Goal: Information Seeking & Learning: Learn about a topic

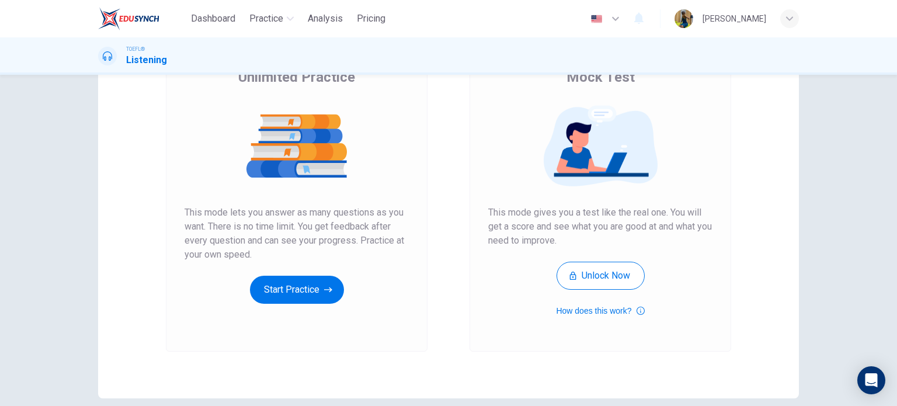
scroll to position [107, 0]
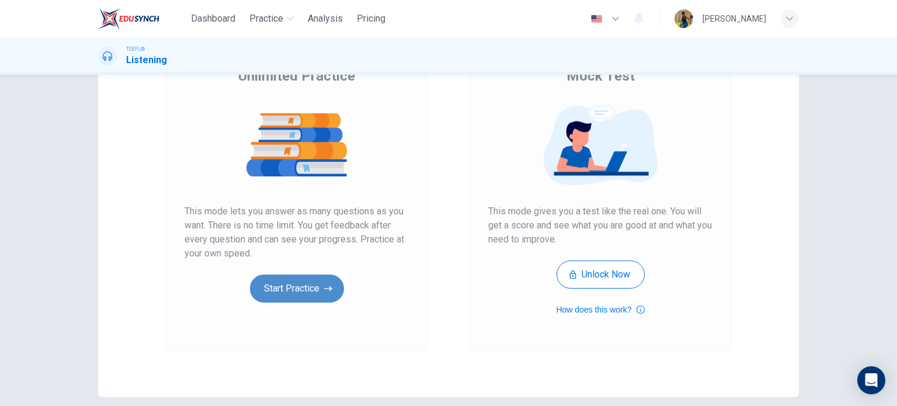
click at [313, 293] on button "Start Practice" at bounding box center [297, 289] width 94 height 28
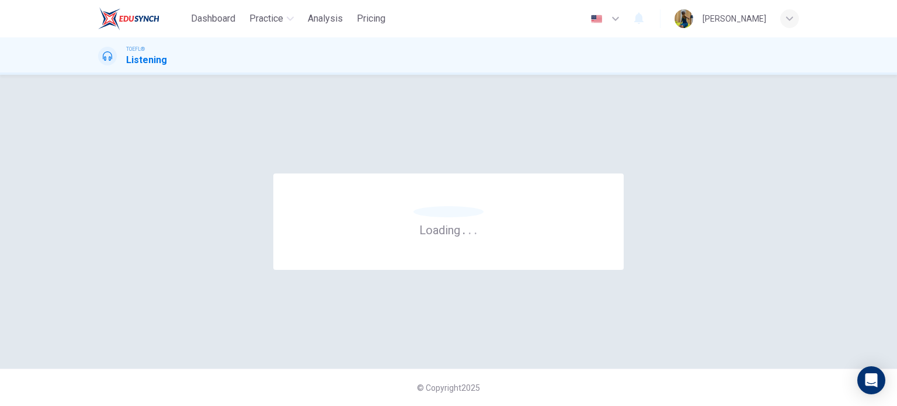
scroll to position [0, 0]
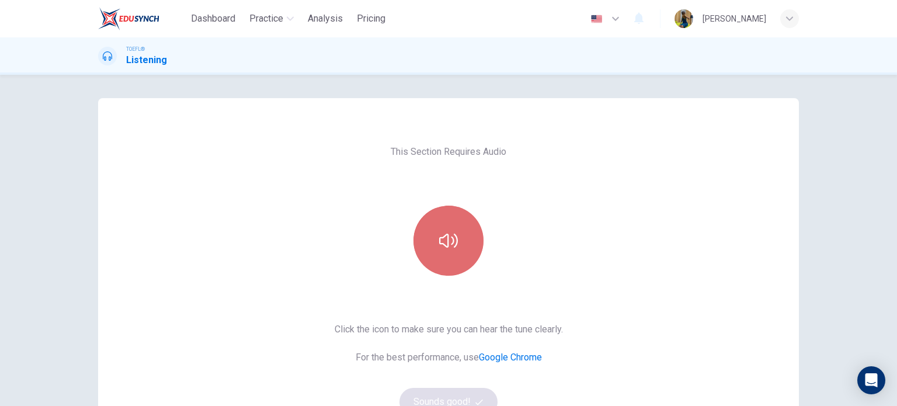
click at [423, 239] on button "button" at bounding box center [449, 241] width 70 height 70
click at [433, 238] on button "button" at bounding box center [449, 241] width 70 height 70
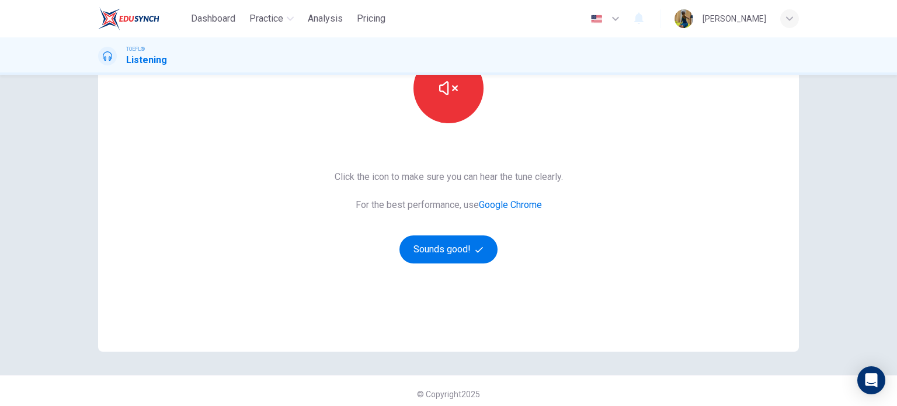
scroll to position [159, 0]
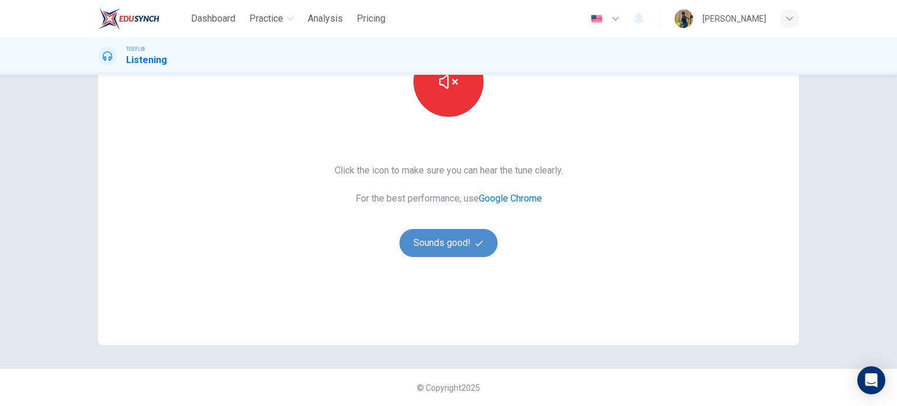
click at [475, 245] on icon "button" at bounding box center [479, 243] width 8 height 6
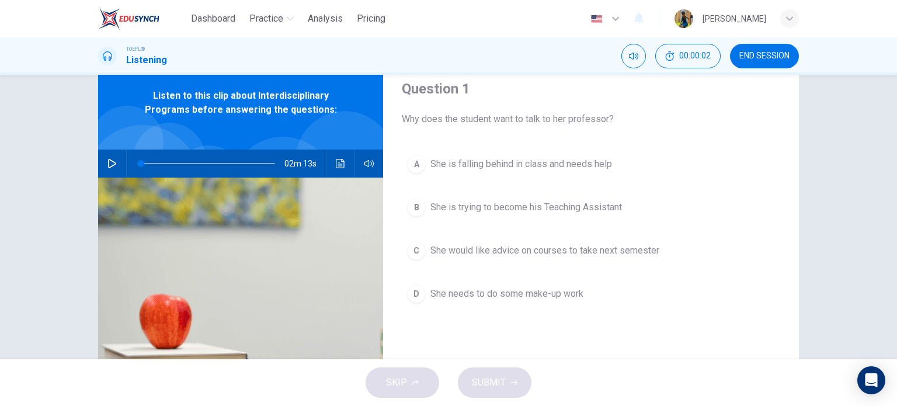
scroll to position [41, 0]
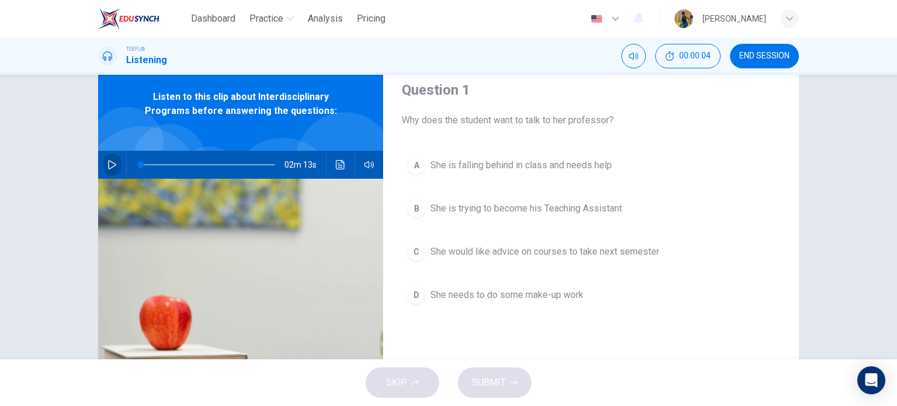
click at [107, 159] on button "button" at bounding box center [112, 165] width 19 height 28
type input "1"
type input "0"
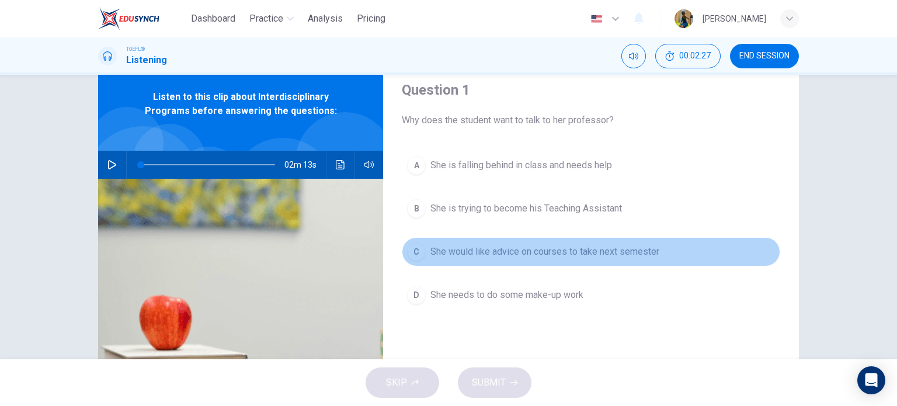
click at [416, 258] on div "C" at bounding box center [416, 251] width 19 height 19
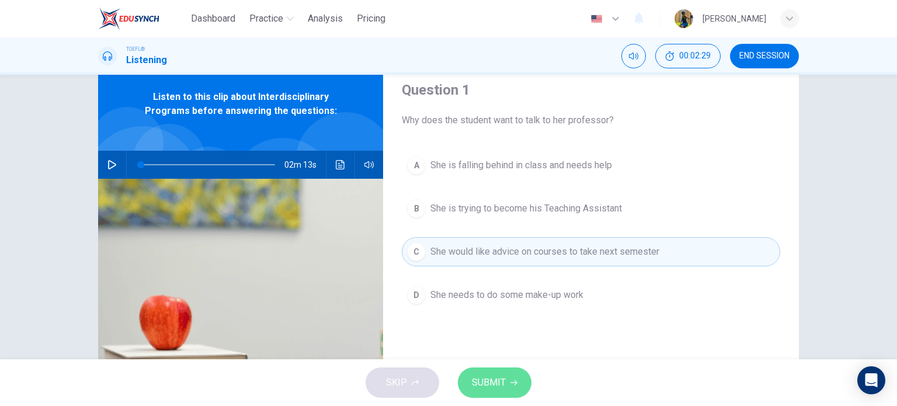
click at [487, 379] on span "SUBMIT" at bounding box center [489, 382] width 34 height 16
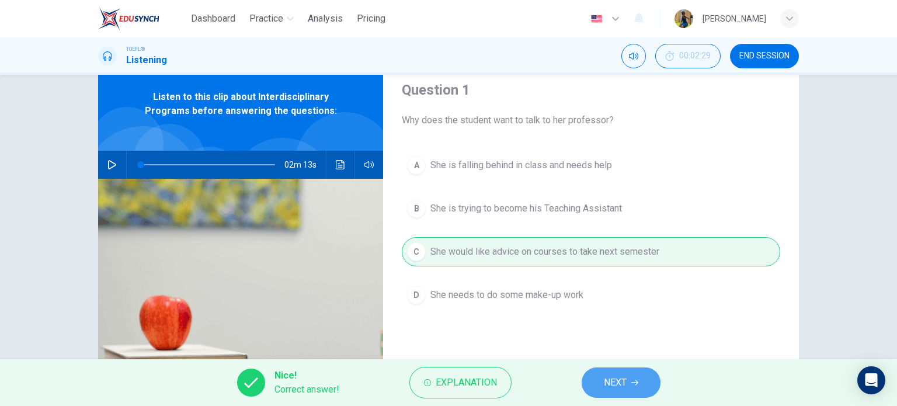
click at [607, 380] on span "NEXT" at bounding box center [615, 382] width 23 height 16
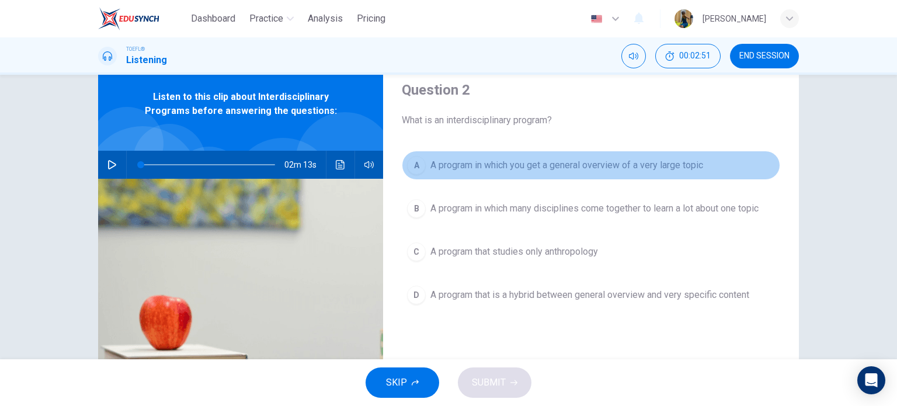
click at [407, 171] on div "A" at bounding box center [416, 165] width 19 height 19
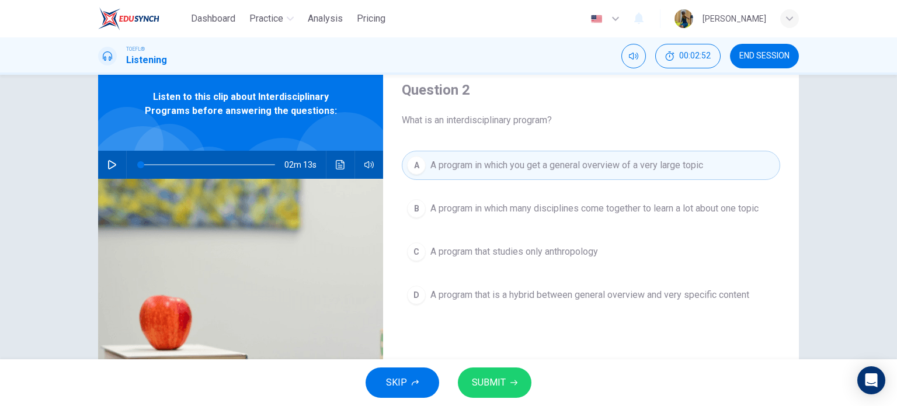
click at [489, 383] on span "SUBMIT" at bounding box center [489, 382] width 34 height 16
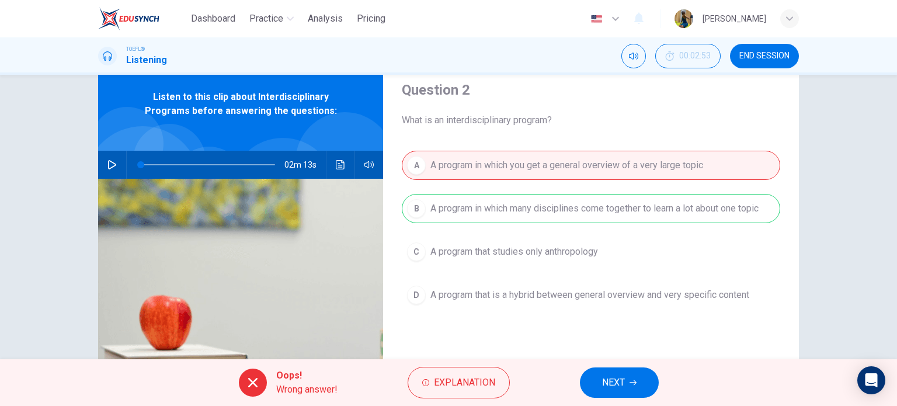
click at [605, 392] on button "NEXT" at bounding box center [619, 382] width 79 height 30
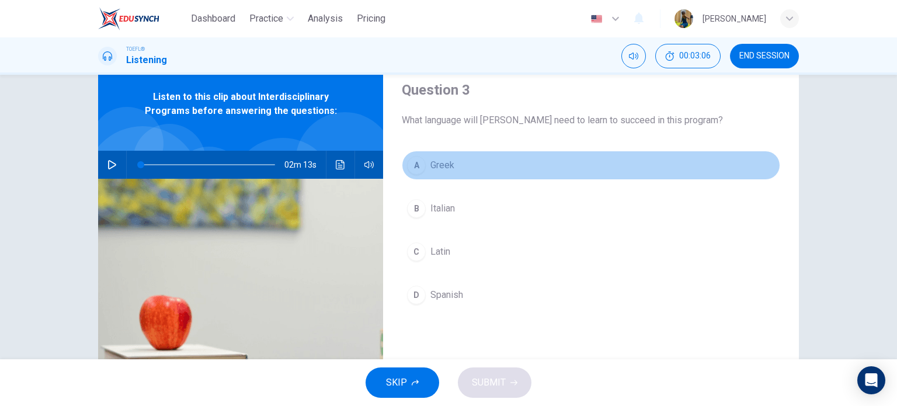
click at [418, 170] on div "A" at bounding box center [416, 165] width 19 height 19
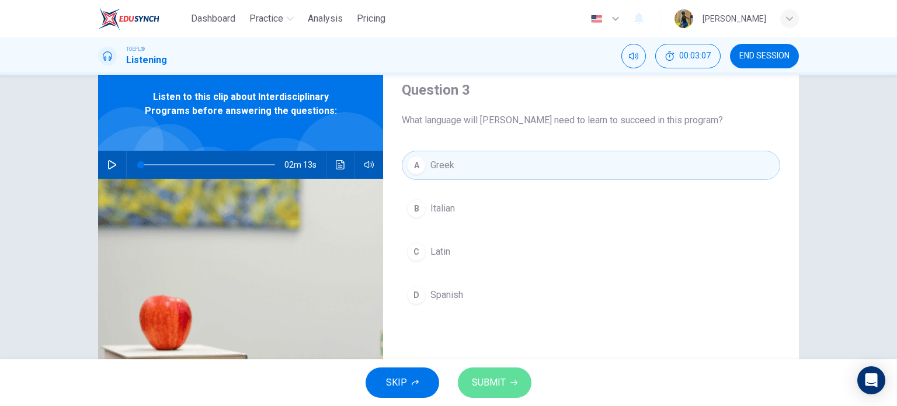
click at [482, 386] on span "SUBMIT" at bounding box center [489, 382] width 34 height 16
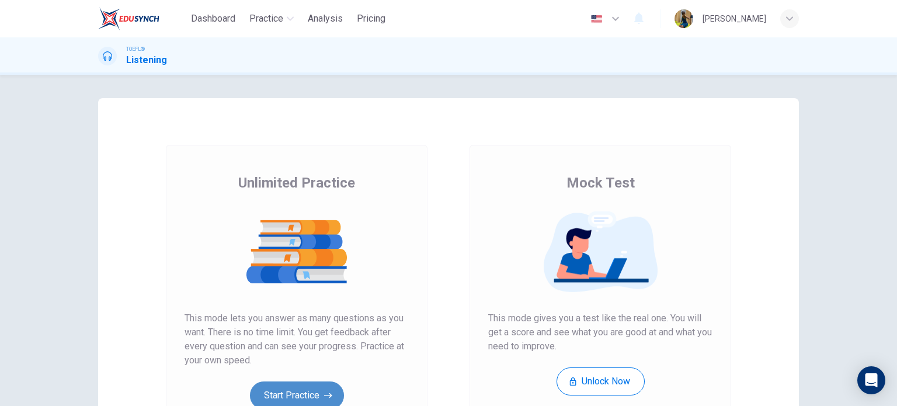
click at [299, 397] on button "Start Practice" at bounding box center [297, 395] width 94 height 28
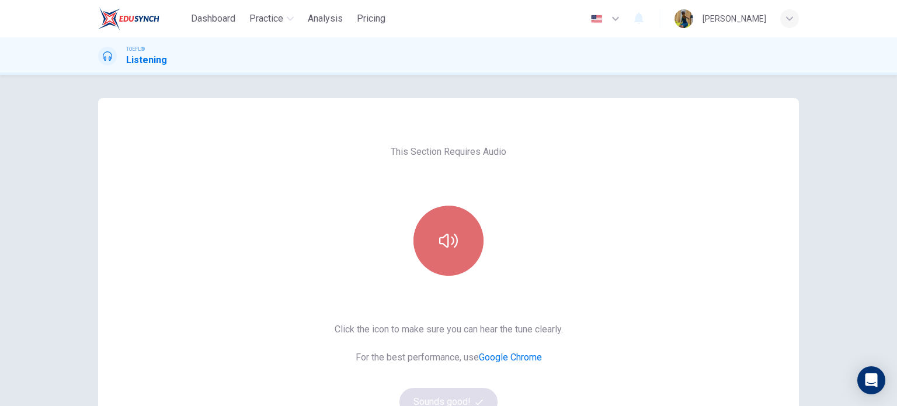
click at [444, 224] on button "button" at bounding box center [449, 241] width 70 height 70
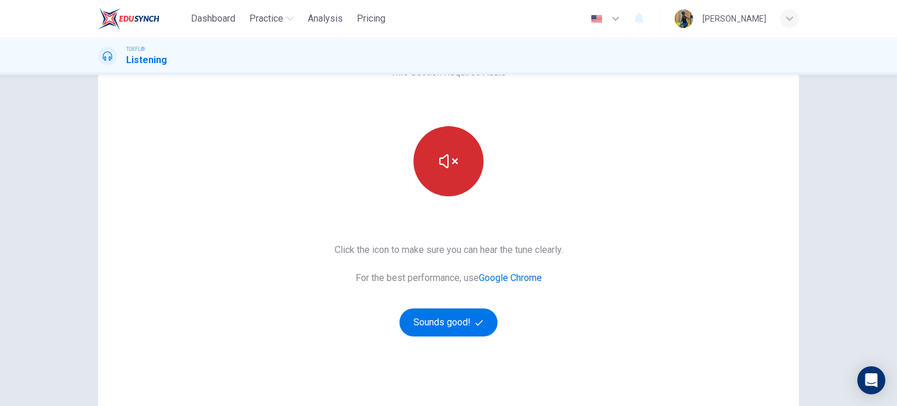
scroll to position [88, 0]
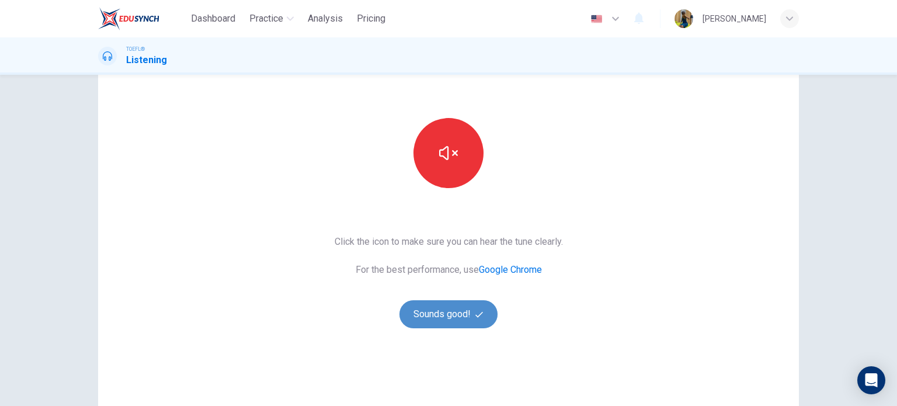
click at [446, 318] on button "Sounds good!" at bounding box center [448, 314] width 98 height 28
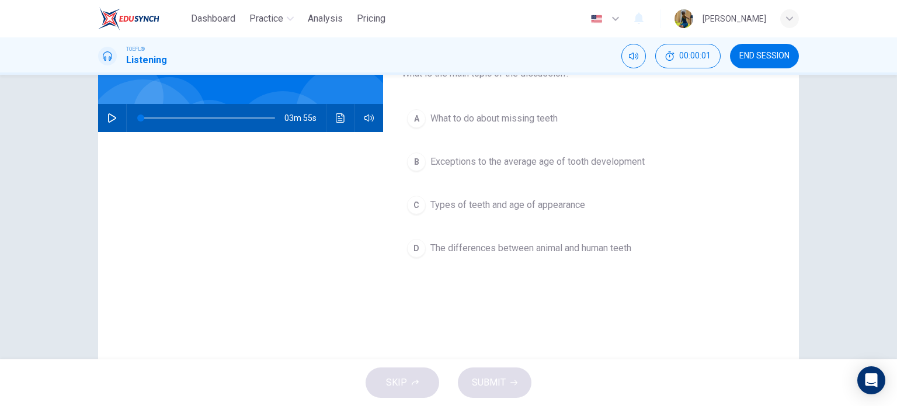
scroll to position [0, 0]
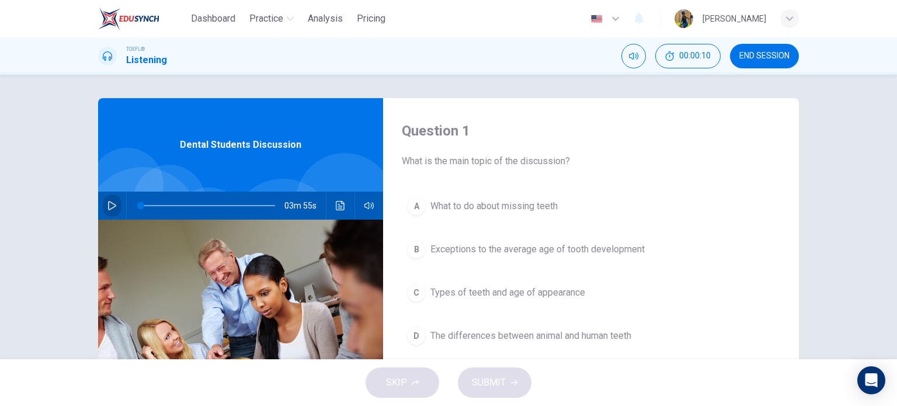
click at [108, 202] on icon "button" at bounding box center [112, 205] width 8 height 9
type input "4"
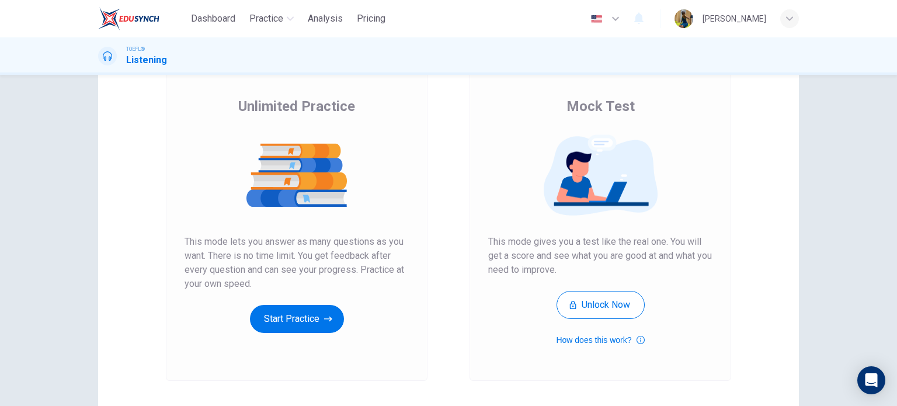
scroll to position [85, 0]
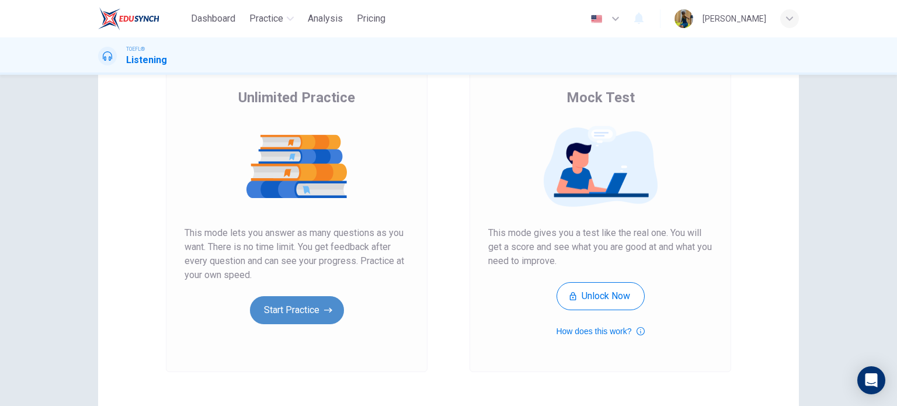
click at [319, 310] on button "Start Practice" at bounding box center [297, 310] width 94 height 28
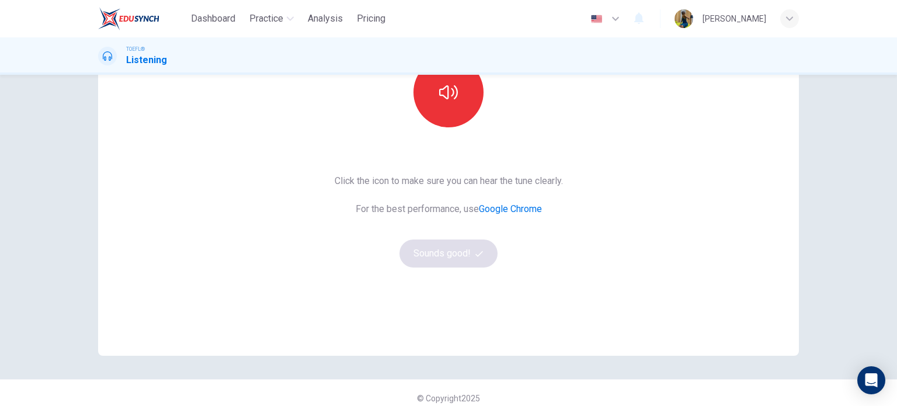
scroll to position [157, 0]
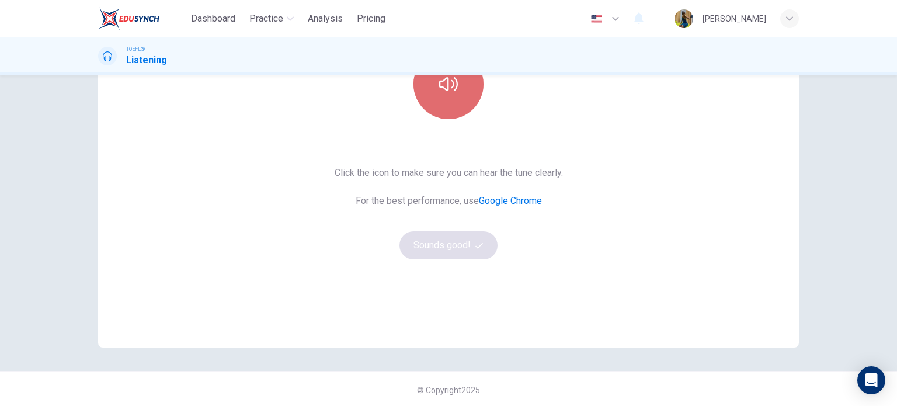
click at [453, 103] on button "button" at bounding box center [449, 84] width 70 height 70
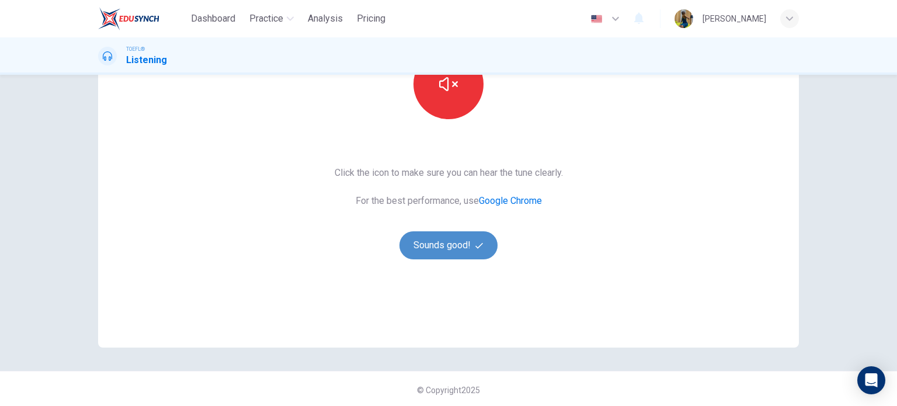
click at [436, 233] on button "Sounds good!" at bounding box center [448, 245] width 98 height 28
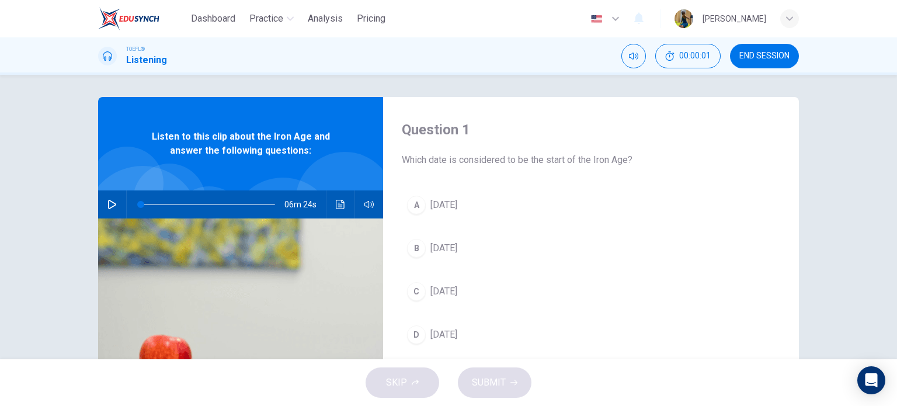
scroll to position [0, 0]
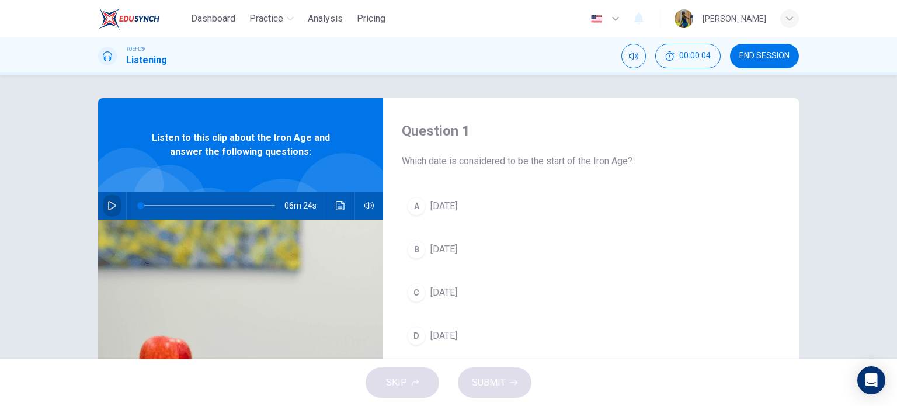
click at [112, 201] on icon "button" at bounding box center [111, 205] width 9 height 9
type input "14"
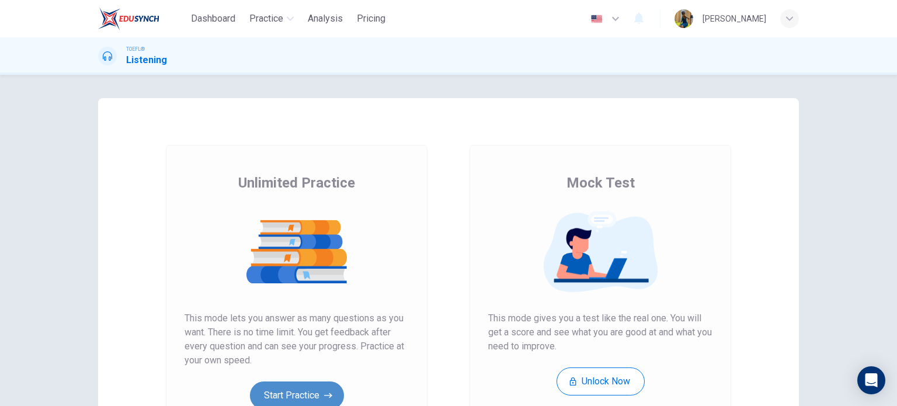
click at [315, 390] on button "Start Practice" at bounding box center [297, 395] width 94 height 28
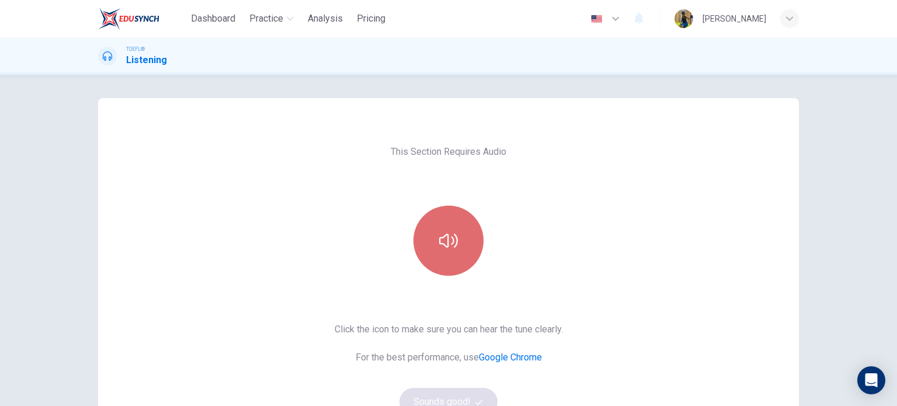
click at [436, 265] on button "button" at bounding box center [449, 241] width 70 height 70
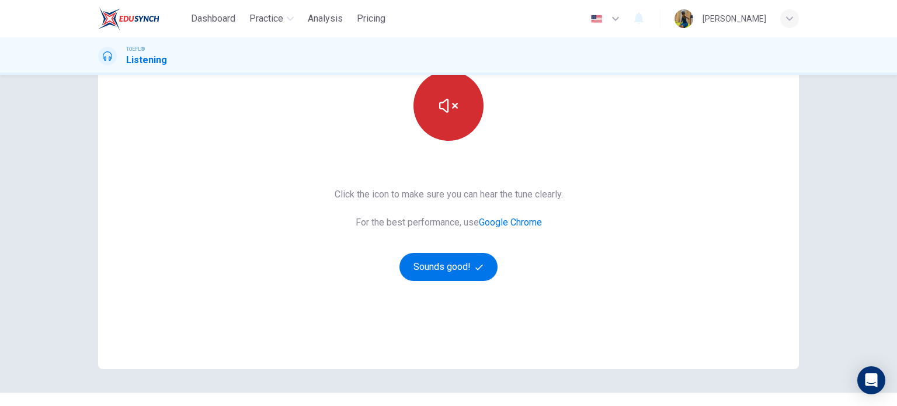
scroll to position [139, 0]
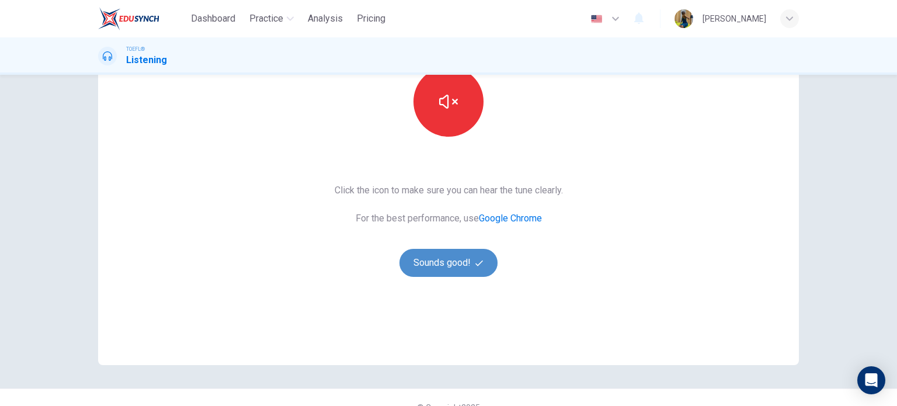
click at [441, 260] on button "Sounds good!" at bounding box center [448, 263] width 98 height 28
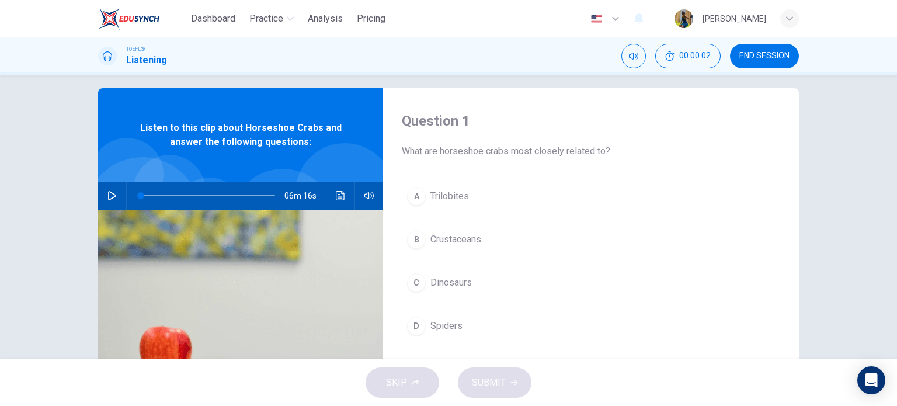
scroll to position [7, 0]
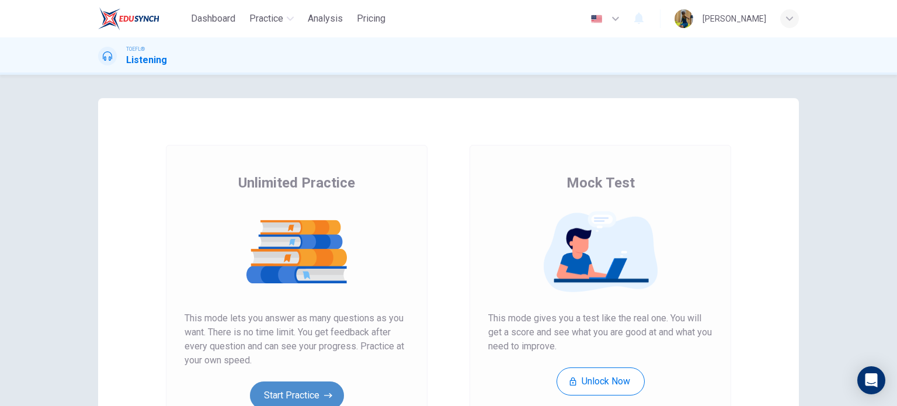
click at [297, 391] on button "Start Practice" at bounding box center [297, 395] width 94 height 28
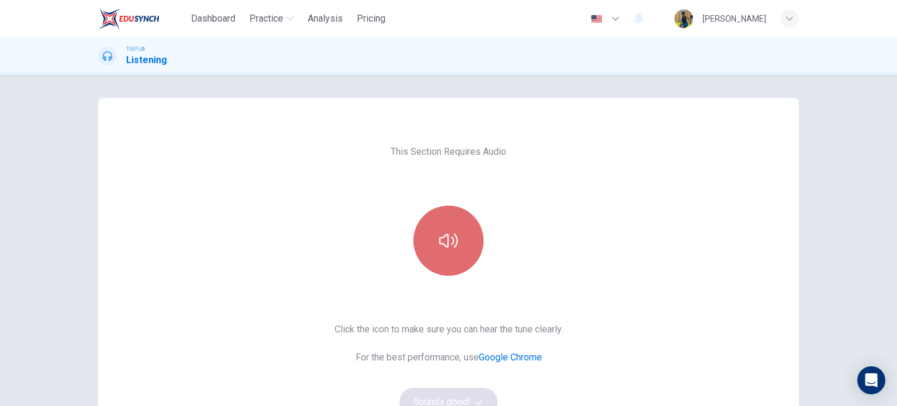
click at [456, 244] on button "button" at bounding box center [449, 241] width 70 height 70
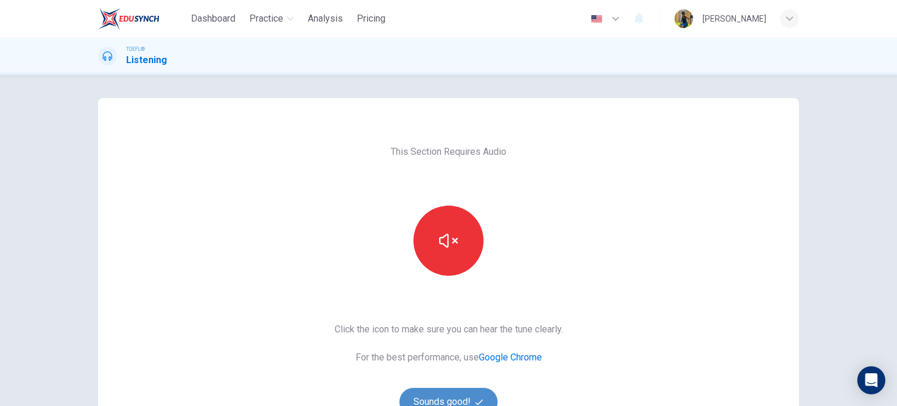
click at [430, 397] on button "Sounds good!" at bounding box center [448, 402] width 98 height 28
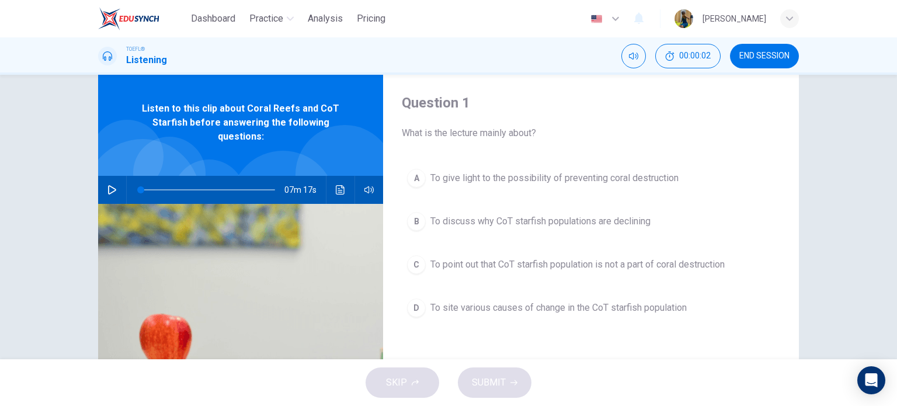
scroll to position [33, 0]
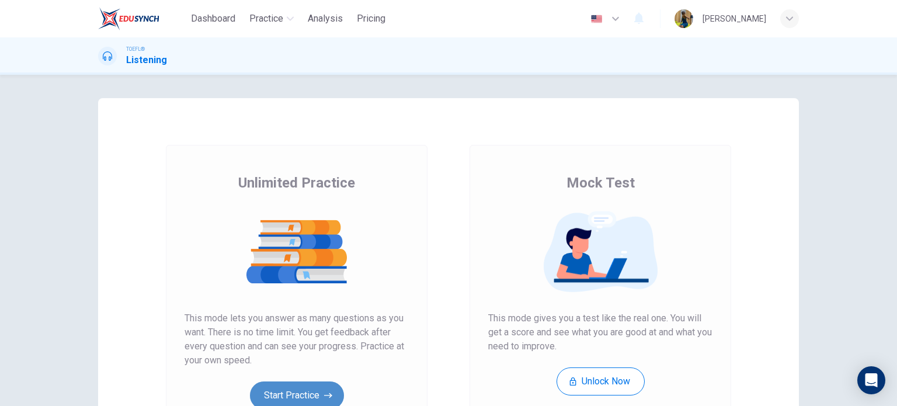
click at [263, 398] on button "Start Practice" at bounding box center [297, 395] width 94 height 28
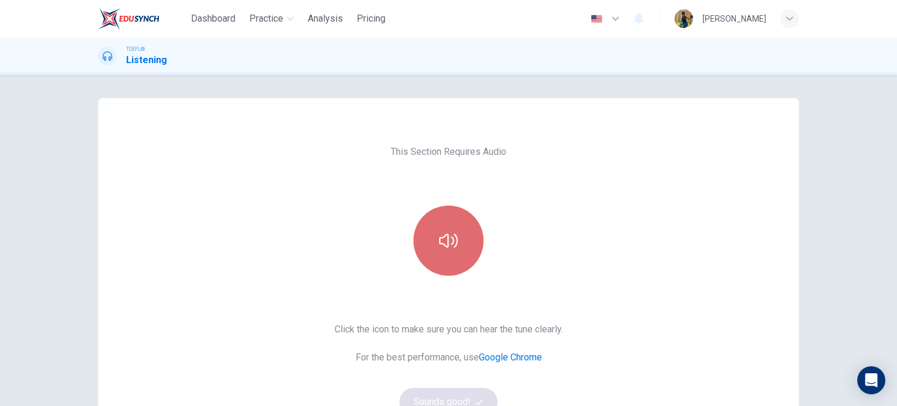
click at [439, 238] on icon "button" at bounding box center [448, 240] width 19 height 19
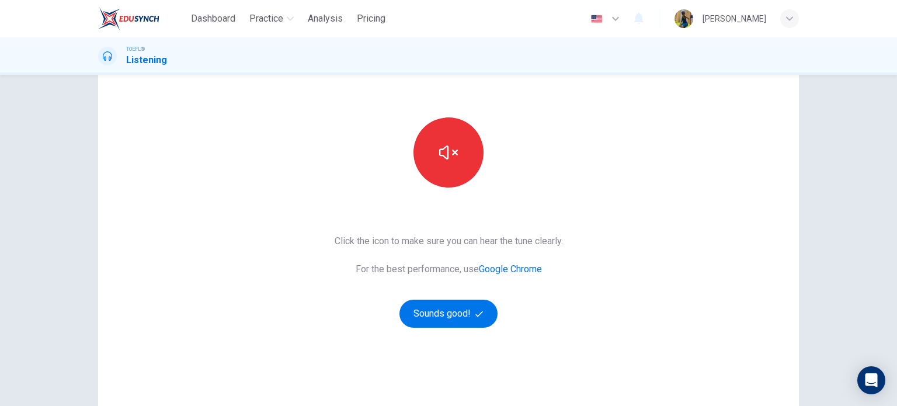
scroll to position [92, 0]
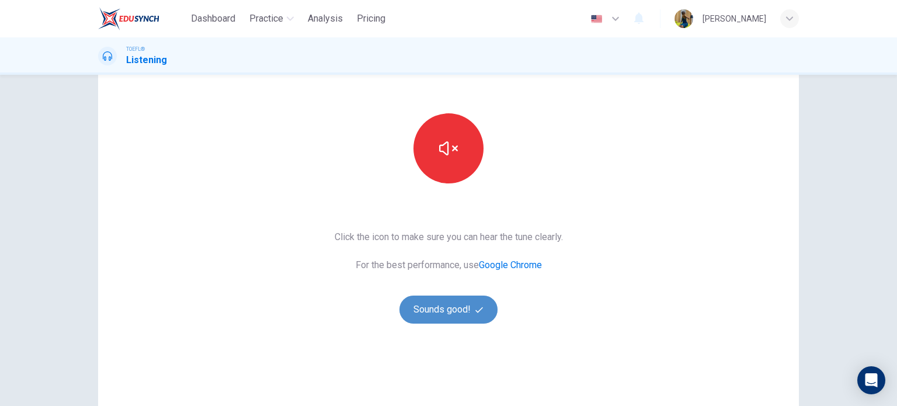
click at [437, 321] on button "Sounds good!" at bounding box center [448, 310] width 98 height 28
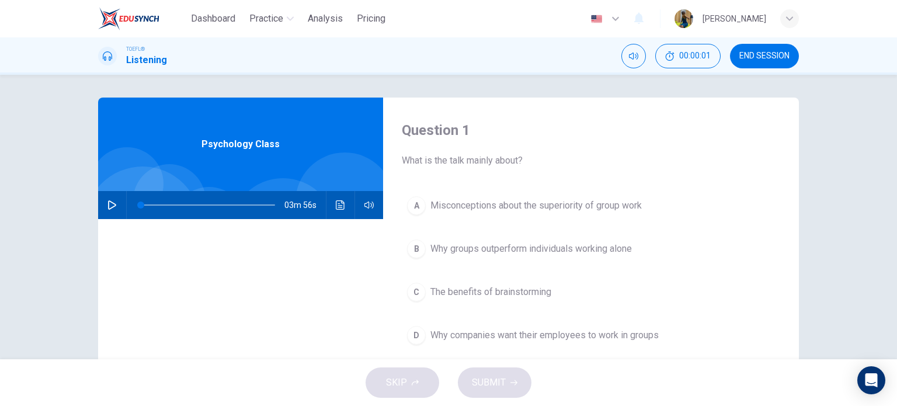
scroll to position [0, 0]
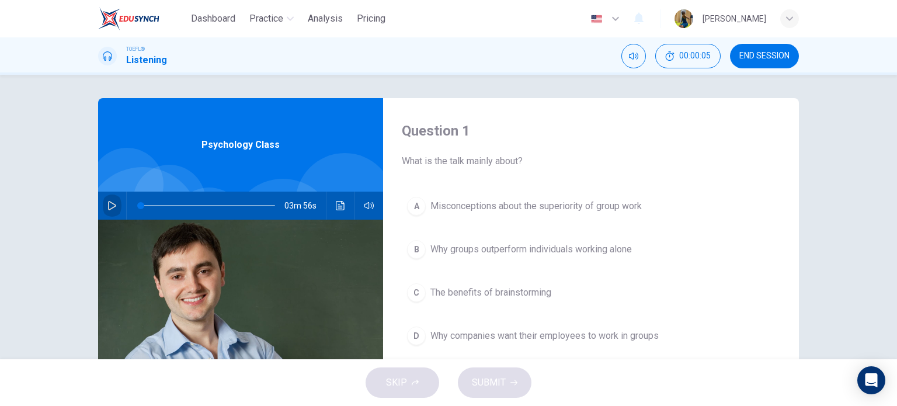
click at [112, 200] on button "button" at bounding box center [112, 206] width 19 height 28
type input "0"
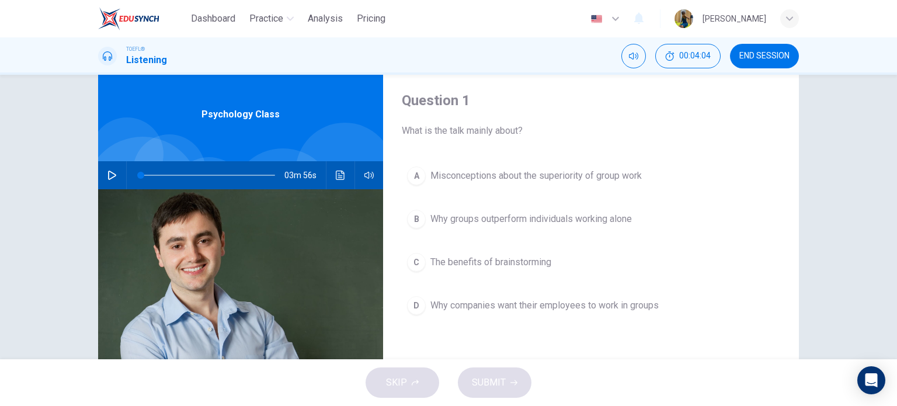
scroll to position [34, 0]
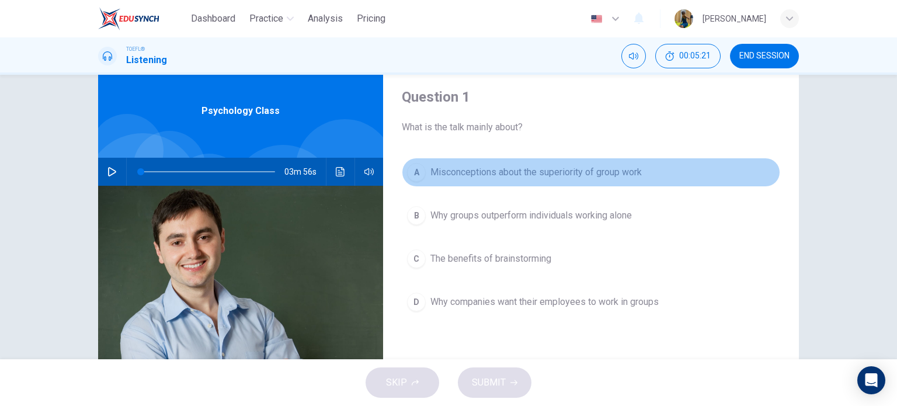
click at [411, 171] on div "A" at bounding box center [416, 172] width 19 height 19
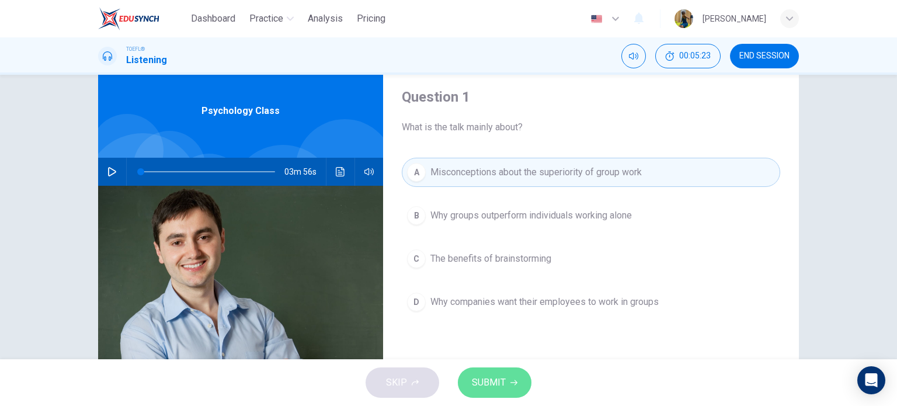
click at [491, 372] on button "SUBMIT" at bounding box center [495, 382] width 74 height 30
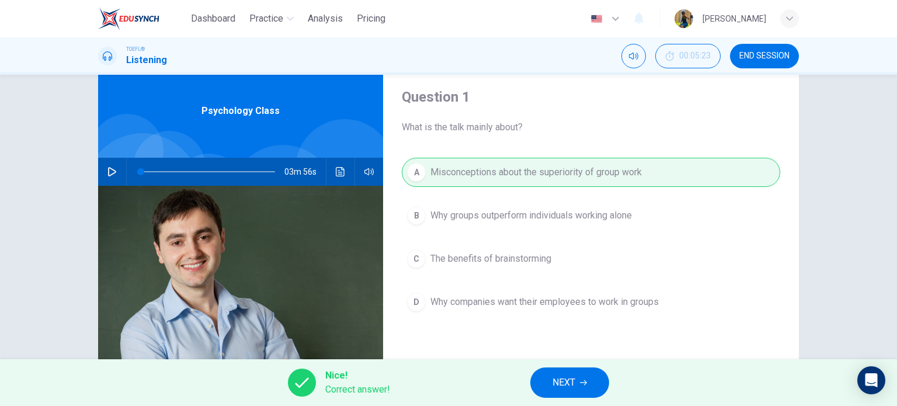
click at [562, 380] on span "NEXT" at bounding box center [564, 382] width 23 height 16
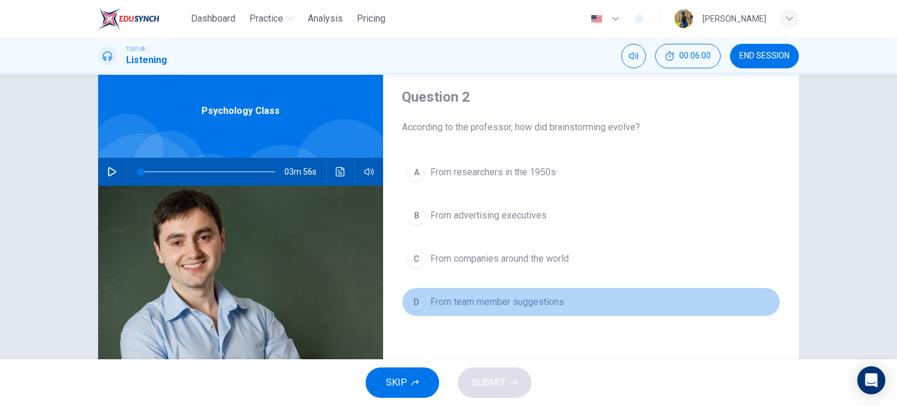
click at [411, 301] on div "D" at bounding box center [416, 302] width 19 height 19
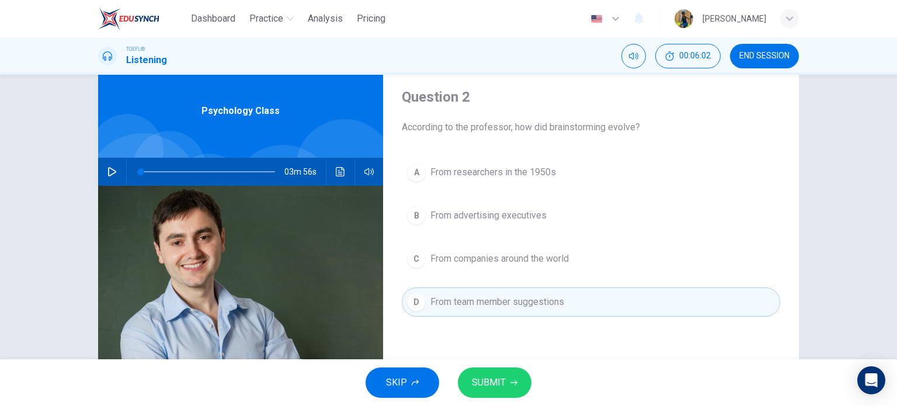
click at [487, 399] on div "SKIP SUBMIT" at bounding box center [448, 382] width 897 height 47
click at [520, 390] on button "SUBMIT" at bounding box center [495, 382] width 74 height 30
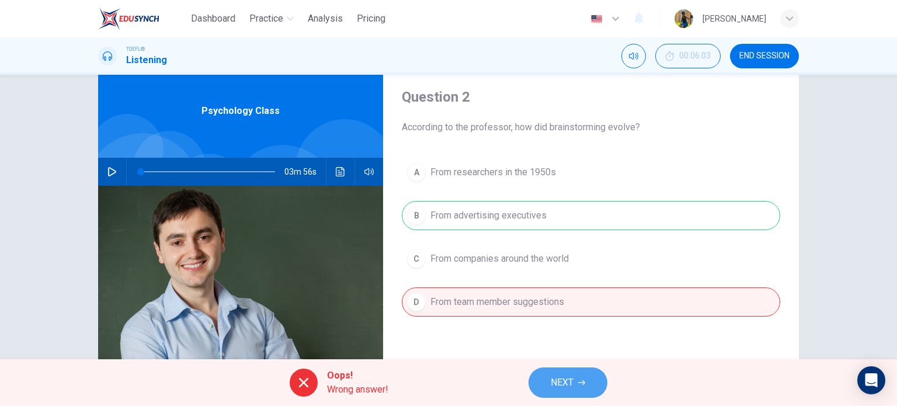
click at [535, 387] on button "NEXT" at bounding box center [568, 382] width 79 height 30
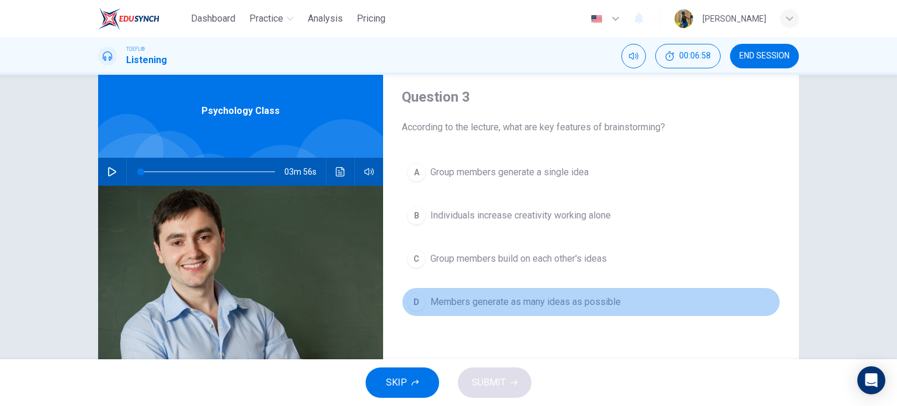
click at [414, 293] on div "D" at bounding box center [416, 302] width 19 height 19
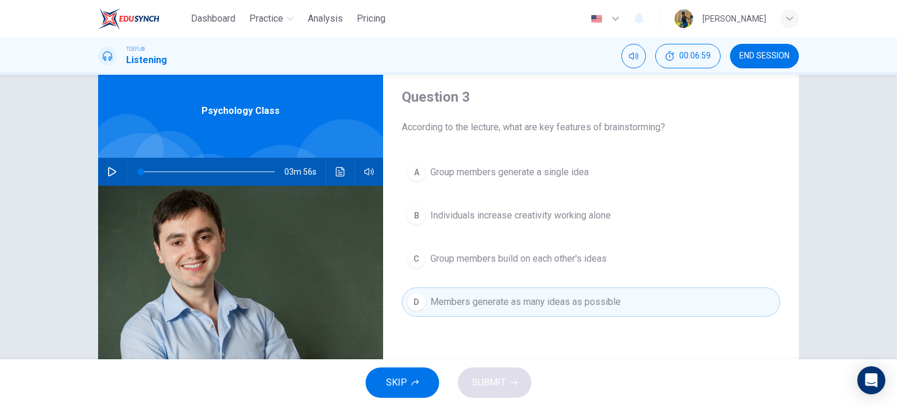
click at [484, 380] on div "SKIP SUBMIT" at bounding box center [448, 382] width 897 height 47
click at [413, 255] on div "C" at bounding box center [416, 258] width 19 height 19
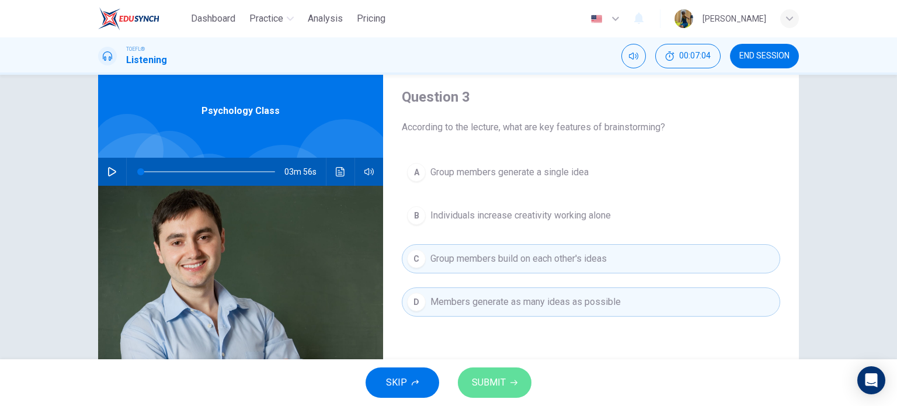
click at [484, 367] on button "SUBMIT" at bounding box center [495, 382] width 74 height 30
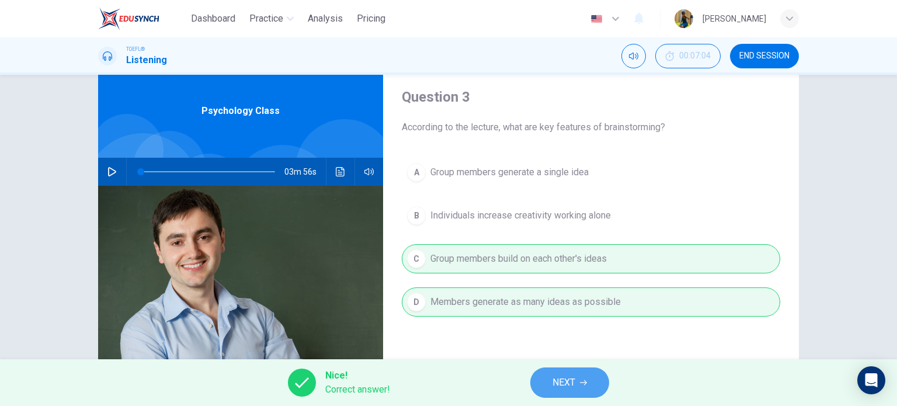
click at [556, 388] on span "NEXT" at bounding box center [564, 382] width 23 height 16
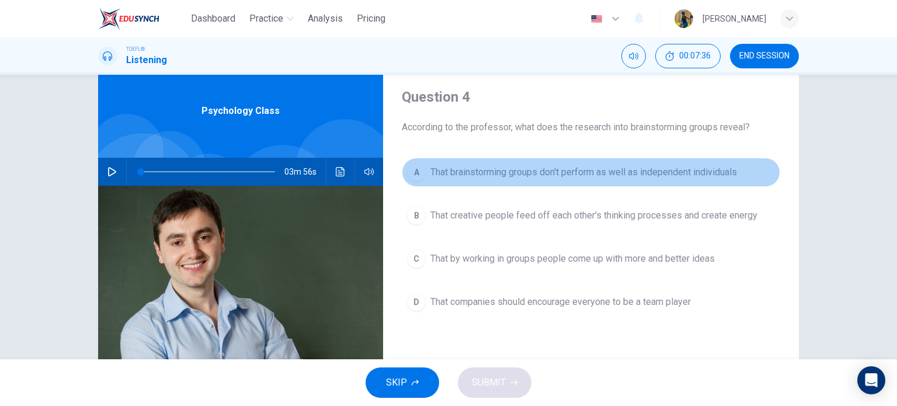
click at [416, 168] on div "A" at bounding box center [416, 172] width 19 height 19
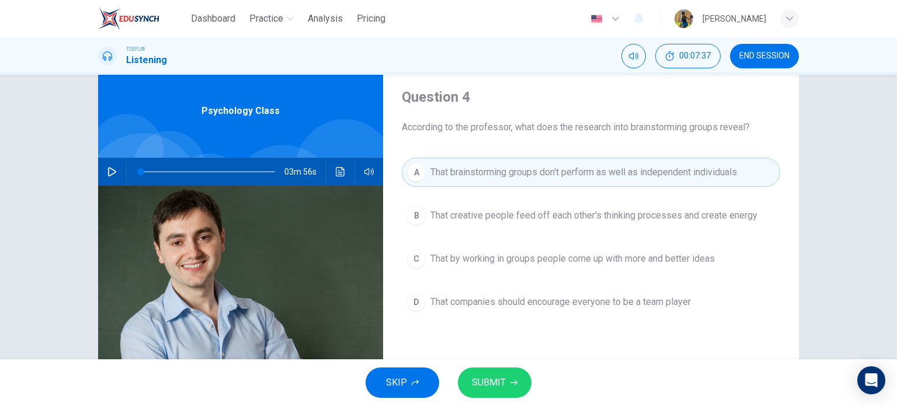
click at [502, 390] on span "SUBMIT" at bounding box center [489, 382] width 34 height 16
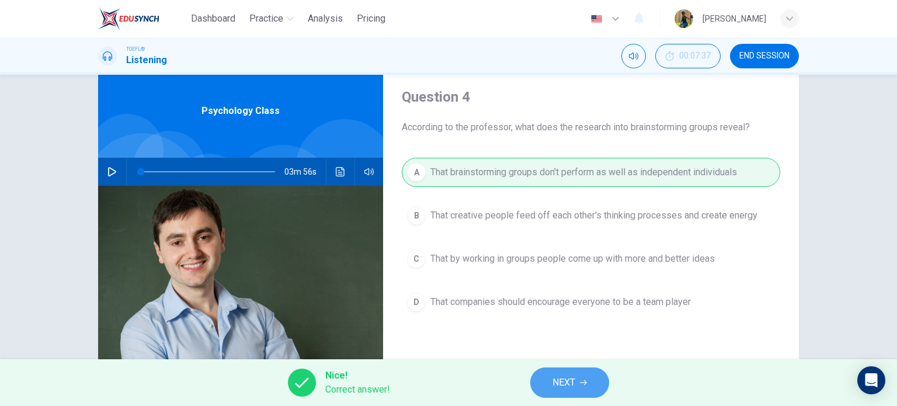
click at [553, 390] on span "NEXT" at bounding box center [564, 382] width 23 height 16
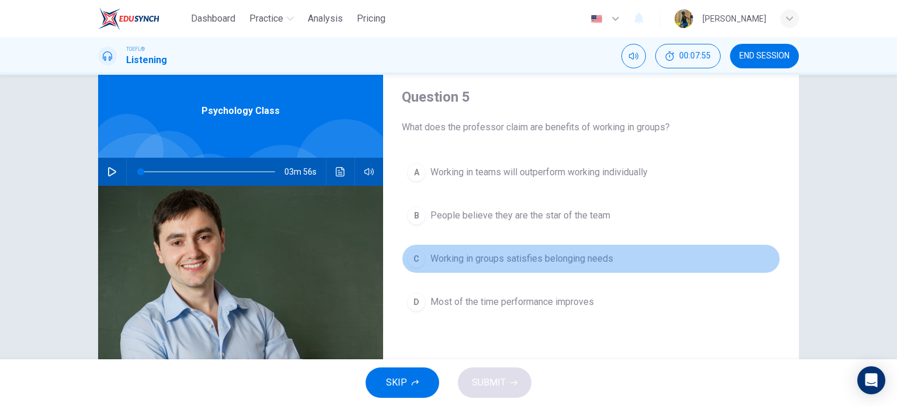
click at [411, 259] on div "C" at bounding box center [416, 258] width 19 height 19
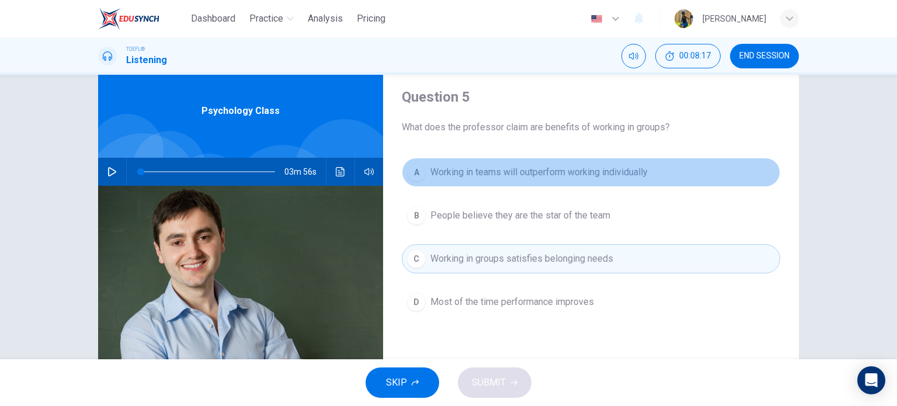
click at [423, 163] on button "A Working in teams will outperform working individually" at bounding box center [591, 172] width 378 height 29
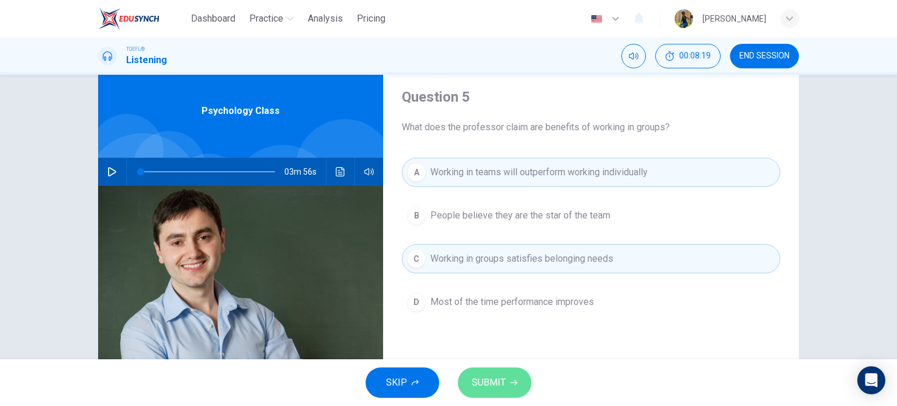
click at [484, 381] on span "SUBMIT" at bounding box center [489, 382] width 34 height 16
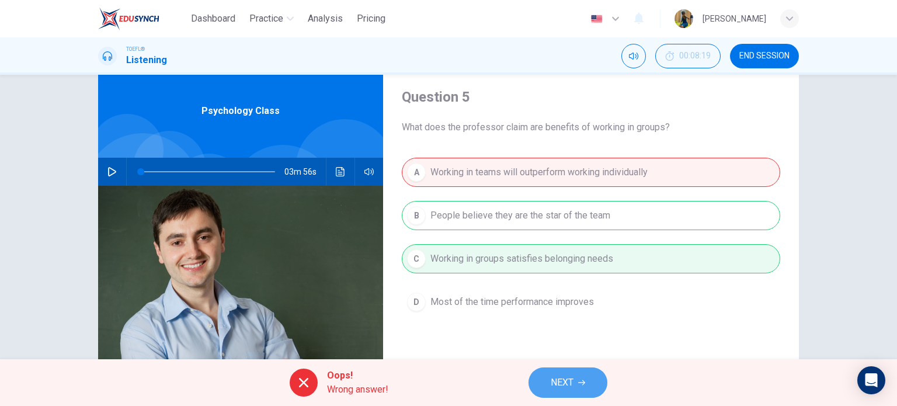
click at [560, 387] on span "NEXT" at bounding box center [562, 382] width 23 height 16
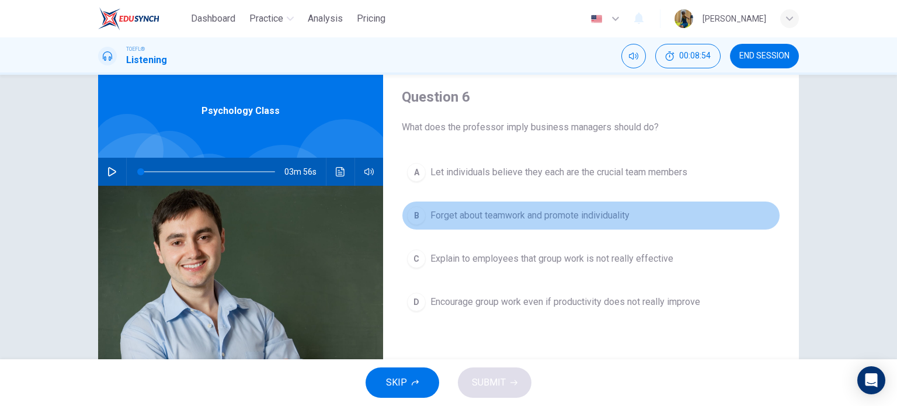
click at [421, 214] on div "B" at bounding box center [416, 215] width 19 height 19
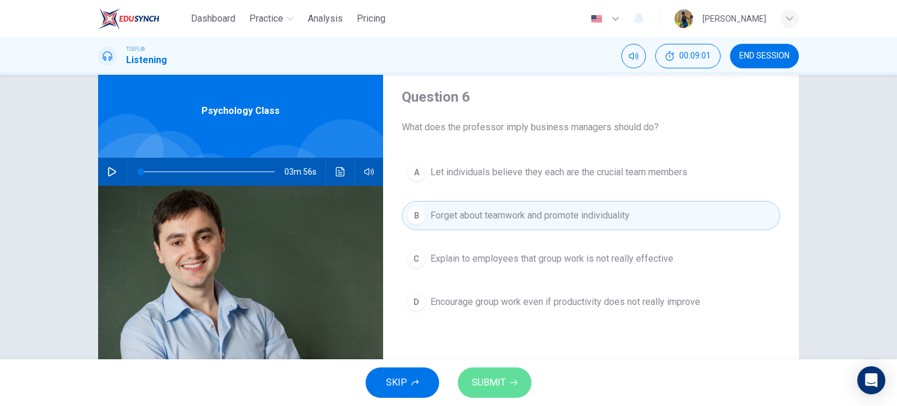
click at [491, 380] on span "SUBMIT" at bounding box center [489, 382] width 34 height 16
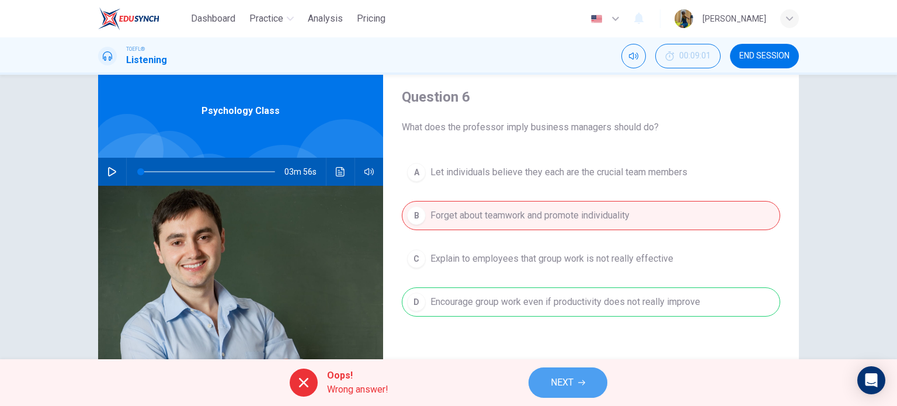
click at [544, 376] on button "NEXT" at bounding box center [568, 382] width 79 height 30
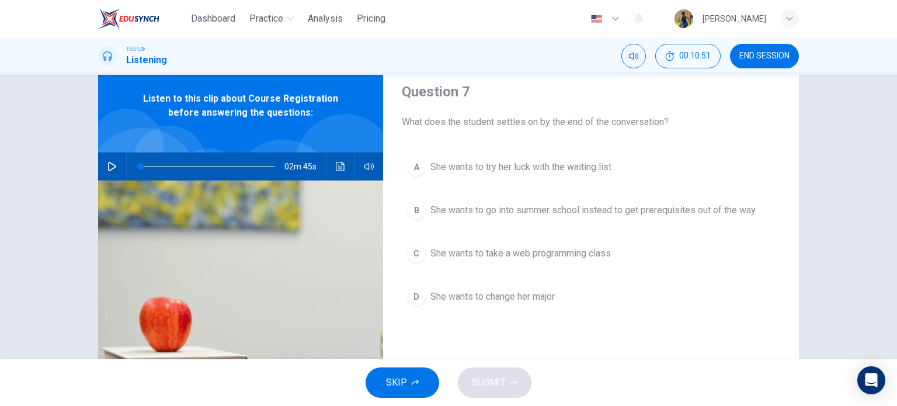
scroll to position [39, 0]
click at [420, 163] on div "A" at bounding box center [416, 167] width 19 height 19
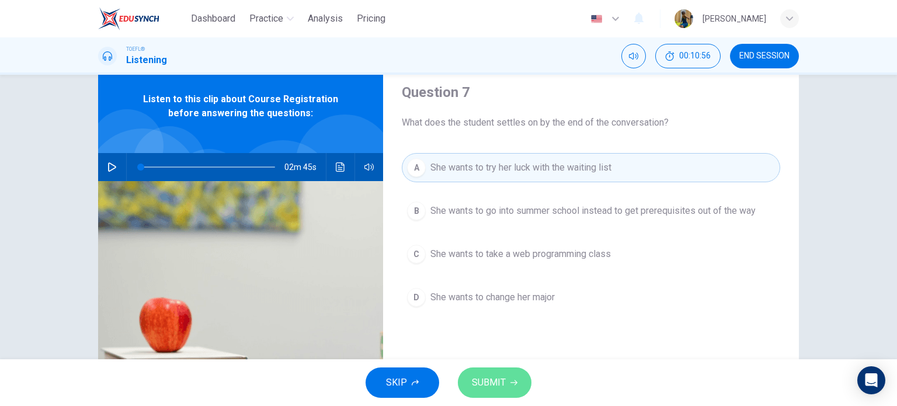
click at [485, 370] on button "SUBMIT" at bounding box center [495, 382] width 74 height 30
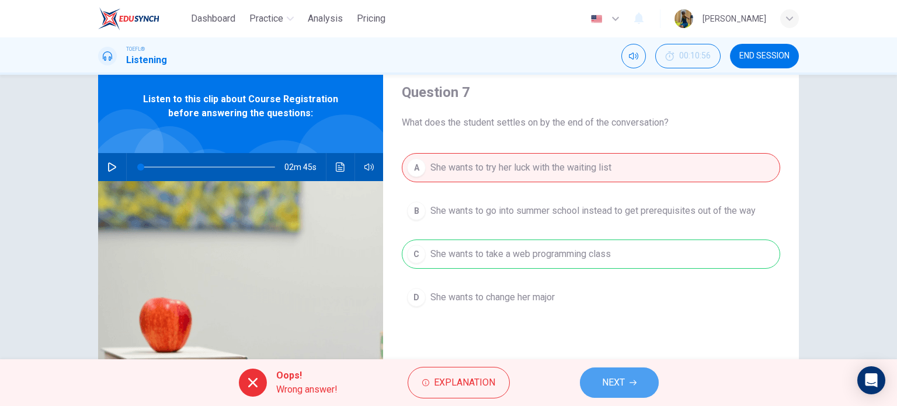
click at [613, 379] on span "NEXT" at bounding box center [613, 382] width 23 height 16
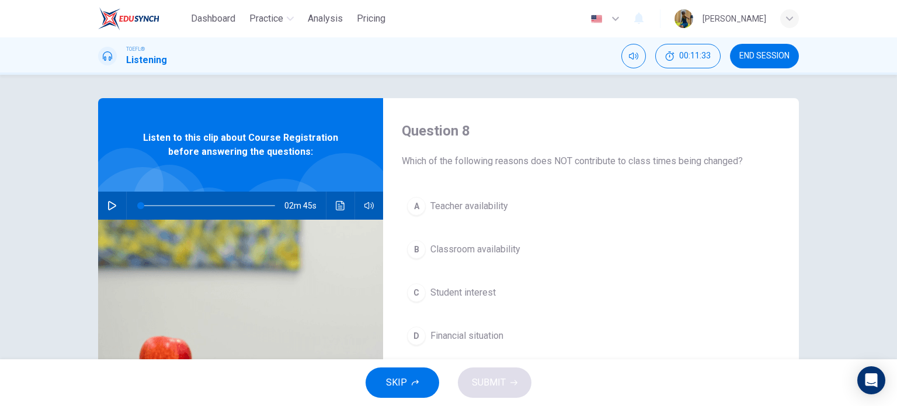
scroll to position [0, 0]
click at [774, 57] on span "END SESSION" at bounding box center [764, 55] width 50 height 9
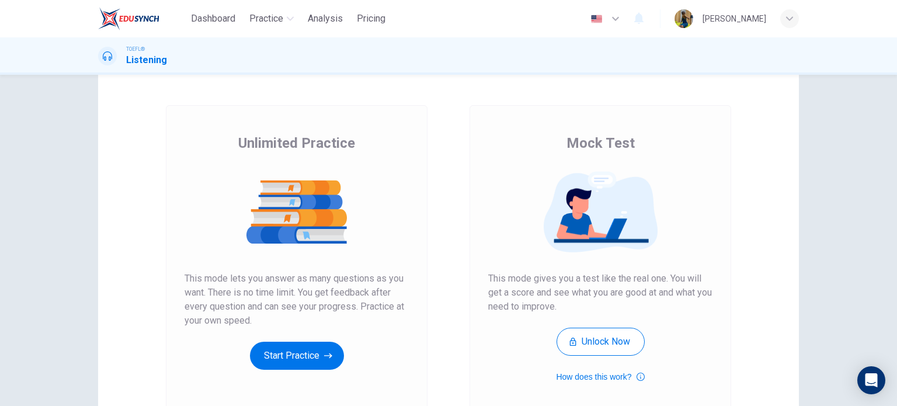
scroll to position [44, 0]
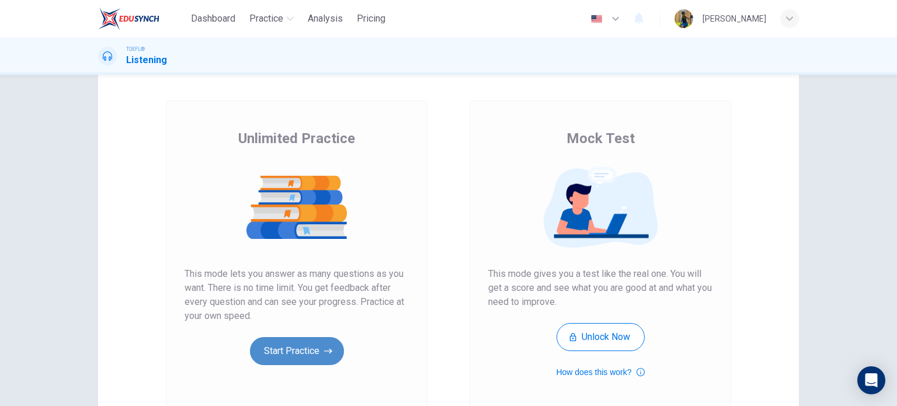
click at [287, 349] on button "Start Practice" at bounding box center [297, 351] width 94 height 28
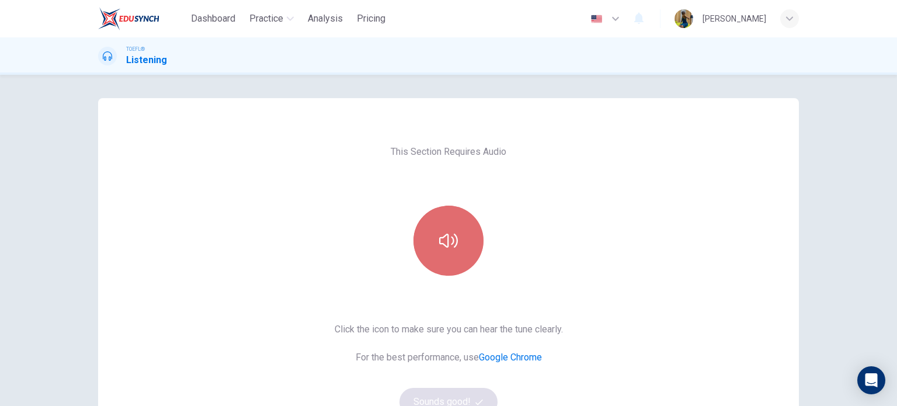
click at [423, 251] on button "button" at bounding box center [449, 241] width 70 height 70
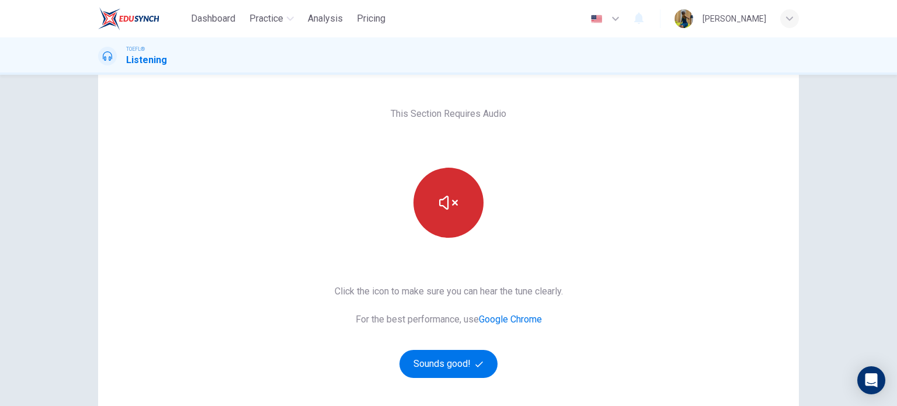
scroll to position [41, 0]
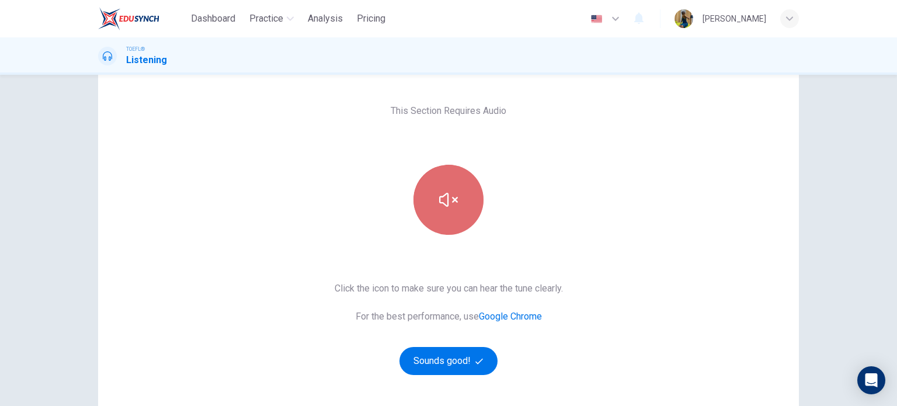
click at [439, 215] on button "button" at bounding box center [449, 200] width 70 height 70
click at [339, 196] on div "This Section Requires Audio Click the icon to make sure you can hear the tune c…" at bounding box center [448, 260] width 247 height 406
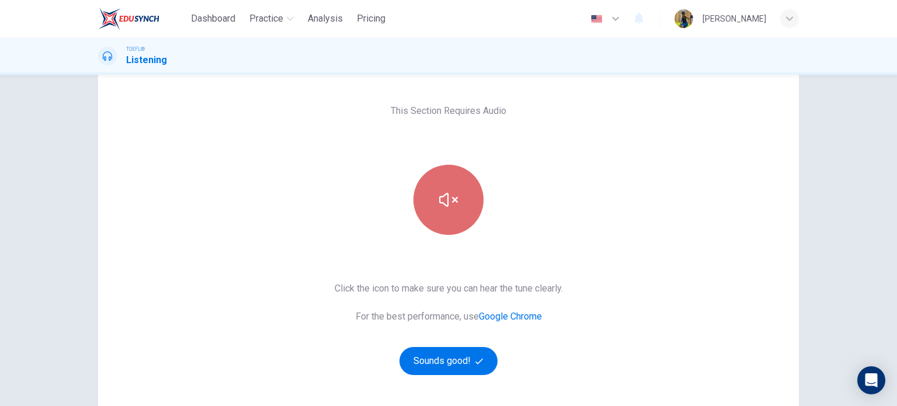
click at [433, 207] on button "button" at bounding box center [449, 200] width 70 height 70
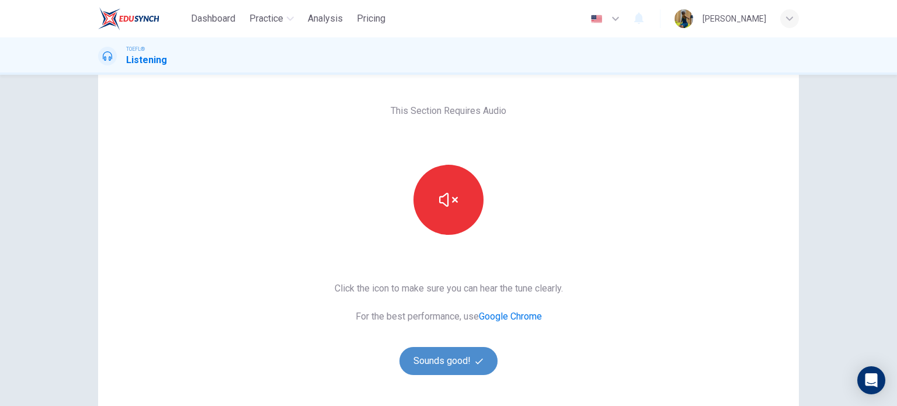
click at [456, 370] on button "Sounds good!" at bounding box center [448, 361] width 98 height 28
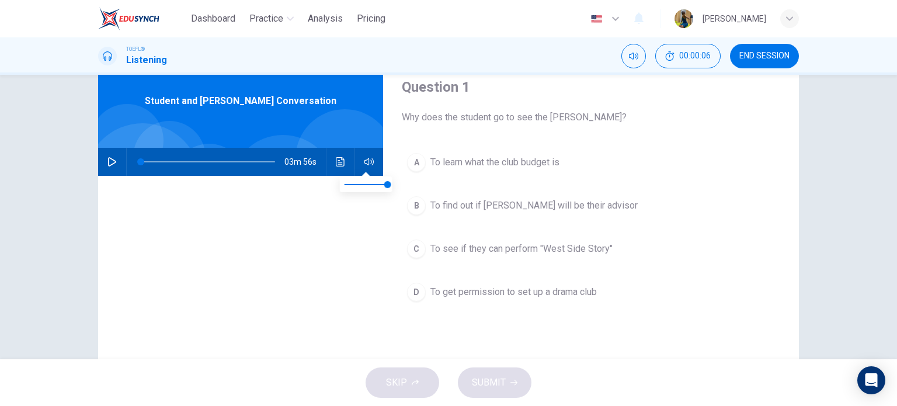
scroll to position [44, 0]
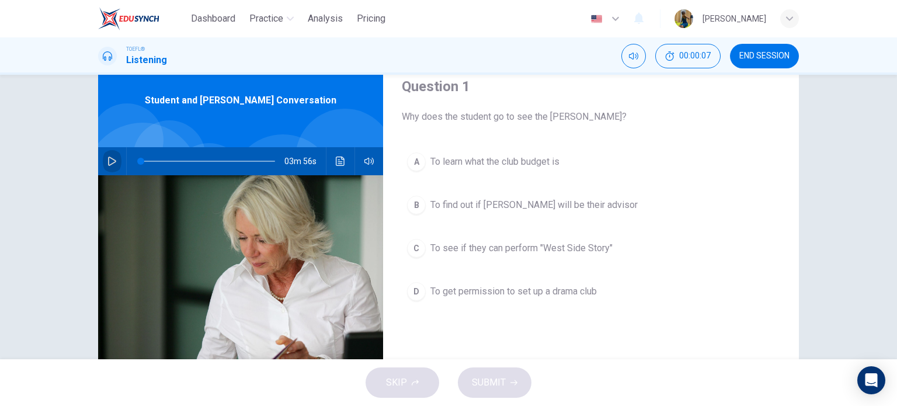
click at [107, 157] on icon "button" at bounding box center [111, 161] width 9 height 9
type input "0"
click at [112, 157] on icon "button" at bounding box center [111, 161] width 9 height 9
drag, startPoint x: 241, startPoint y: 161, endPoint x: 233, endPoint y: 161, distance: 7.6
click at [235, 161] on span at bounding box center [238, 161] width 7 height 7
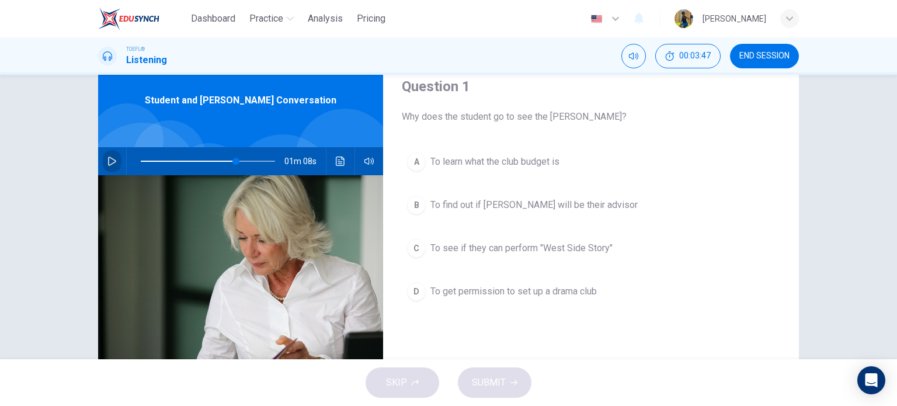
click at [107, 157] on icon "button" at bounding box center [111, 161] width 9 height 9
type input "0"
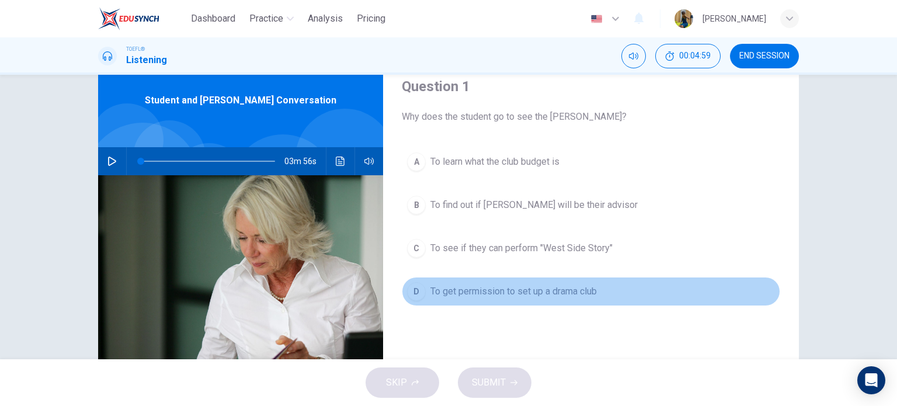
click at [411, 291] on div "D" at bounding box center [416, 291] width 19 height 19
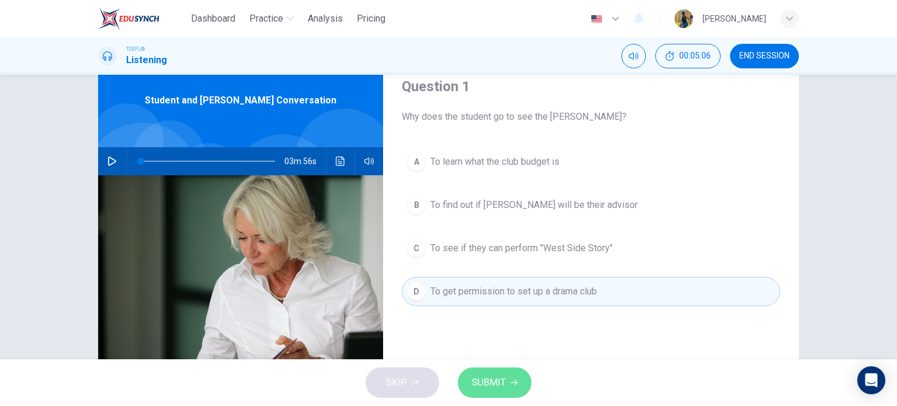
click at [487, 387] on span "SUBMIT" at bounding box center [489, 382] width 34 height 16
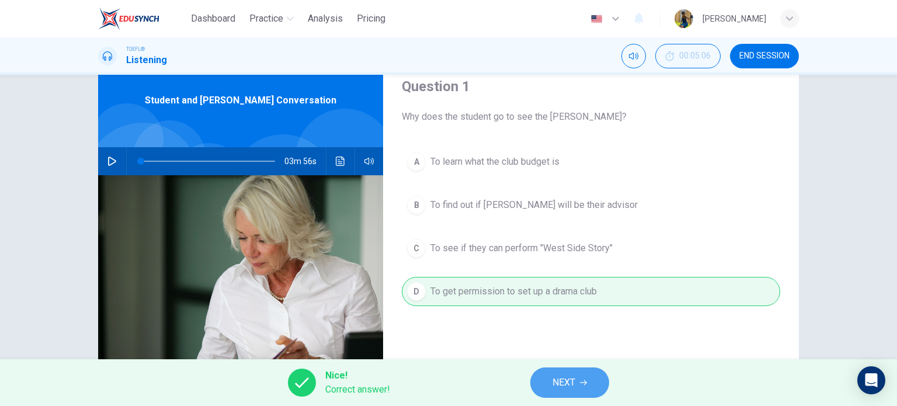
click at [574, 373] on button "NEXT" at bounding box center [569, 382] width 79 height 30
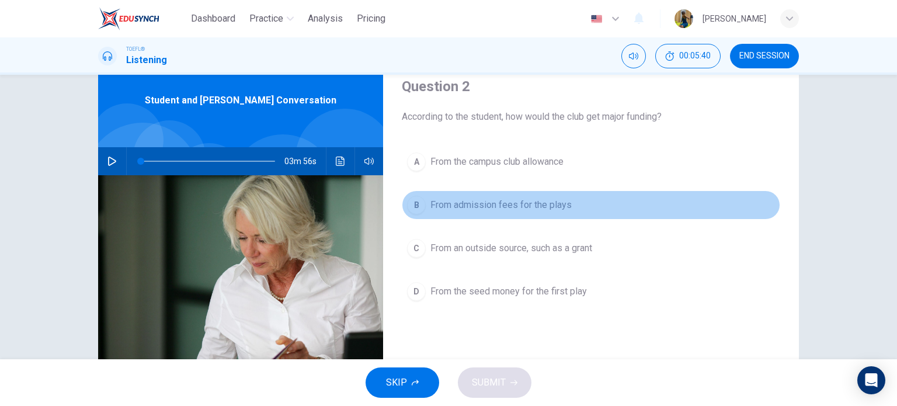
click at [408, 205] on div "B" at bounding box center [416, 205] width 19 height 19
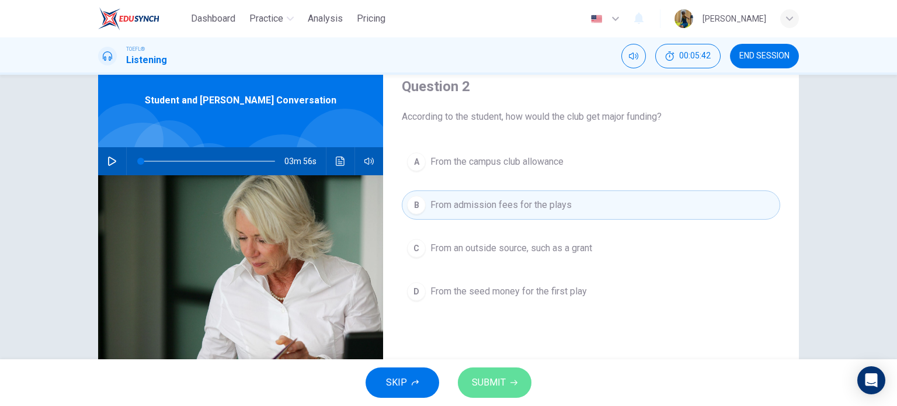
click at [476, 386] on span "SUBMIT" at bounding box center [489, 382] width 34 height 16
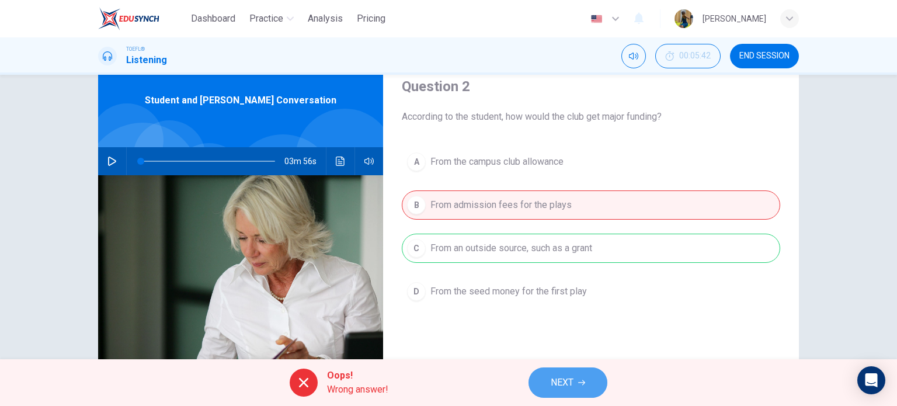
click at [589, 373] on button "NEXT" at bounding box center [568, 382] width 79 height 30
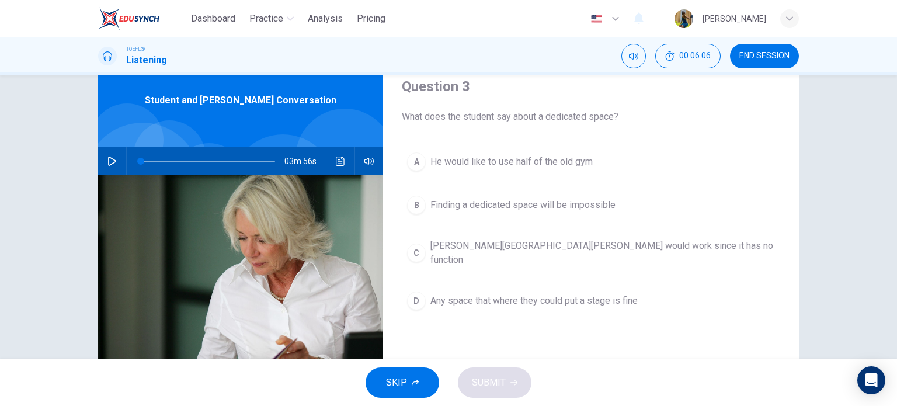
click at [415, 200] on div "B" at bounding box center [416, 205] width 19 height 19
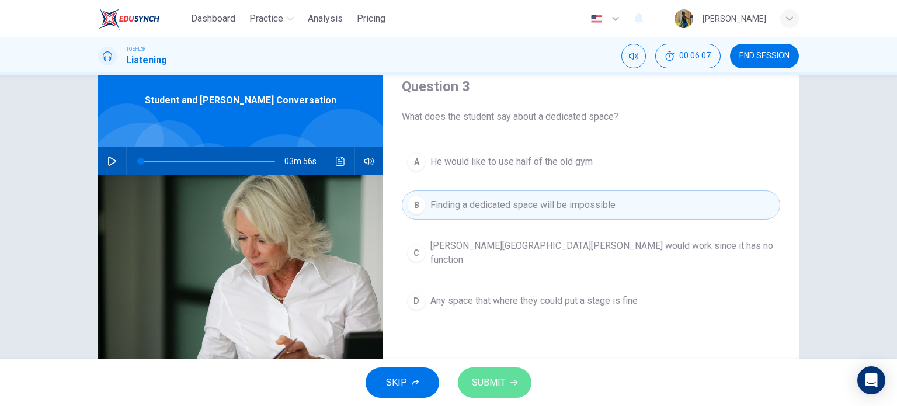
click at [497, 376] on span "SUBMIT" at bounding box center [489, 382] width 34 height 16
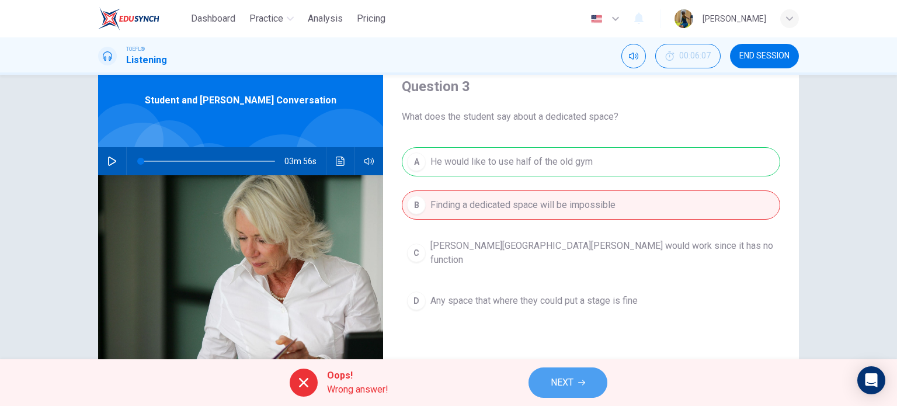
click at [576, 381] on button "NEXT" at bounding box center [568, 382] width 79 height 30
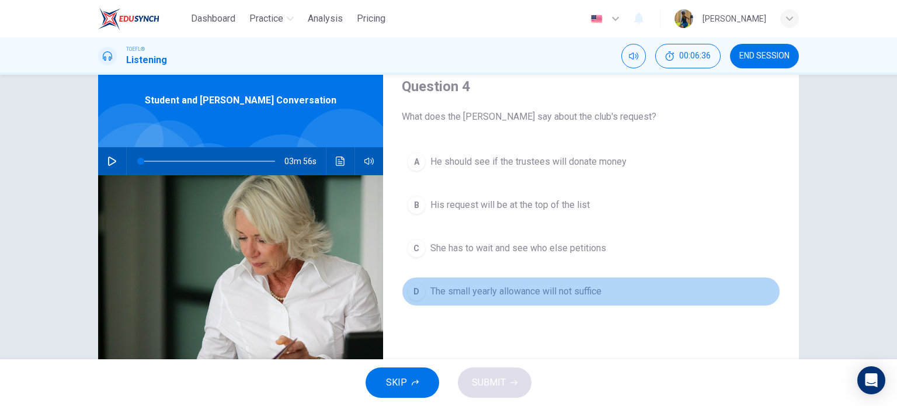
click at [409, 287] on div "D" at bounding box center [416, 291] width 19 height 19
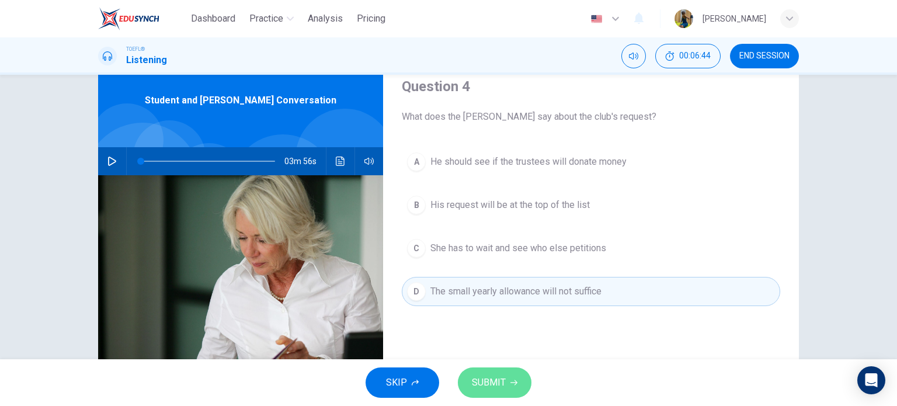
click at [497, 384] on span "SUBMIT" at bounding box center [489, 382] width 34 height 16
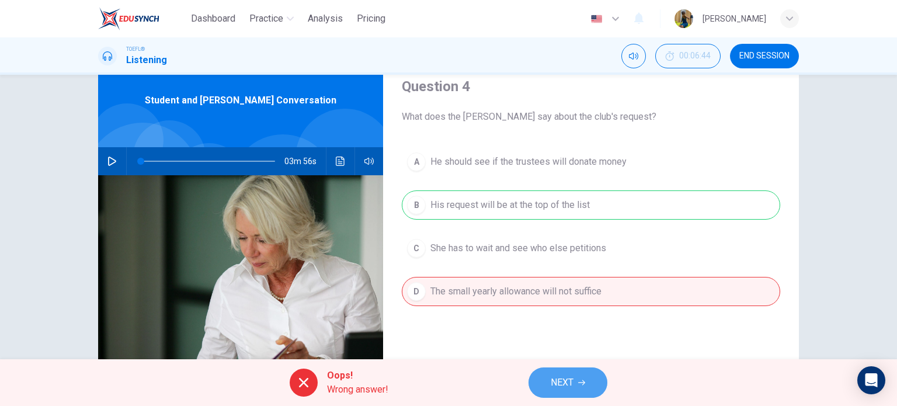
click at [558, 383] on span "NEXT" at bounding box center [562, 382] width 23 height 16
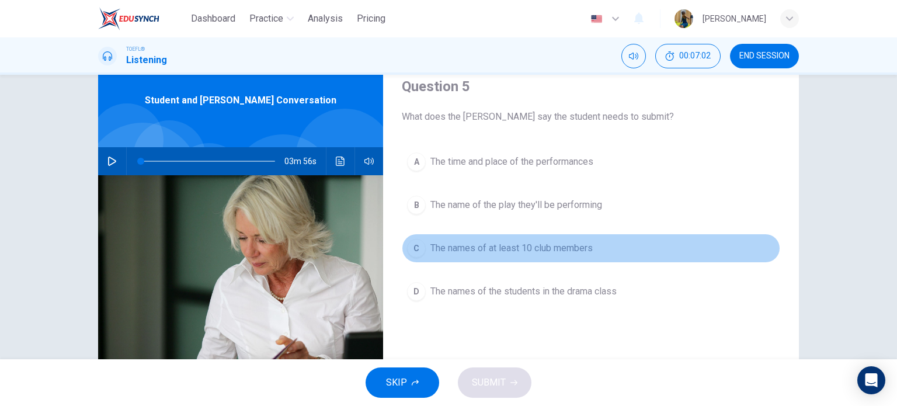
click at [418, 250] on div "C" at bounding box center [416, 248] width 19 height 19
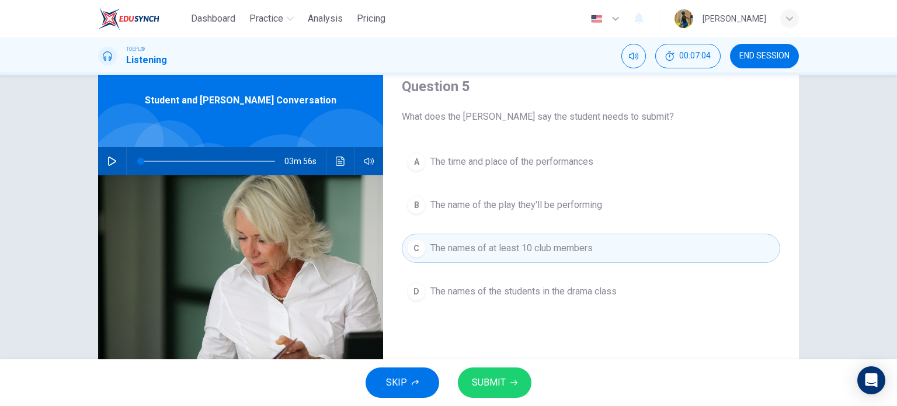
click at [477, 373] on button "SUBMIT" at bounding box center [495, 382] width 74 height 30
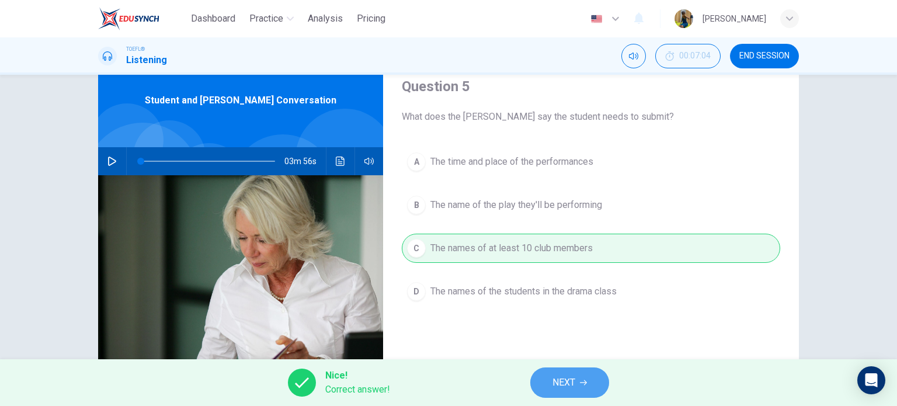
click at [544, 387] on button "NEXT" at bounding box center [569, 382] width 79 height 30
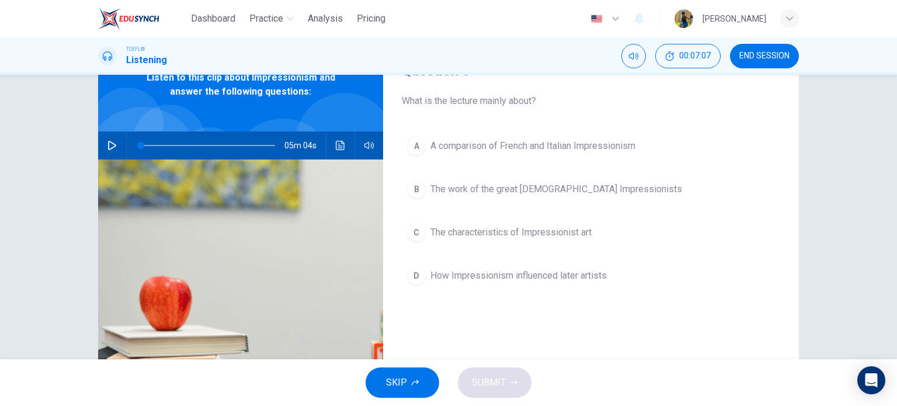
scroll to position [53, 0]
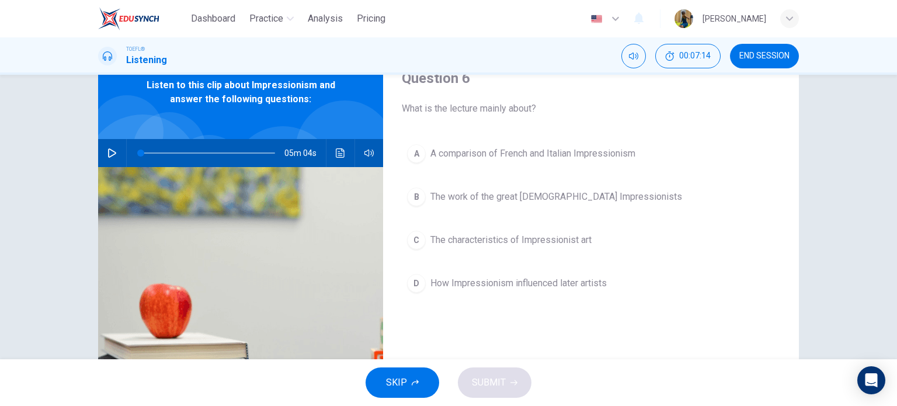
click at [108, 151] on icon "button" at bounding box center [112, 152] width 8 height 9
type input "0"
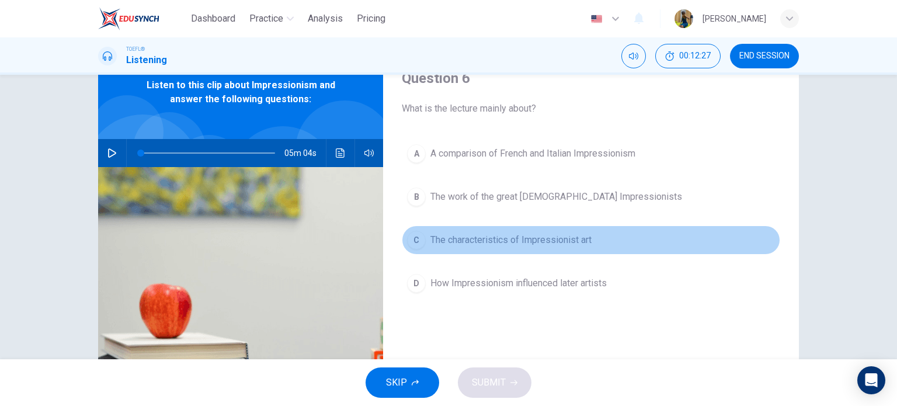
click at [414, 242] on div "C" at bounding box center [416, 240] width 19 height 19
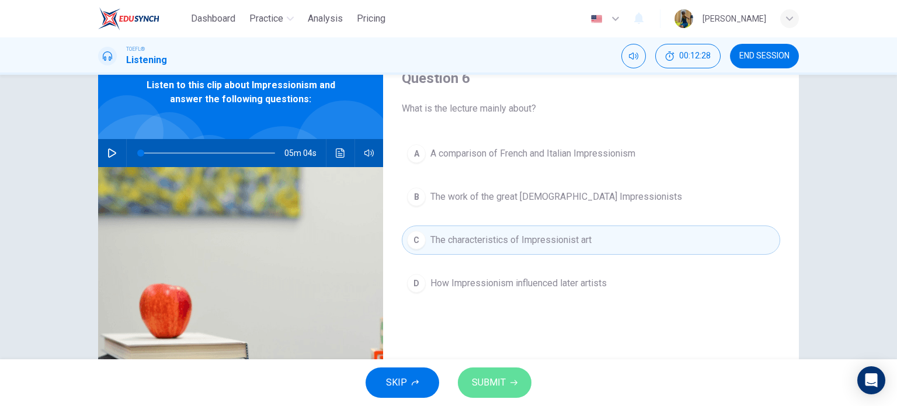
click at [473, 373] on button "SUBMIT" at bounding box center [495, 382] width 74 height 30
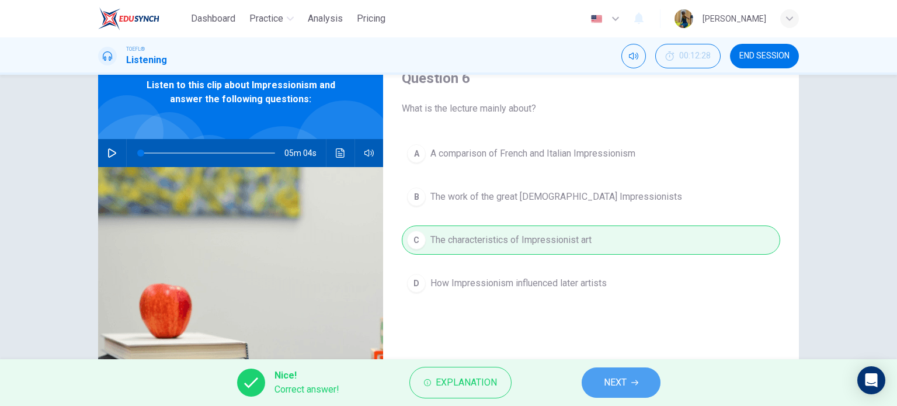
click at [616, 373] on button "NEXT" at bounding box center [621, 382] width 79 height 30
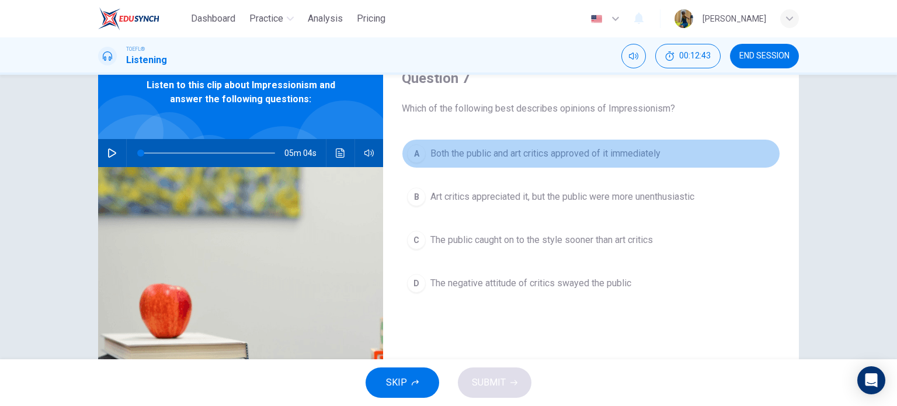
click at [417, 159] on div "A" at bounding box center [416, 153] width 19 height 19
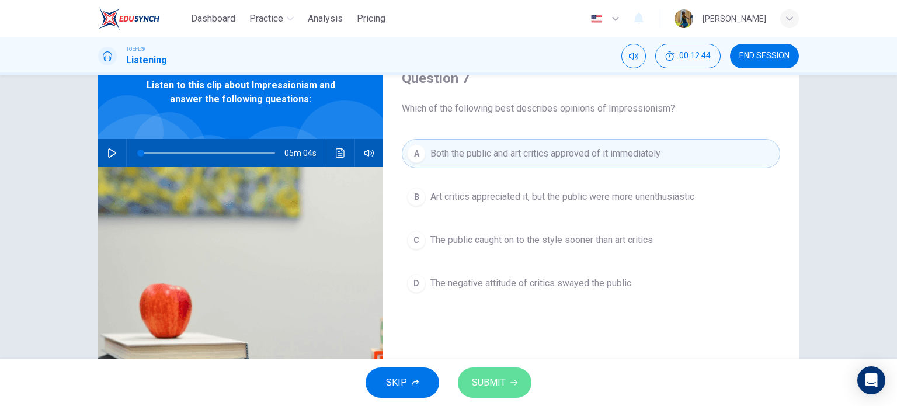
click at [495, 383] on span "SUBMIT" at bounding box center [489, 382] width 34 height 16
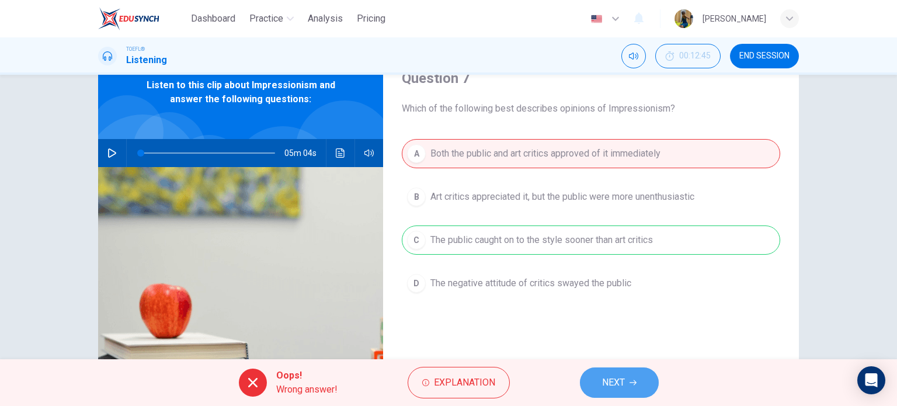
click at [620, 370] on button "NEXT" at bounding box center [619, 382] width 79 height 30
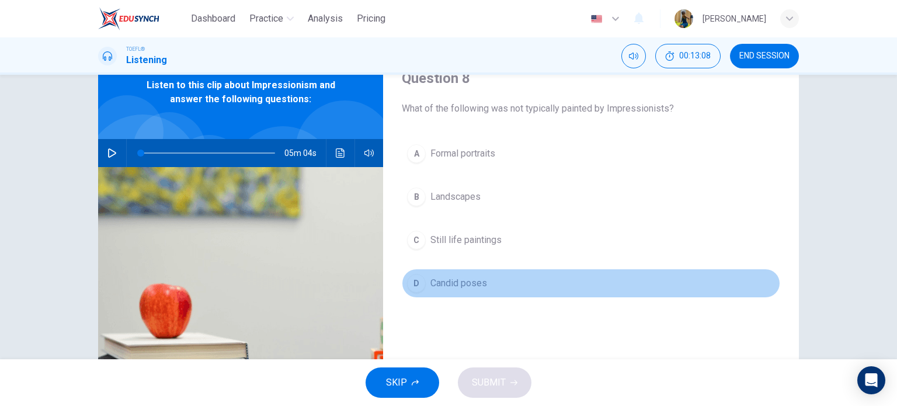
click at [414, 279] on div "D" at bounding box center [416, 283] width 19 height 19
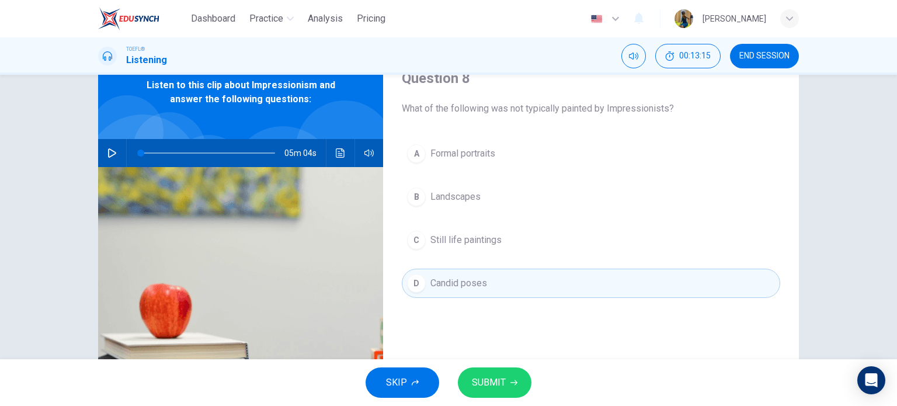
click at [502, 364] on div "SKIP SUBMIT" at bounding box center [448, 382] width 897 height 47
click at [500, 380] on span "SUBMIT" at bounding box center [489, 382] width 34 height 16
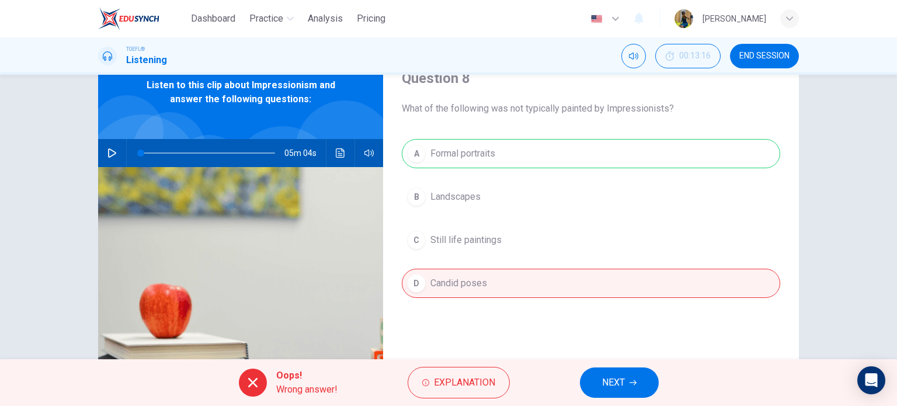
click at [637, 384] on button "NEXT" at bounding box center [619, 382] width 79 height 30
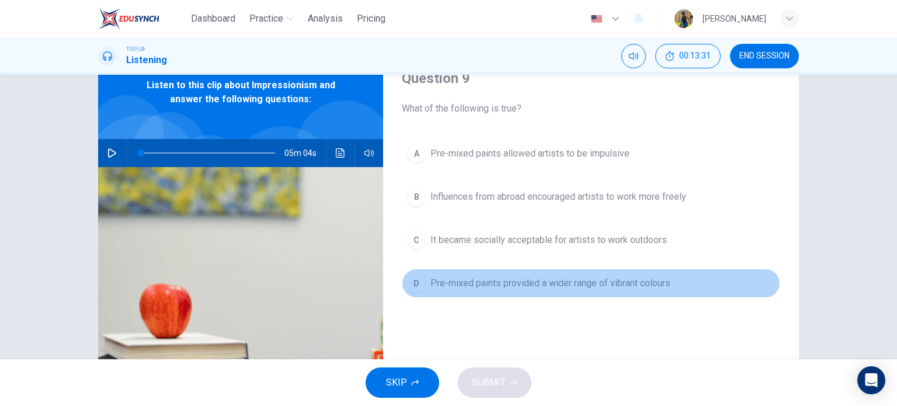
click at [414, 284] on div "D" at bounding box center [416, 283] width 19 height 19
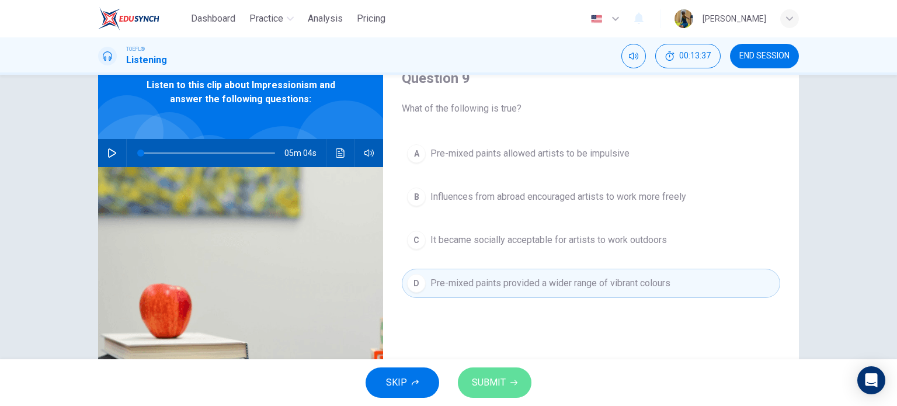
click at [491, 384] on span "SUBMIT" at bounding box center [489, 382] width 34 height 16
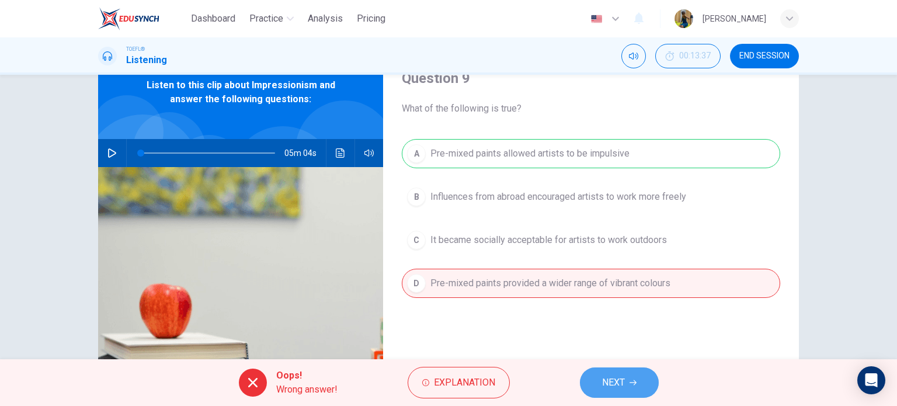
click at [594, 370] on button "NEXT" at bounding box center [619, 382] width 79 height 30
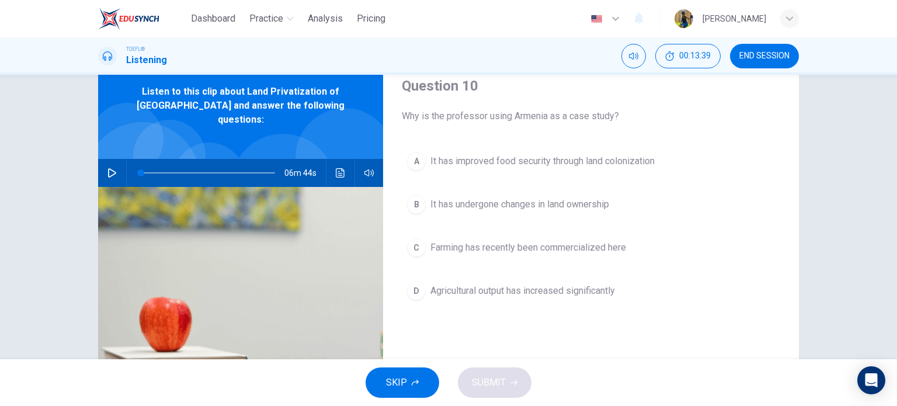
scroll to position [49, 0]
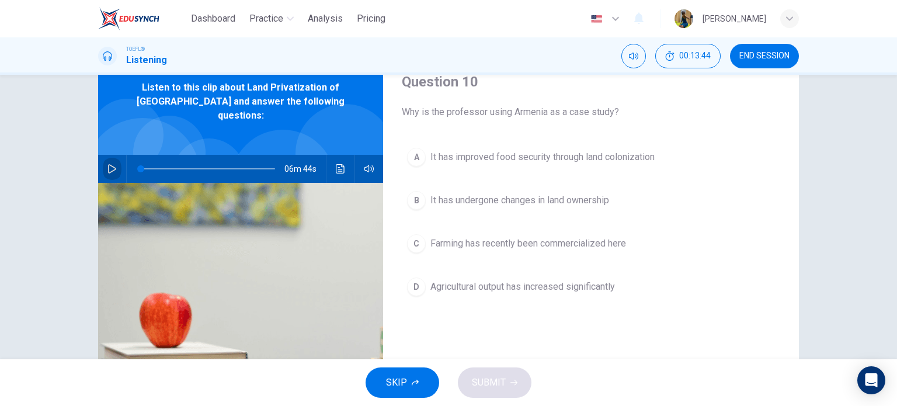
click at [113, 164] on icon "button" at bounding box center [111, 168] width 9 height 9
type input "11"
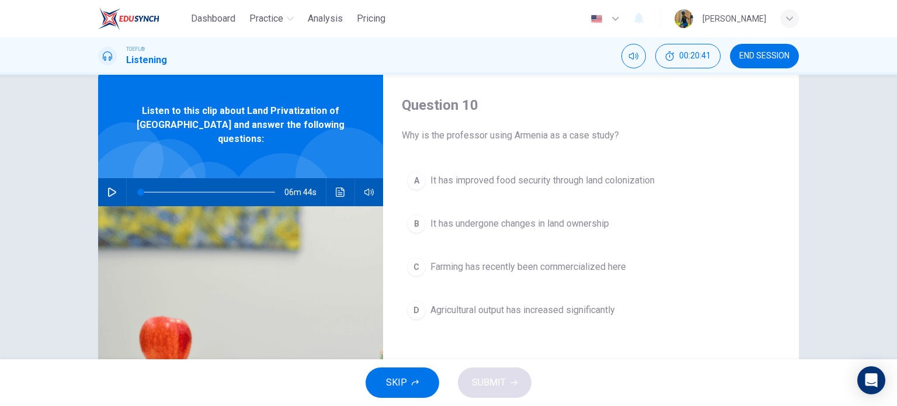
scroll to position [20, 0]
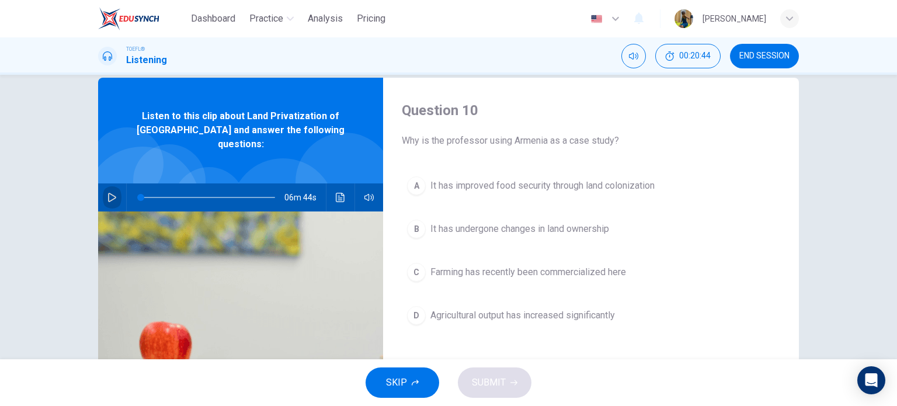
click at [114, 189] on button "button" at bounding box center [112, 197] width 19 height 28
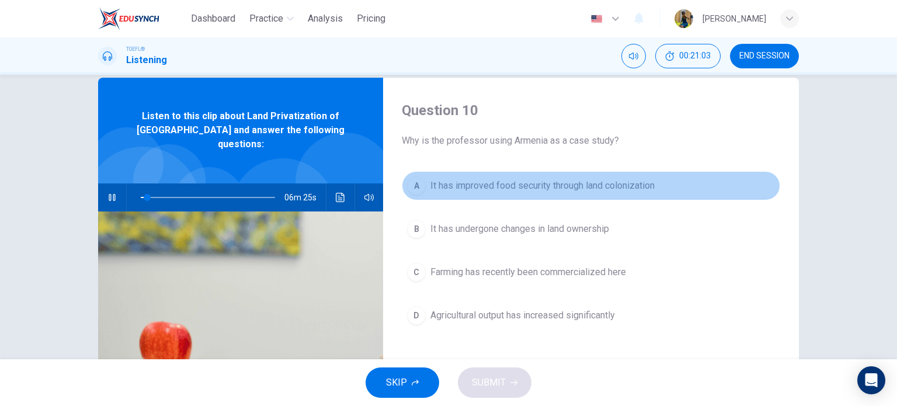
click at [415, 183] on div "A" at bounding box center [416, 185] width 19 height 19
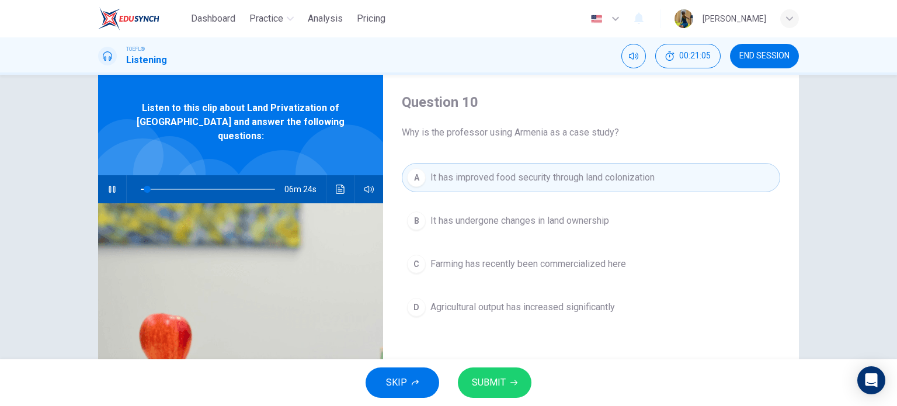
scroll to position [29, 0]
click at [494, 388] on span "SUBMIT" at bounding box center [489, 382] width 34 height 16
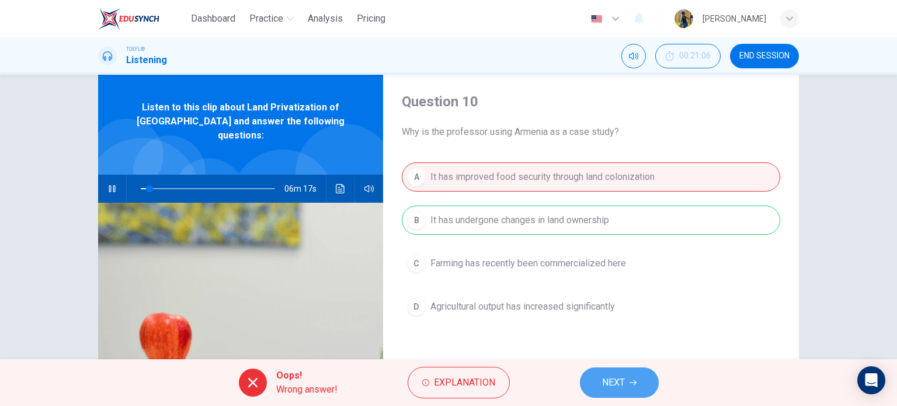
click at [596, 374] on button "NEXT" at bounding box center [619, 382] width 79 height 30
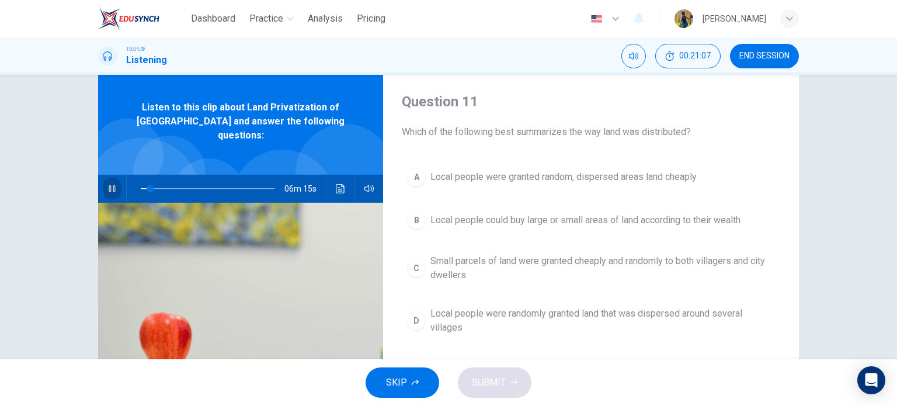
click at [114, 179] on button "button" at bounding box center [112, 189] width 19 height 28
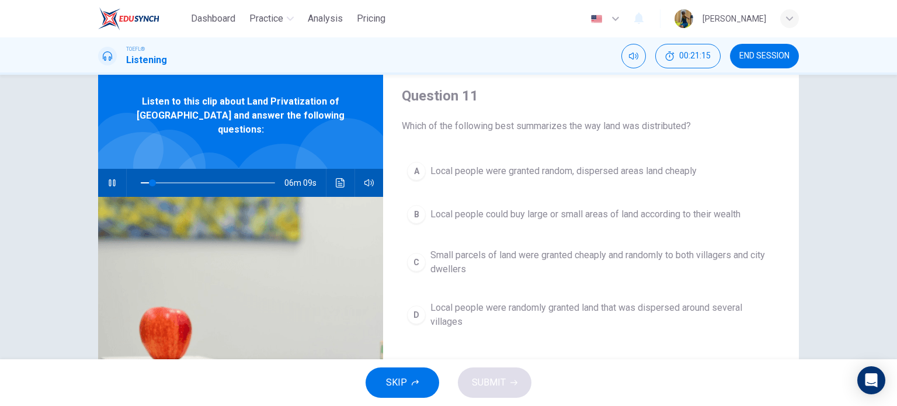
scroll to position [20, 0]
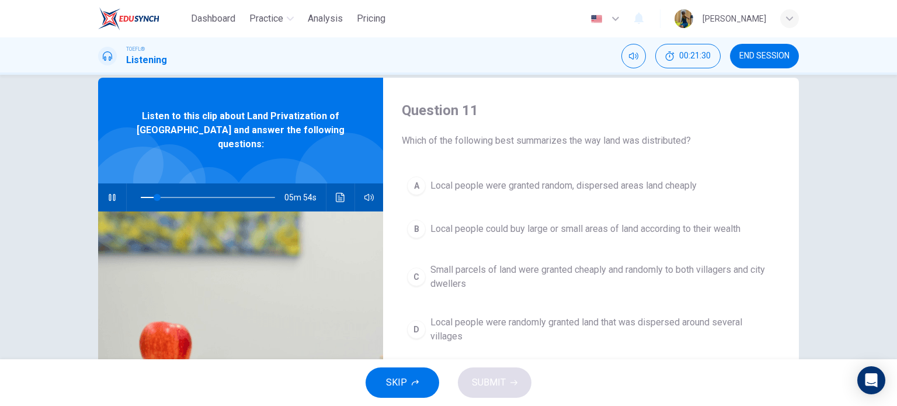
click at [105, 183] on button "button" at bounding box center [112, 197] width 19 height 28
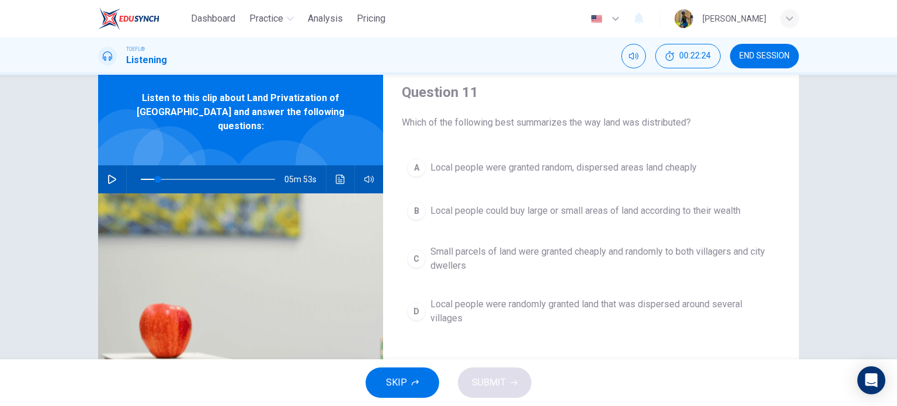
scroll to position [37, 0]
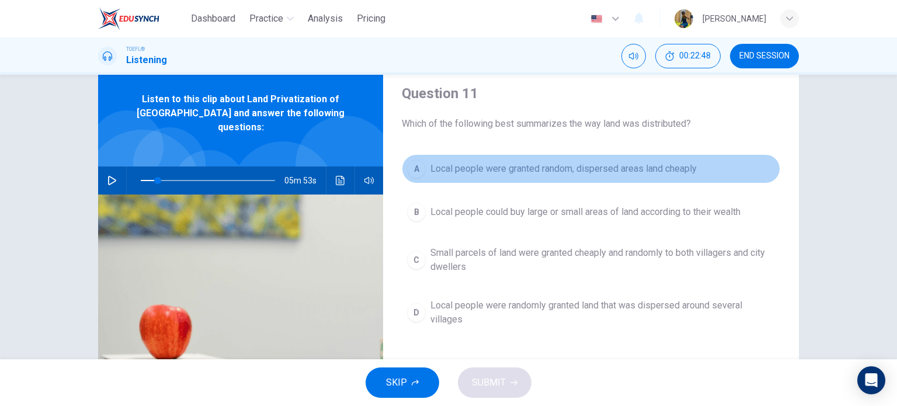
click at [407, 171] on div "A" at bounding box center [416, 168] width 19 height 19
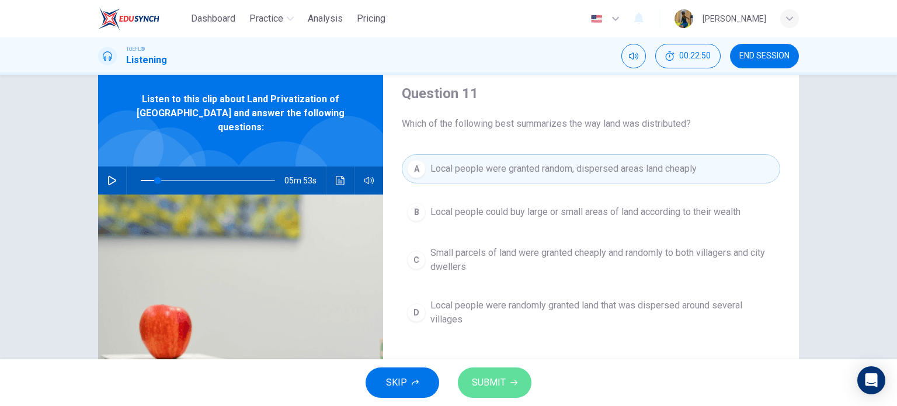
click at [499, 384] on span "SUBMIT" at bounding box center [489, 382] width 34 height 16
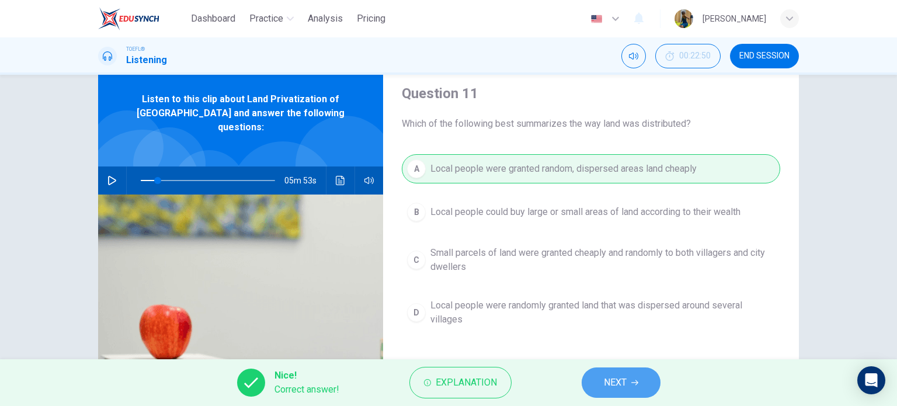
click at [613, 378] on span "NEXT" at bounding box center [615, 382] width 23 height 16
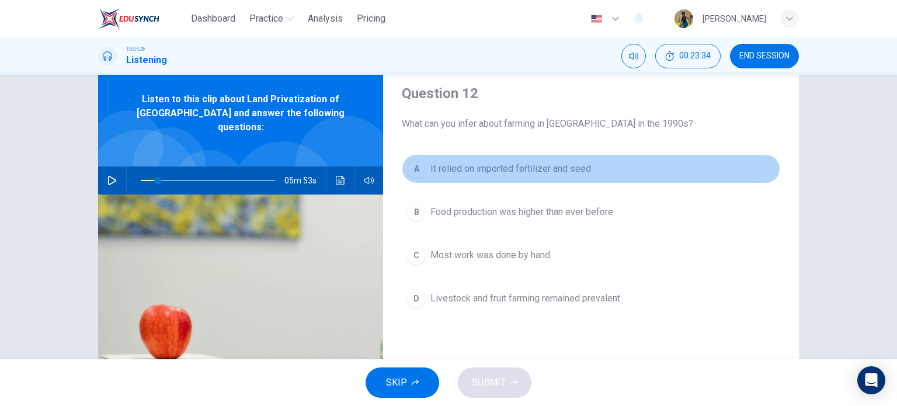
click at [413, 166] on div "A" at bounding box center [416, 168] width 19 height 19
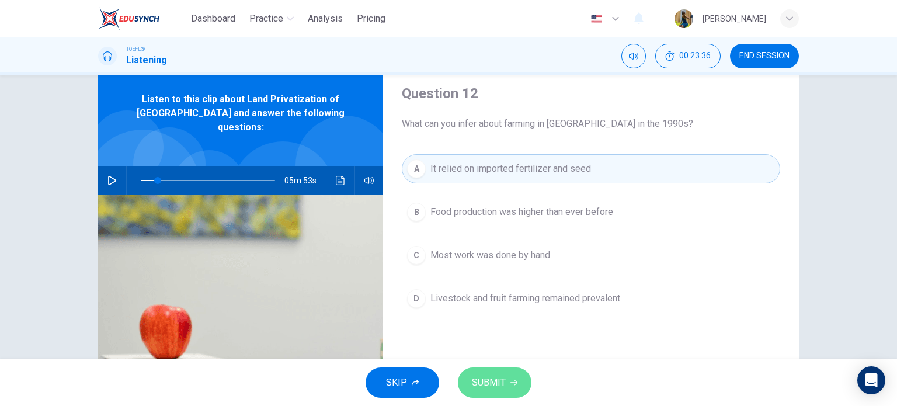
click at [474, 377] on span "SUBMIT" at bounding box center [489, 382] width 34 height 16
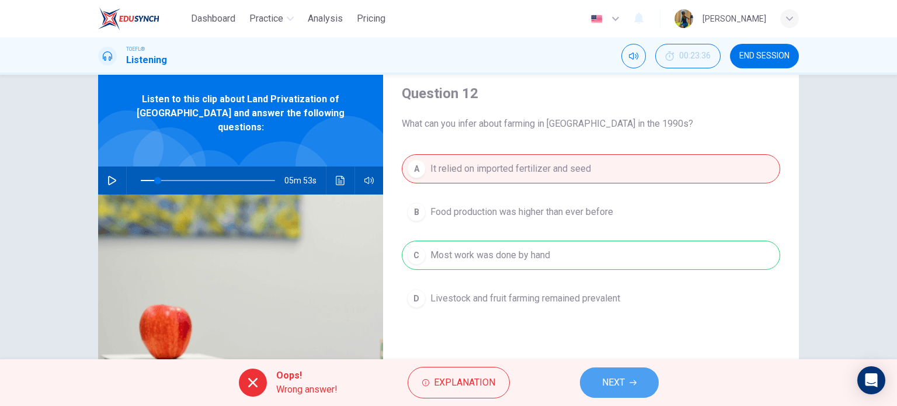
click at [621, 387] on span "NEXT" at bounding box center [613, 382] width 23 height 16
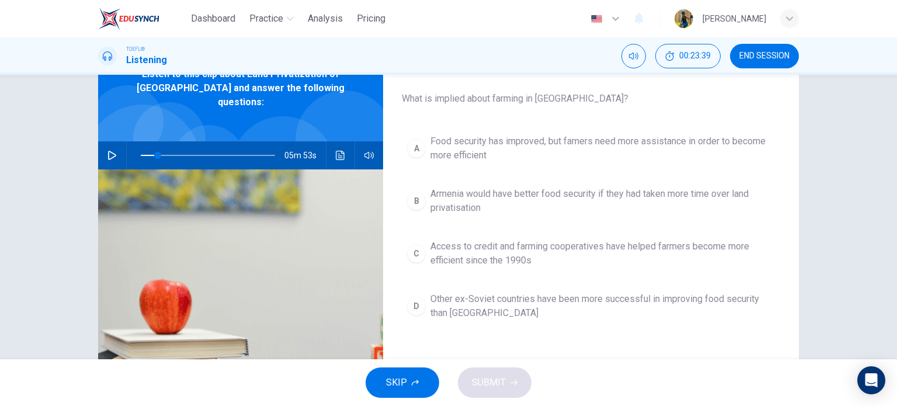
scroll to position [47, 0]
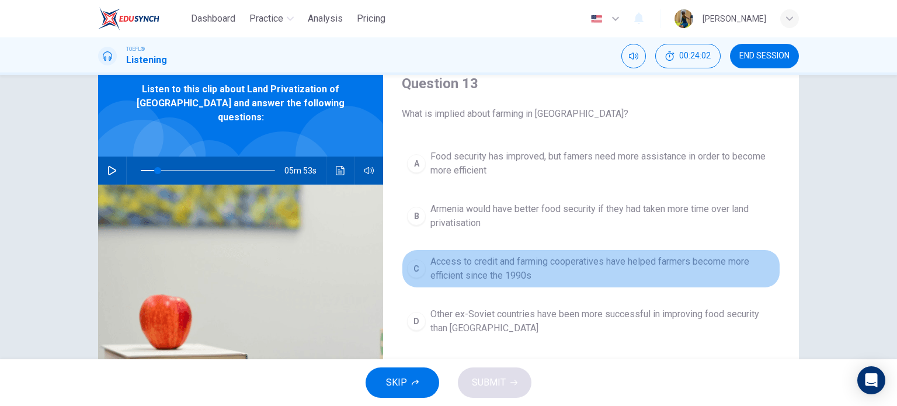
click at [418, 265] on div "C" at bounding box center [416, 268] width 19 height 19
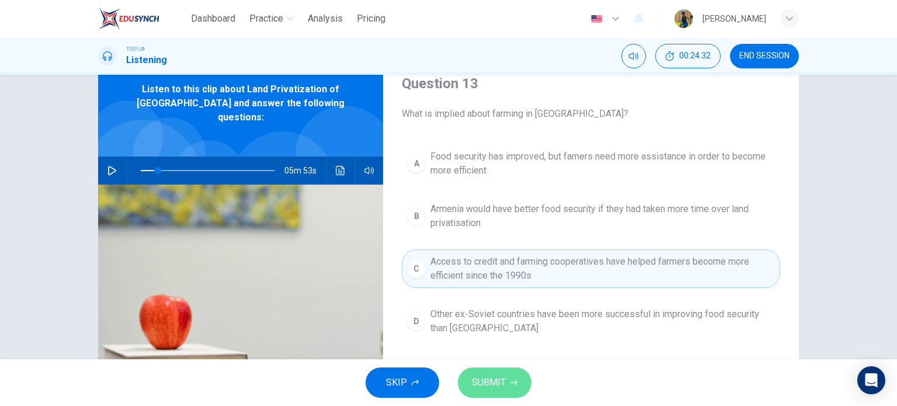
click at [488, 374] on span "SUBMIT" at bounding box center [489, 382] width 34 height 16
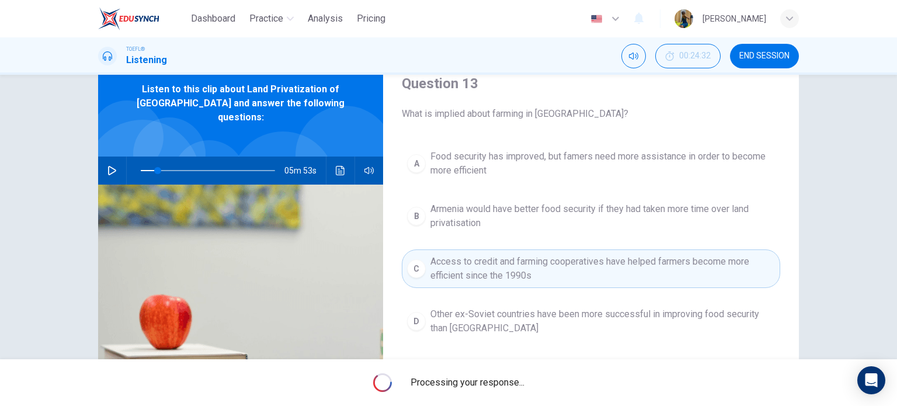
type input "13"
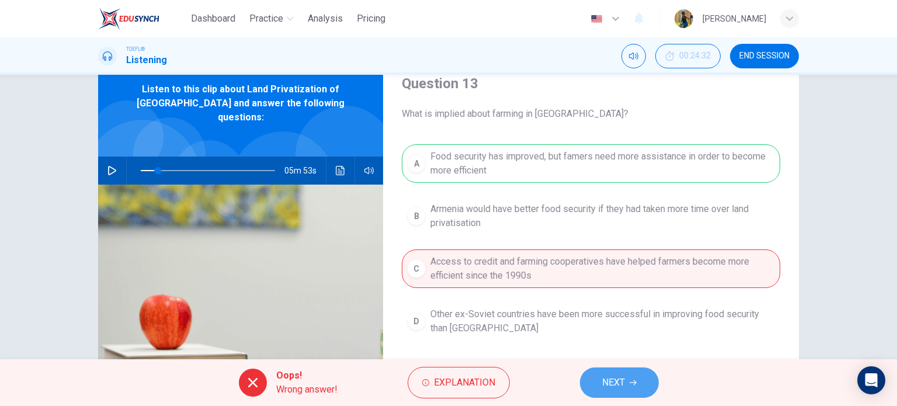
click at [616, 376] on span "NEXT" at bounding box center [613, 382] width 23 height 16
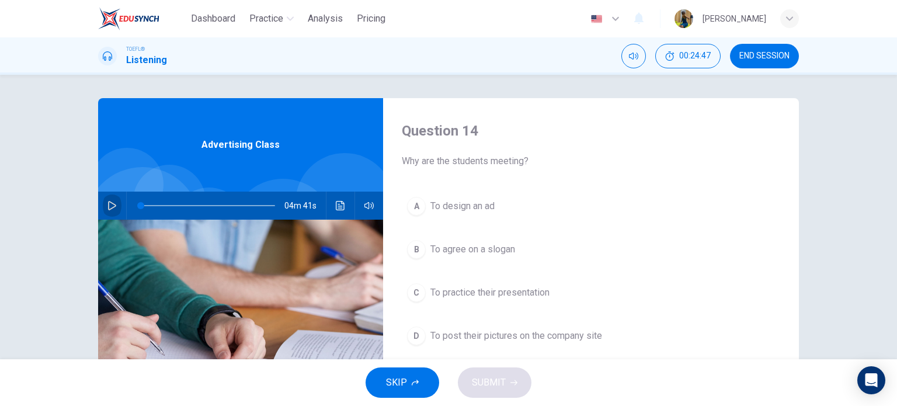
click at [108, 206] on icon "button" at bounding box center [112, 205] width 8 height 9
click at [107, 206] on icon "button" at bounding box center [111, 205] width 9 height 9
drag, startPoint x: 151, startPoint y: 208, endPoint x: 143, endPoint y: 207, distance: 8.2
click at [143, 207] on span at bounding box center [146, 205] width 7 height 7
click at [110, 203] on icon "button" at bounding box center [111, 205] width 9 height 9
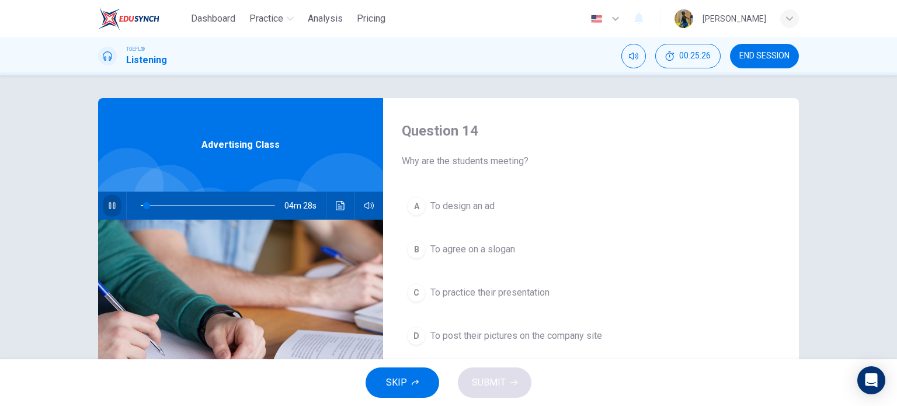
click at [110, 203] on icon "button" at bounding box center [111, 205] width 9 height 9
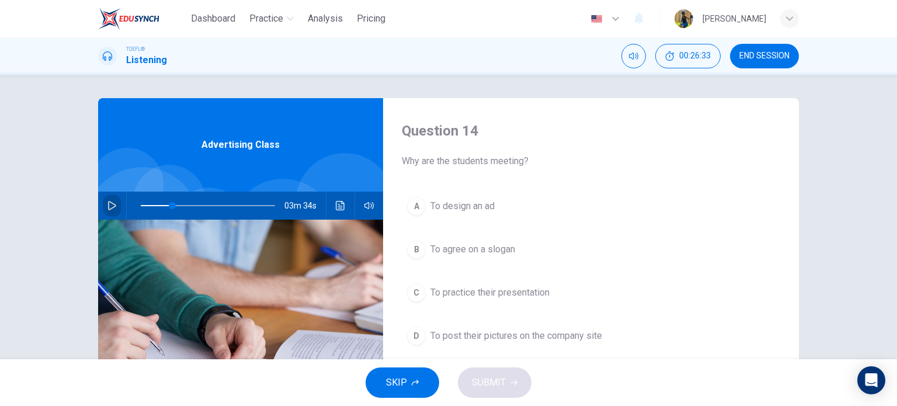
click at [110, 203] on icon "button" at bounding box center [111, 205] width 9 height 9
click at [178, 205] on span at bounding box center [181, 205] width 7 height 7
drag, startPoint x: 178, startPoint y: 205, endPoint x: 9, endPoint y: 227, distance: 170.2
click at [9, 227] on div "Question 14 Why are the students meeting? A To design an ad B To agree on a slo…" at bounding box center [448, 217] width 897 height 284
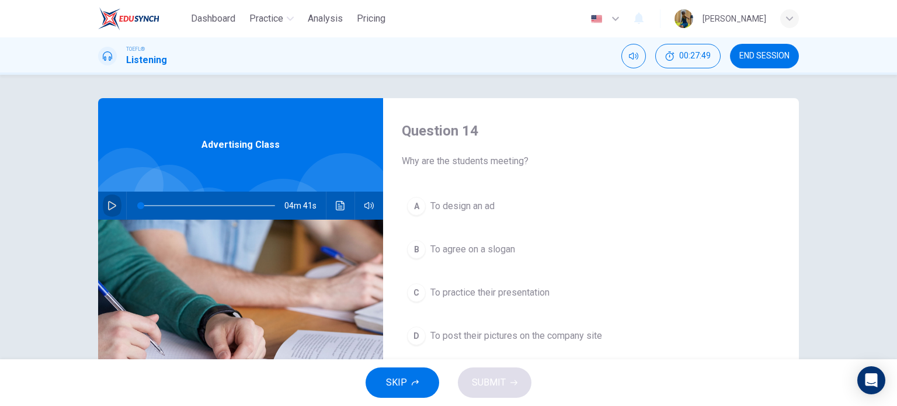
click at [103, 205] on button "button" at bounding box center [112, 206] width 19 height 28
type input "2"
click at [110, 205] on icon "button" at bounding box center [112, 205] width 6 height 7
click at [110, 205] on icon "button" at bounding box center [111, 205] width 9 height 9
type input "0"
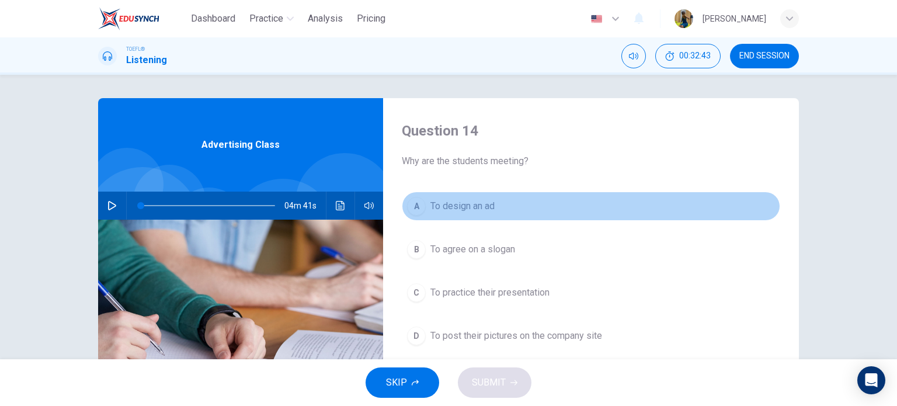
click at [412, 207] on div "A" at bounding box center [416, 206] width 19 height 19
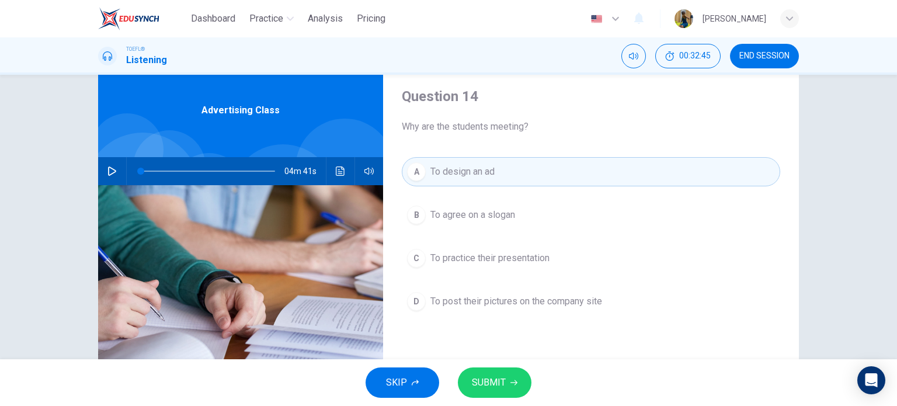
scroll to position [39, 0]
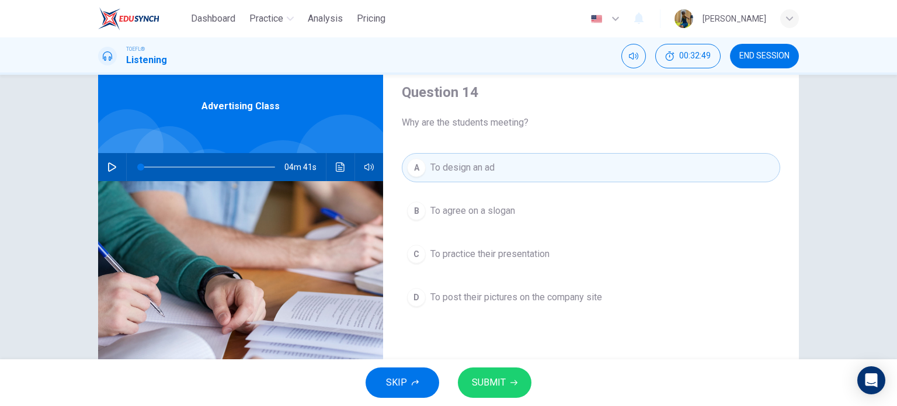
click at [501, 381] on span "SUBMIT" at bounding box center [489, 382] width 34 height 16
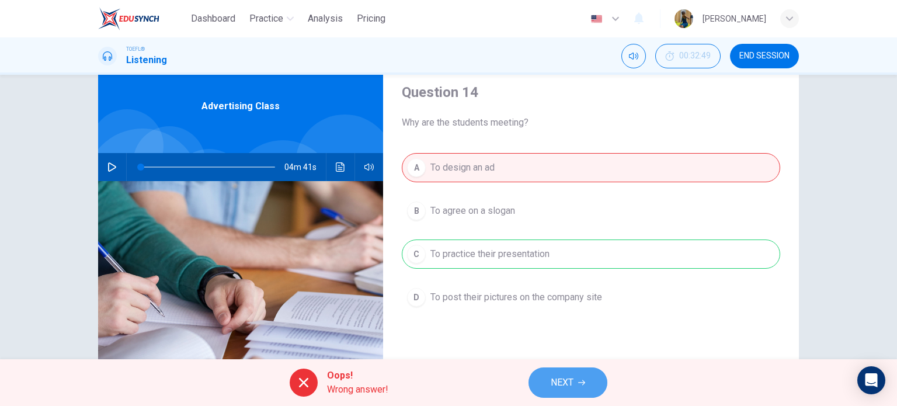
click at [562, 388] on span "NEXT" at bounding box center [562, 382] width 23 height 16
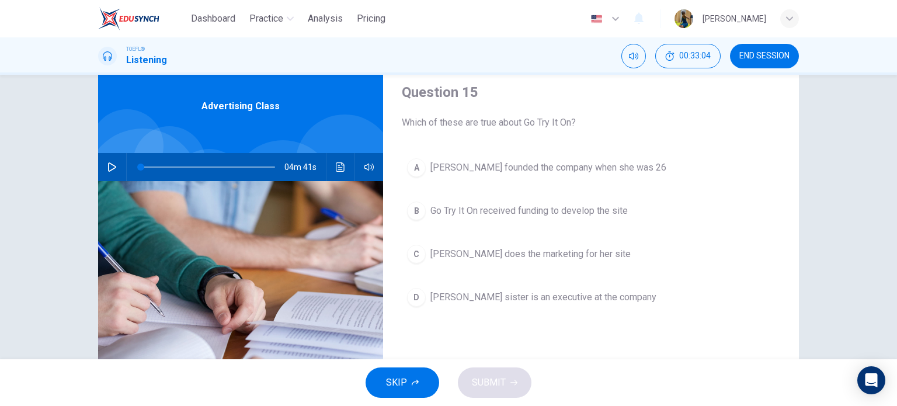
click at [415, 296] on div "D" at bounding box center [416, 297] width 19 height 19
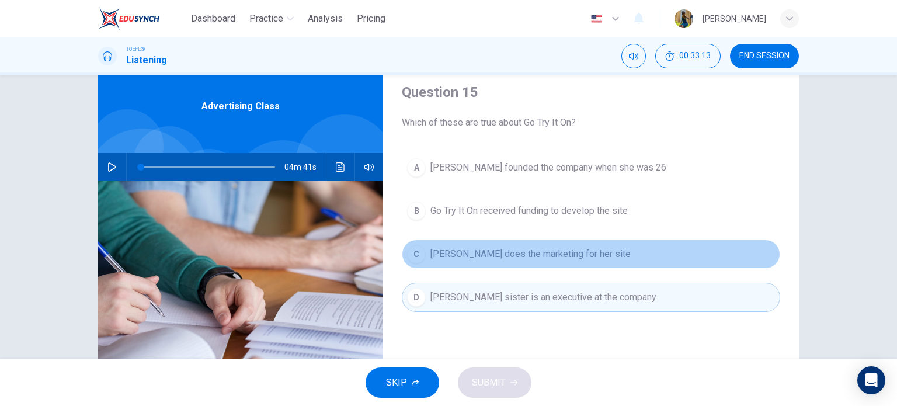
click at [412, 259] on div "C" at bounding box center [416, 254] width 19 height 19
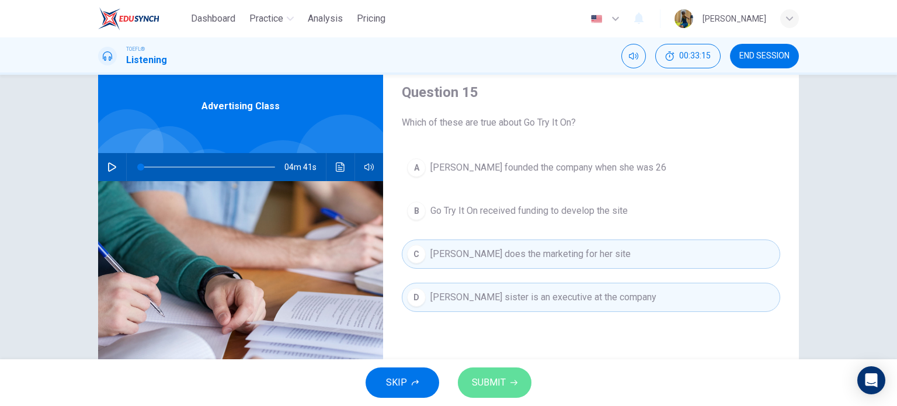
click at [475, 371] on button "SUBMIT" at bounding box center [495, 382] width 74 height 30
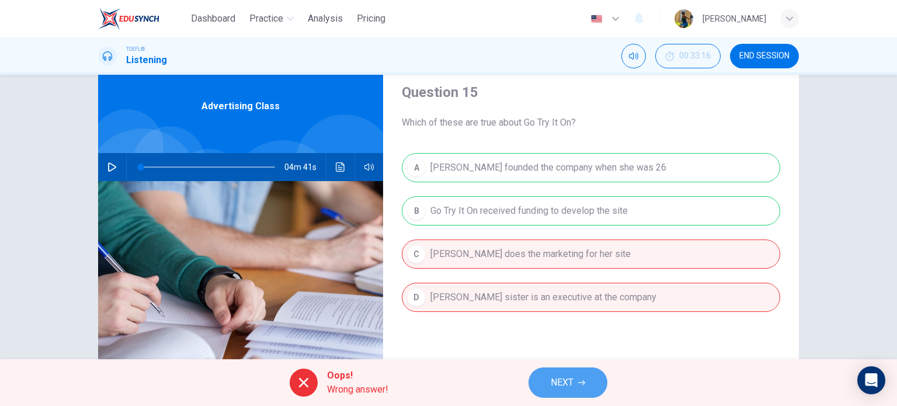
click at [548, 373] on button "NEXT" at bounding box center [568, 382] width 79 height 30
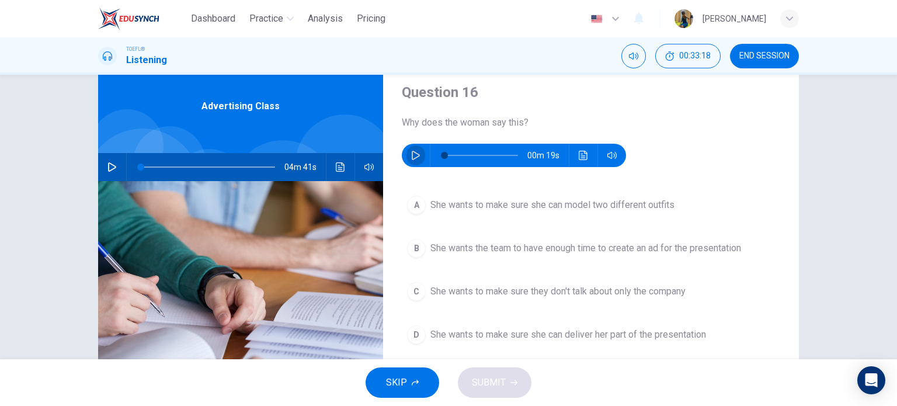
click at [407, 163] on button "button" at bounding box center [416, 155] width 19 height 23
type input "0"
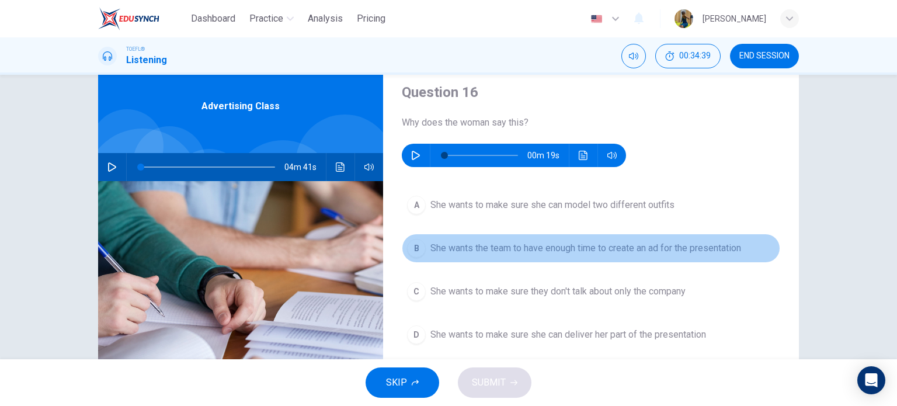
click at [413, 246] on div "B" at bounding box center [416, 248] width 19 height 19
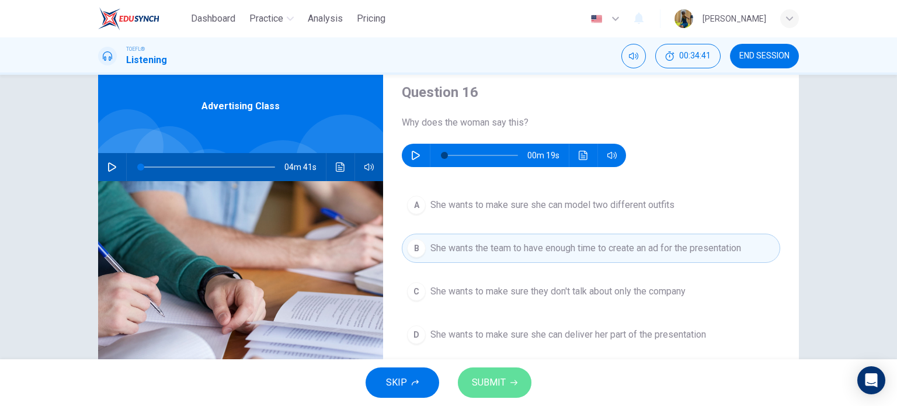
click at [491, 381] on span "SUBMIT" at bounding box center [489, 382] width 34 height 16
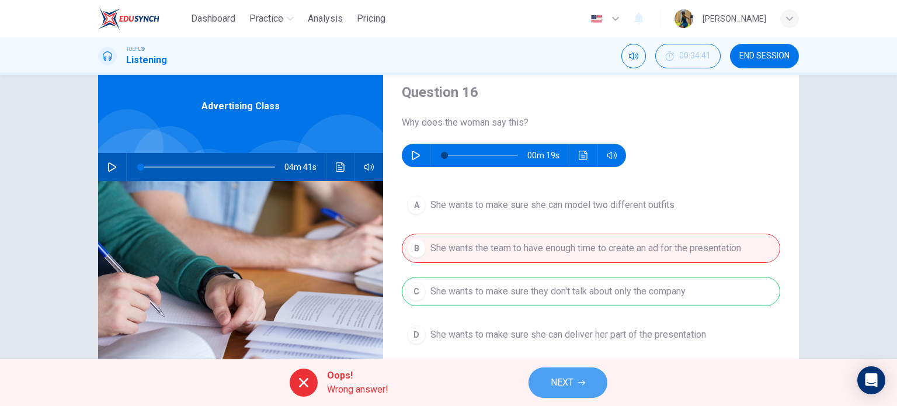
click at [551, 377] on span "NEXT" at bounding box center [562, 382] width 23 height 16
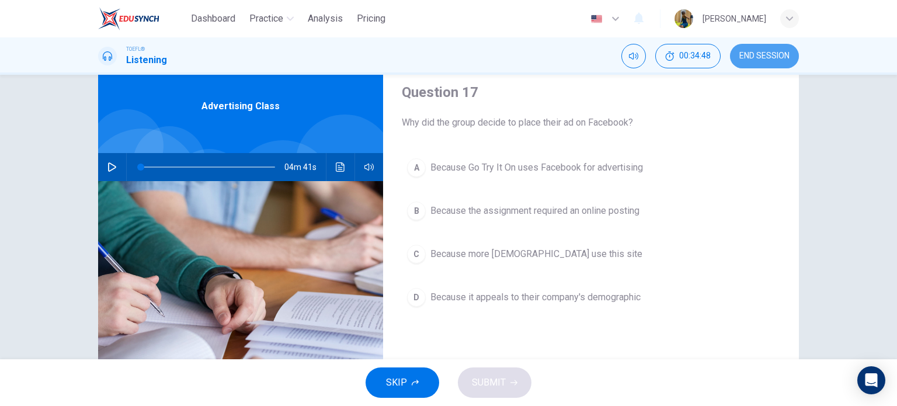
click at [768, 65] on button "END SESSION" at bounding box center [764, 56] width 69 height 25
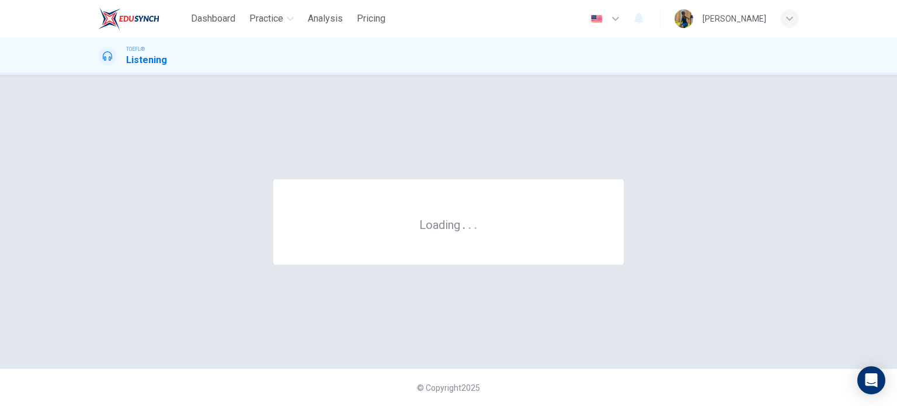
scroll to position [0, 0]
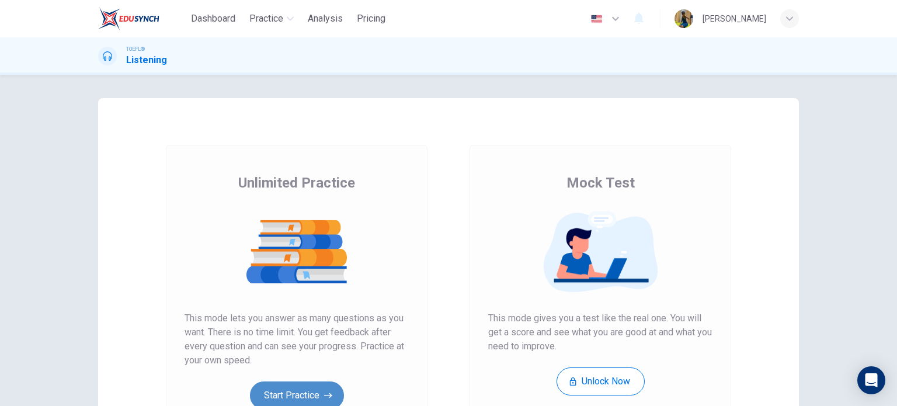
click at [314, 385] on button "Start Practice" at bounding box center [297, 395] width 94 height 28
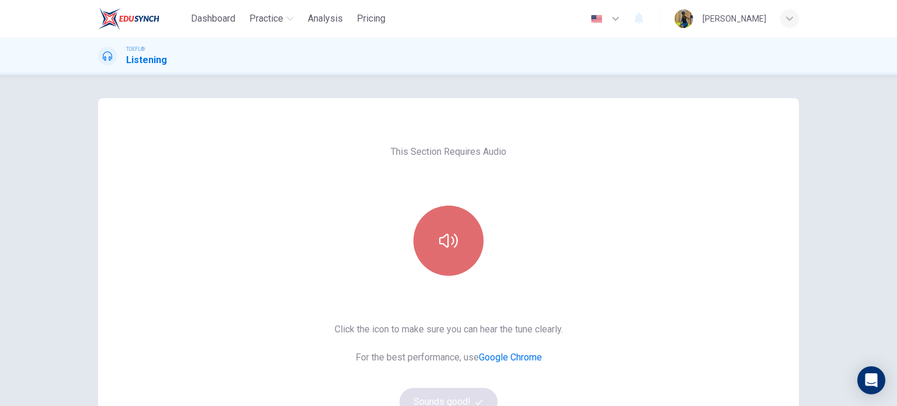
click at [450, 228] on button "button" at bounding box center [449, 241] width 70 height 70
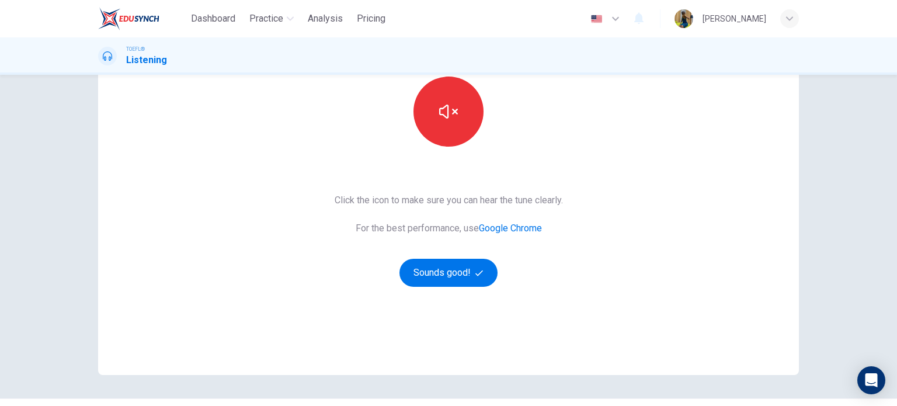
scroll to position [137, 0]
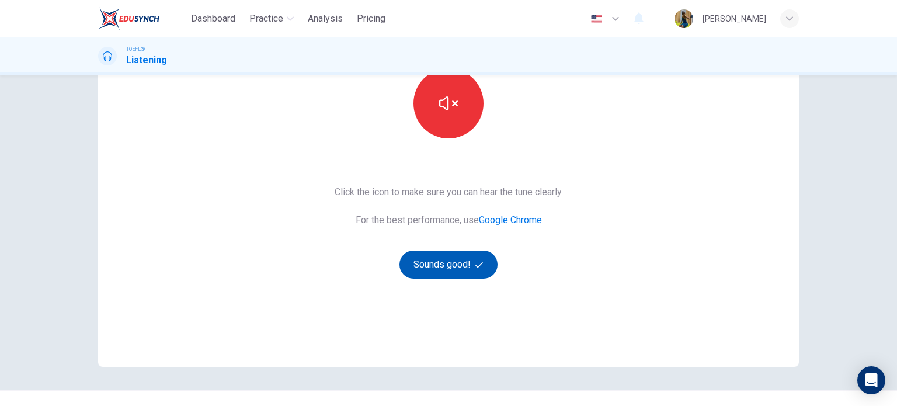
click at [460, 273] on button "Sounds good!" at bounding box center [448, 265] width 98 height 28
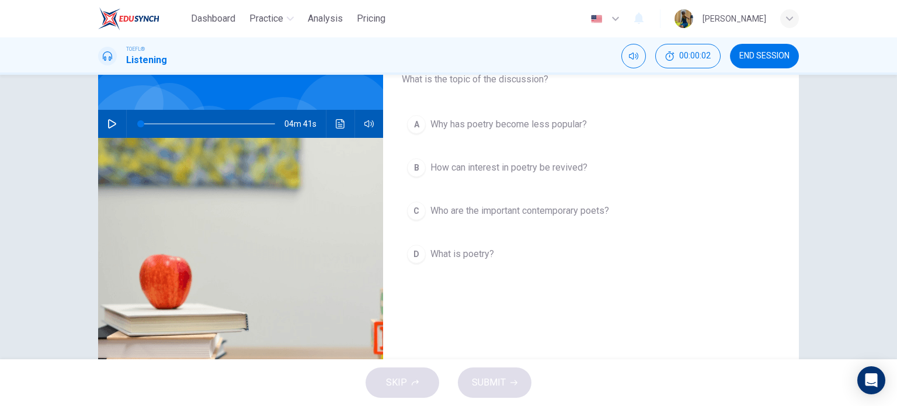
scroll to position [81, 0]
click at [113, 123] on icon "button" at bounding box center [111, 124] width 9 height 9
type input "8"
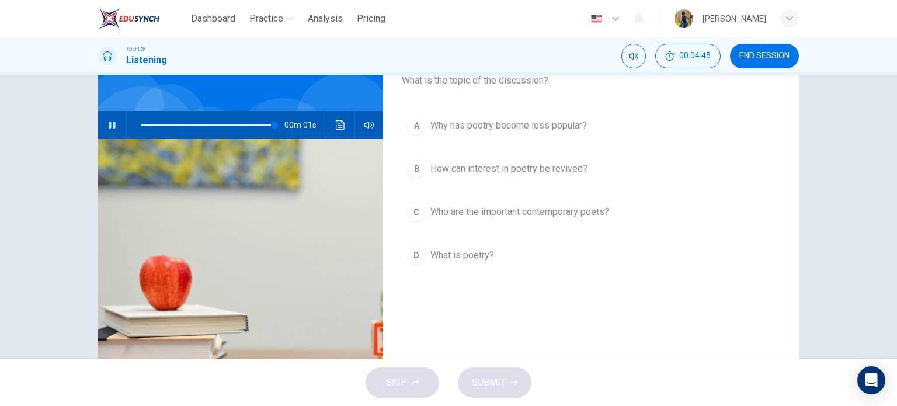
type input "0"
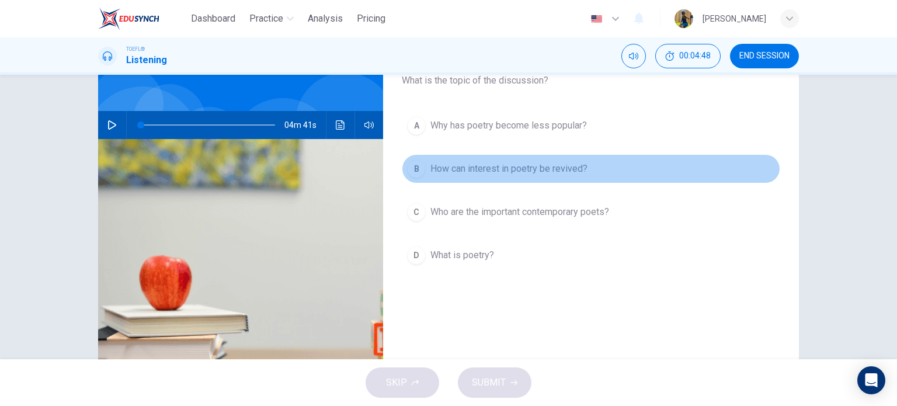
click at [407, 165] on div "B" at bounding box center [416, 168] width 19 height 19
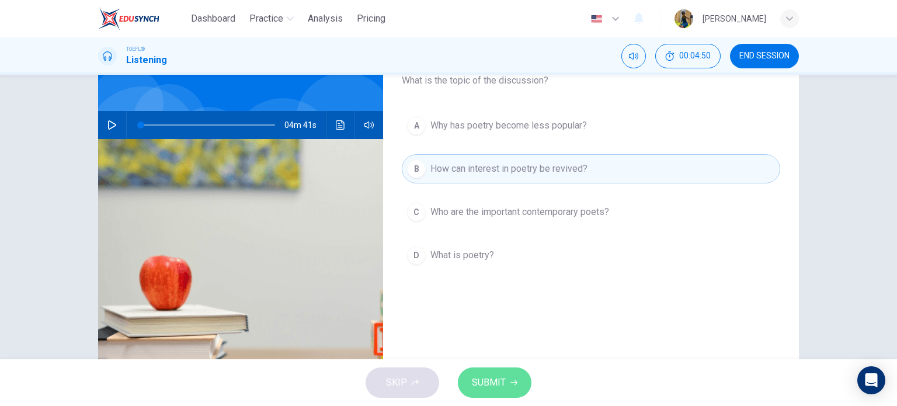
click at [492, 376] on span "SUBMIT" at bounding box center [489, 382] width 34 height 16
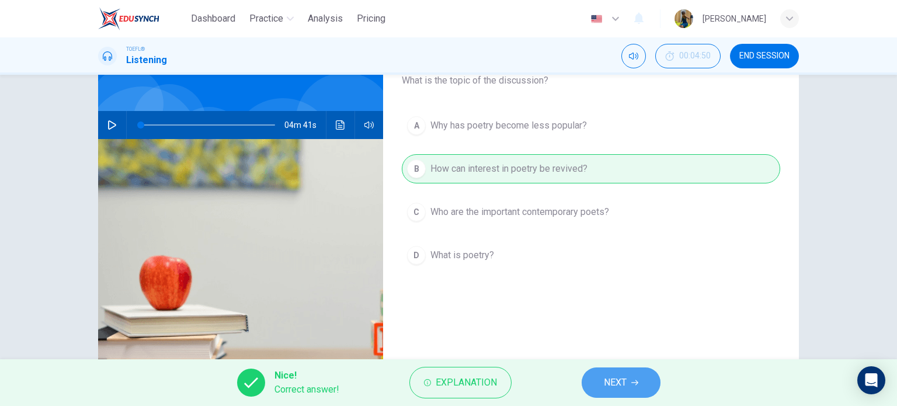
click at [602, 376] on button "NEXT" at bounding box center [621, 382] width 79 height 30
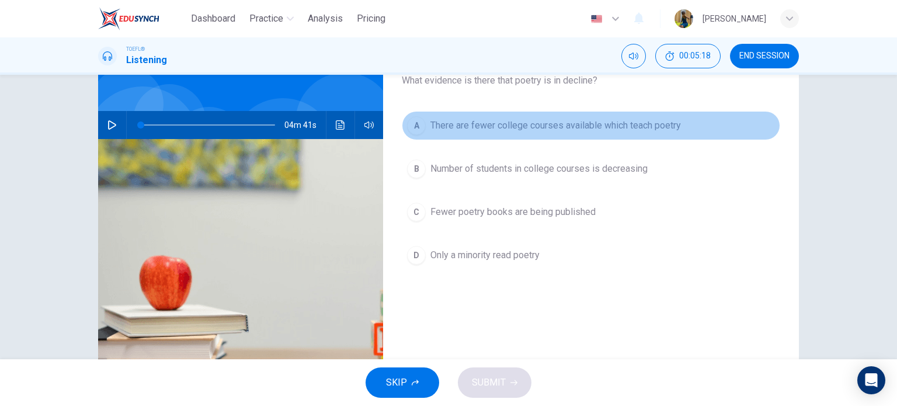
click at [425, 124] on button "A There are fewer college courses available which teach poetry" at bounding box center [591, 125] width 378 height 29
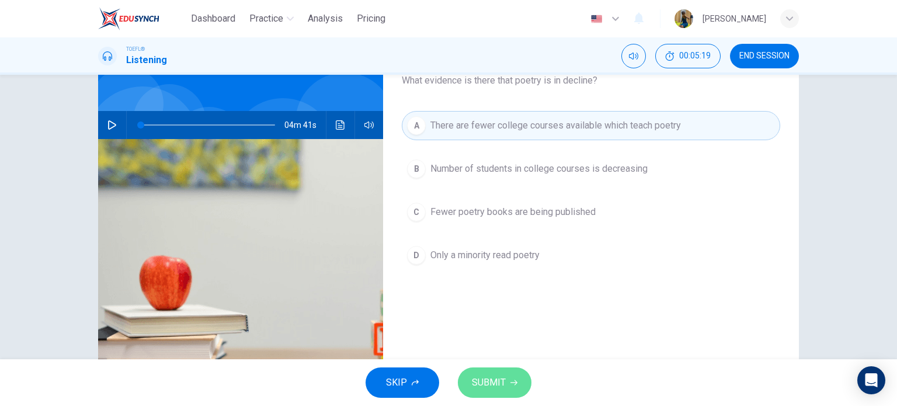
click at [477, 373] on button "SUBMIT" at bounding box center [495, 382] width 74 height 30
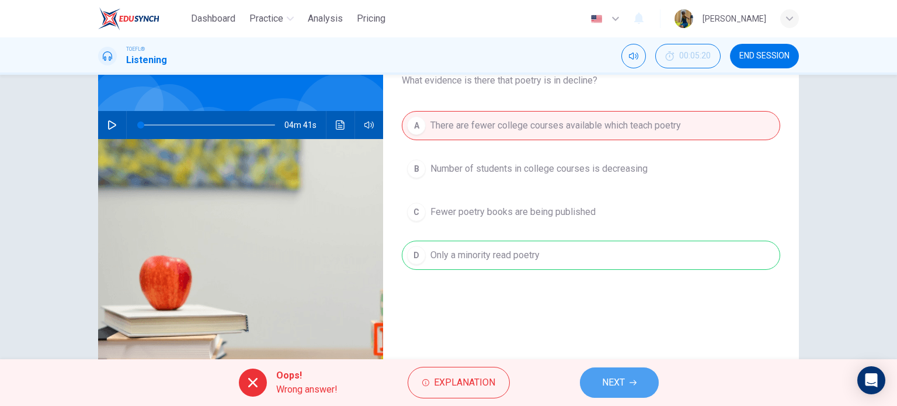
click at [617, 377] on span "NEXT" at bounding box center [613, 382] width 23 height 16
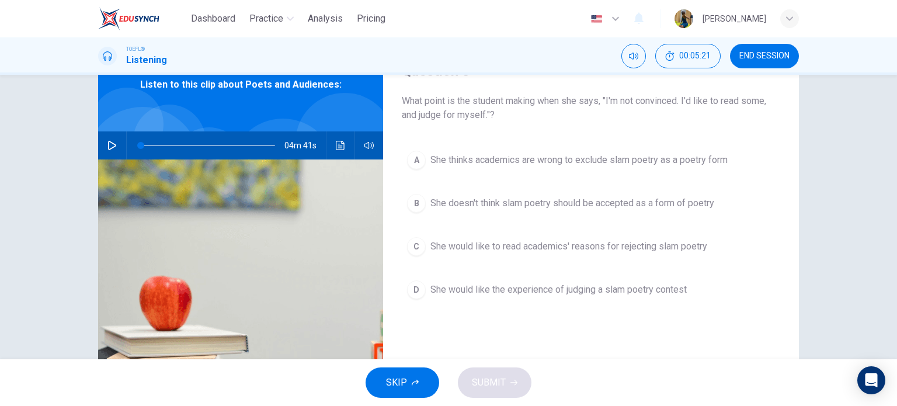
scroll to position [58, 0]
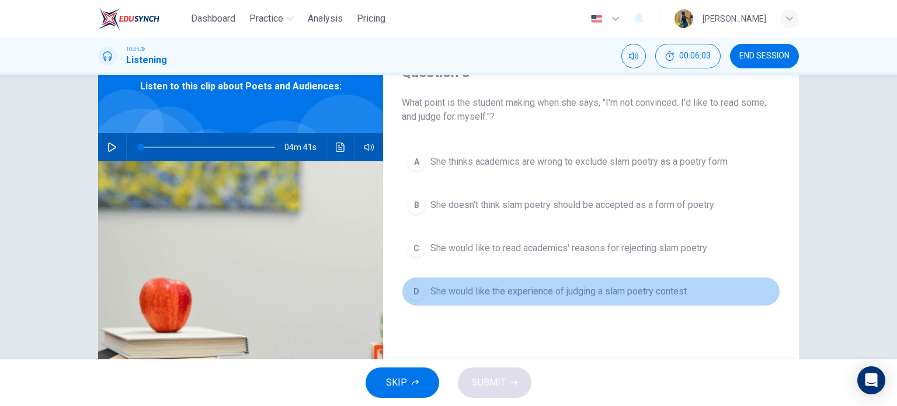
click at [414, 290] on div "D" at bounding box center [416, 291] width 19 height 19
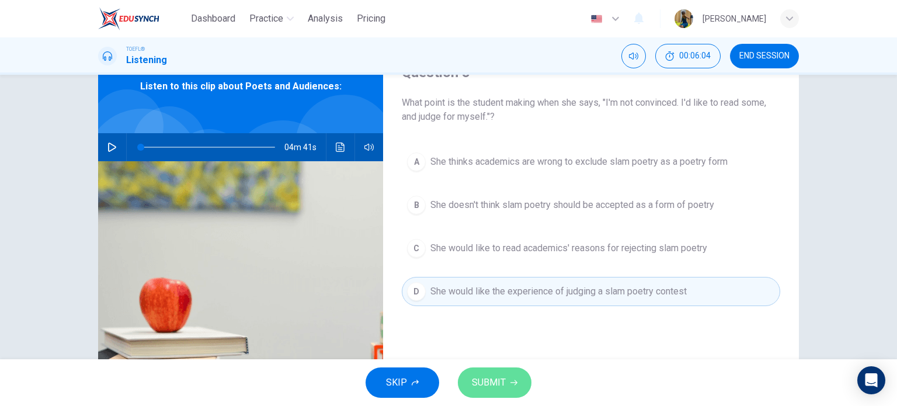
click at [487, 371] on button "SUBMIT" at bounding box center [495, 382] width 74 height 30
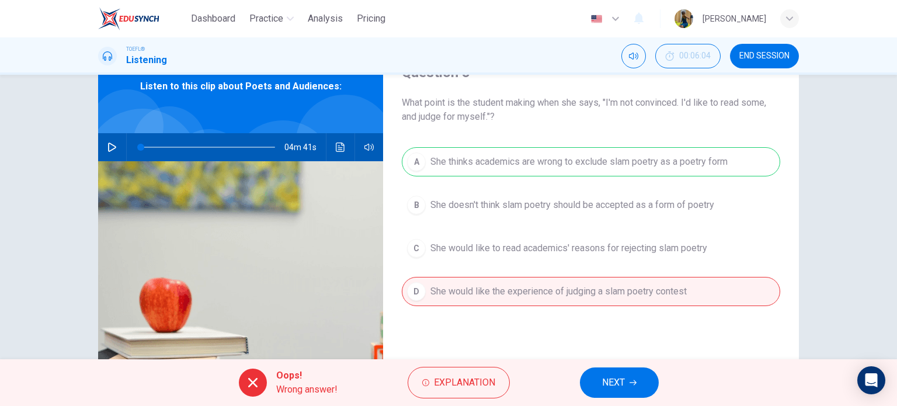
click at [624, 386] on span "NEXT" at bounding box center [613, 382] width 23 height 16
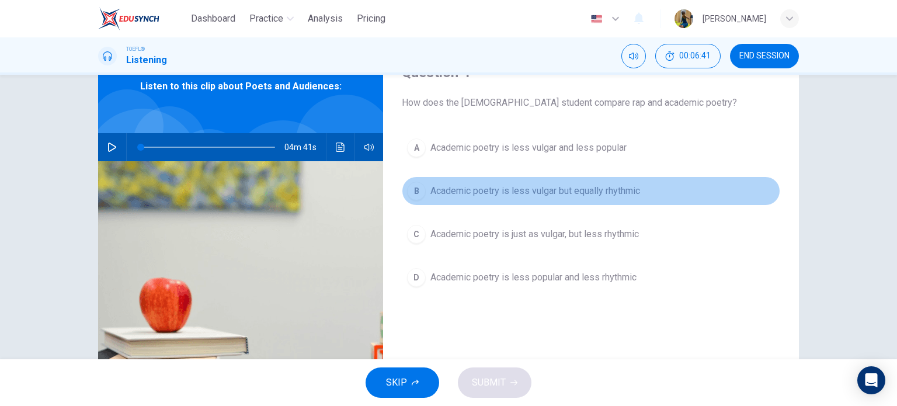
click at [415, 191] on div "B" at bounding box center [416, 191] width 19 height 19
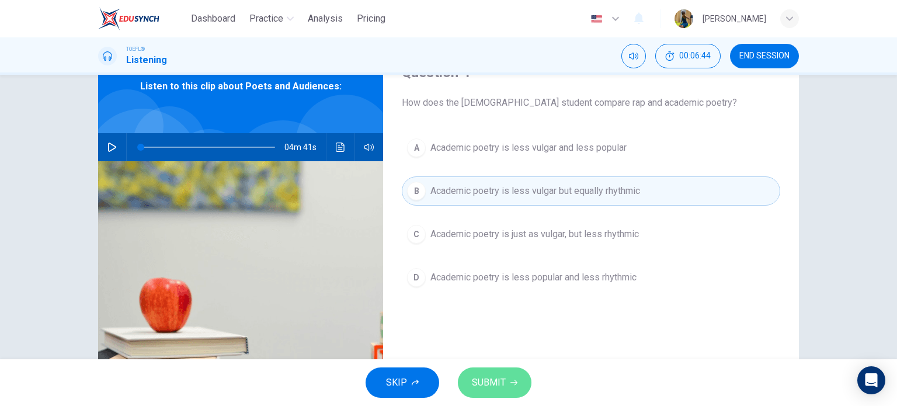
click at [516, 377] on button "SUBMIT" at bounding box center [495, 382] width 74 height 30
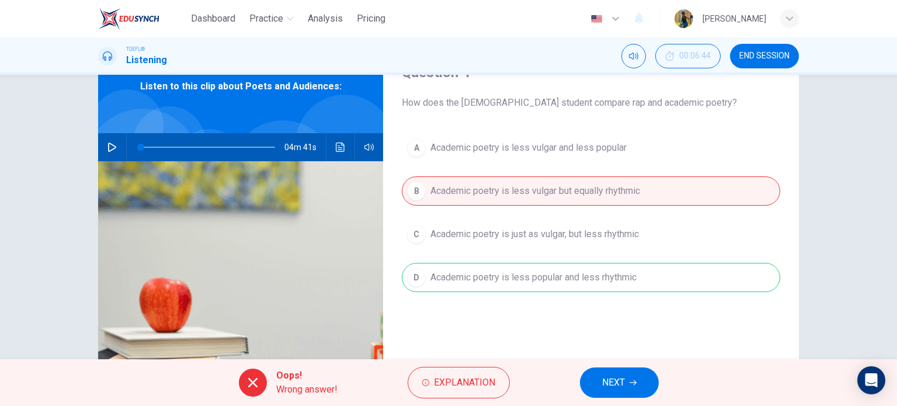
click at [613, 366] on div "Oops! Wrong answer! Explanation NEXT" at bounding box center [448, 382] width 897 height 47
click at [612, 376] on span "NEXT" at bounding box center [613, 382] width 23 height 16
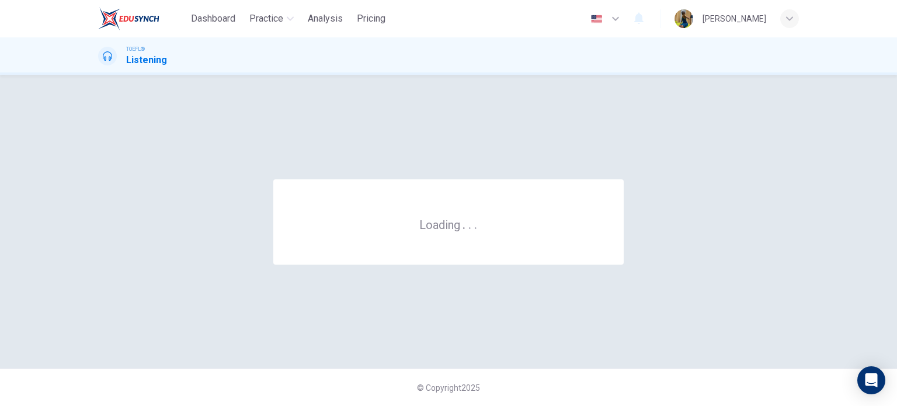
scroll to position [0, 0]
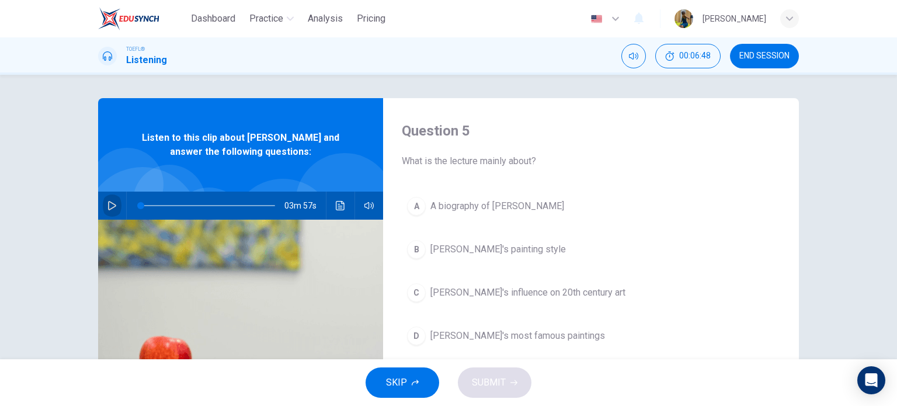
click at [112, 205] on icon "button" at bounding box center [112, 205] width 8 height 9
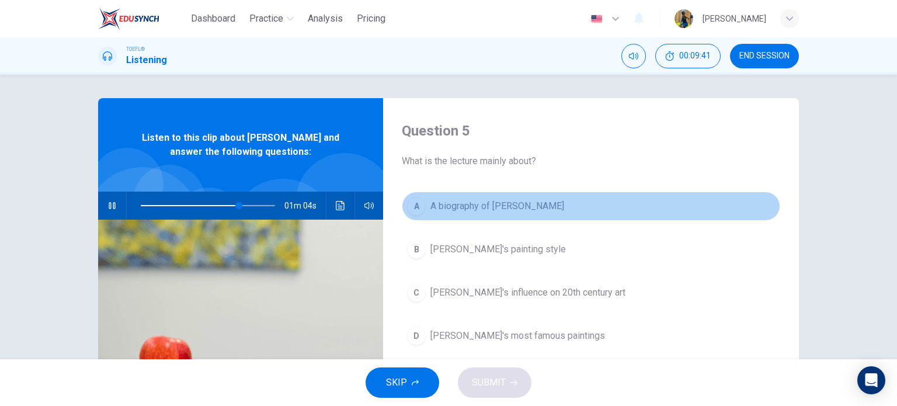
click at [423, 219] on button "A A biography of Van Gogh" at bounding box center [591, 206] width 378 height 29
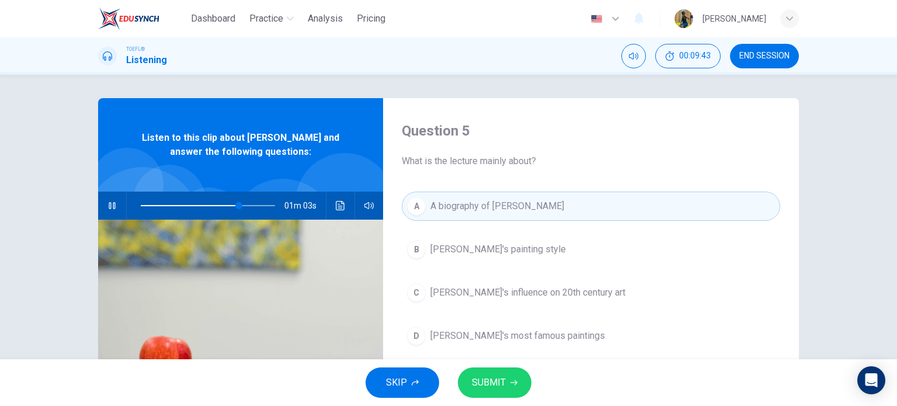
click at [503, 377] on span "SUBMIT" at bounding box center [489, 382] width 34 height 16
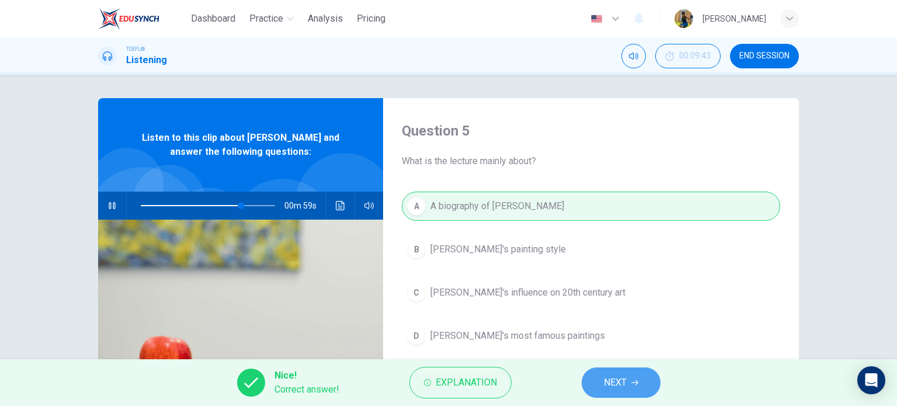
click at [616, 377] on span "NEXT" at bounding box center [615, 382] width 23 height 16
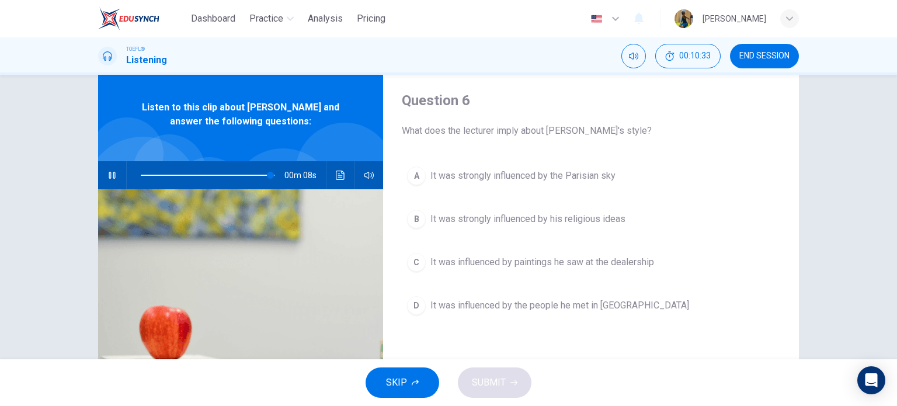
scroll to position [28, 0]
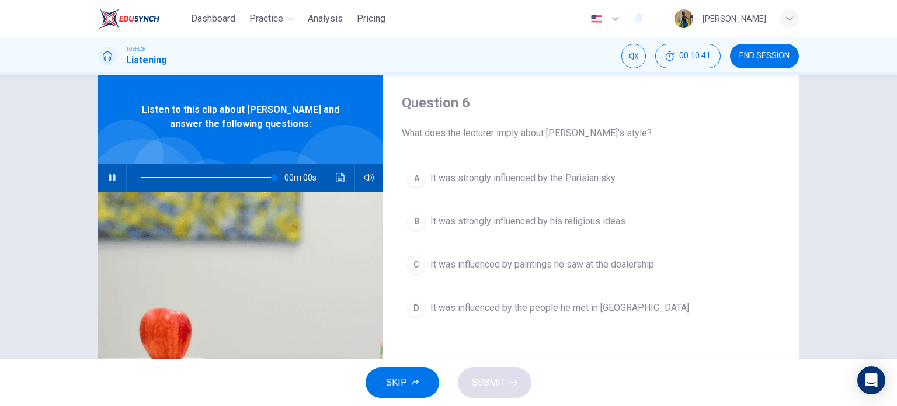
type input "0"
click at [418, 267] on div "C" at bounding box center [416, 264] width 19 height 19
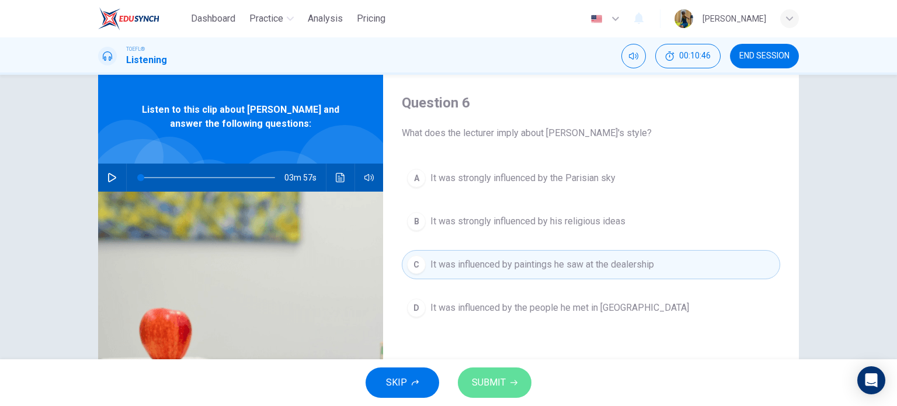
click at [487, 395] on button "SUBMIT" at bounding box center [495, 382] width 74 height 30
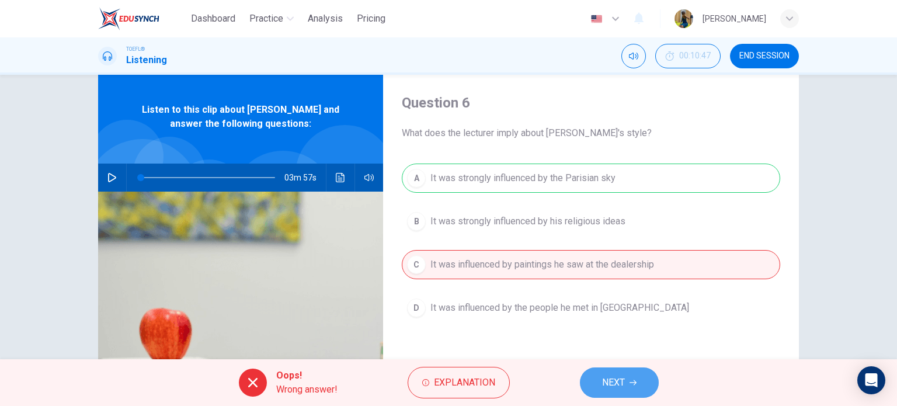
click at [633, 383] on icon "button" at bounding box center [633, 382] width 7 height 5
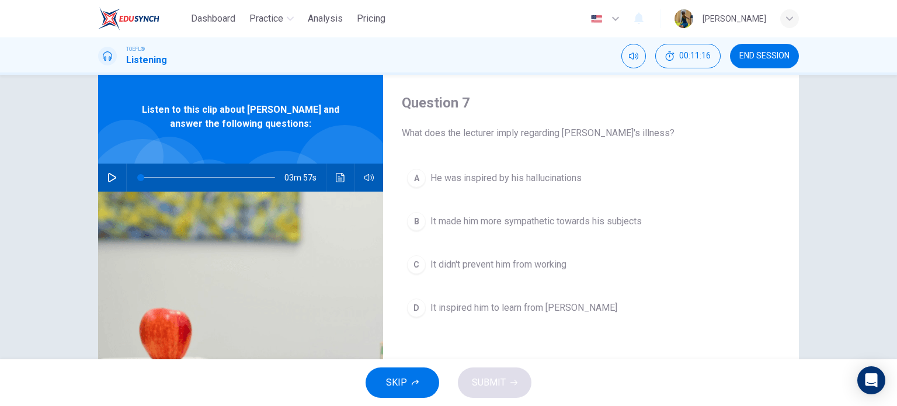
click at [412, 184] on div "A" at bounding box center [416, 178] width 19 height 19
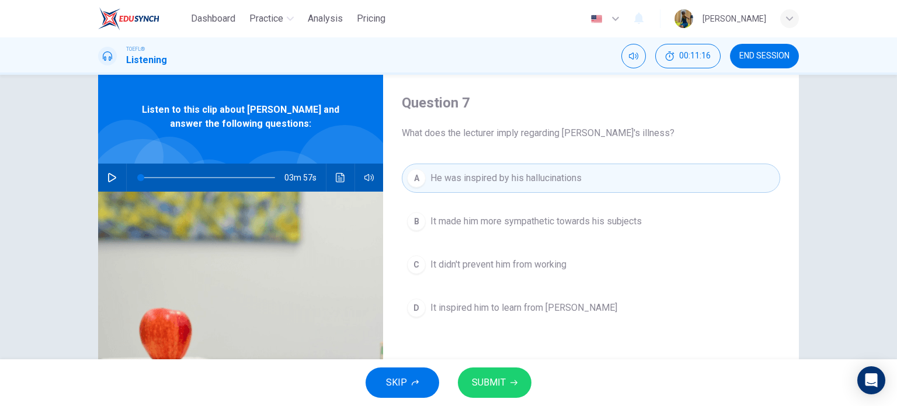
click at [412, 184] on div "A" at bounding box center [416, 178] width 19 height 19
click at [508, 374] on button "SUBMIT" at bounding box center [495, 382] width 74 height 30
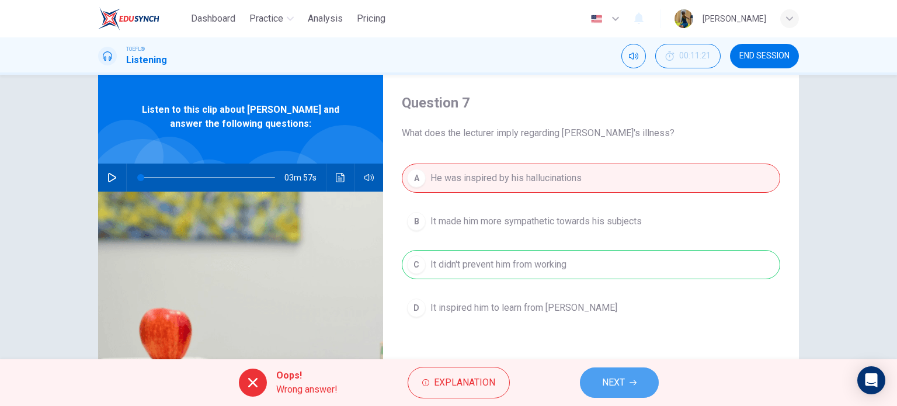
click at [598, 378] on button "NEXT" at bounding box center [619, 382] width 79 height 30
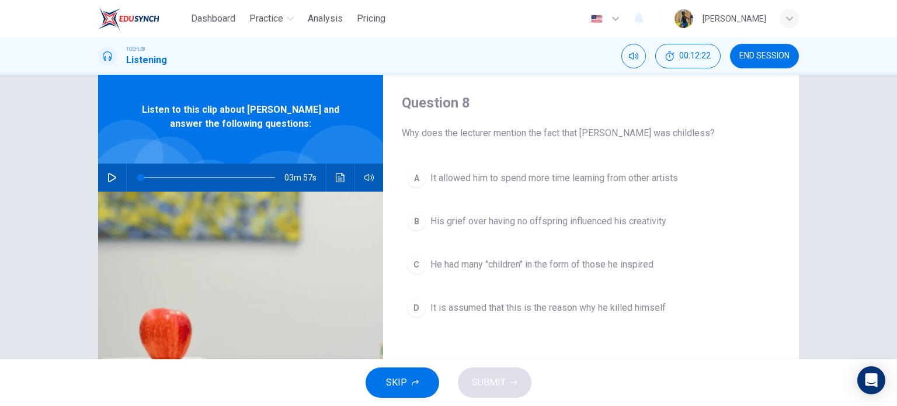
click at [414, 305] on div "D" at bounding box center [416, 307] width 19 height 19
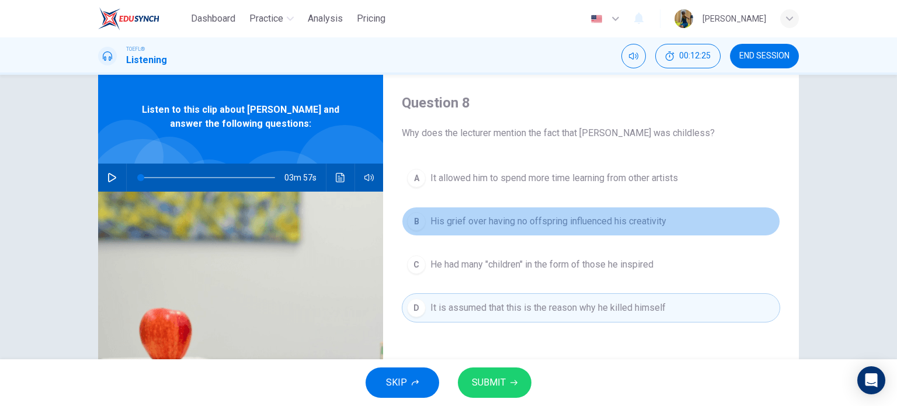
click at [411, 217] on div "B" at bounding box center [416, 221] width 19 height 19
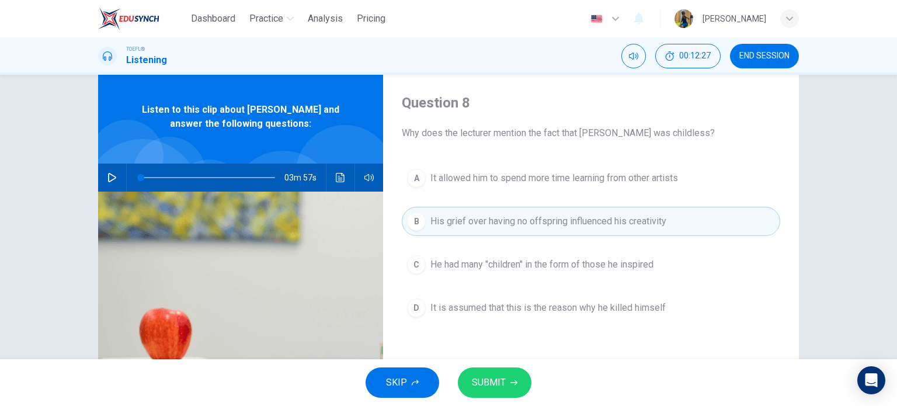
click at [485, 394] on button "SUBMIT" at bounding box center [495, 382] width 74 height 30
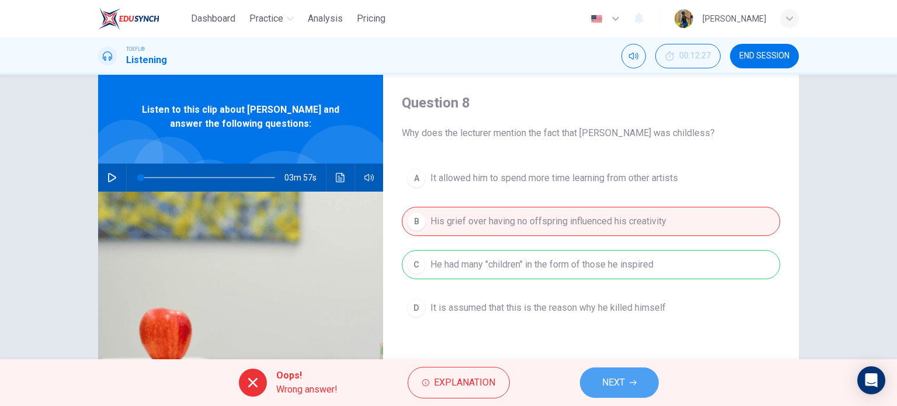
click at [596, 373] on button "NEXT" at bounding box center [619, 382] width 79 height 30
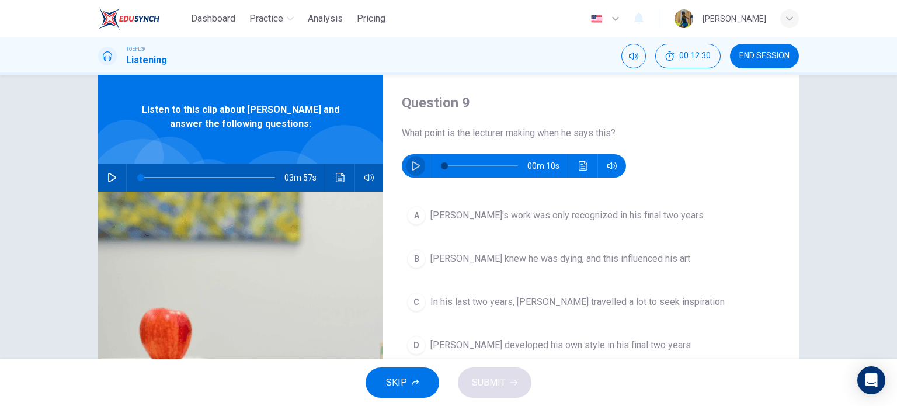
click at [414, 170] on icon "button" at bounding box center [415, 165] width 9 height 9
click at [416, 164] on icon "button" at bounding box center [415, 165] width 9 height 9
click at [411, 163] on icon "button" at bounding box center [415, 165] width 9 height 9
click at [412, 163] on icon "button" at bounding box center [415, 165] width 6 height 7
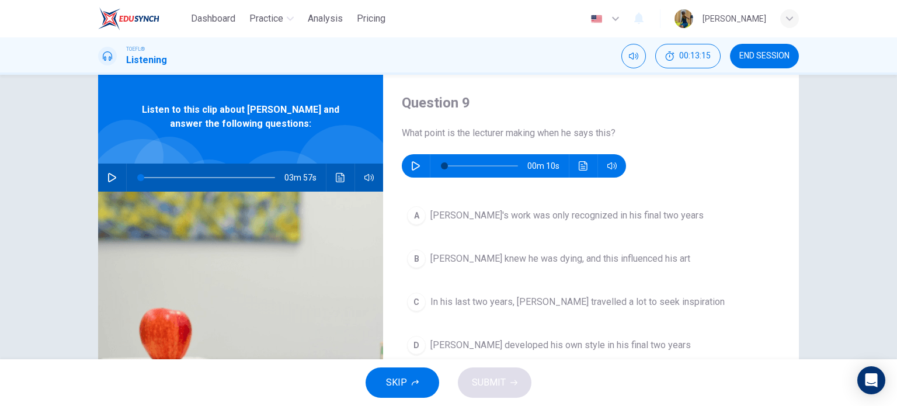
click at [411, 163] on icon "button" at bounding box center [415, 165] width 9 height 9
click at [412, 163] on icon "button" at bounding box center [415, 165] width 6 height 7
drag, startPoint x: 486, startPoint y: 165, endPoint x: 396, endPoint y: 163, distance: 90.0
click at [396, 163] on div "Question 9 What point is the lecturer making when he says this? 00m 10s A Van G…" at bounding box center [591, 273] width 416 height 406
click at [407, 163] on button "button" at bounding box center [416, 165] width 19 height 23
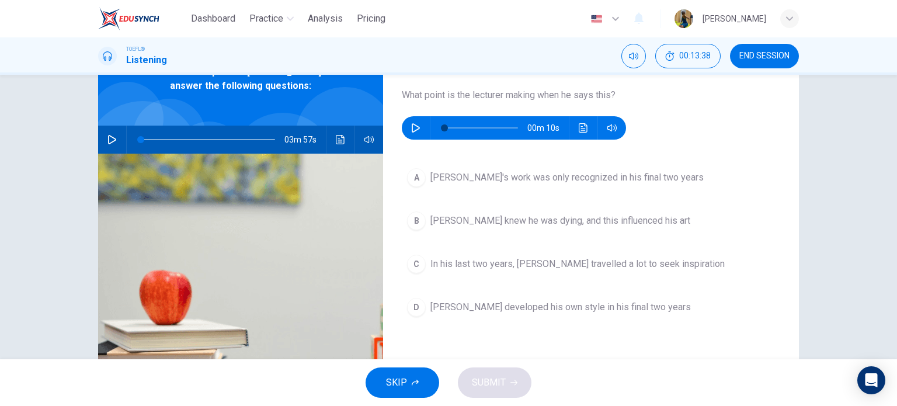
scroll to position [67, 0]
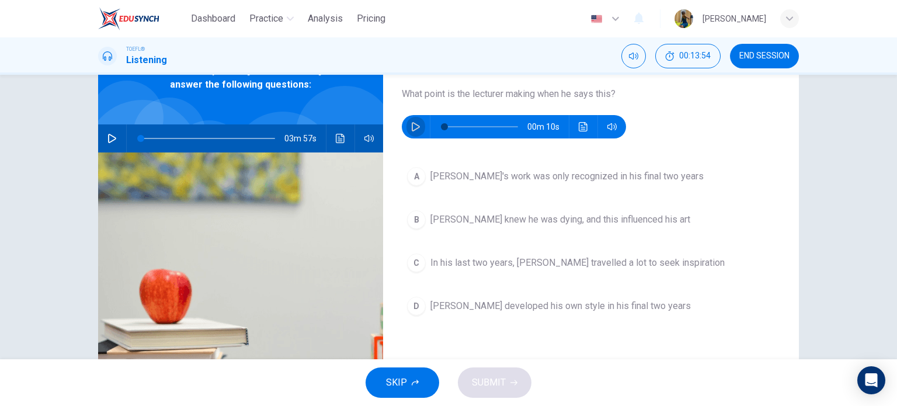
click at [412, 123] on icon "button" at bounding box center [416, 126] width 8 height 9
click at [412, 123] on icon "button" at bounding box center [415, 126] width 6 height 7
click at [412, 123] on icon "button" at bounding box center [416, 126] width 8 height 9
click at [412, 123] on icon "button" at bounding box center [415, 126] width 6 height 7
click at [412, 123] on icon "button" at bounding box center [416, 126] width 8 height 9
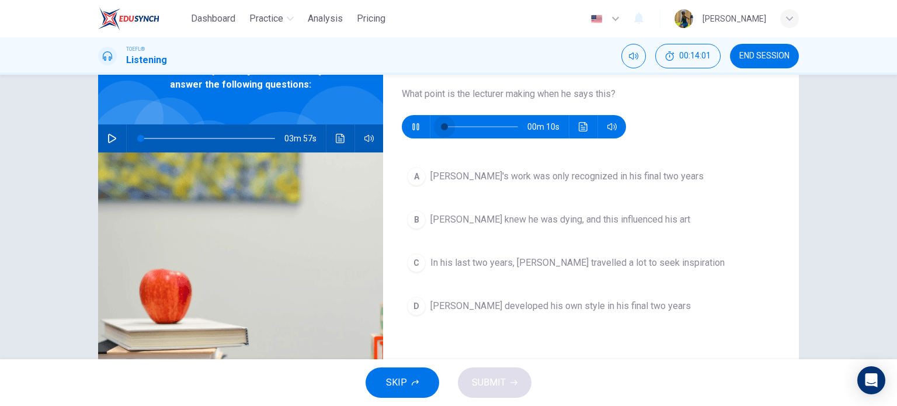
drag, startPoint x: 470, startPoint y: 126, endPoint x: 432, endPoint y: 130, distance: 38.2
click at [441, 130] on span at bounding box center [444, 126] width 7 height 7
click at [415, 119] on button "button" at bounding box center [416, 126] width 19 height 23
drag, startPoint x: 439, startPoint y: 123, endPoint x: 430, endPoint y: 124, distance: 8.8
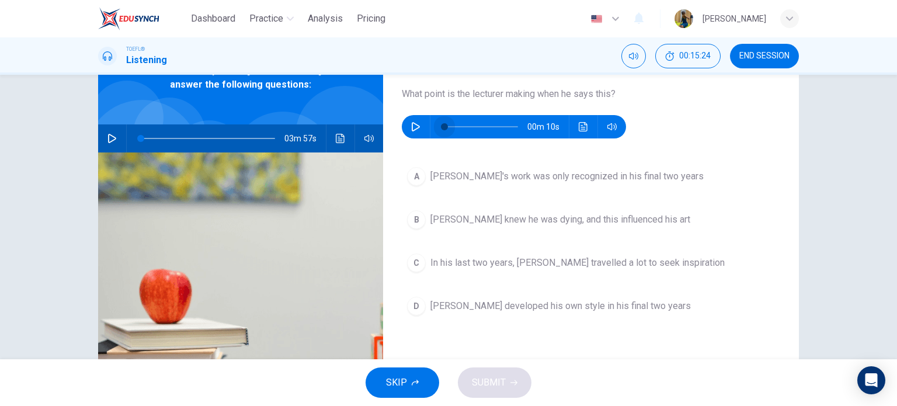
click at [441, 124] on span at bounding box center [444, 126] width 7 height 7
click at [414, 123] on icon "button" at bounding box center [415, 126] width 9 height 9
click at [414, 123] on icon "button" at bounding box center [415, 126] width 6 height 7
click at [414, 123] on icon "button" at bounding box center [415, 126] width 9 height 9
click at [402, 124] on div "00m 07s" at bounding box center [514, 126] width 224 height 23
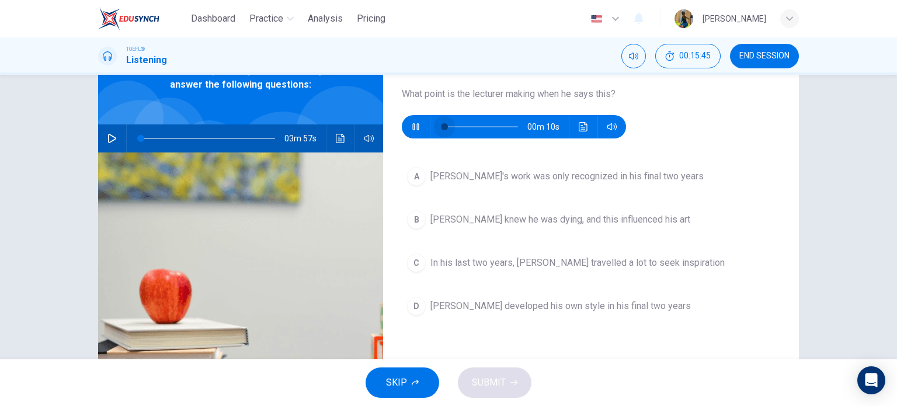
drag, startPoint x: 463, startPoint y: 128, endPoint x: 432, endPoint y: 133, distance: 31.4
click at [441, 130] on span at bounding box center [444, 126] width 7 height 7
type input "0"
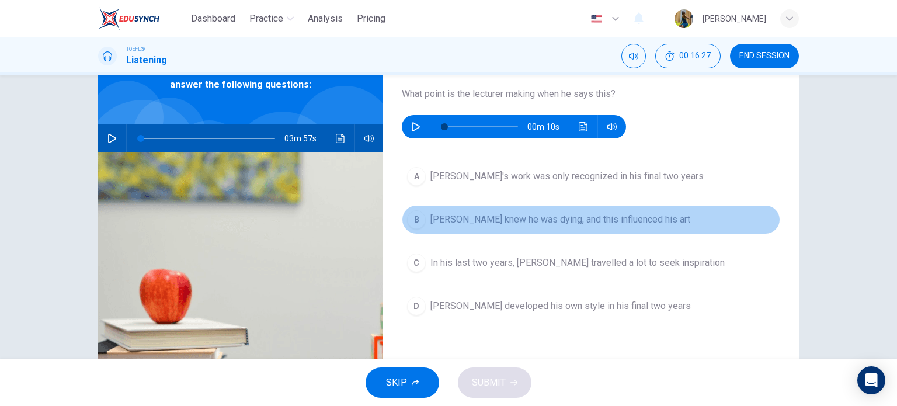
click at [419, 221] on div "B" at bounding box center [416, 219] width 19 height 19
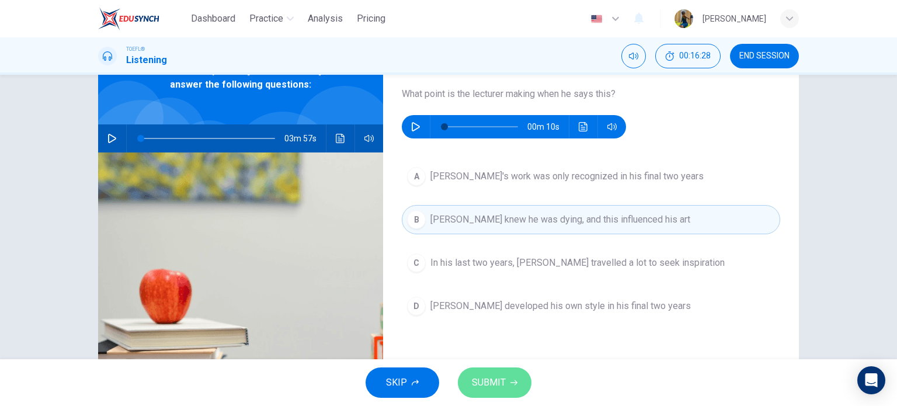
click at [498, 392] on button "SUBMIT" at bounding box center [495, 382] width 74 height 30
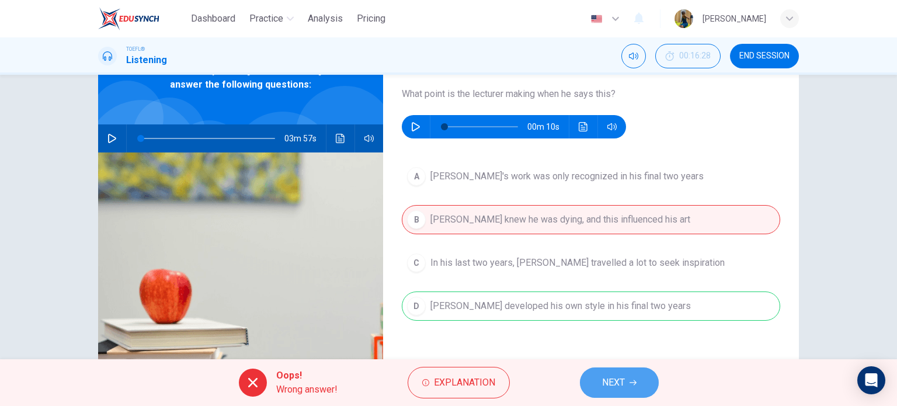
click at [593, 370] on button "NEXT" at bounding box center [619, 382] width 79 height 30
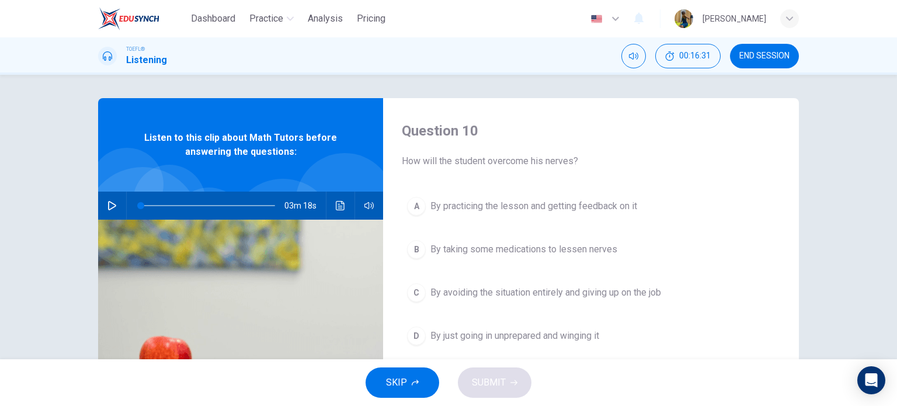
click at [111, 210] on icon "button" at bounding box center [111, 205] width 9 height 9
type input "1"
drag, startPoint x: 250, startPoint y: 209, endPoint x: 130, endPoint y: 210, distance: 119.7
click at [137, 209] on span at bounding box center [140, 205] width 7 height 7
click at [109, 203] on icon "button" at bounding box center [112, 205] width 6 height 7
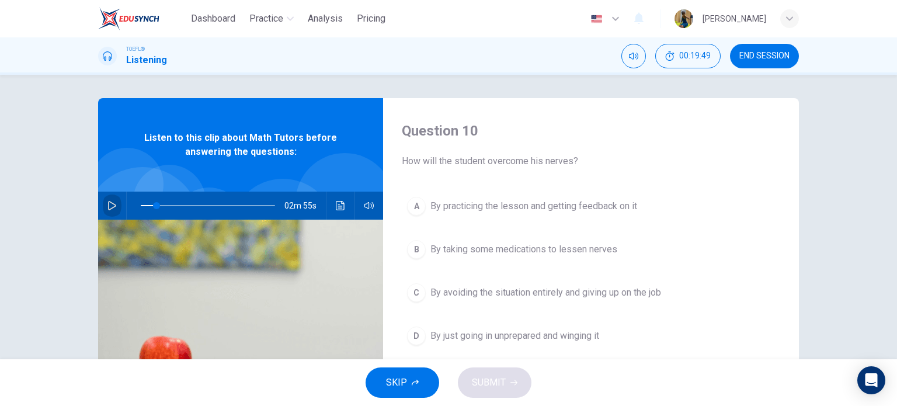
click at [107, 203] on icon "button" at bounding box center [111, 205] width 9 height 9
click at [103, 201] on button "button" at bounding box center [112, 206] width 19 height 28
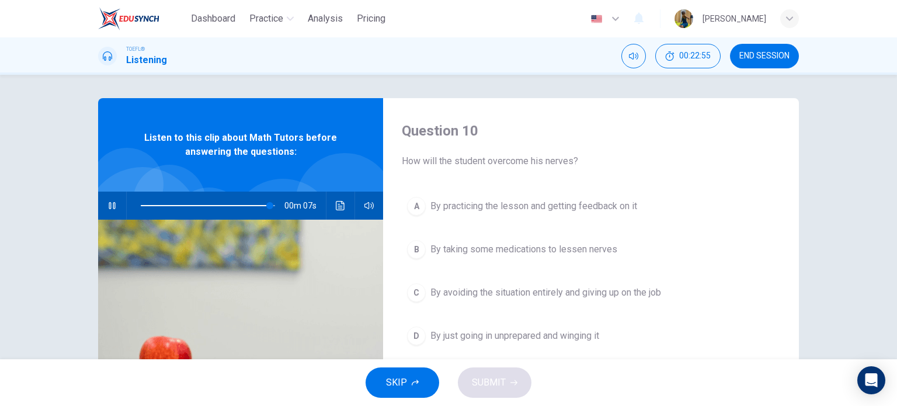
click at [103, 201] on button "button" at bounding box center [112, 206] width 19 height 28
type input "0"
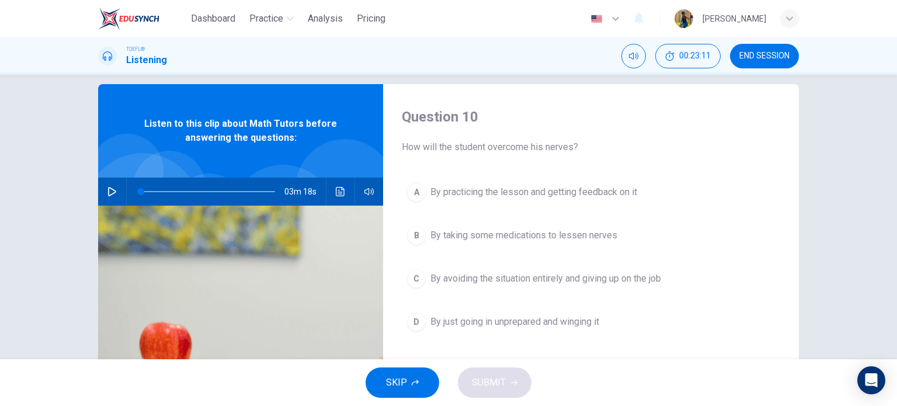
scroll to position [21, 0]
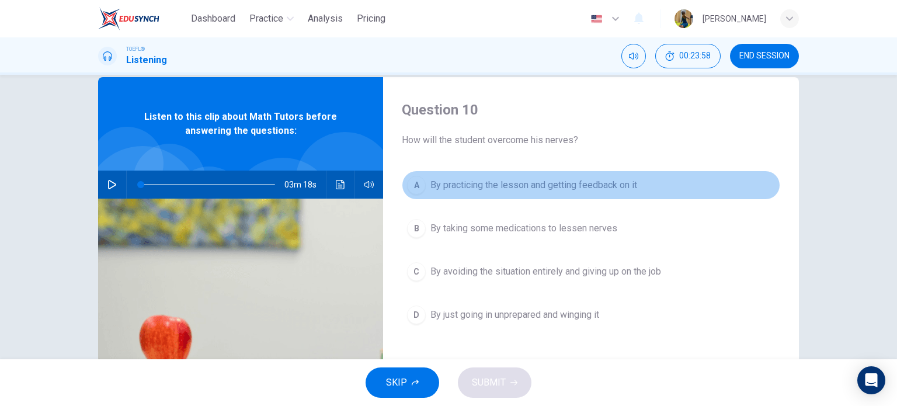
click at [422, 189] on button "A By practicing the lesson and getting feedback on it" at bounding box center [591, 185] width 378 height 29
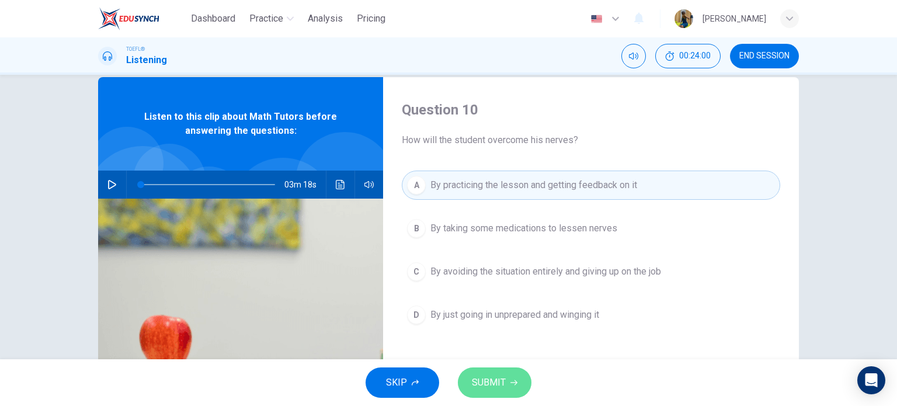
click at [522, 387] on button "SUBMIT" at bounding box center [495, 382] width 74 height 30
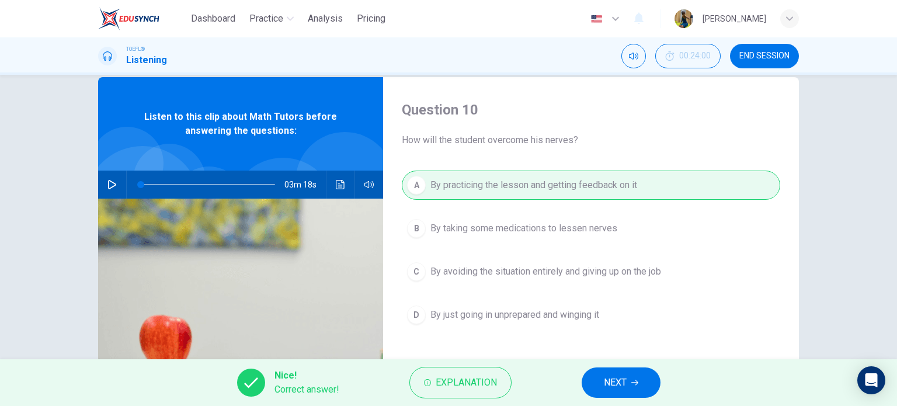
click at [613, 384] on span "NEXT" at bounding box center [615, 382] width 23 height 16
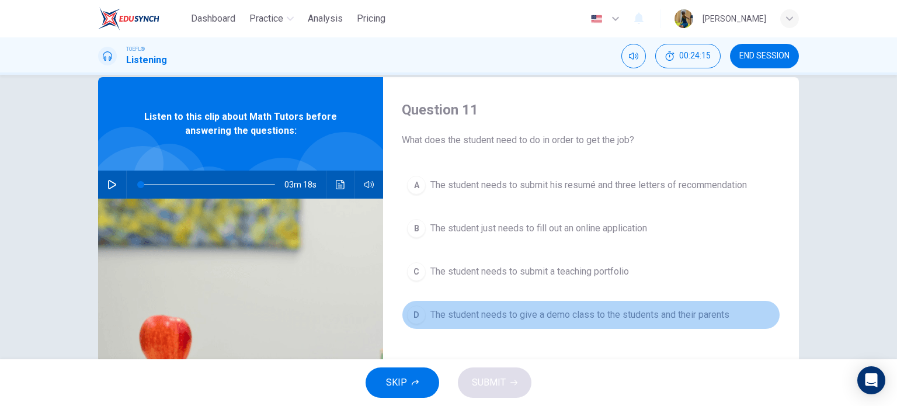
click at [413, 305] on div "D" at bounding box center [416, 314] width 19 height 19
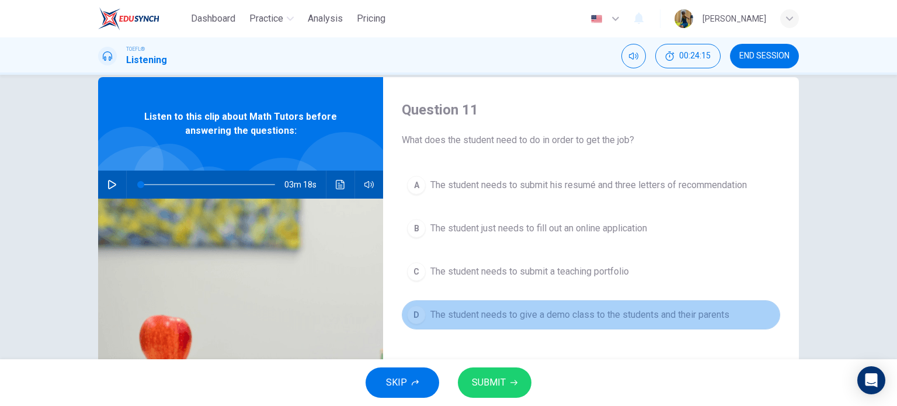
click at [413, 305] on div "D" at bounding box center [416, 314] width 19 height 19
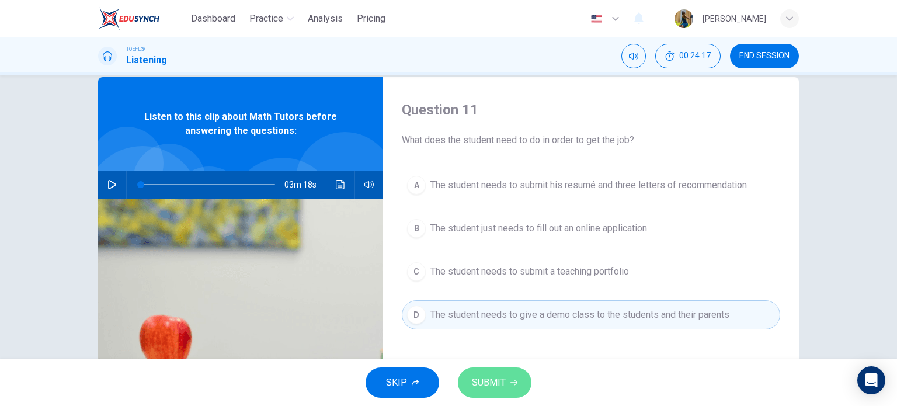
click at [480, 380] on span "SUBMIT" at bounding box center [489, 382] width 34 height 16
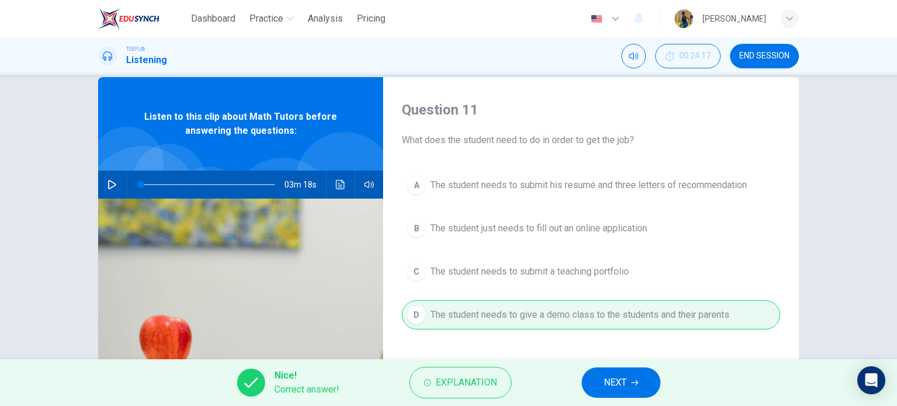
click at [596, 376] on button "NEXT" at bounding box center [621, 382] width 79 height 30
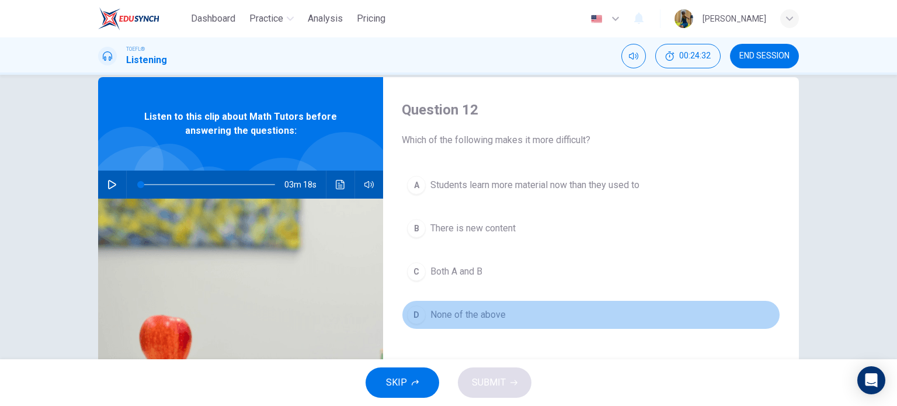
click at [462, 320] on span "None of the above" at bounding box center [467, 315] width 75 height 14
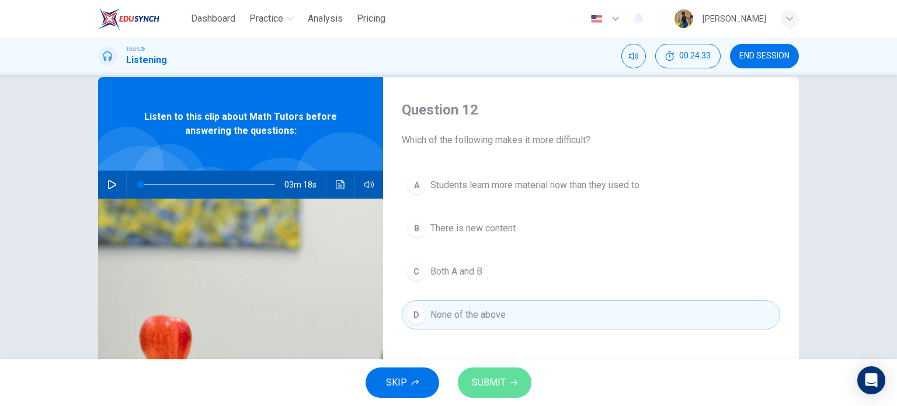
click at [487, 374] on span "SUBMIT" at bounding box center [489, 382] width 34 height 16
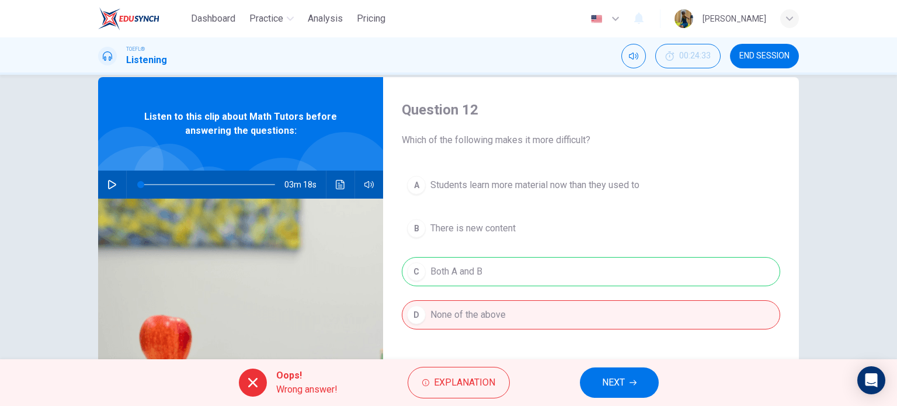
click at [628, 377] on button "NEXT" at bounding box center [619, 382] width 79 height 30
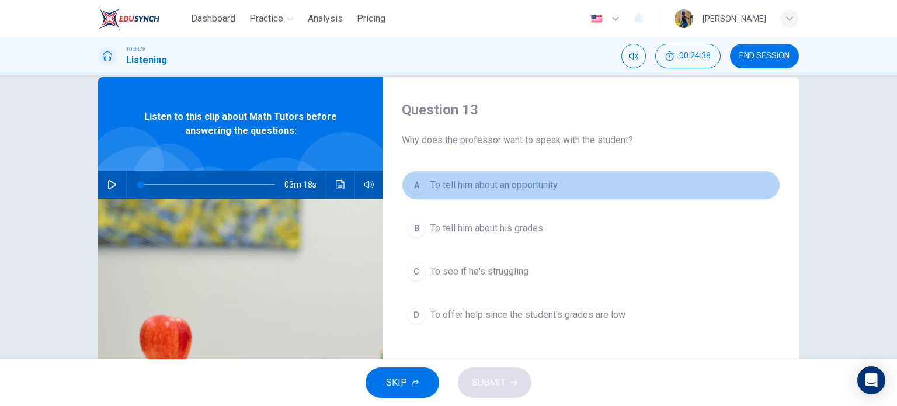
click at [412, 182] on div "A" at bounding box center [416, 185] width 19 height 19
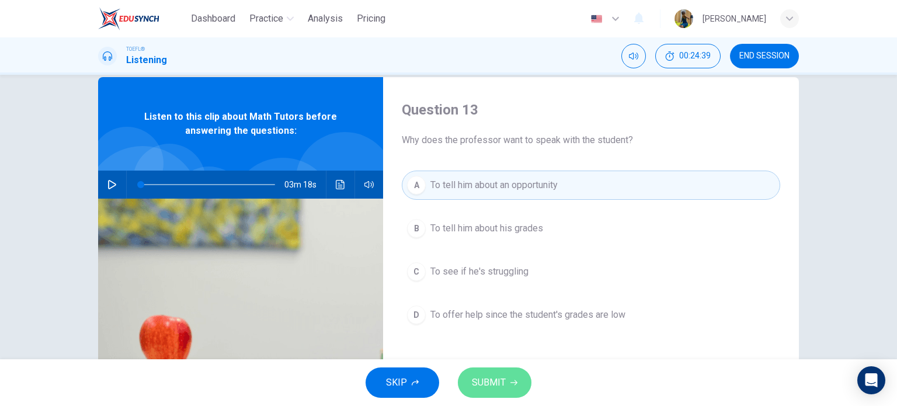
click at [476, 373] on button "SUBMIT" at bounding box center [495, 382] width 74 height 30
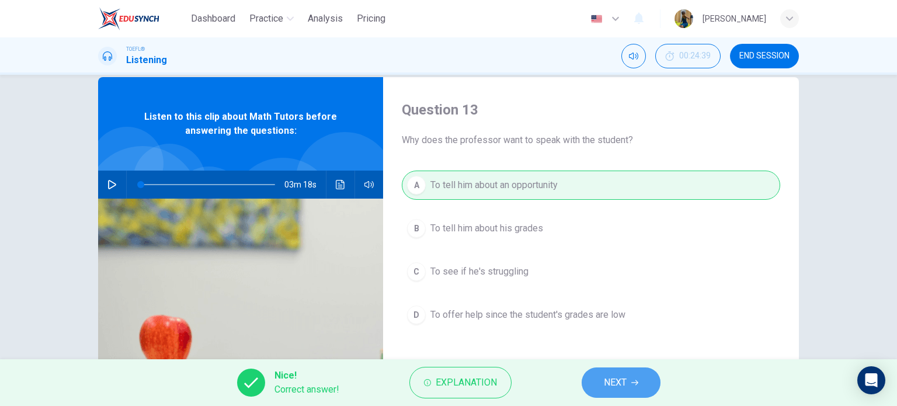
click at [641, 377] on button "NEXT" at bounding box center [621, 382] width 79 height 30
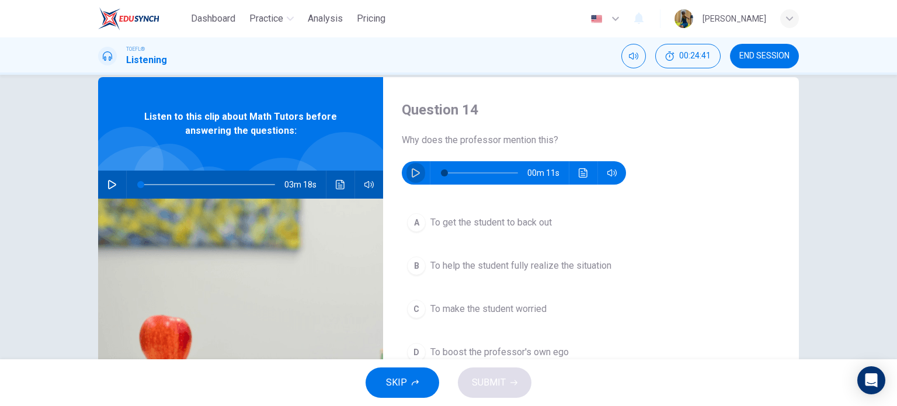
click at [409, 165] on button "button" at bounding box center [416, 172] width 19 height 23
drag, startPoint x: 505, startPoint y: 175, endPoint x: 423, endPoint y: 179, distance: 82.5
click at [423, 179] on div "00m 10s" at bounding box center [514, 172] width 224 height 23
click at [502, 169] on span at bounding box center [501, 172] width 7 height 7
drag, startPoint x: 501, startPoint y: 175, endPoint x: 437, endPoint y: 174, distance: 63.7
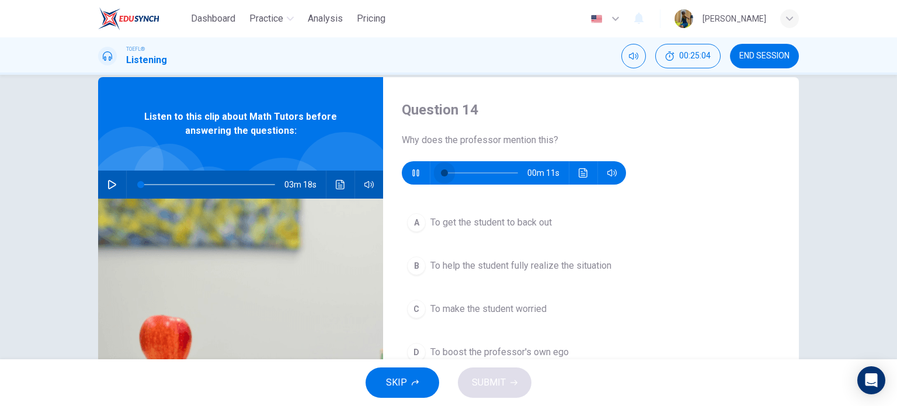
click at [441, 174] on span at bounding box center [444, 172] width 7 height 7
click at [416, 174] on icon "button" at bounding box center [415, 172] width 9 height 9
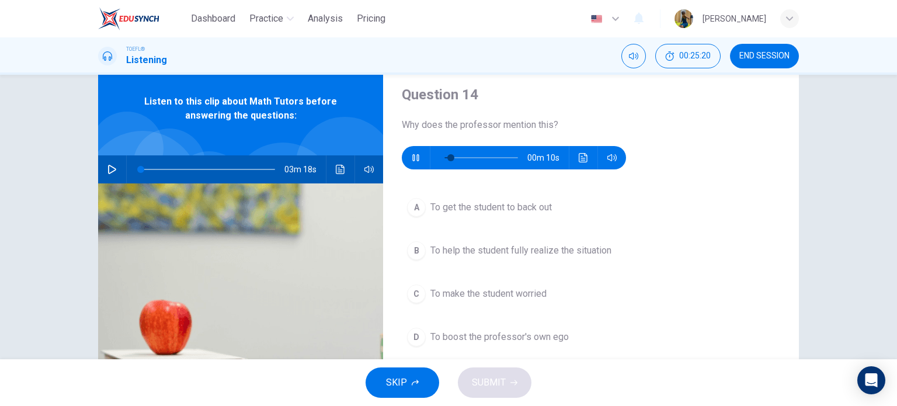
scroll to position [37, 0]
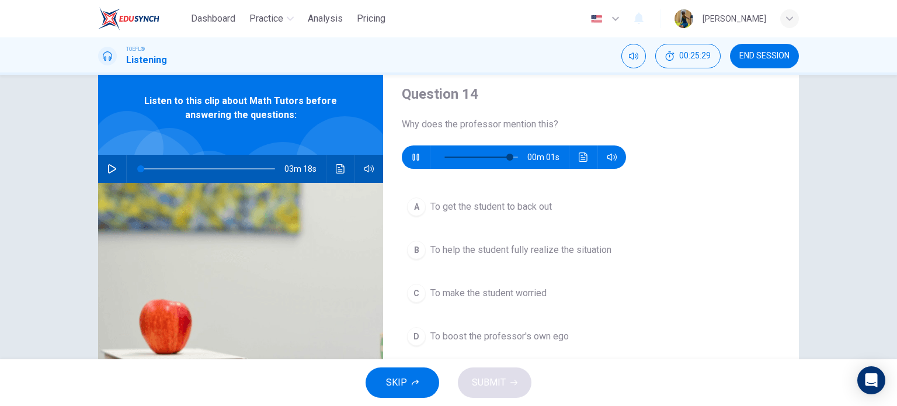
type input "0"
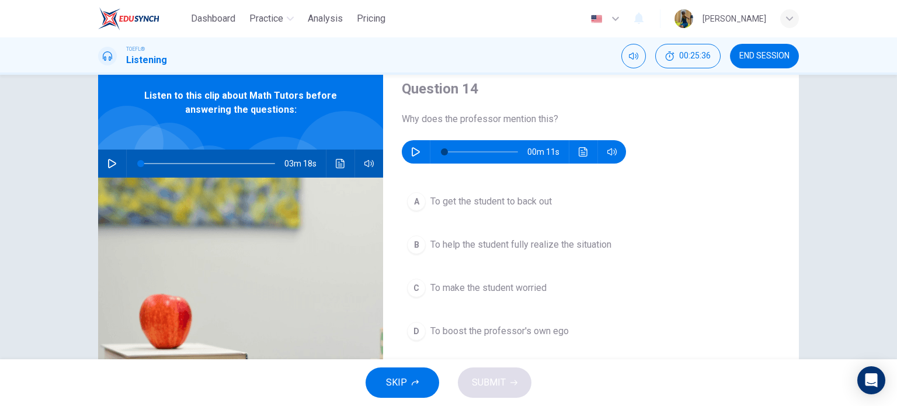
scroll to position [20, 0]
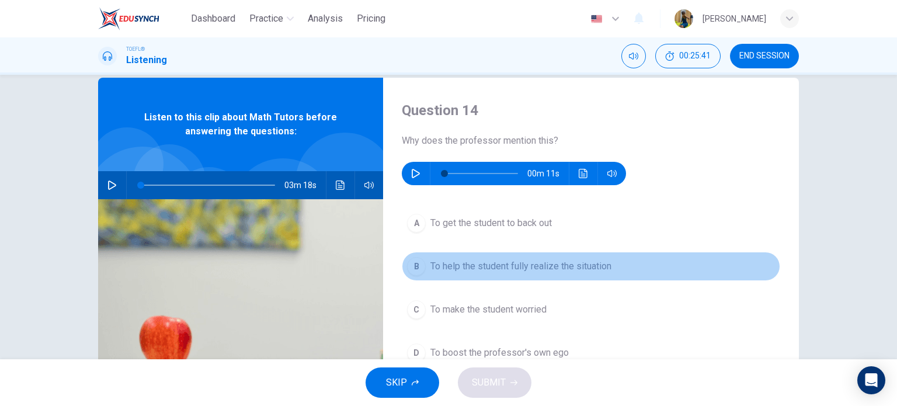
click at [414, 263] on div "B" at bounding box center [416, 266] width 19 height 19
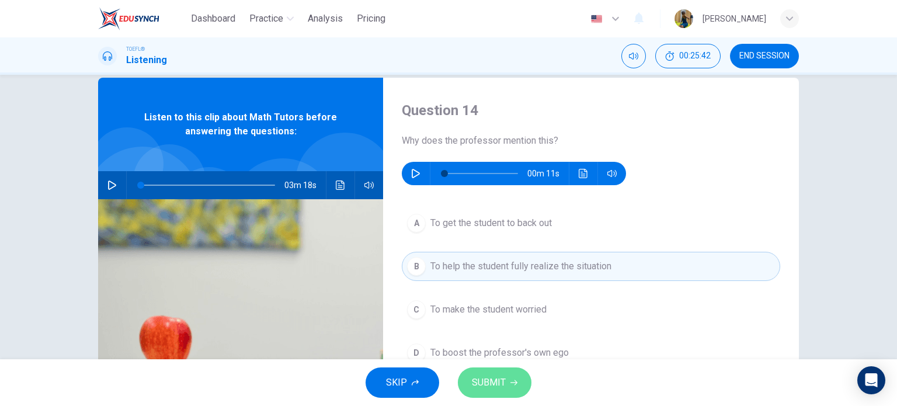
click at [461, 381] on button "SUBMIT" at bounding box center [495, 382] width 74 height 30
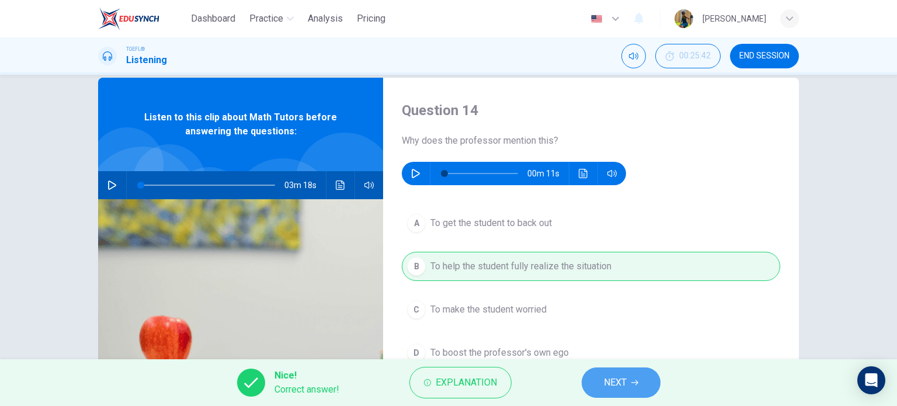
click at [595, 383] on button "NEXT" at bounding box center [621, 382] width 79 height 30
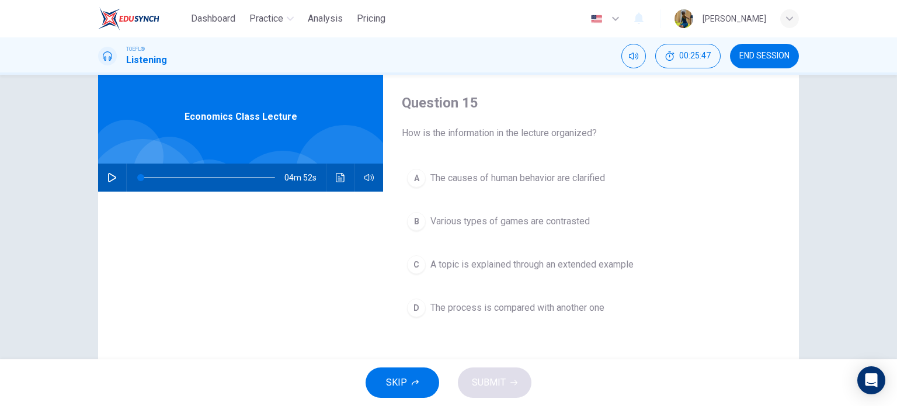
scroll to position [28, 0]
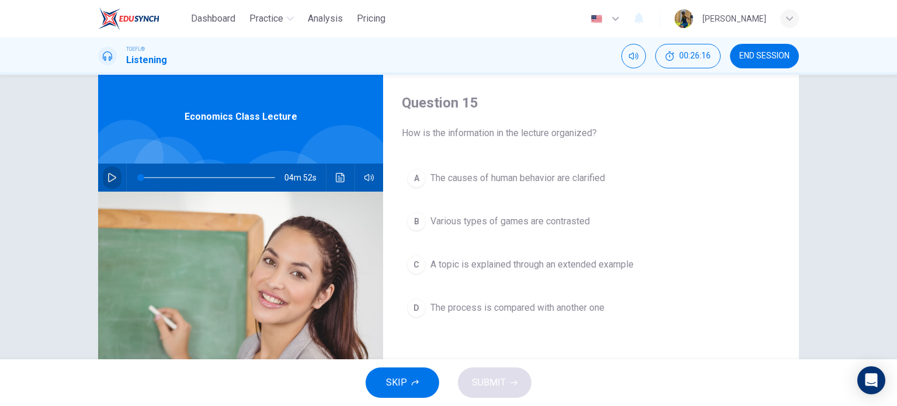
click at [110, 177] on icon "button" at bounding box center [111, 177] width 9 height 9
type input "0"
click at [110, 177] on icon "button" at bounding box center [112, 177] width 6 height 7
drag, startPoint x: 144, startPoint y: 175, endPoint x: 125, endPoint y: 176, distance: 19.4
click at [137, 176] on span at bounding box center [140, 177] width 7 height 7
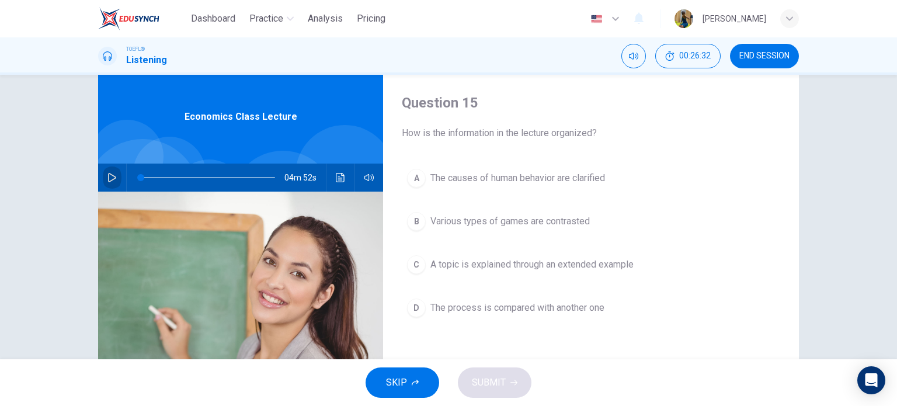
click at [107, 175] on icon "button" at bounding box center [111, 177] width 9 height 9
click at [109, 175] on icon "button" at bounding box center [112, 177] width 6 height 7
click at [107, 175] on icon "button" at bounding box center [111, 177] width 9 height 9
type input "0"
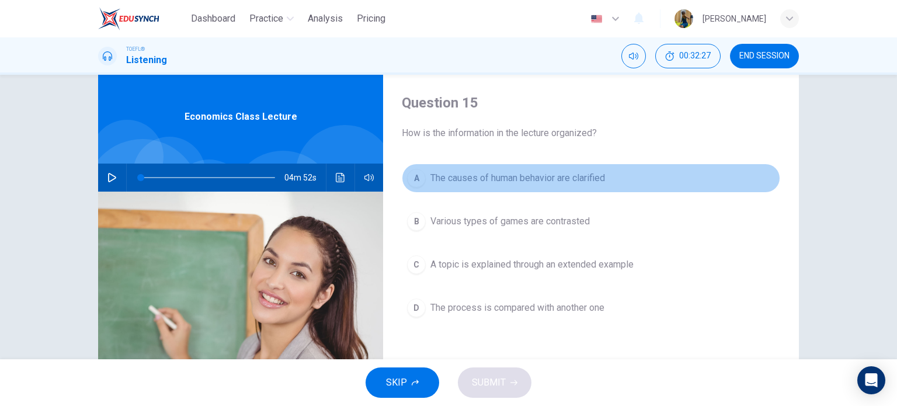
click at [415, 175] on div "A" at bounding box center [416, 178] width 19 height 19
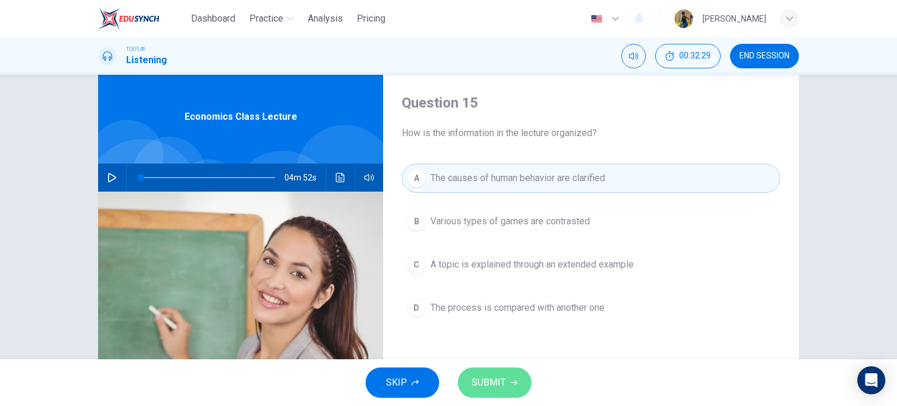
click at [470, 383] on button "SUBMIT" at bounding box center [495, 382] width 74 height 30
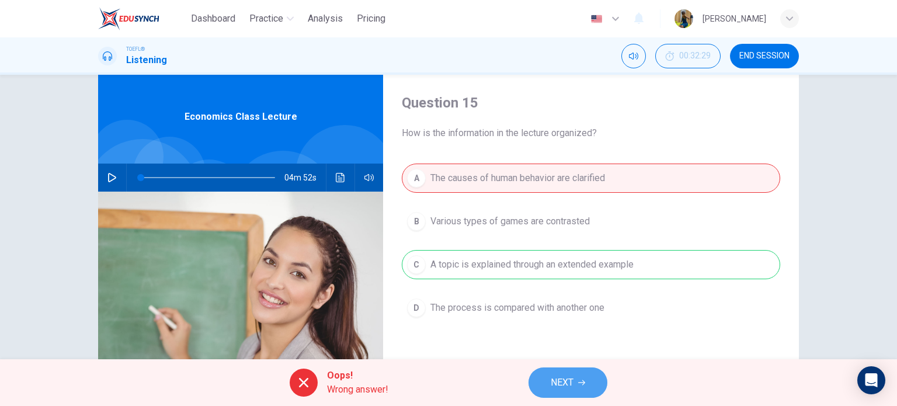
click at [558, 379] on span "NEXT" at bounding box center [562, 382] width 23 height 16
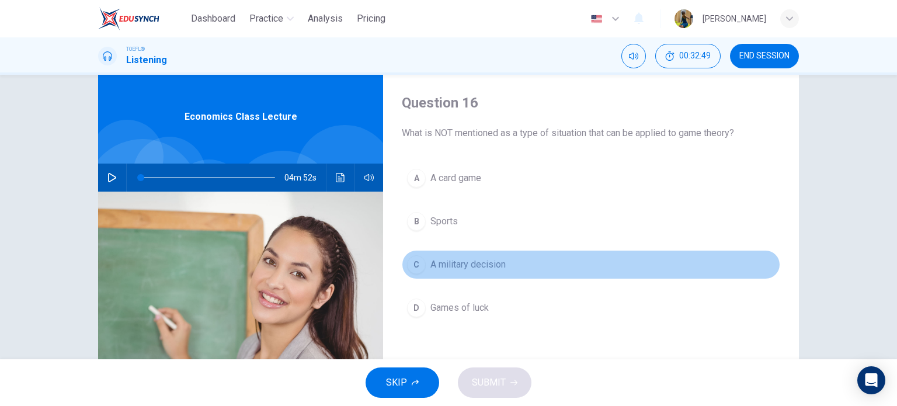
click at [410, 267] on div "C" at bounding box center [416, 264] width 19 height 19
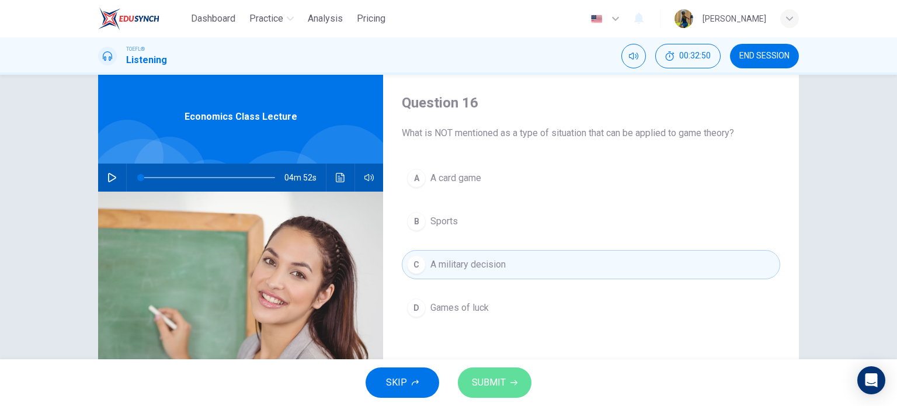
click at [472, 383] on span "SUBMIT" at bounding box center [489, 382] width 34 height 16
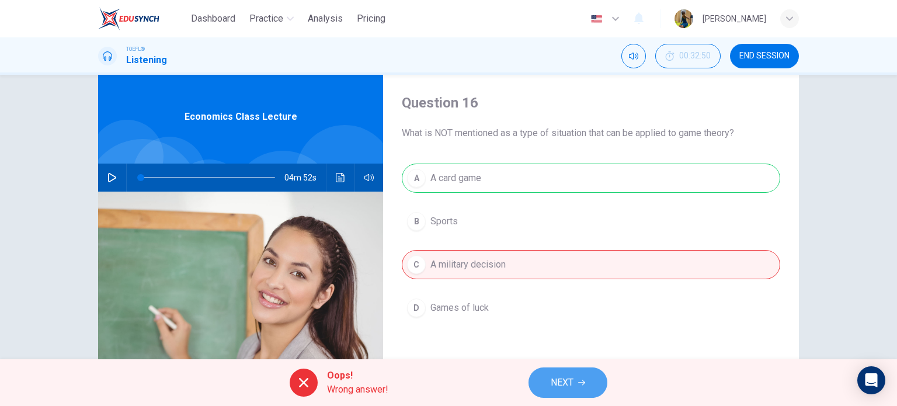
click at [540, 378] on button "NEXT" at bounding box center [568, 382] width 79 height 30
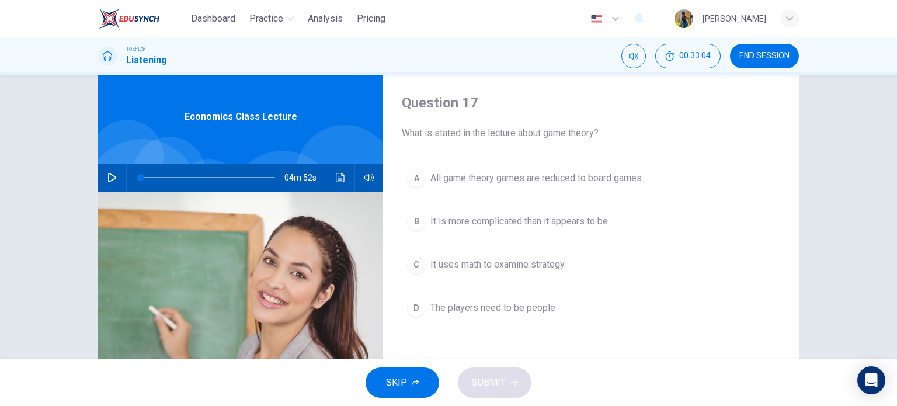
click at [418, 267] on div "C" at bounding box center [416, 264] width 19 height 19
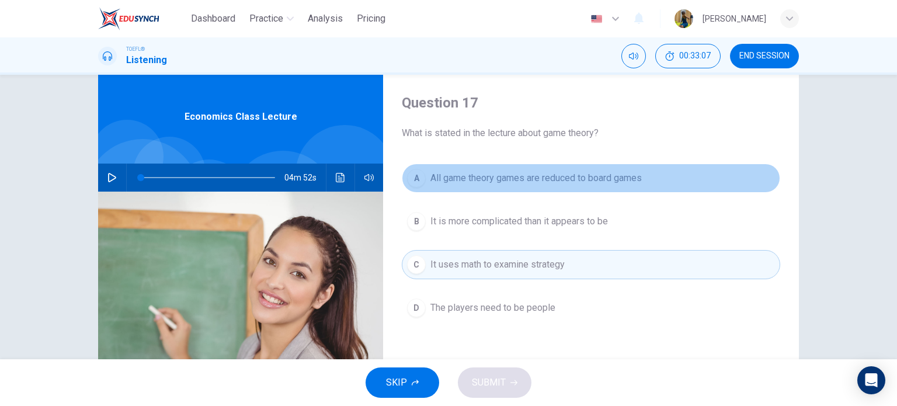
click at [416, 170] on div "A" at bounding box center [416, 178] width 19 height 19
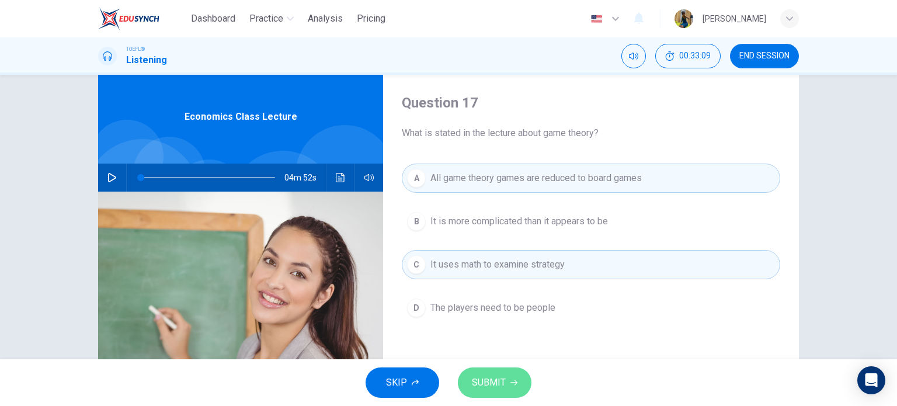
click at [481, 370] on button "SUBMIT" at bounding box center [495, 382] width 74 height 30
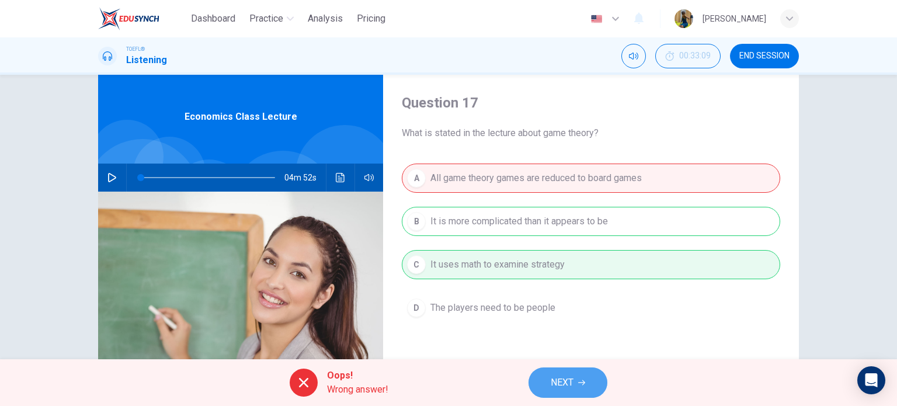
click at [572, 378] on span "NEXT" at bounding box center [562, 382] width 23 height 16
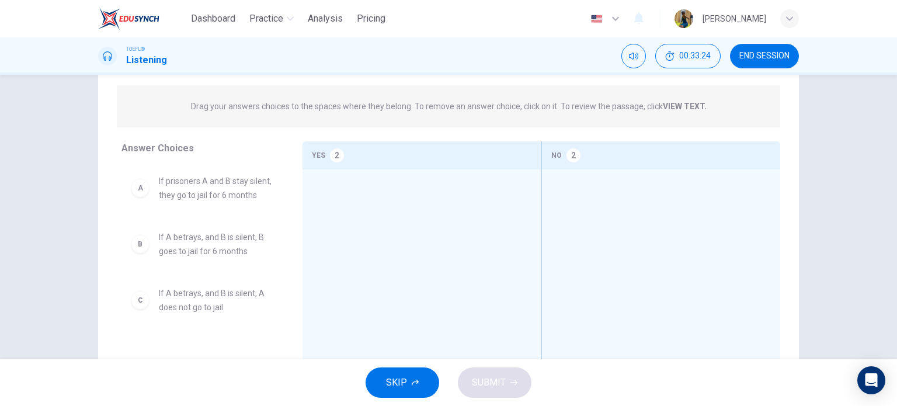
scroll to position [180, 0]
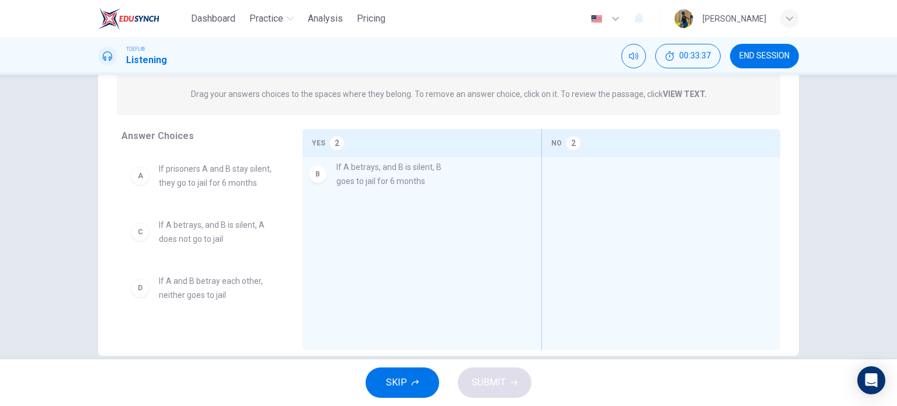
drag, startPoint x: 136, startPoint y: 256, endPoint x: 324, endPoint y: 183, distance: 202.0
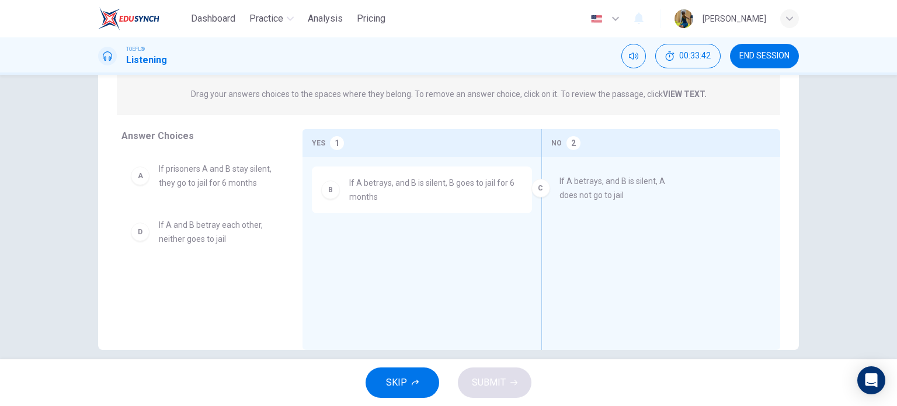
drag, startPoint x: 166, startPoint y: 242, endPoint x: 579, endPoint y: 200, distance: 415.7
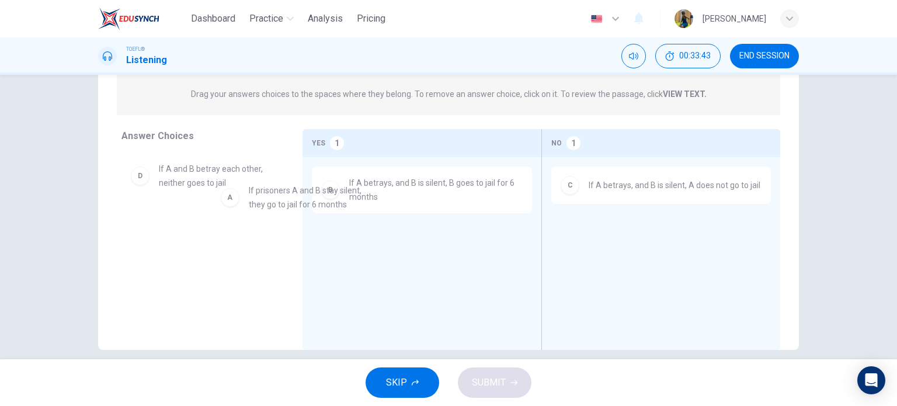
drag, startPoint x: 175, startPoint y: 183, endPoint x: 369, endPoint y: 255, distance: 207.3
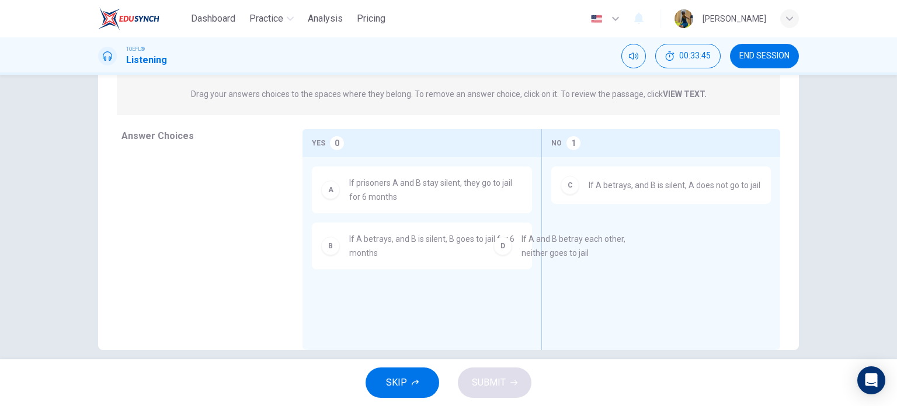
drag, startPoint x: 217, startPoint y: 179, endPoint x: 642, endPoint y: 255, distance: 432.0
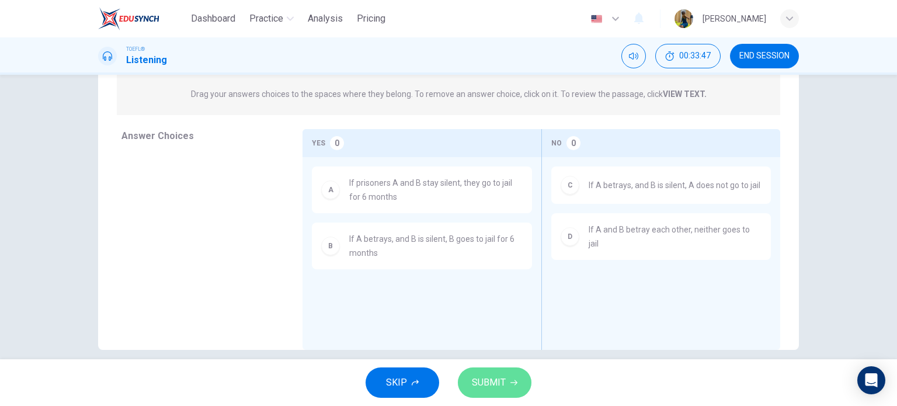
click at [487, 380] on span "SUBMIT" at bounding box center [489, 382] width 34 height 16
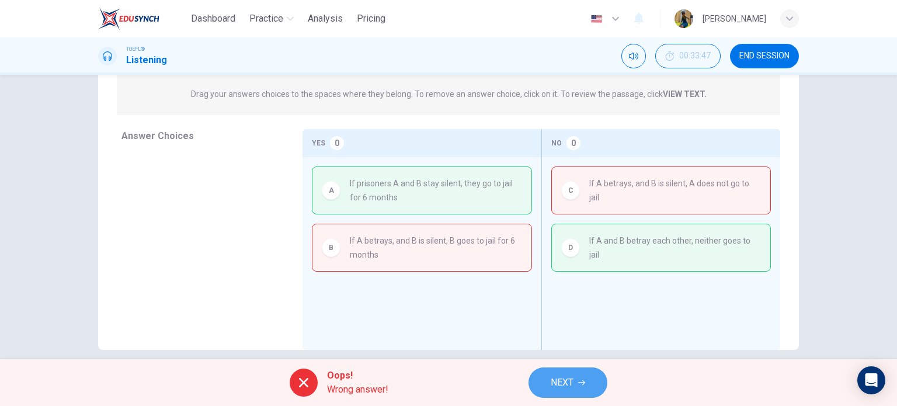
click at [546, 385] on button "NEXT" at bounding box center [568, 382] width 79 height 30
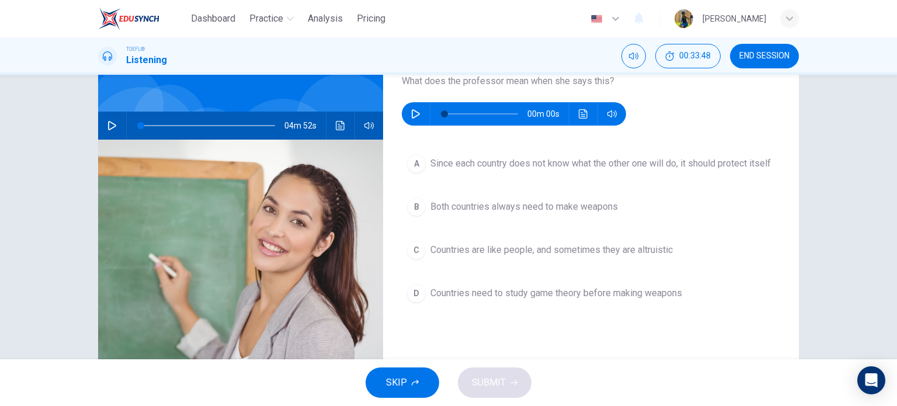
scroll to position [72, 0]
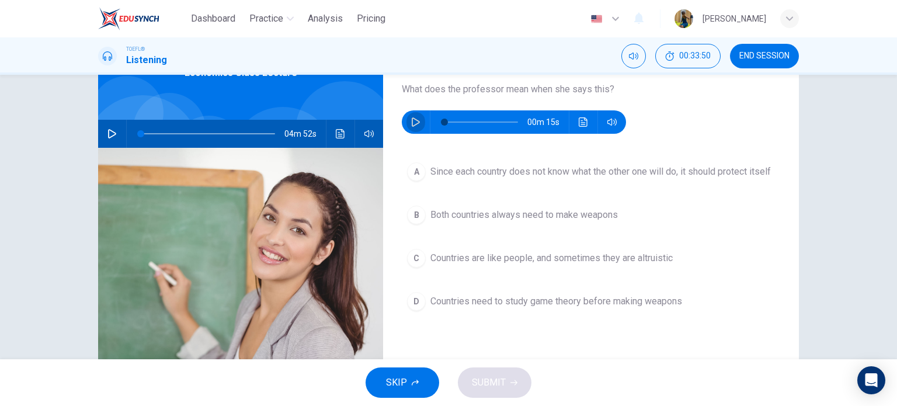
drag, startPoint x: 408, startPoint y: 121, endPoint x: 495, endPoint y: 149, distance: 91.4
click at [495, 149] on div "Question 19 What does the professor mean when she says this? 00m 15s A Since ea…" at bounding box center [591, 229] width 416 height 406
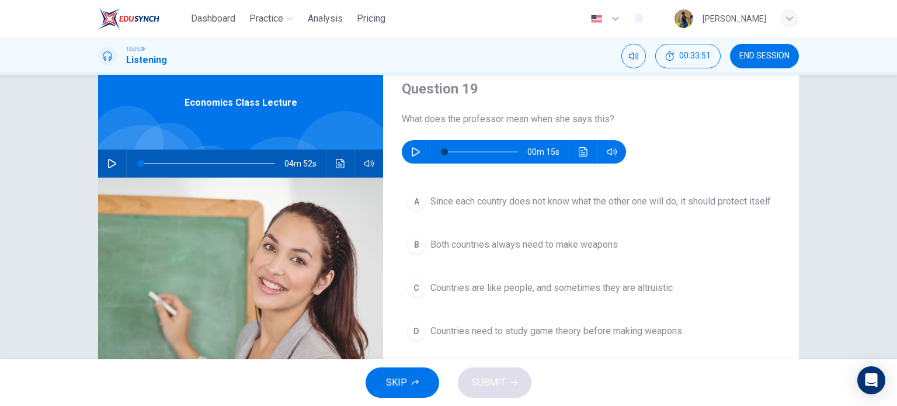
scroll to position [28, 0]
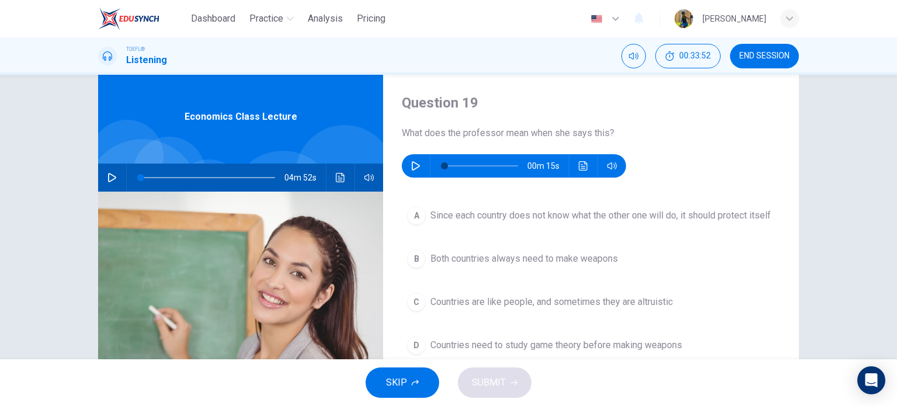
click at [410, 156] on button "button" at bounding box center [416, 165] width 19 height 23
click at [412, 162] on icon "button" at bounding box center [416, 165] width 8 height 9
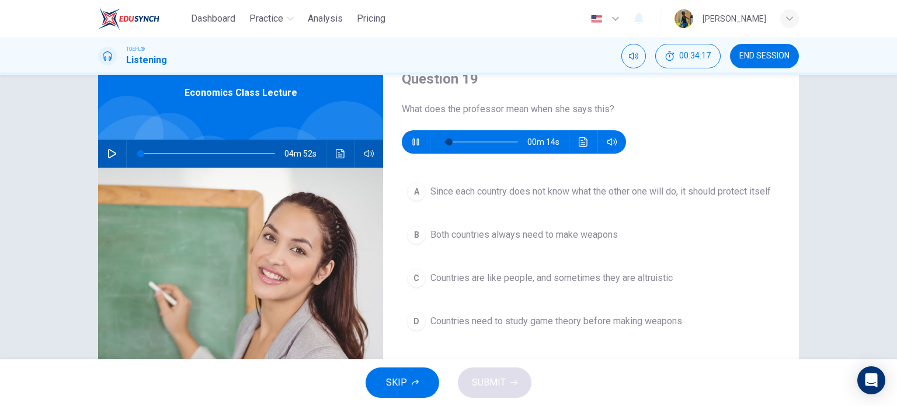
scroll to position [65, 0]
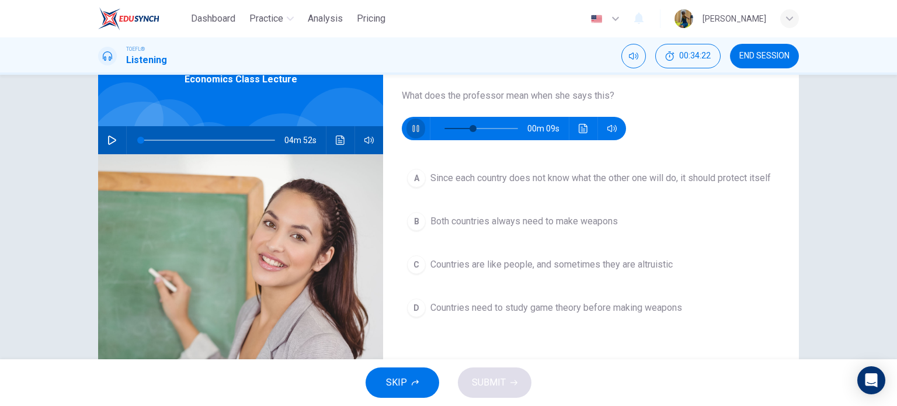
click at [412, 131] on icon "button" at bounding box center [415, 128] width 6 height 7
click at [411, 131] on icon "button" at bounding box center [415, 128] width 9 height 9
type input "0"
click at [408, 179] on div "A" at bounding box center [416, 178] width 19 height 19
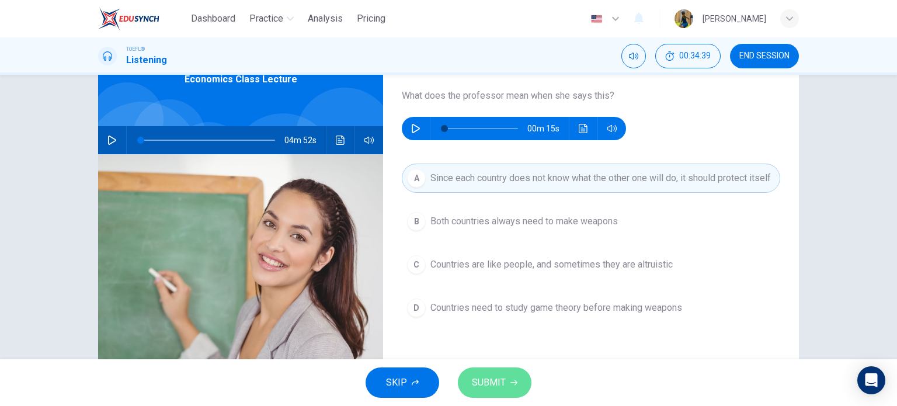
click at [492, 385] on span "SUBMIT" at bounding box center [489, 382] width 34 height 16
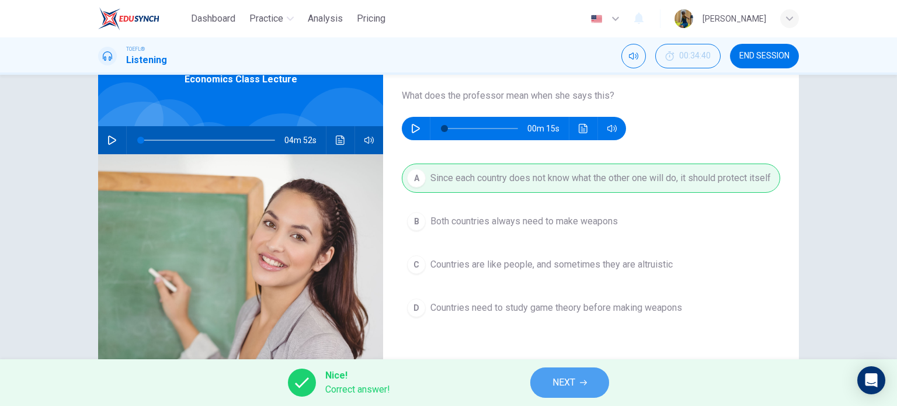
click at [565, 376] on span "NEXT" at bounding box center [564, 382] width 23 height 16
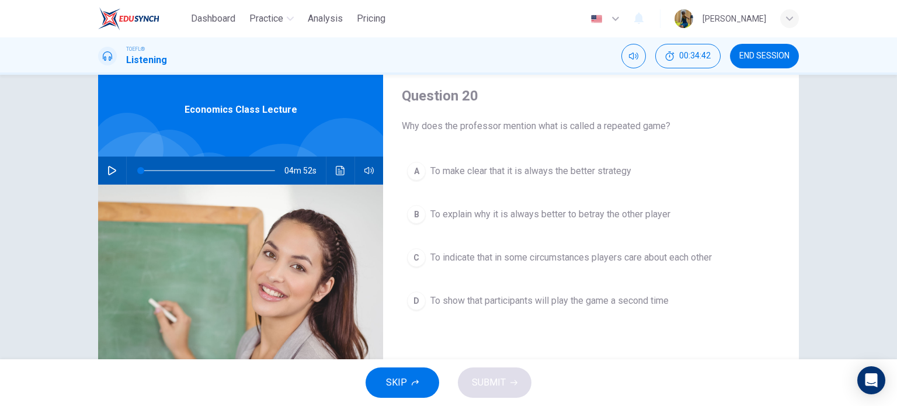
scroll to position [31, 0]
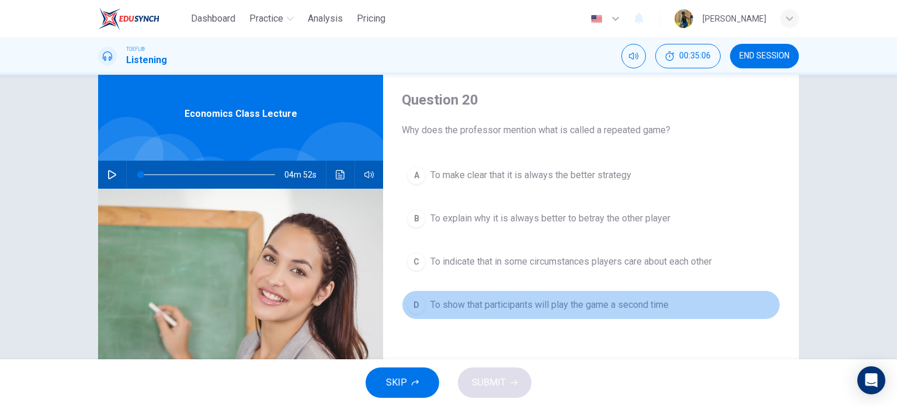
click at [411, 298] on div "D" at bounding box center [416, 305] width 19 height 19
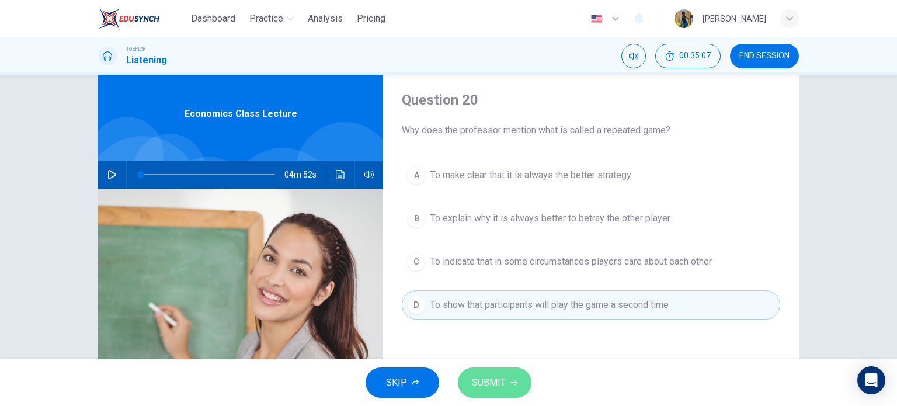
click at [477, 381] on span "SUBMIT" at bounding box center [489, 382] width 34 height 16
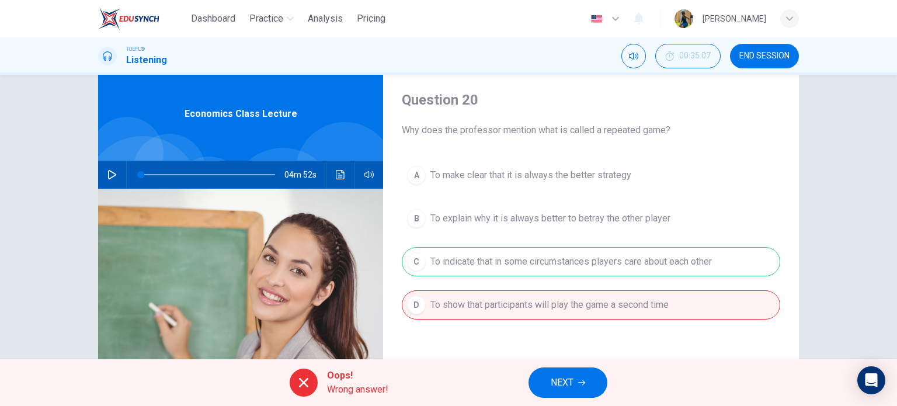
click at [565, 383] on span "NEXT" at bounding box center [562, 382] width 23 height 16
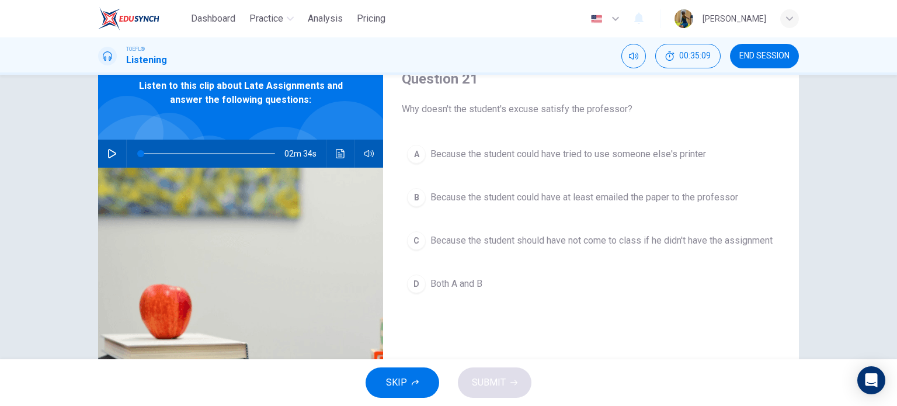
scroll to position [58, 0]
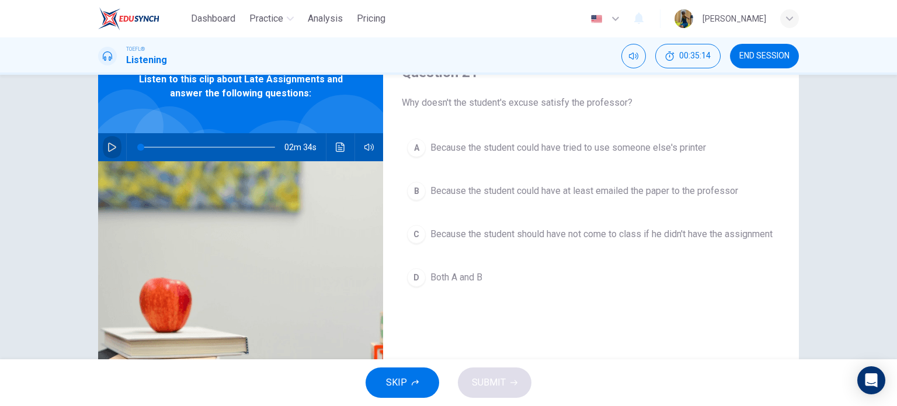
click at [109, 156] on button "button" at bounding box center [112, 147] width 19 height 28
type input "1"
drag, startPoint x: 143, startPoint y: 148, endPoint x: 136, endPoint y: 148, distance: 7.6
click at [137, 148] on span at bounding box center [140, 147] width 7 height 7
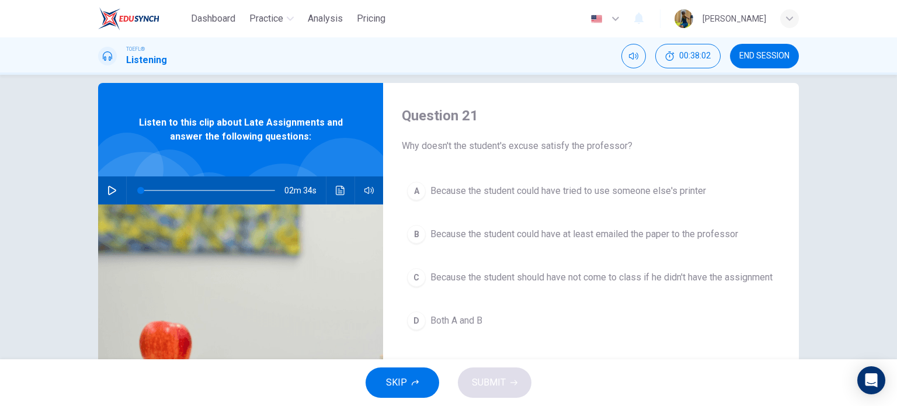
scroll to position [51, 0]
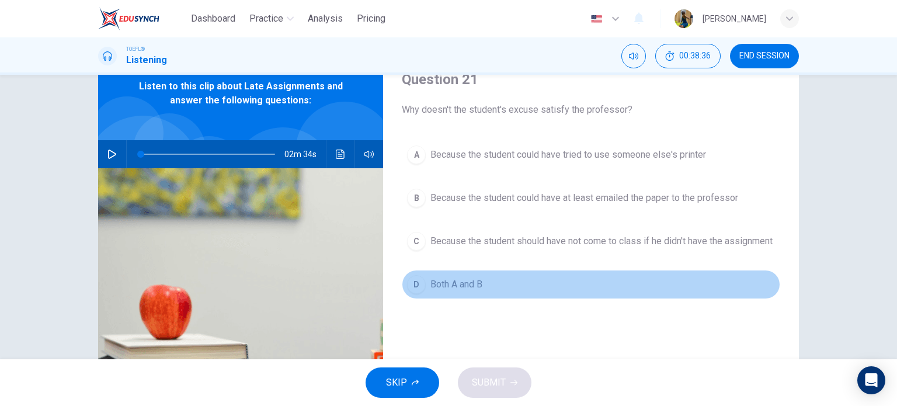
click at [411, 291] on div "D" at bounding box center [416, 284] width 19 height 19
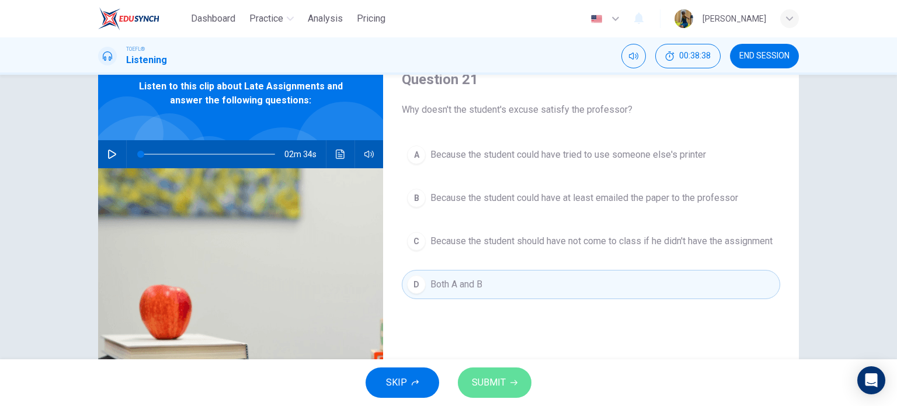
click at [501, 382] on span "SUBMIT" at bounding box center [489, 382] width 34 height 16
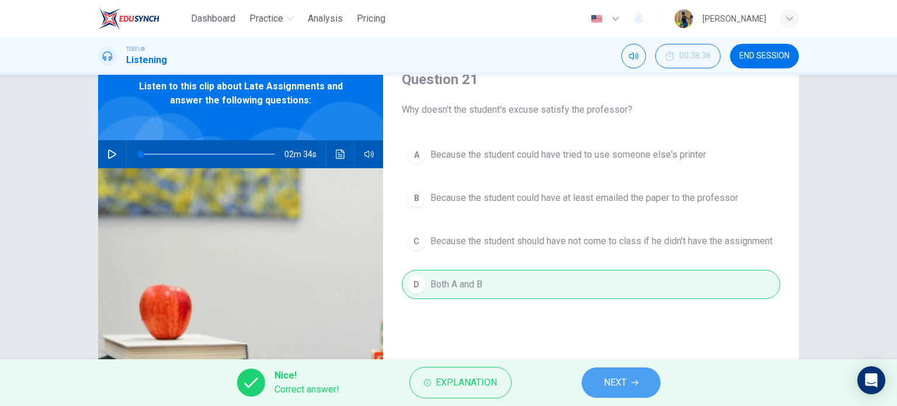
click at [616, 387] on span "NEXT" at bounding box center [615, 382] width 23 height 16
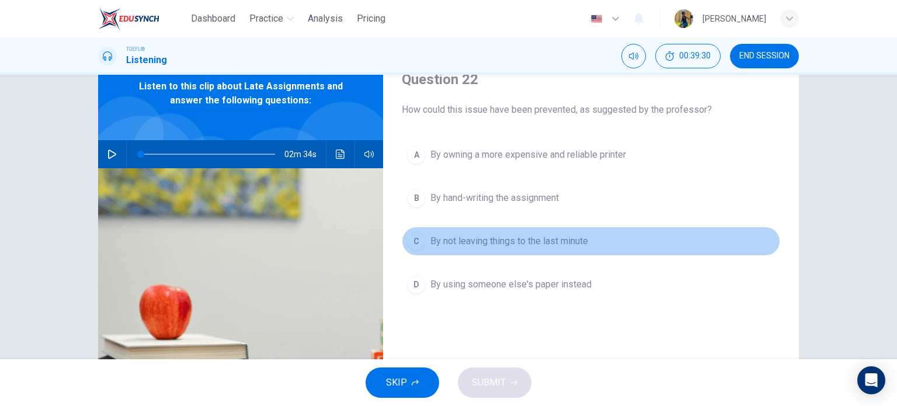
click at [414, 242] on div "C" at bounding box center [416, 241] width 19 height 19
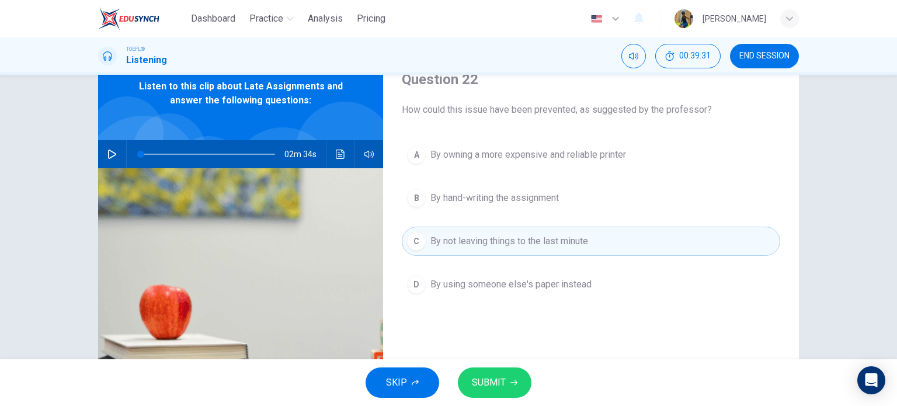
click at [492, 379] on span "SUBMIT" at bounding box center [489, 382] width 34 height 16
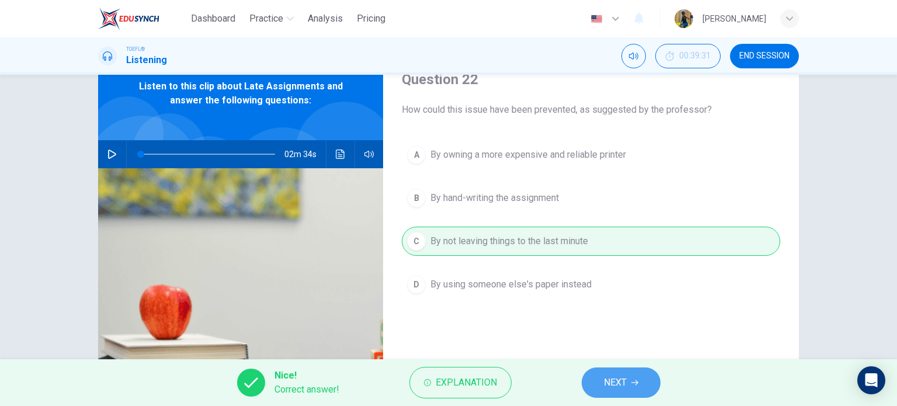
click at [647, 376] on button "NEXT" at bounding box center [621, 382] width 79 height 30
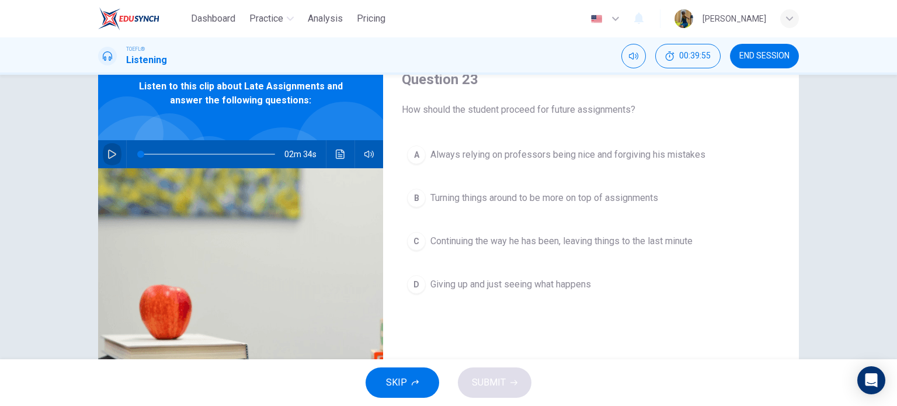
click at [107, 154] on icon "button" at bounding box center [111, 154] width 9 height 9
click at [409, 196] on div "B" at bounding box center [416, 198] width 19 height 19
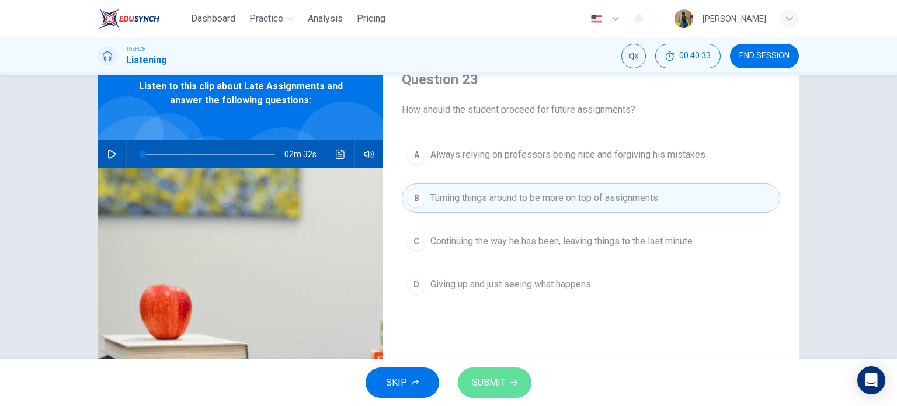
click at [482, 370] on button "SUBMIT" at bounding box center [495, 382] width 74 height 30
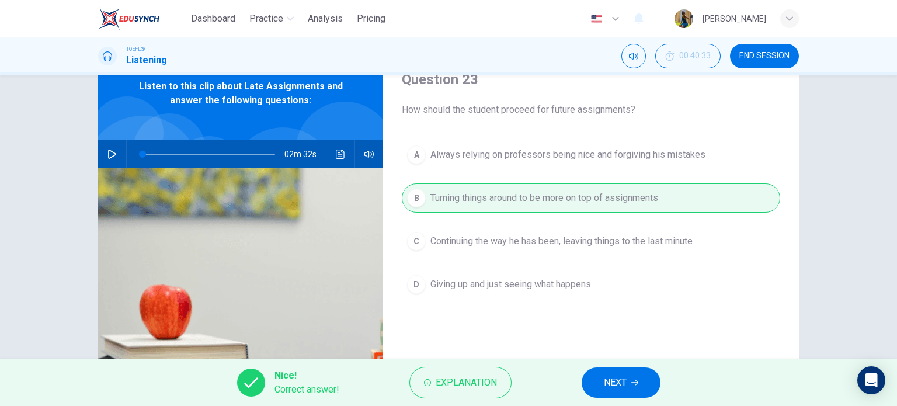
click at [610, 378] on span "NEXT" at bounding box center [615, 382] width 23 height 16
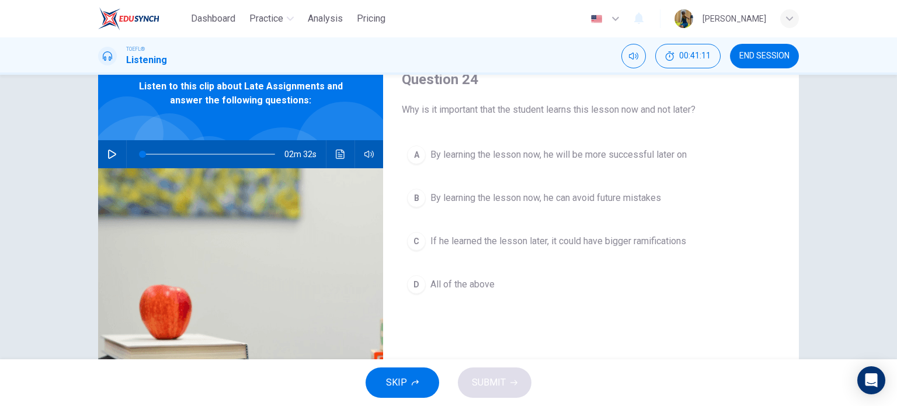
click at [119, 158] on div "02m 32s" at bounding box center [240, 154] width 285 height 28
click at [108, 155] on icon "button" at bounding box center [112, 154] width 8 height 9
click at [109, 155] on icon "button" at bounding box center [112, 154] width 6 height 7
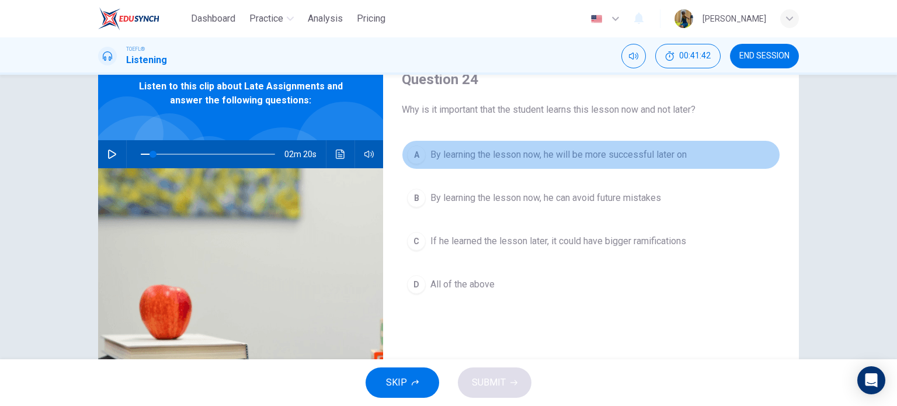
click at [408, 154] on div "A" at bounding box center [416, 154] width 19 height 19
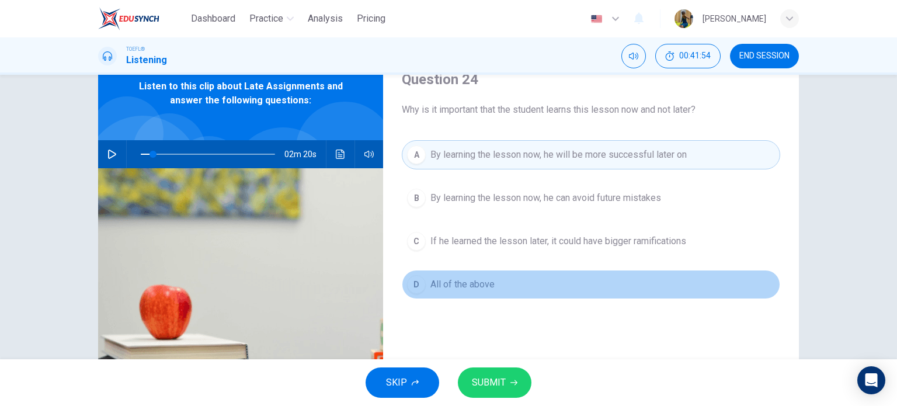
click at [419, 283] on div "D" at bounding box center [416, 284] width 19 height 19
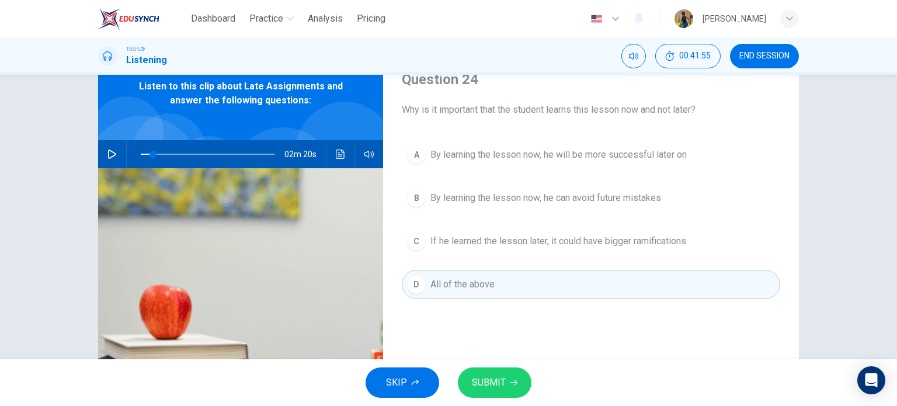
click at [501, 383] on span "SUBMIT" at bounding box center [489, 382] width 34 height 16
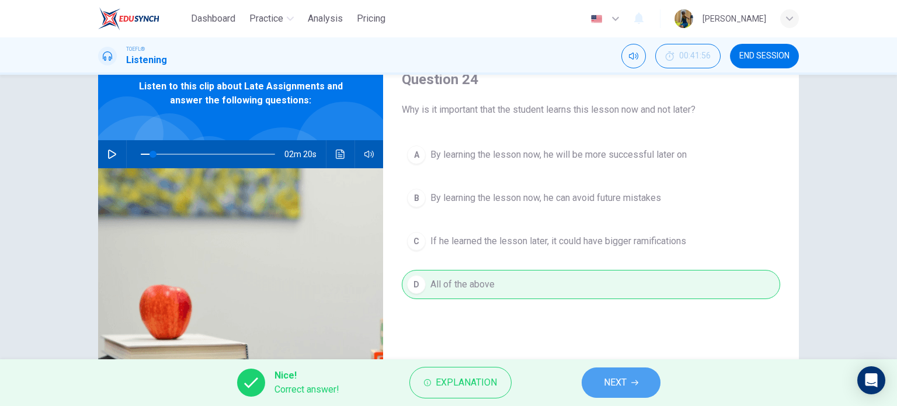
click at [593, 387] on button "NEXT" at bounding box center [621, 382] width 79 height 30
type input "9"
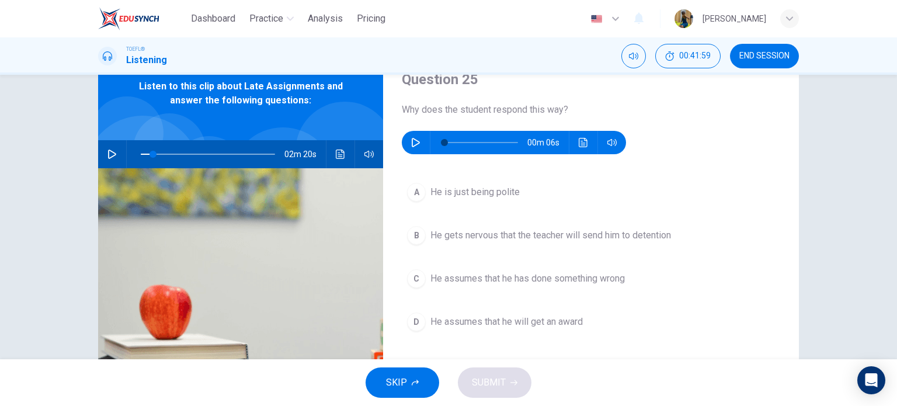
click at [418, 140] on button "button" at bounding box center [416, 142] width 19 height 23
type input "0"
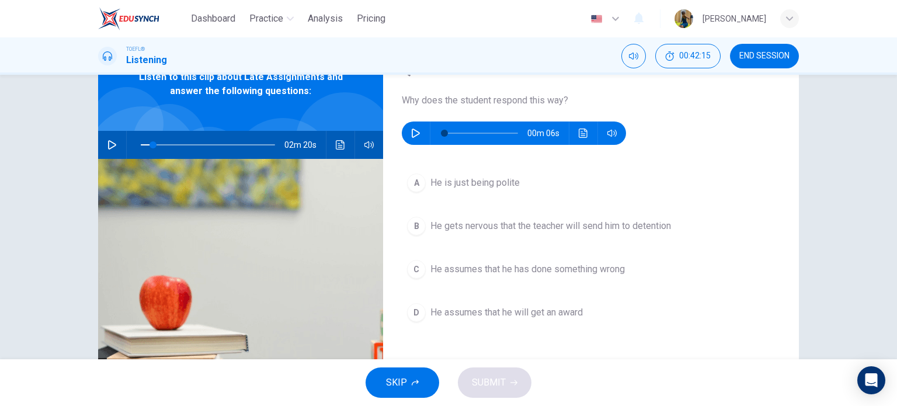
scroll to position [72, 0]
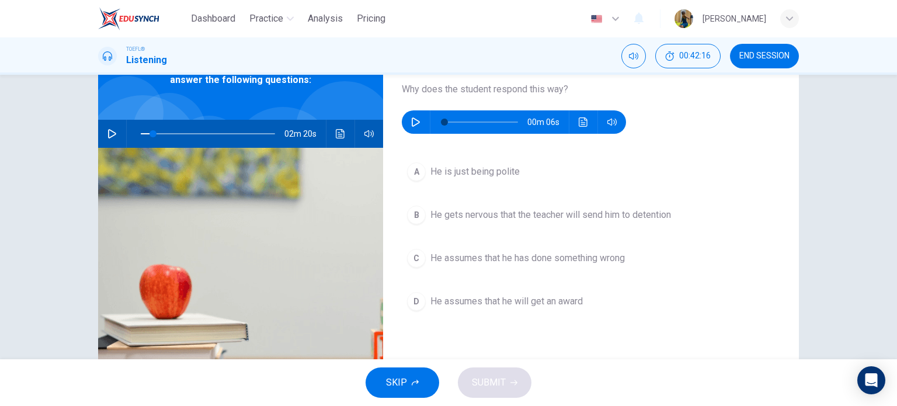
click at [415, 258] on div "C" at bounding box center [416, 258] width 19 height 19
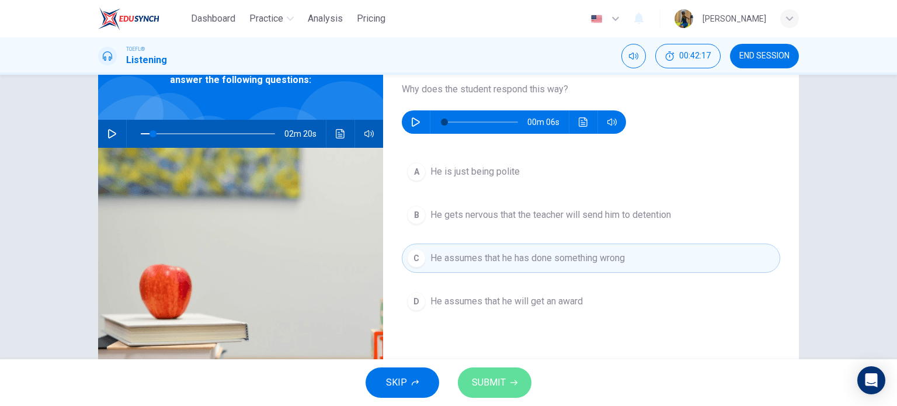
click at [503, 378] on span "SUBMIT" at bounding box center [489, 382] width 34 height 16
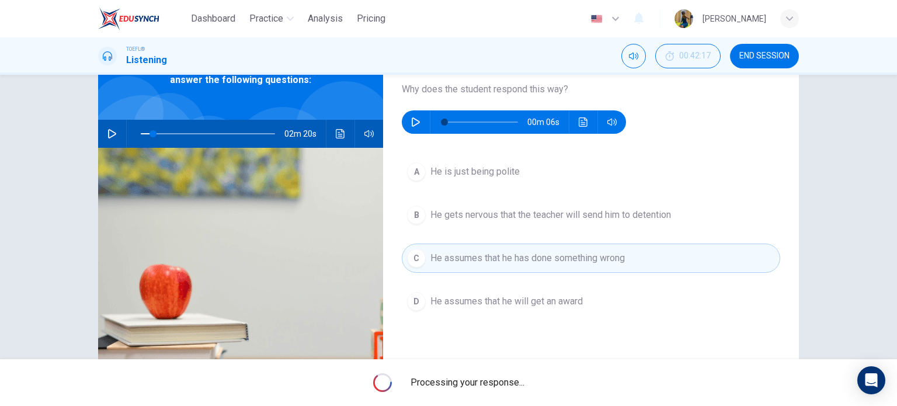
type input "9"
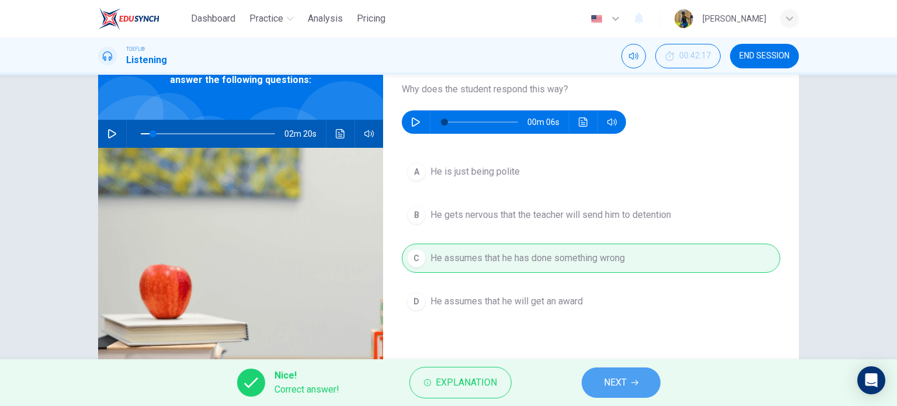
click at [636, 373] on button "NEXT" at bounding box center [621, 382] width 79 height 30
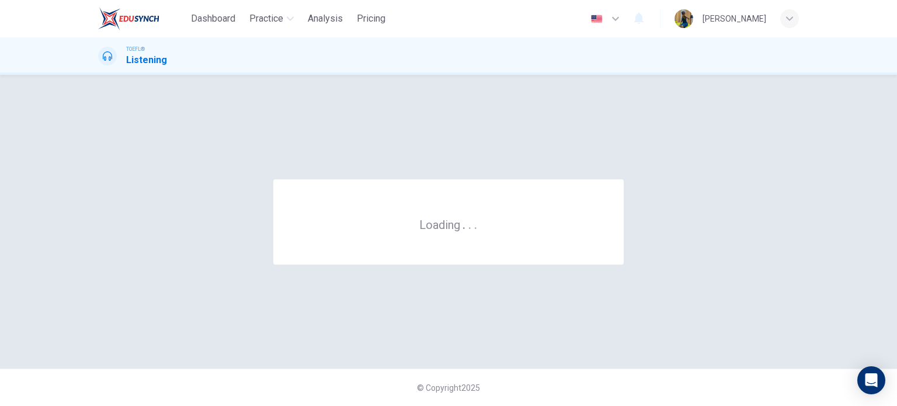
scroll to position [0, 0]
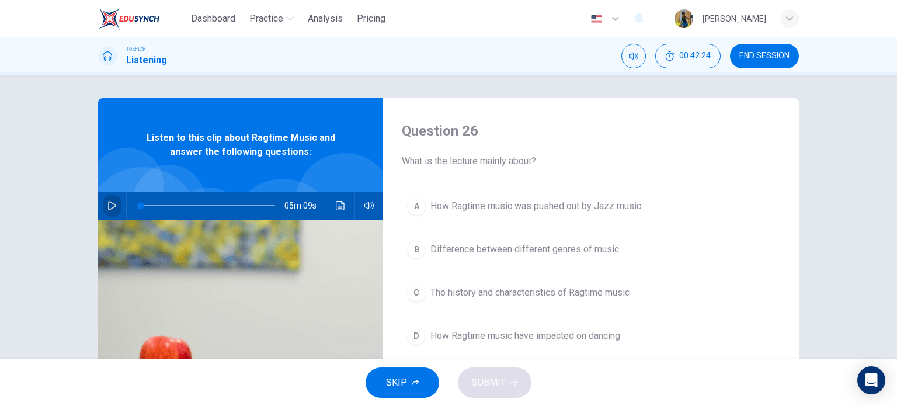
click at [113, 207] on icon "button" at bounding box center [111, 205] width 9 height 9
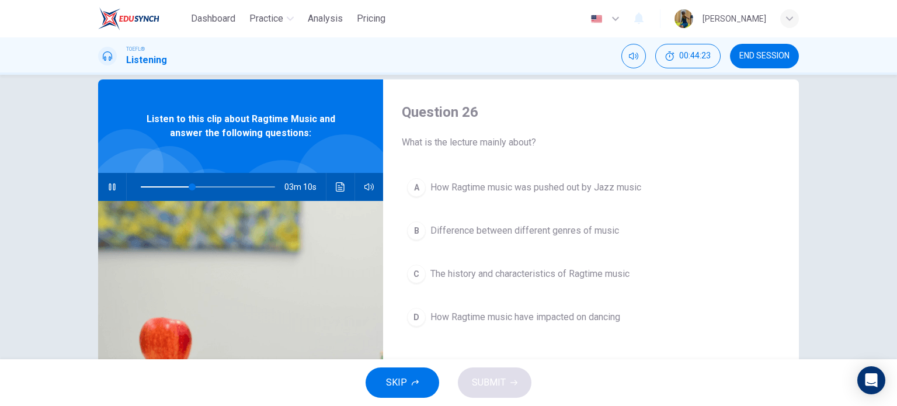
scroll to position [19, 0]
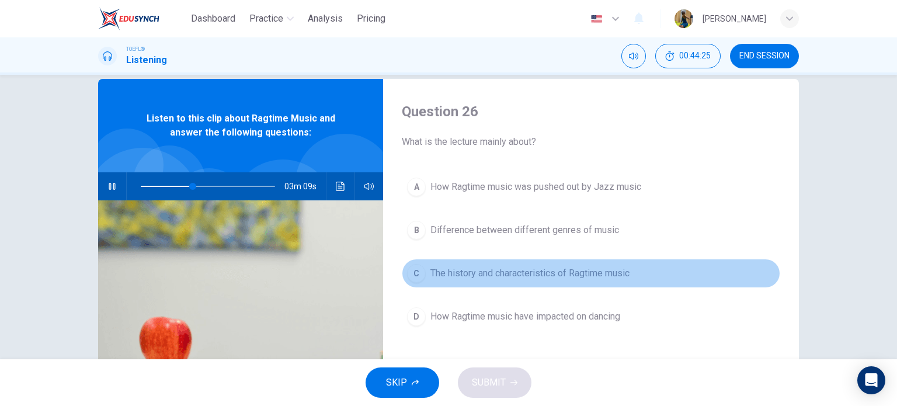
click at [419, 270] on div "C" at bounding box center [416, 273] width 19 height 19
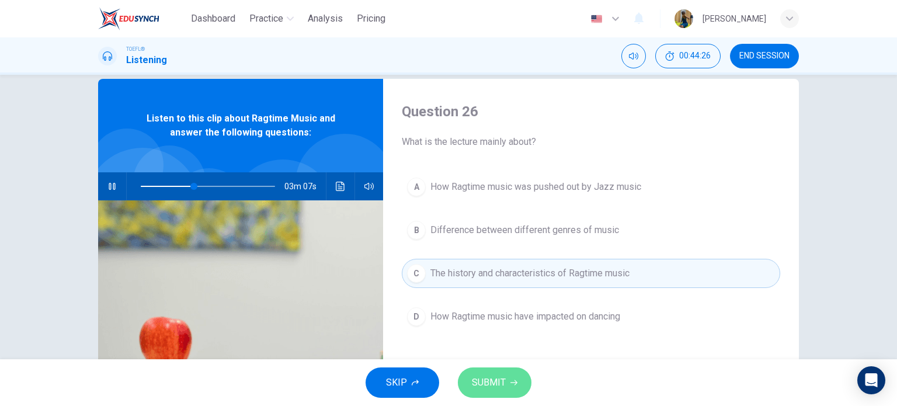
click at [493, 390] on span "SUBMIT" at bounding box center [489, 382] width 34 height 16
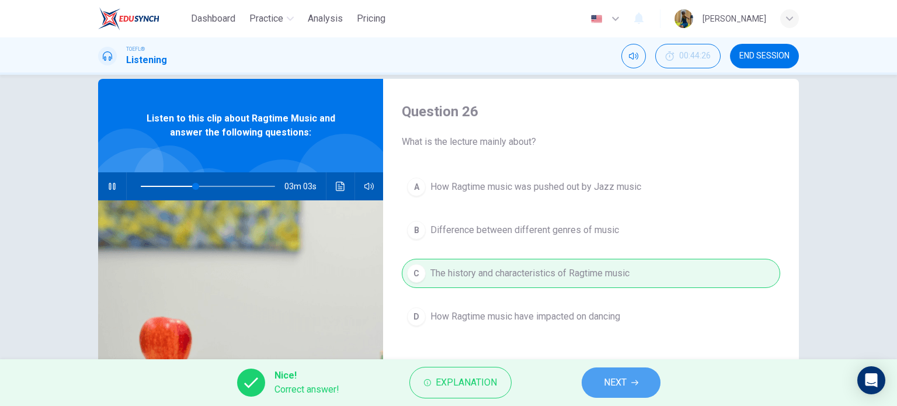
click at [591, 380] on button "NEXT" at bounding box center [621, 382] width 79 height 30
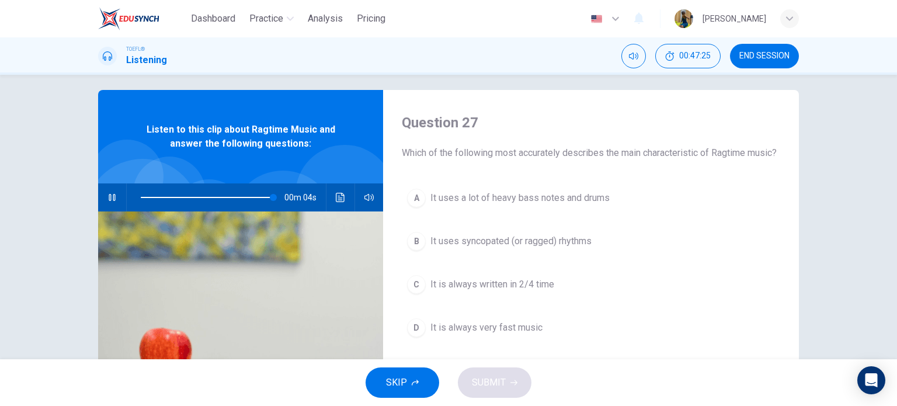
scroll to position [8, 0]
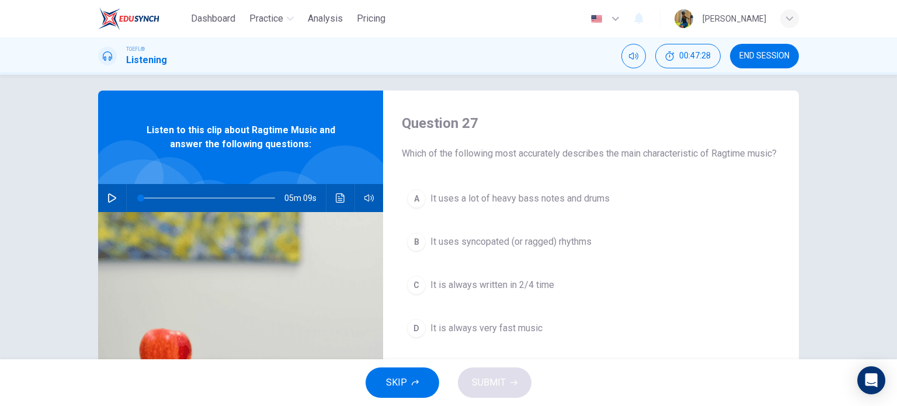
type input "0"
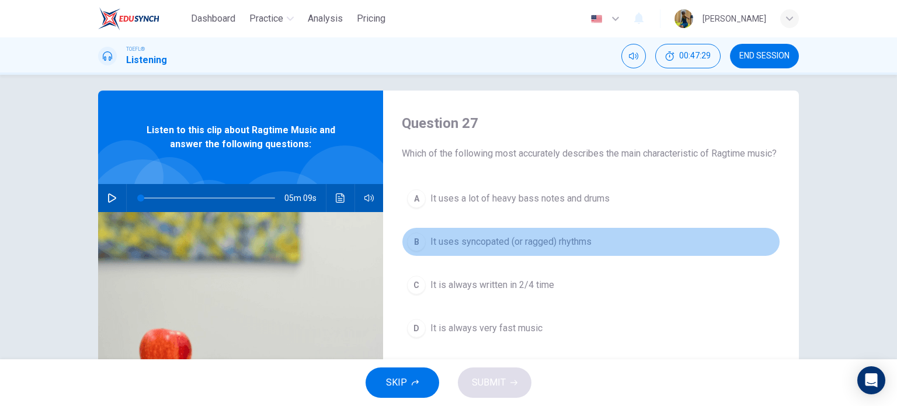
click at [408, 251] on div "B" at bounding box center [416, 241] width 19 height 19
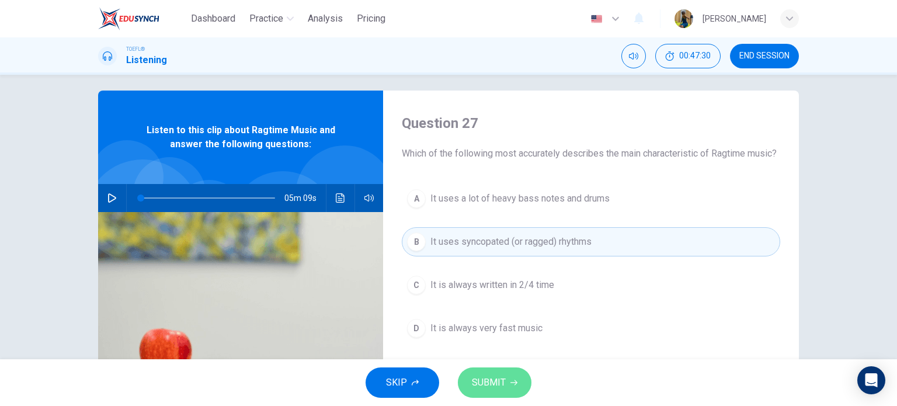
click at [480, 388] on span "SUBMIT" at bounding box center [489, 382] width 34 height 16
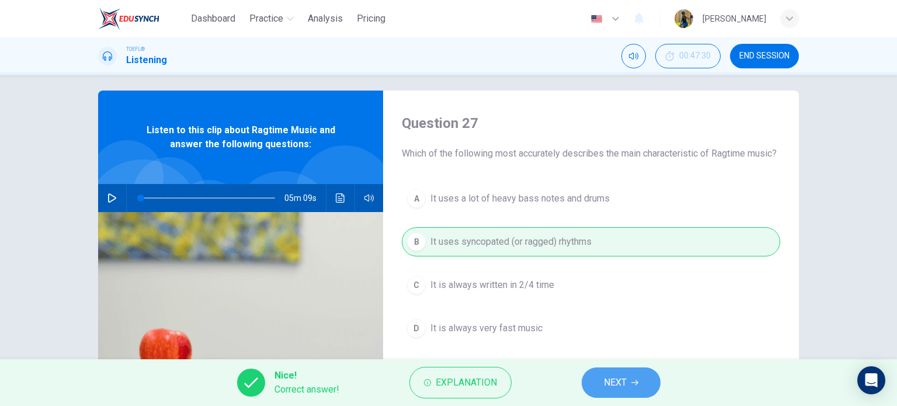
click at [613, 369] on button "NEXT" at bounding box center [621, 382] width 79 height 30
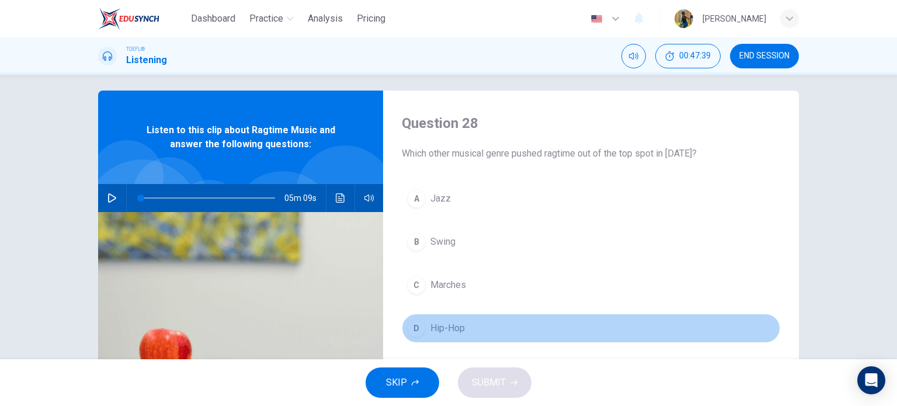
click at [416, 326] on div "D" at bounding box center [416, 328] width 19 height 19
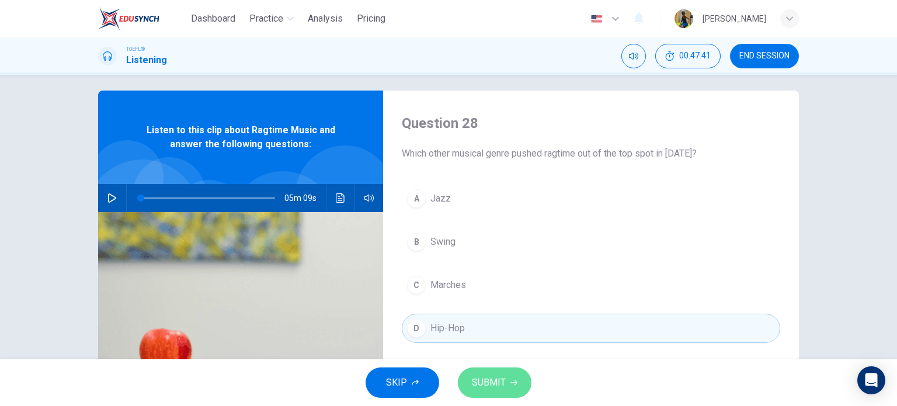
click at [483, 371] on button "SUBMIT" at bounding box center [495, 382] width 74 height 30
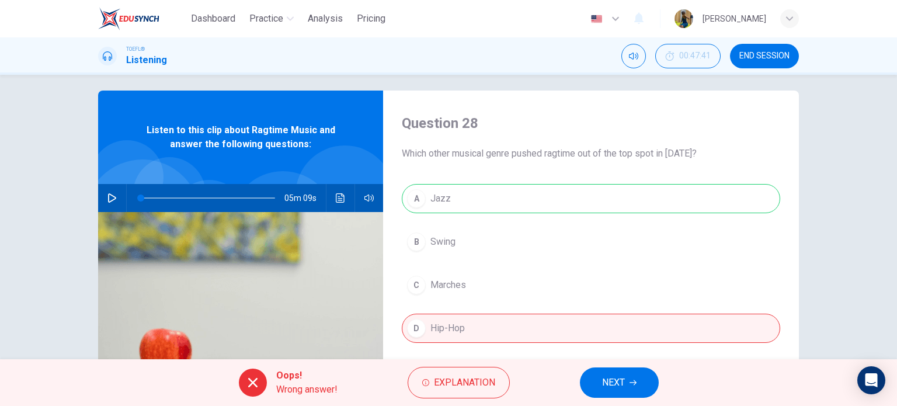
click at [612, 384] on span "NEXT" at bounding box center [613, 382] width 23 height 16
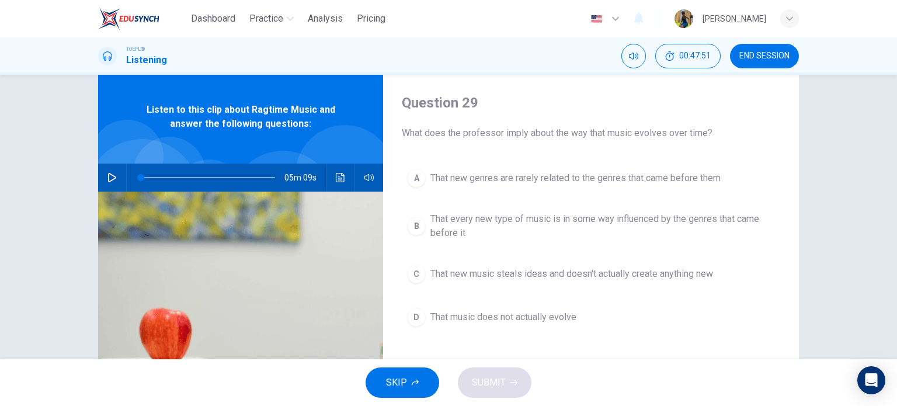
scroll to position [36, 0]
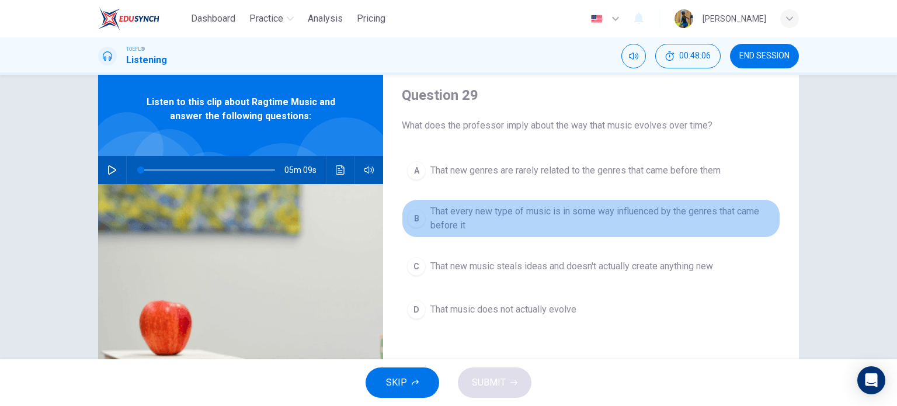
click at [409, 225] on div "B" at bounding box center [416, 218] width 19 height 19
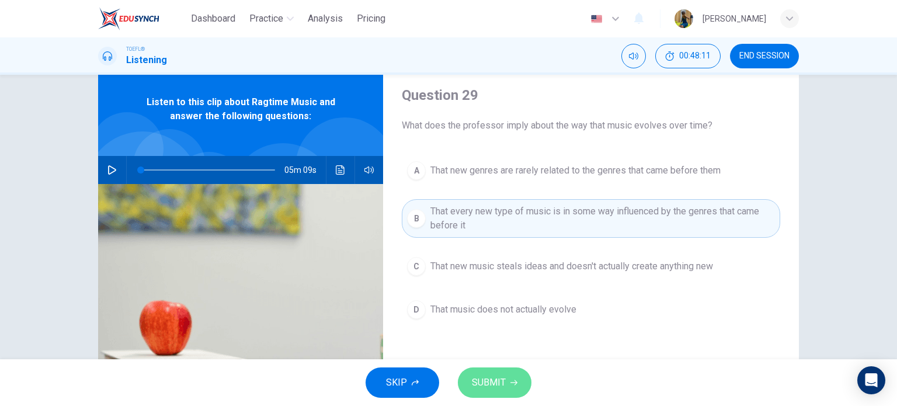
click at [516, 379] on icon "button" at bounding box center [513, 382] width 7 height 7
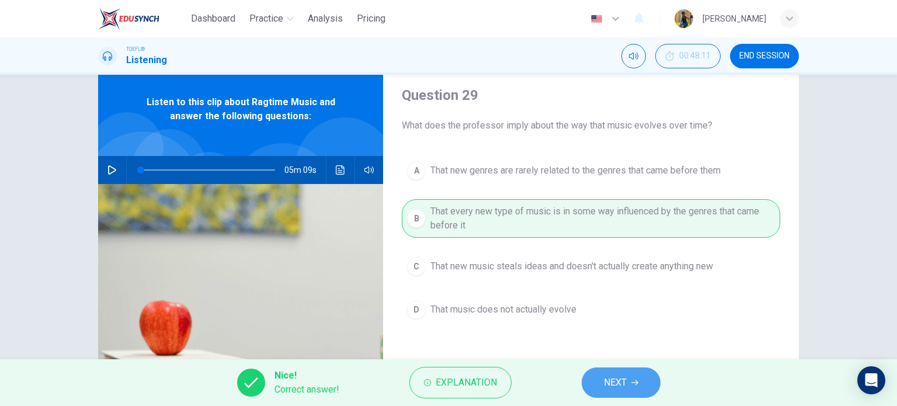
click at [627, 373] on button "NEXT" at bounding box center [621, 382] width 79 height 30
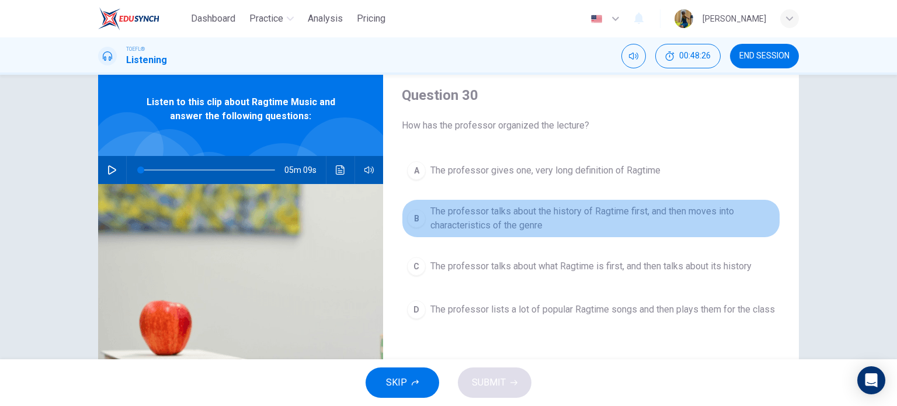
click at [413, 216] on div "B" at bounding box center [416, 218] width 19 height 19
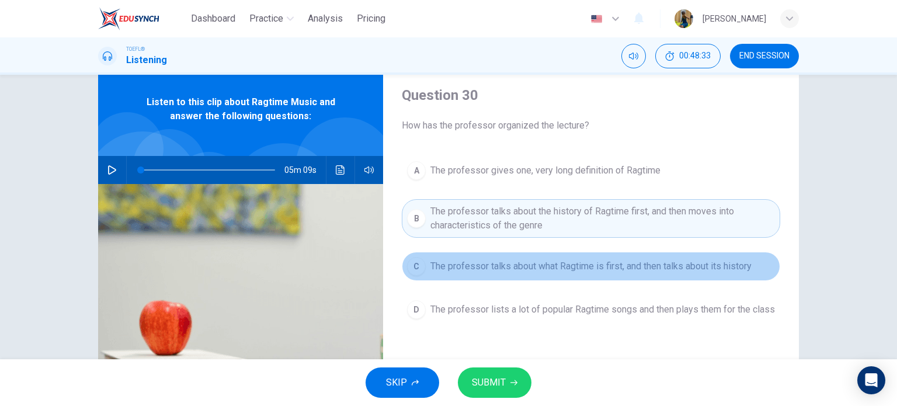
click at [421, 263] on div "C" at bounding box center [416, 266] width 19 height 19
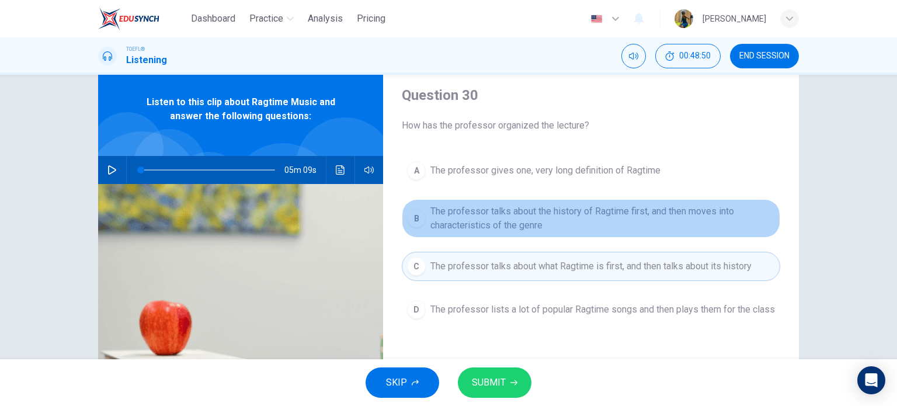
click at [411, 213] on div "B" at bounding box center [416, 218] width 19 height 19
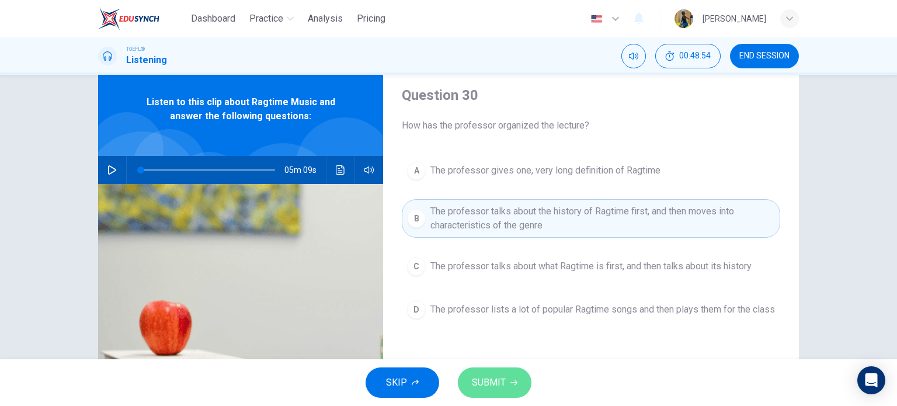
click at [508, 374] on button "SUBMIT" at bounding box center [495, 382] width 74 height 30
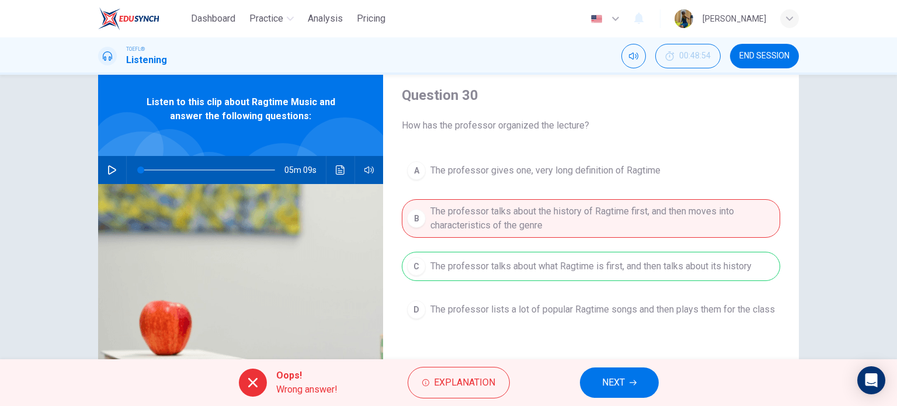
click at [612, 377] on span "NEXT" at bounding box center [613, 382] width 23 height 16
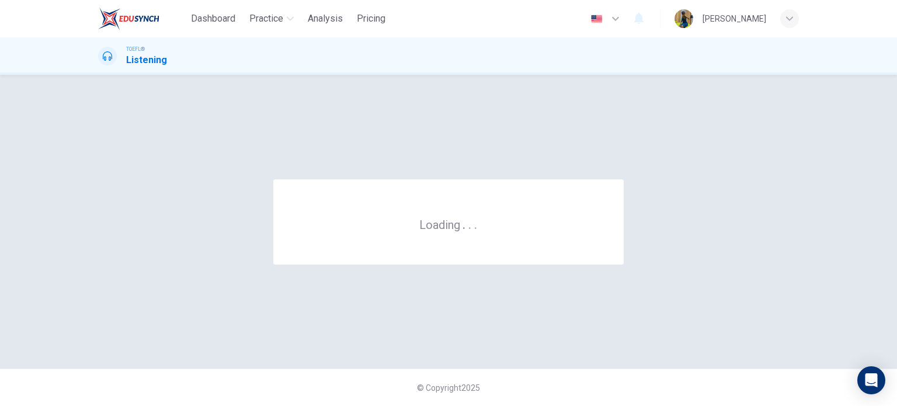
scroll to position [0, 0]
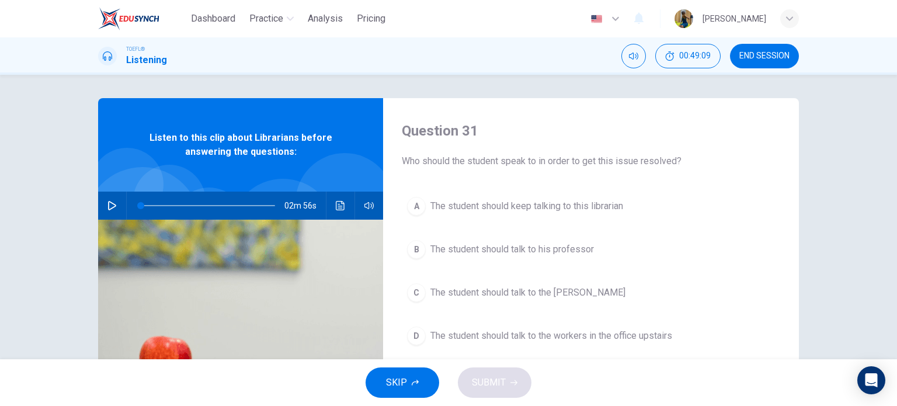
click at [108, 204] on icon "button" at bounding box center [112, 205] width 8 height 9
click at [107, 204] on icon "button" at bounding box center [111, 205] width 9 height 9
drag, startPoint x: 145, startPoint y: 203, endPoint x: 133, endPoint y: 203, distance: 11.7
click at [137, 203] on span at bounding box center [140, 205] width 7 height 7
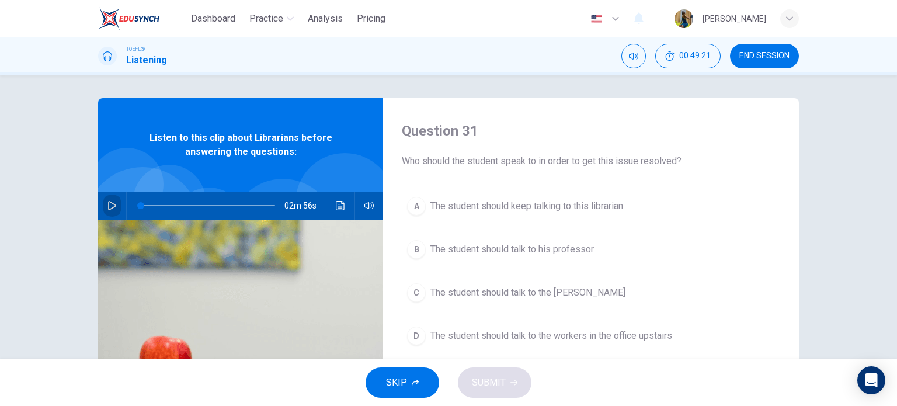
click at [108, 211] on button "button" at bounding box center [112, 206] width 19 height 28
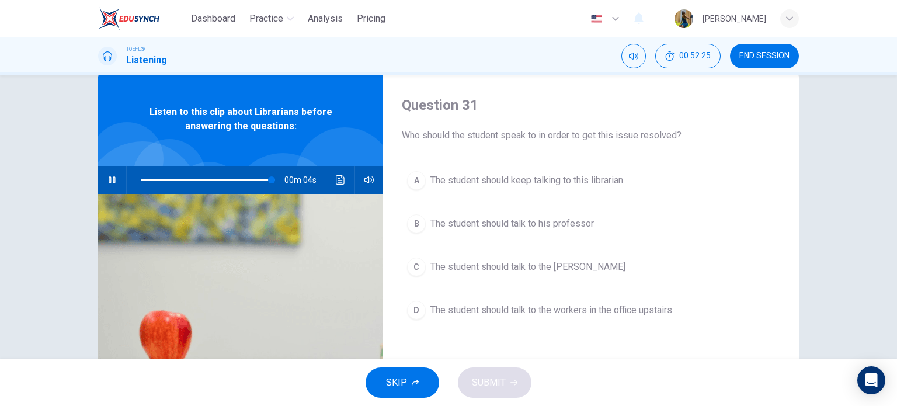
scroll to position [29, 0]
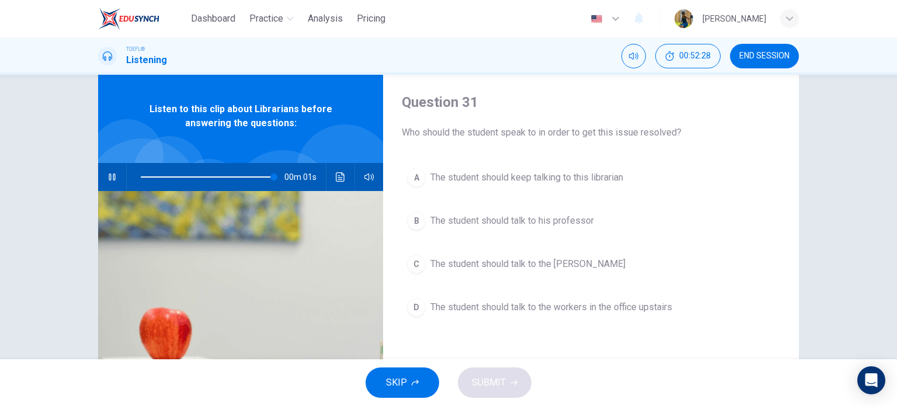
type input "0"
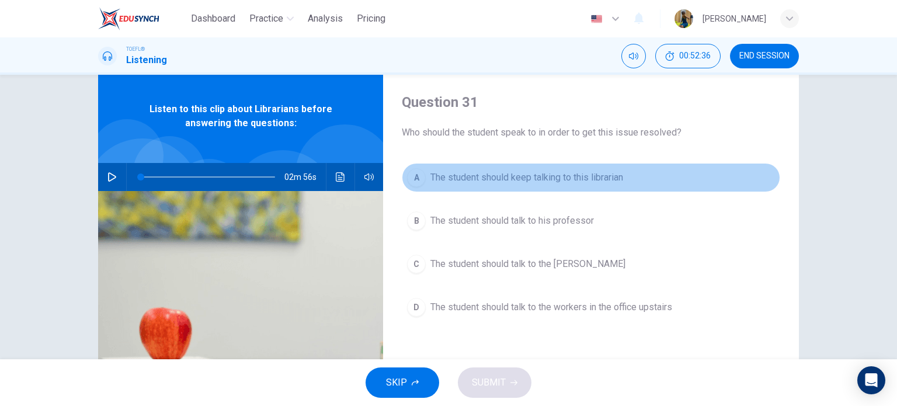
click at [413, 182] on div "A" at bounding box center [416, 177] width 19 height 19
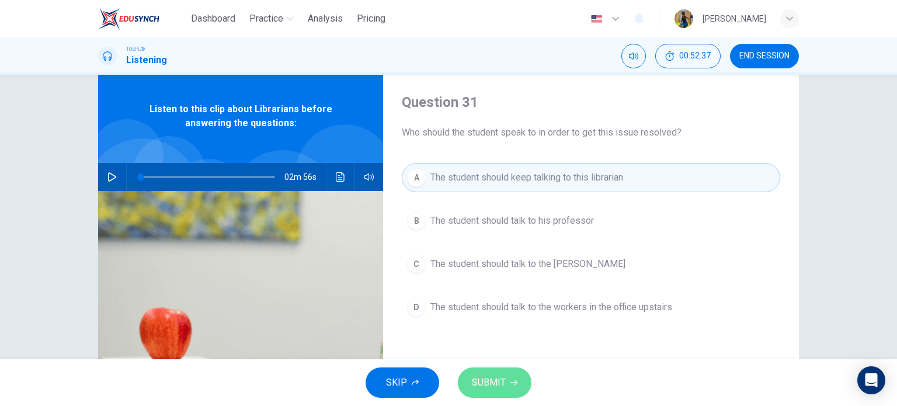
click at [498, 376] on span "SUBMIT" at bounding box center [489, 382] width 34 height 16
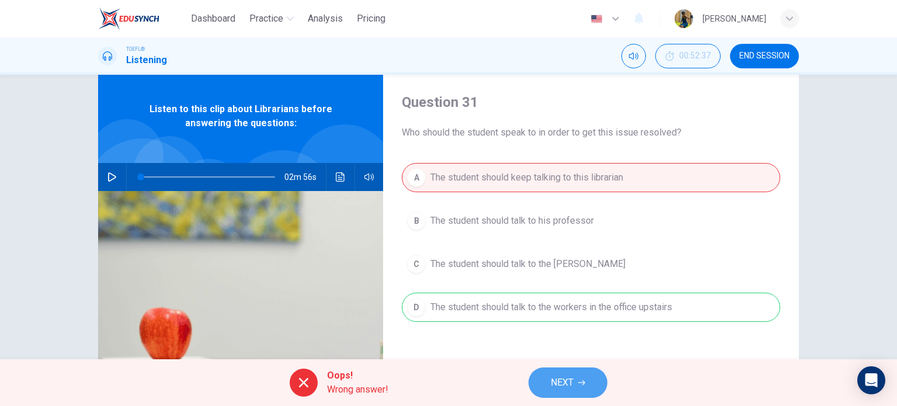
click at [562, 380] on span "NEXT" at bounding box center [562, 382] width 23 height 16
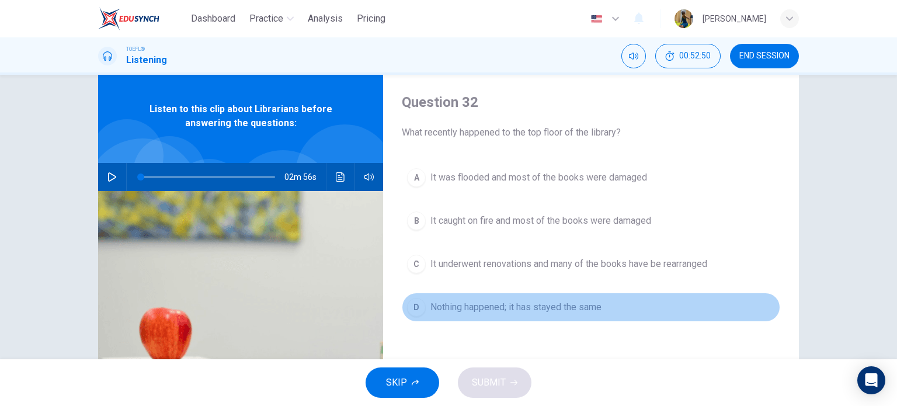
click at [418, 301] on div "D" at bounding box center [416, 307] width 19 height 19
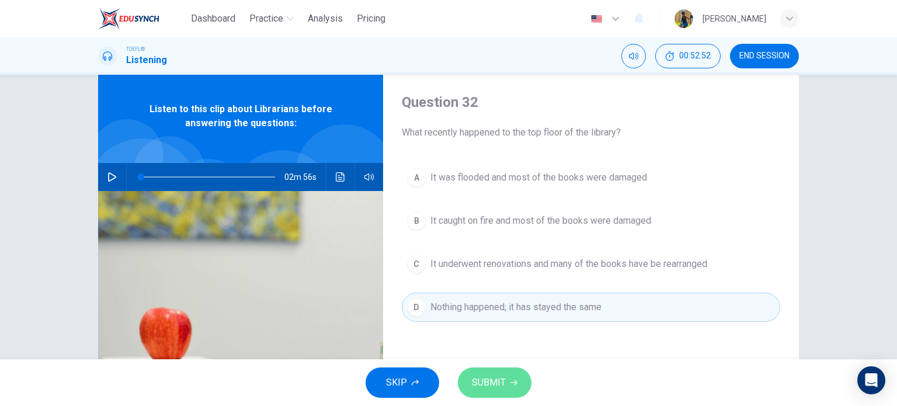
click at [489, 381] on span "SUBMIT" at bounding box center [489, 382] width 34 height 16
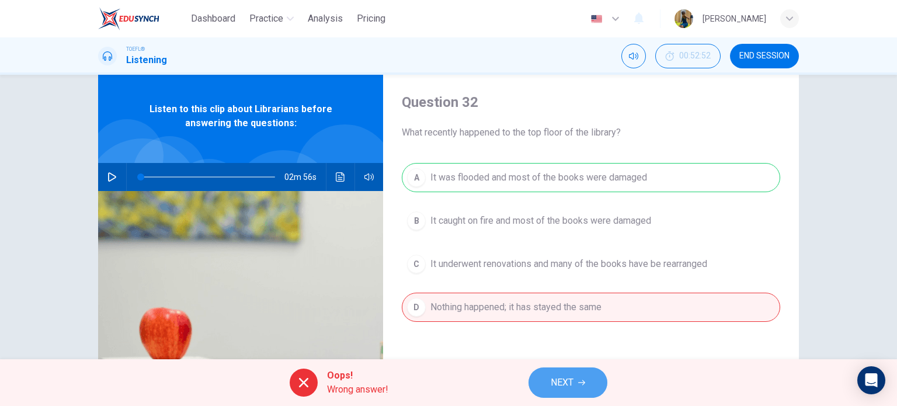
click at [568, 385] on span "NEXT" at bounding box center [562, 382] width 23 height 16
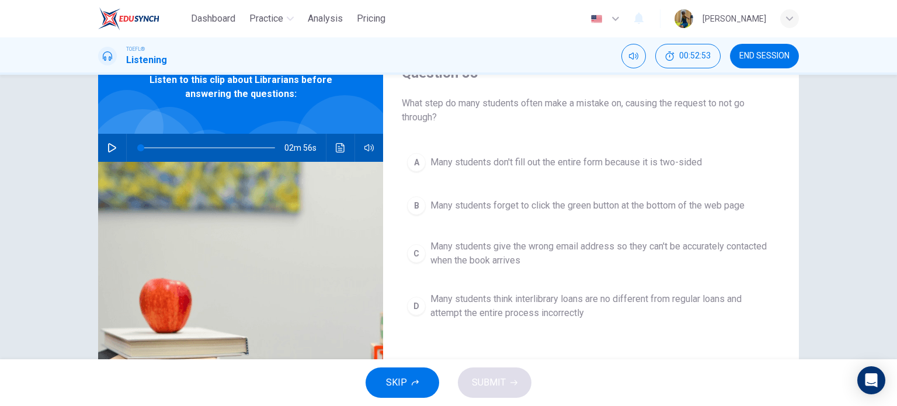
scroll to position [58, 0]
click at [416, 213] on div "B" at bounding box center [416, 205] width 19 height 19
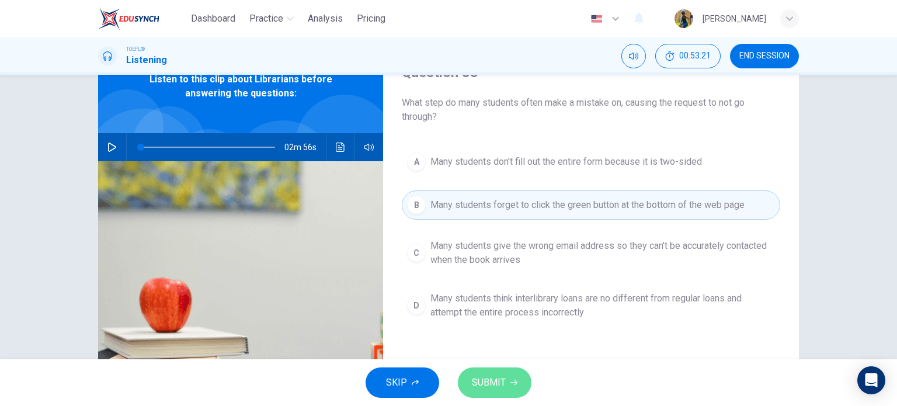
click at [496, 383] on span "SUBMIT" at bounding box center [489, 382] width 34 height 16
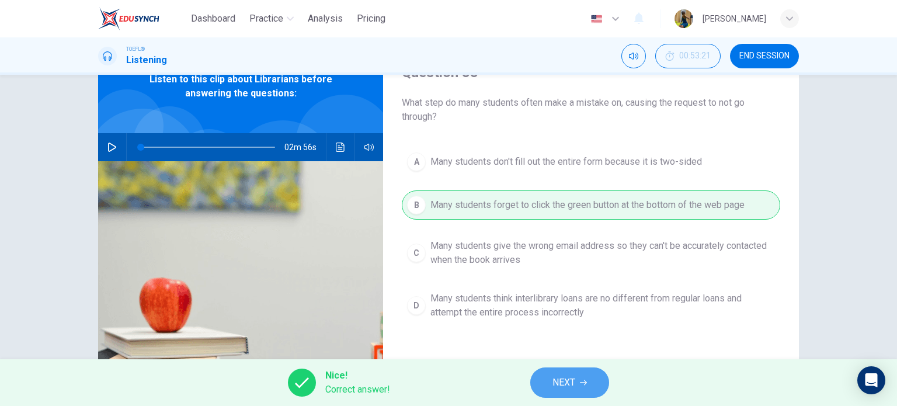
click at [551, 378] on button "NEXT" at bounding box center [569, 382] width 79 height 30
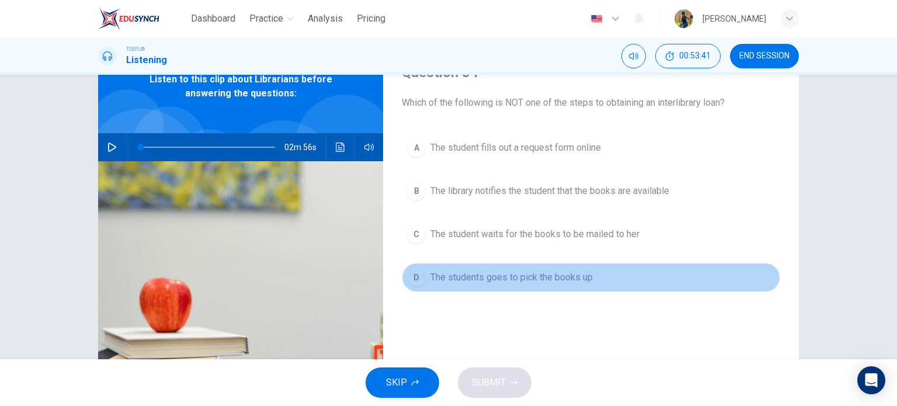
click at [417, 268] on div "D" at bounding box center [416, 277] width 19 height 19
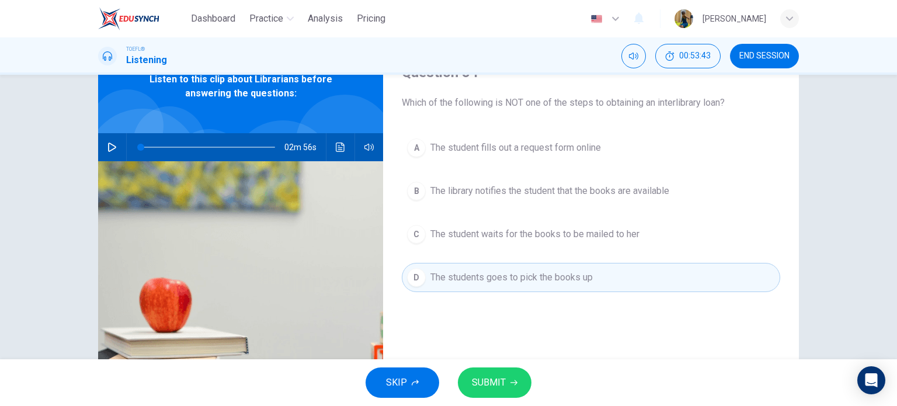
drag, startPoint x: 505, startPoint y: 362, endPoint x: 502, endPoint y: 371, distance: 9.8
click at [502, 371] on div "SKIP SUBMIT" at bounding box center [448, 382] width 897 height 47
click at [502, 371] on button "SUBMIT" at bounding box center [495, 382] width 74 height 30
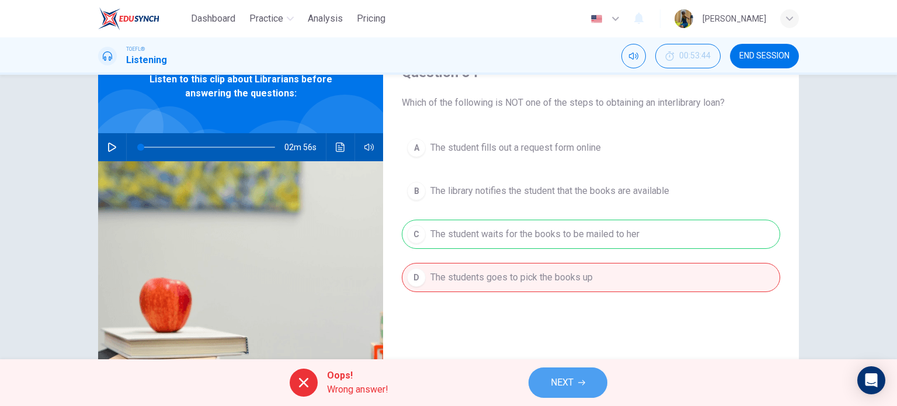
click at [565, 381] on span "NEXT" at bounding box center [562, 382] width 23 height 16
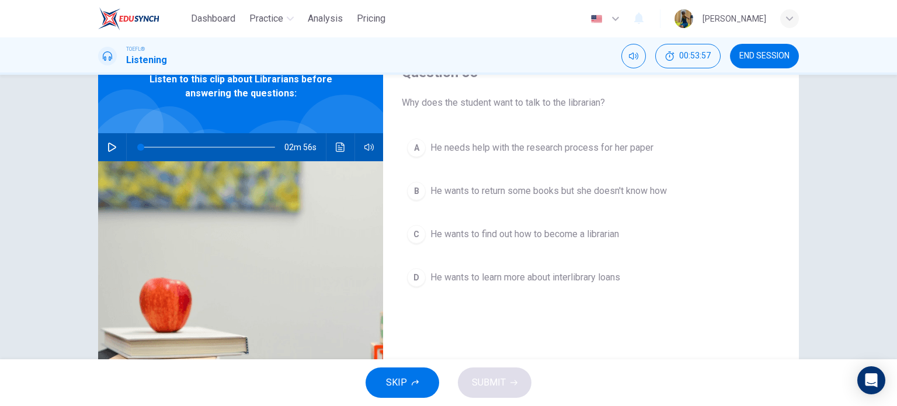
click at [407, 281] on div "D" at bounding box center [416, 277] width 19 height 19
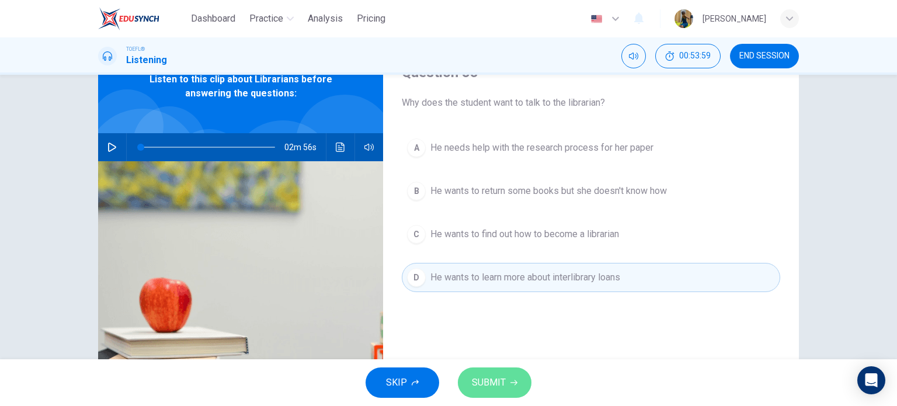
click at [481, 374] on span "SUBMIT" at bounding box center [489, 382] width 34 height 16
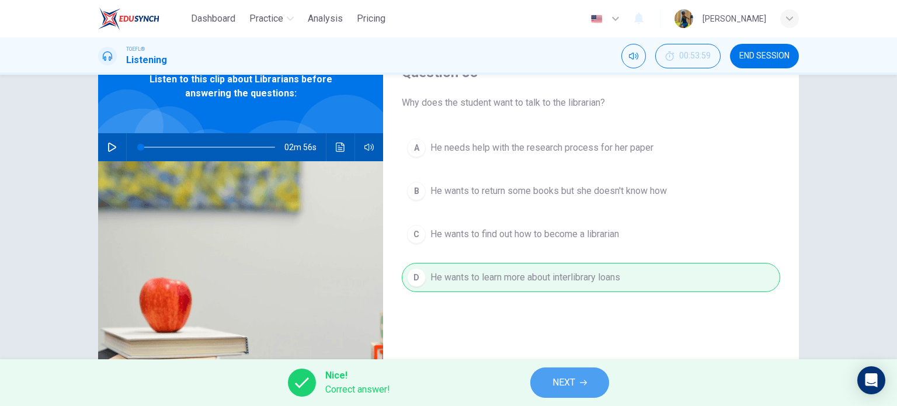
click at [540, 375] on button "NEXT" at bounding box center [569, 382] width 79 height 30
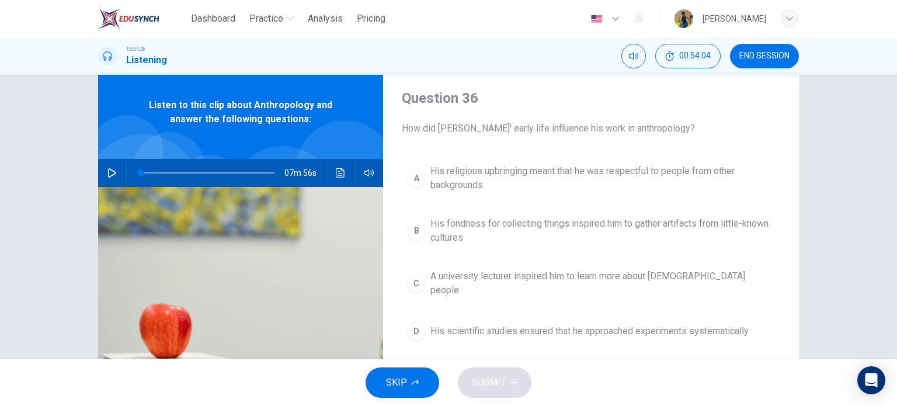
scroll to position [46, 0]
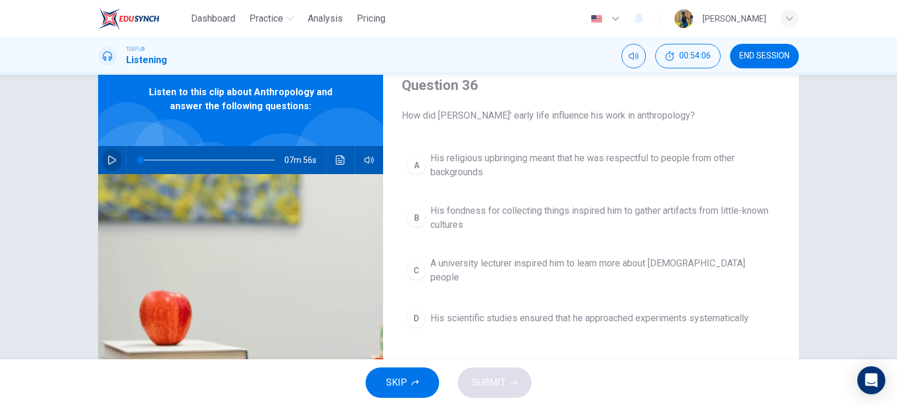
click at [107, 159] on icon "button" at bounding box center [111, 159] width 9 height 9
drag, startPoint x: 145, startPoint y: 156, endPoint x: 126, endPoint y: 159, distance: 19.5
click at [137, 159] on span at bounding box center [140, 160] width 7 height 7
click at [107, 156] on icon "button" at bounding box center [111, 159] width 9 height 9
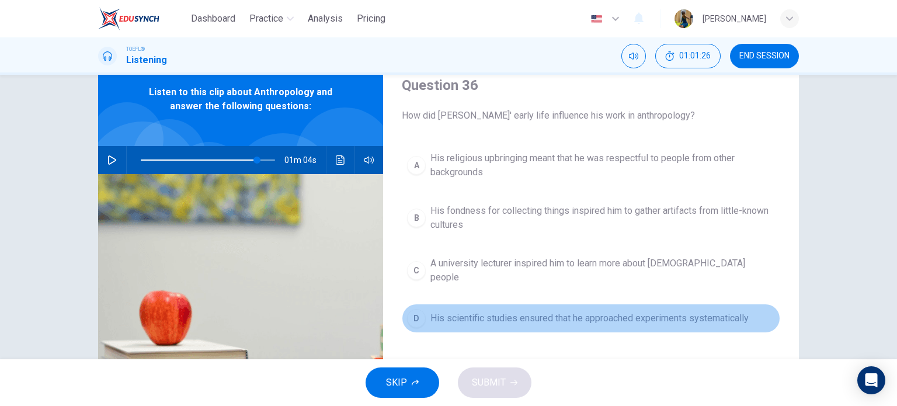
click at [402, 308] on button "D His scientific studies ensured that he approached experiments systematically" at bounding box center [591, 318] width 378 height 29
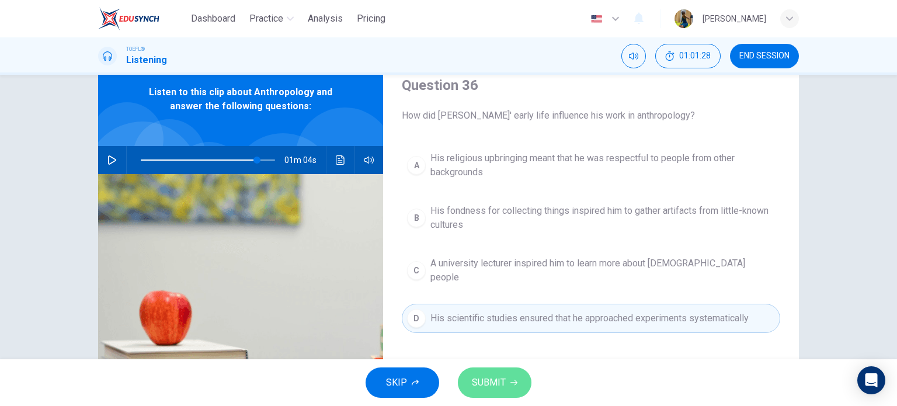
click at [491, 386] on span "SUBMIT" at bounding box center [489, 382] width 34 height 16
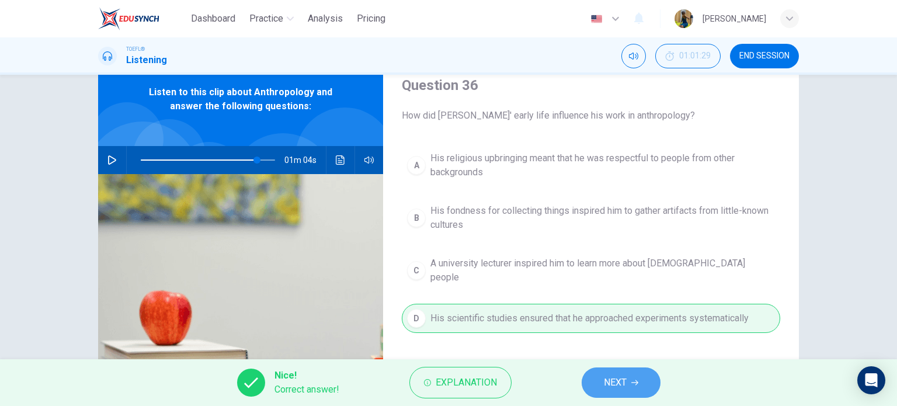
click at [629, 382] on button "NEXT" at bounding box center [621, 382] width 79 height 30
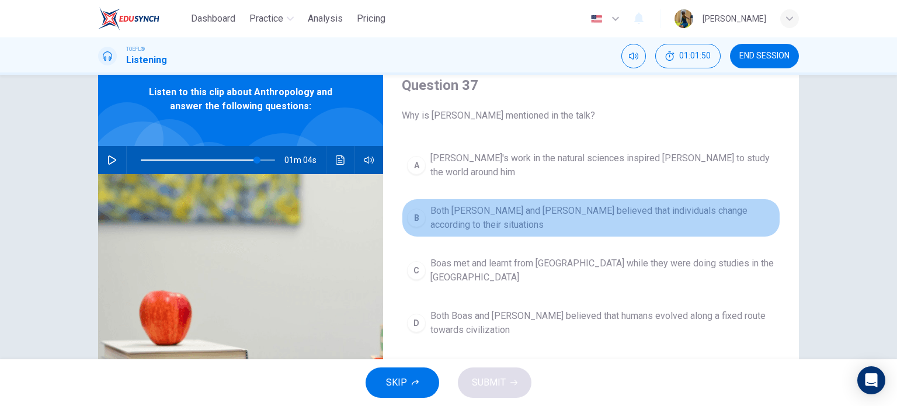
click at [414, 209] on div "B" at bounding box center [416, 218] width 19 height 19
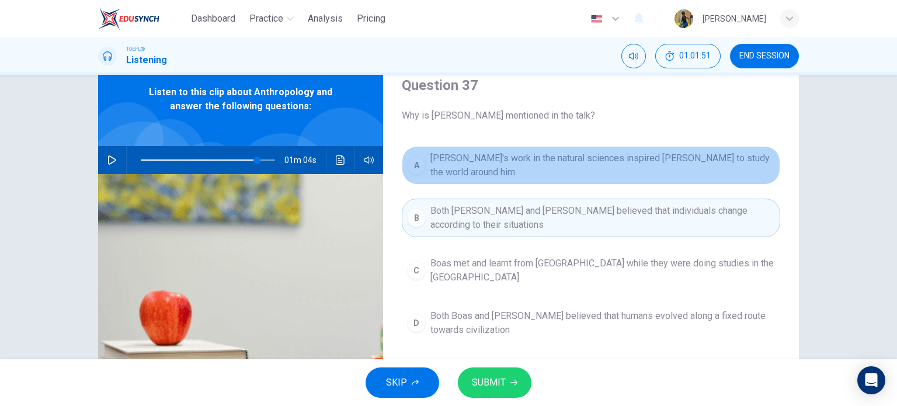
click at [409, 165] on div "A" at bounding box center [416, 165] width 19 height 19
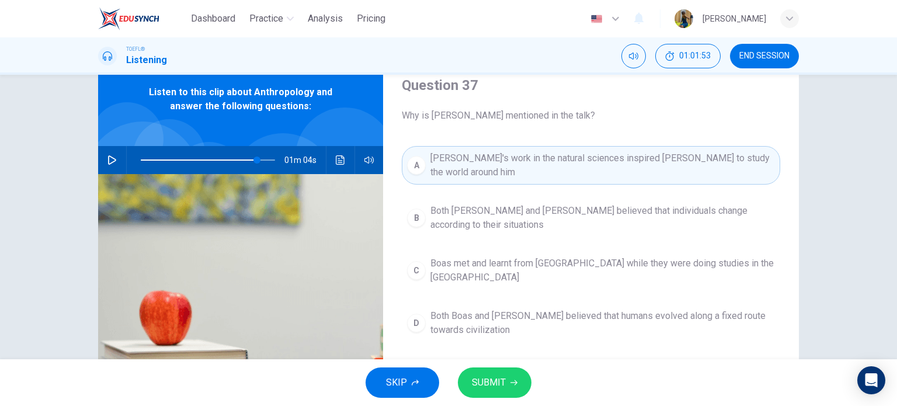
click at [495, 366] on div "SKIP SUBMIT" at bounding box center [448, 382] width 897 height 47
click at [493, 377] on span "SUBMIT" at bounding box center [489, 382] width 34 height 16
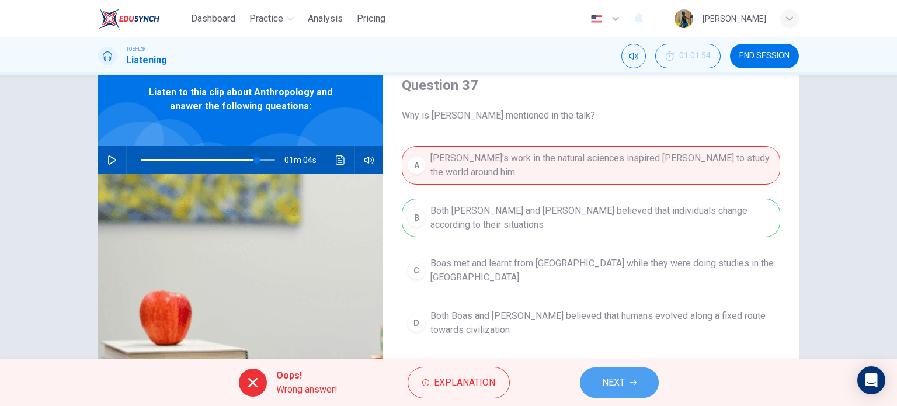
click at [598, 385] on button "NEXT" at bounding box center [619, 382] width 79 height 30
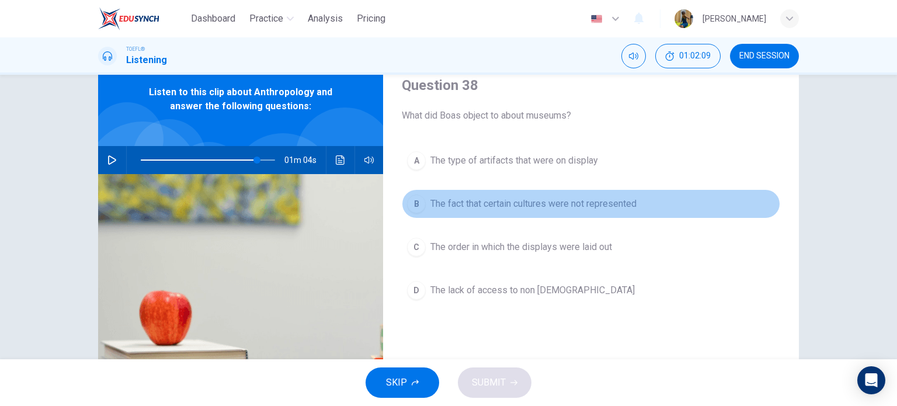
click at [413, 208] on div "B" at bounding box center [416, 203] width 19 height 19
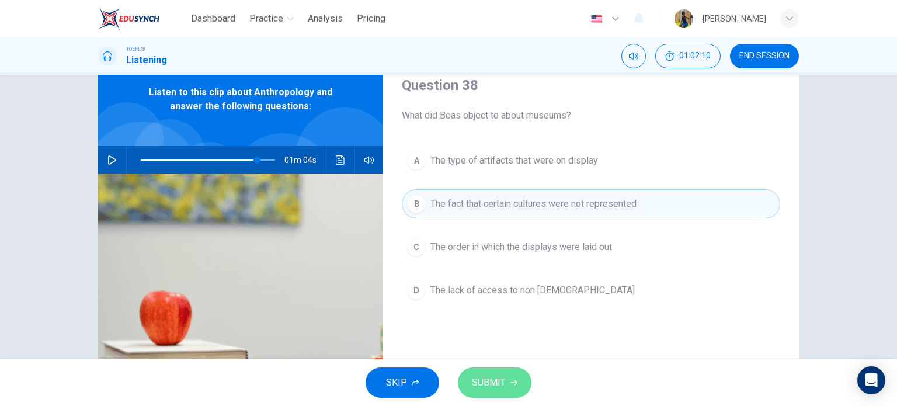
click at [488, 388] on span "SUBMIT" at bounding box center [489, 382] width 34 height 16
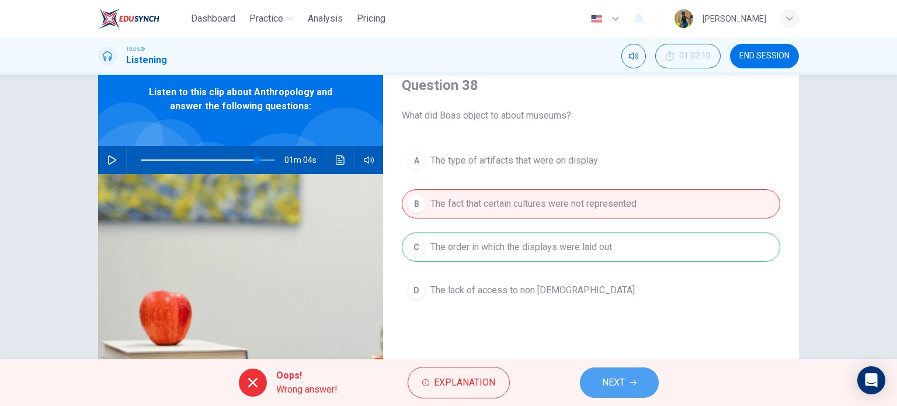
click at [617, 388] on span "NEXT" at bounding box center [613, 382] width 23 height 16
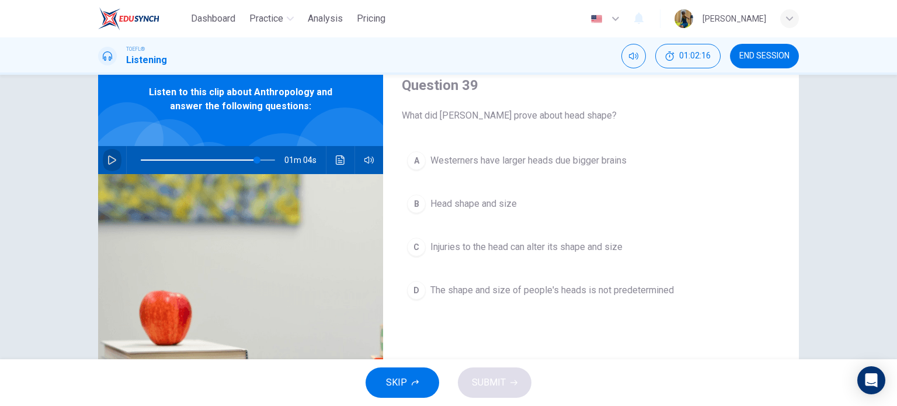
click at [114, 161] on button "button" at bounding box center [112, 160] width 19 height 28
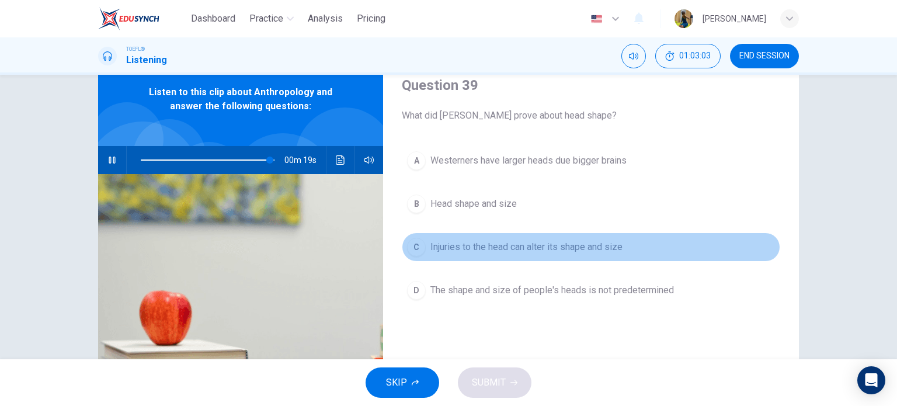
click at [417, 238] on div "C" at bounding box center [416, 247] width 19 height 19
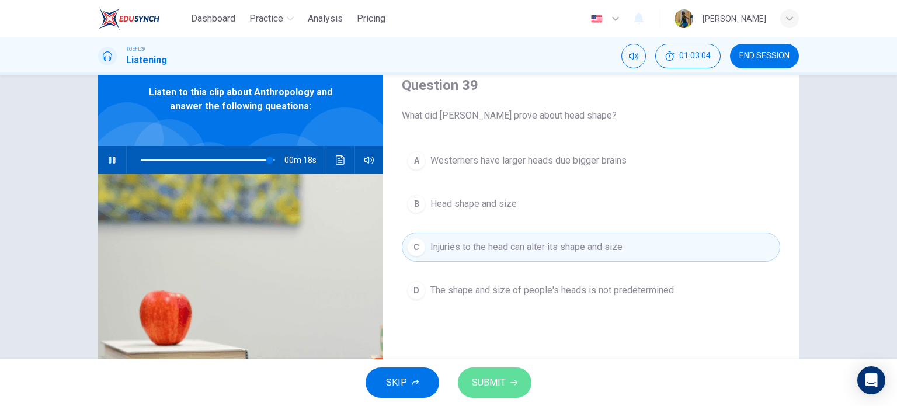
click at [505, 376] on button "SUBMIT" at bounding box center [495, 382] width 74 height 30
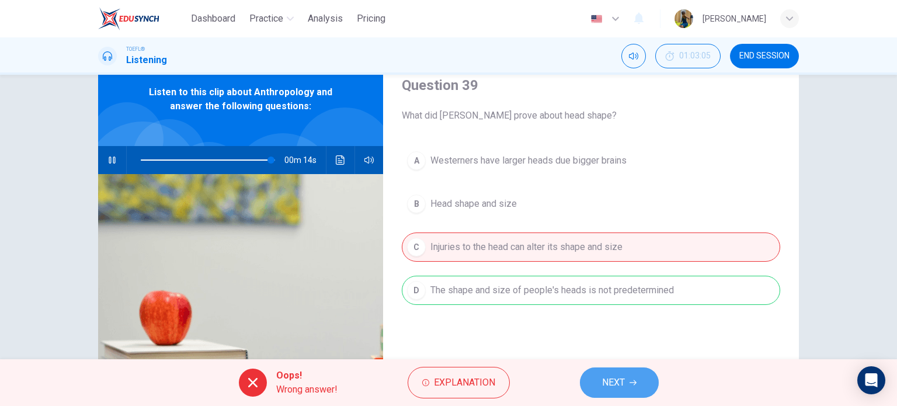
click at [624, 385] on span "NEXT" at bounding box center [613, 382] width 23 height 16
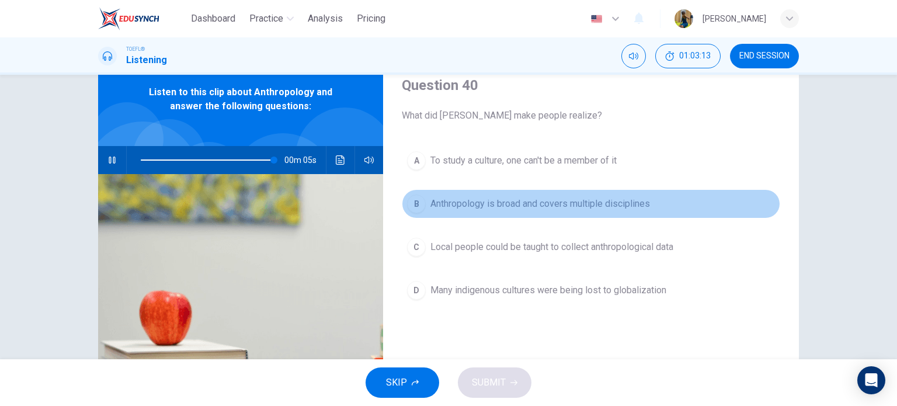
click at [415, 210] on div "B" at bounding box center [416, 203] width 19 height 19
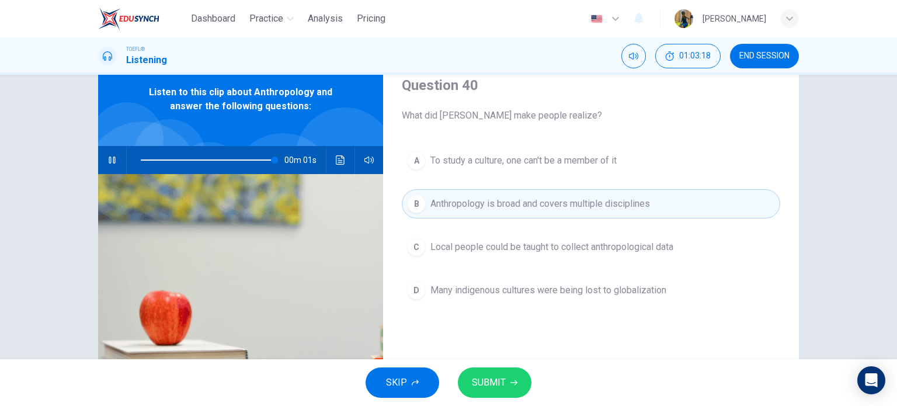
type input "0"
click at [498, 374] on span "SUBMIT" at bounding box center [489, 382] width 34 height 16
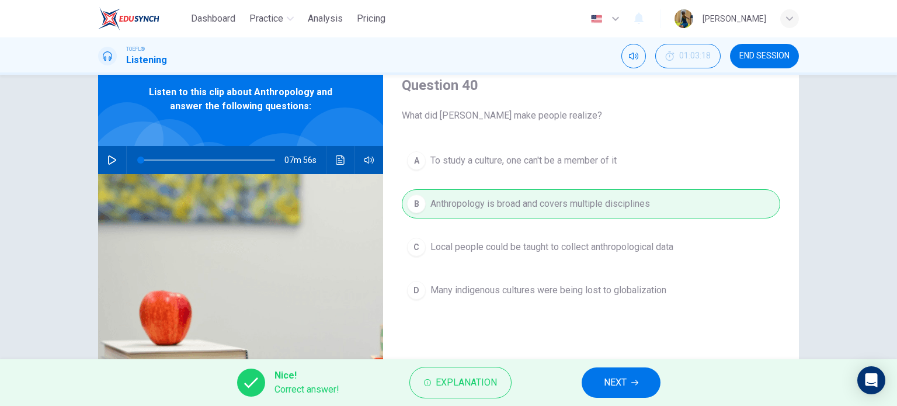
click at [607, 387] on span "NEXT" at bounding box center [615, 382] width 23 height 16
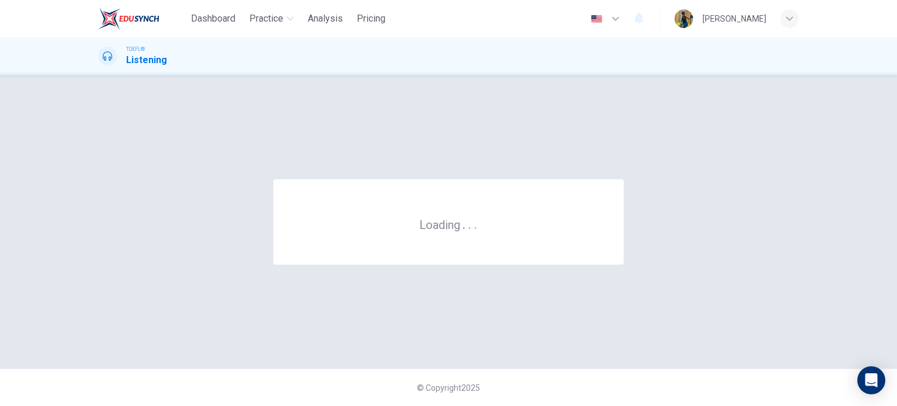
scroll to position [0, 0]
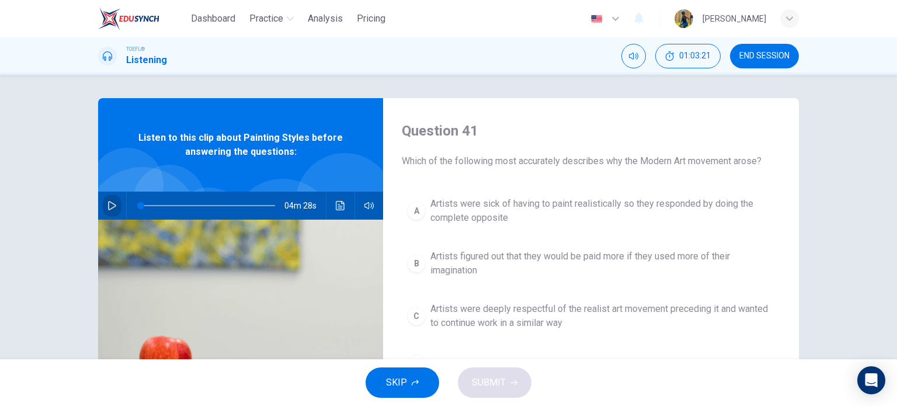
click at [107, 204] on icon "button" at bounding box center [111, 205] width 9 height 9
click at [103, 203] on button "button" at bounding box center [112, 206] width 19 height 28
click at [108, 203] on icon "button" at bounding box center [112, 205] width 8 height 9
click at [109, 203] on icon "button" at bounding box center [112, 205] width 6 height 7
click at [108, 203] on icon "button" at bounding box center [112, 205] width 8 height 9
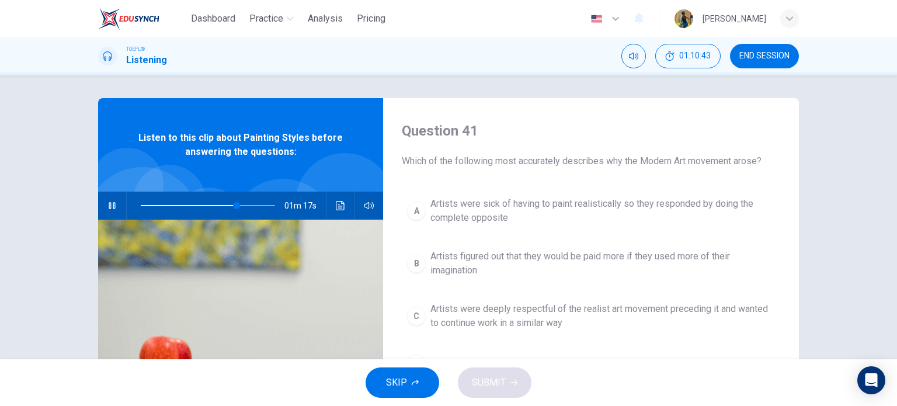
type input "72"
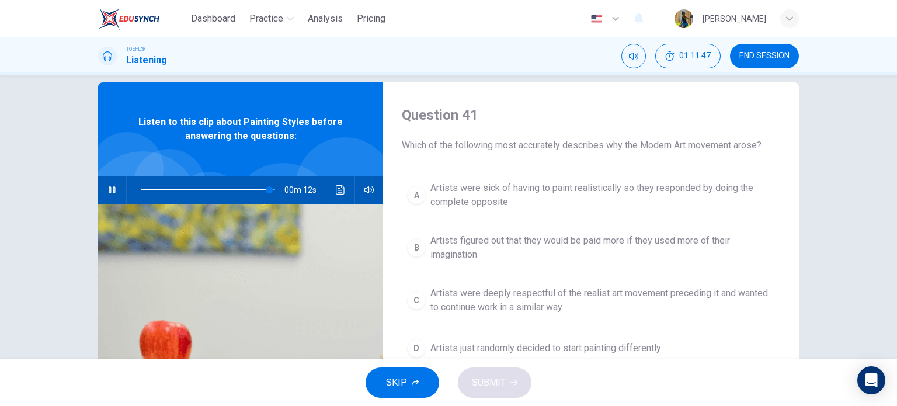
scroll to position [8, 0]
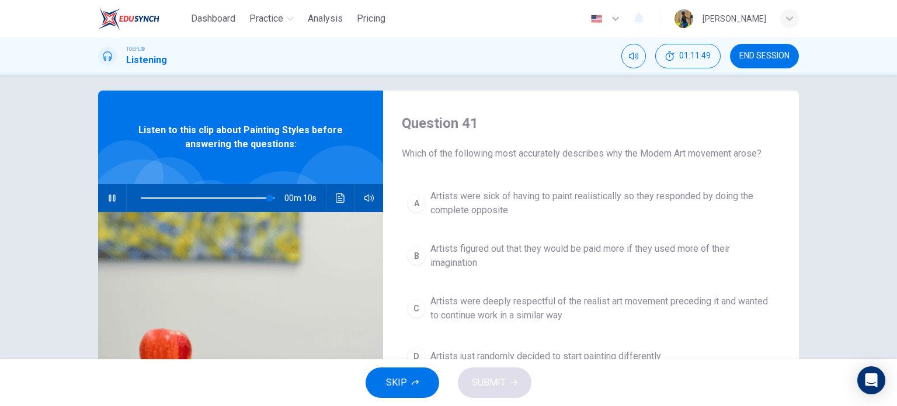
click at [112, 196] on icon "button" at bounding box center [112, 197] width 6 height 7
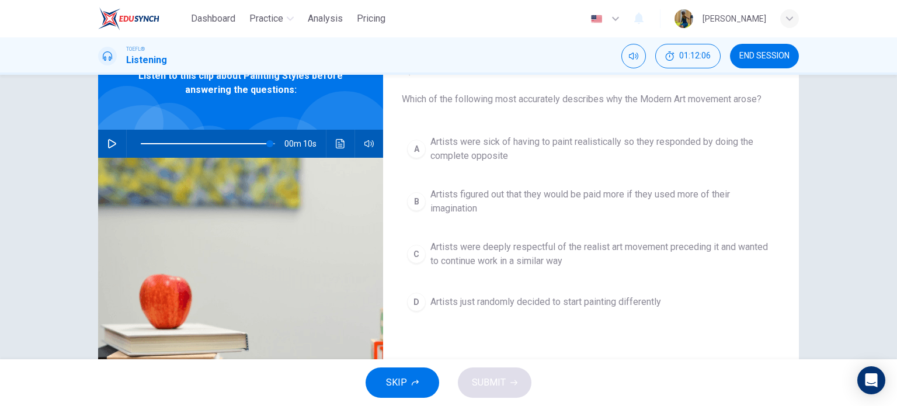
scroll to position [65, 0]
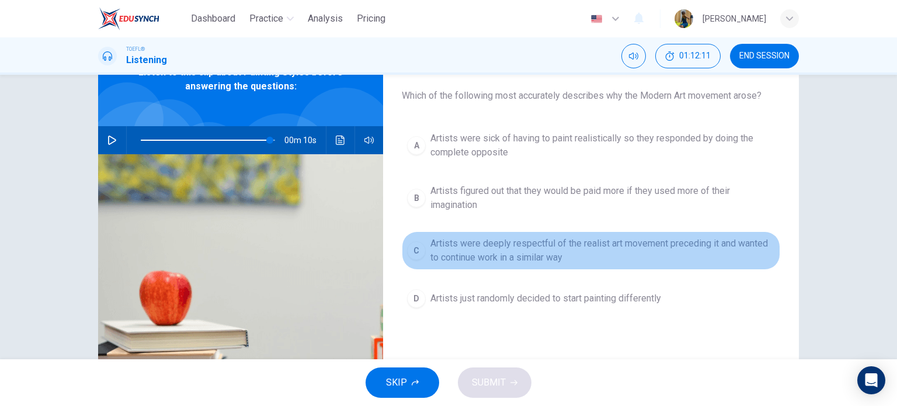
click at [424, 248] on button "C Artists were deeply respectful of the realist art movement preceding it and w…" at bounding box center [591, 250] width 378 height 39
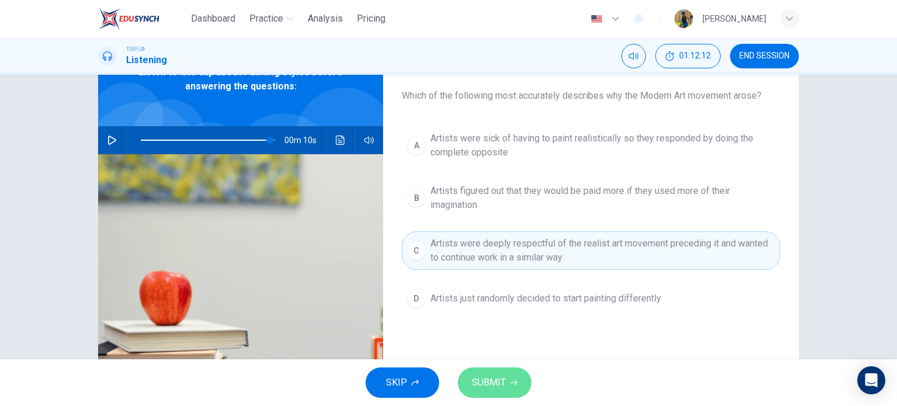
click at [510, 379] on icon "button" at bounding box center [513, 382] width 7 height 7
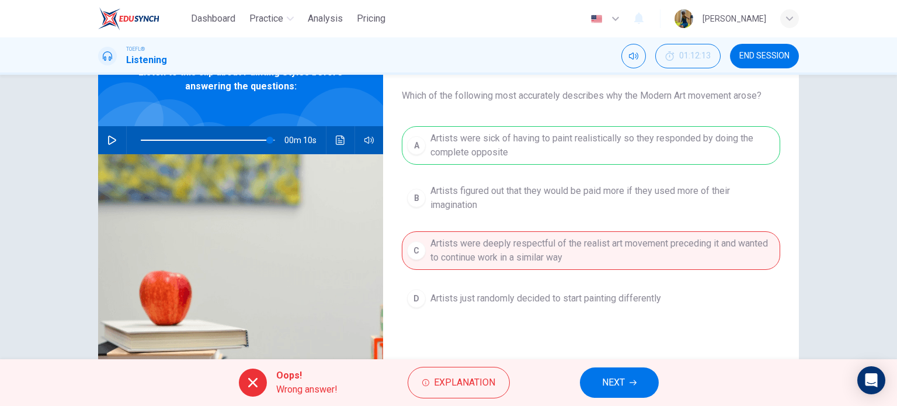
click at [633, 378] on button "NEXT" at bounding box center [619, 382] width 79 height 30
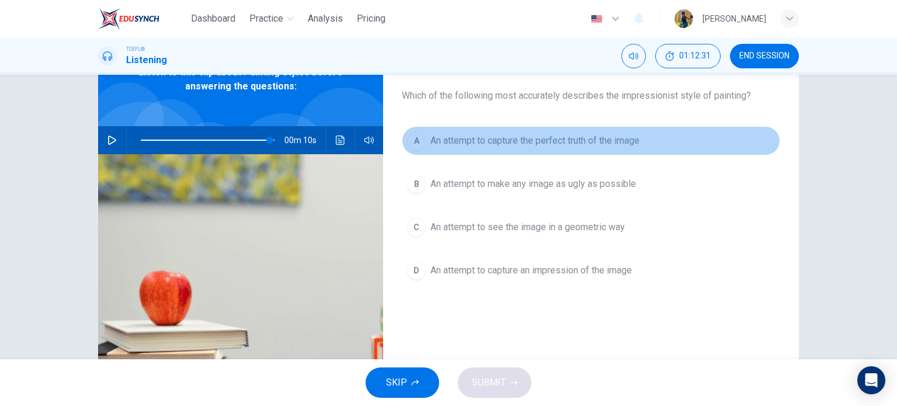
click at [410, 139] on div "A" at bounding box center [416, 140] width 19 height 19
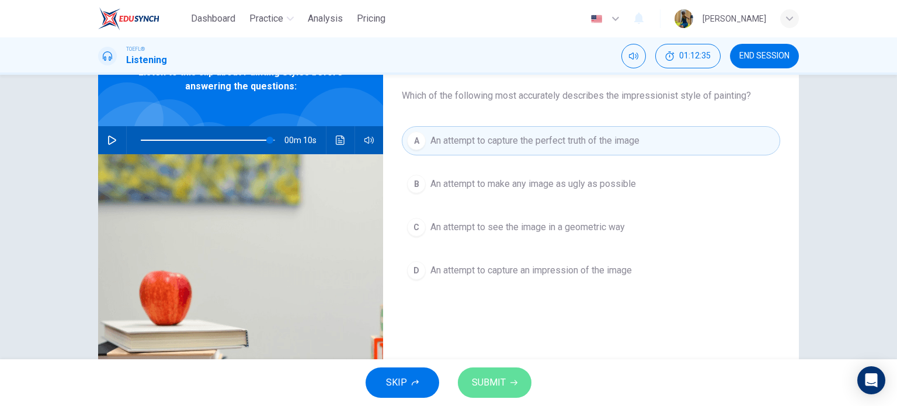
click at [467, 384] on button "SUBMIT" at bounding box center [495, 382] width 74 height 30
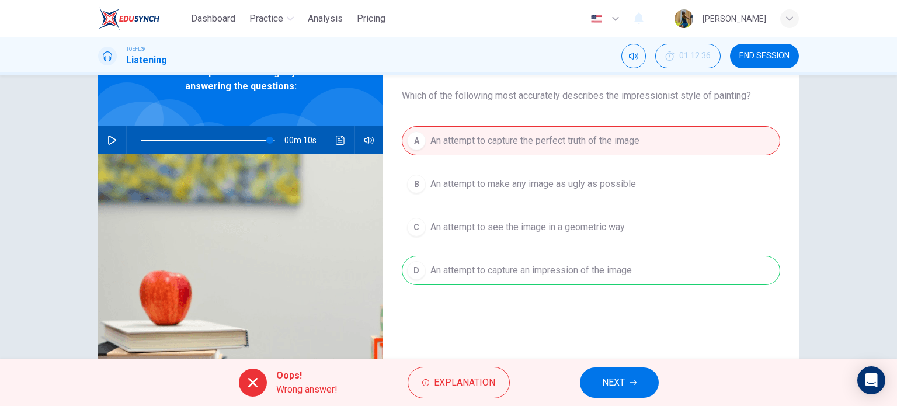
click at [606, 272] on div "A An attempt to capture the perfect truth of the image B An attempt to make any…" at bounding box center [591, 217] width 378 height 182
click at [610, 390] on span "NEXT" at bounding box center [613, 382] width 23 height 16
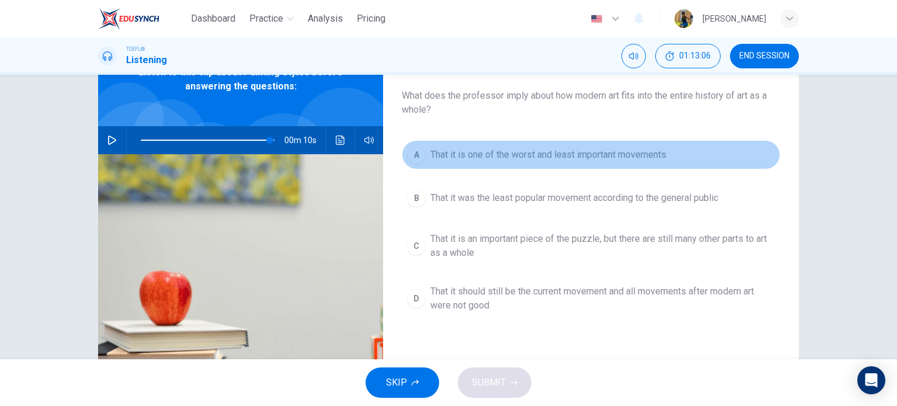
click at [416, 153] on div "A" at bounding box center [416, 154] width 19 height 19
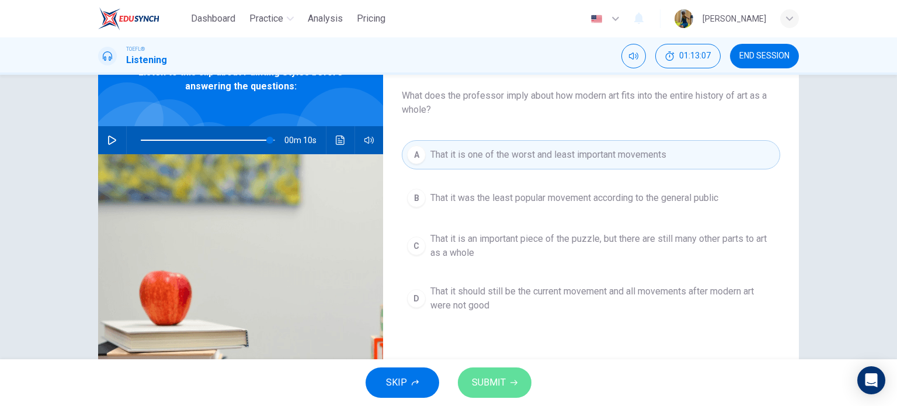
click at [493, 373] on button "SUBMIT" at bounding box center [495, 382] width 74 height 30
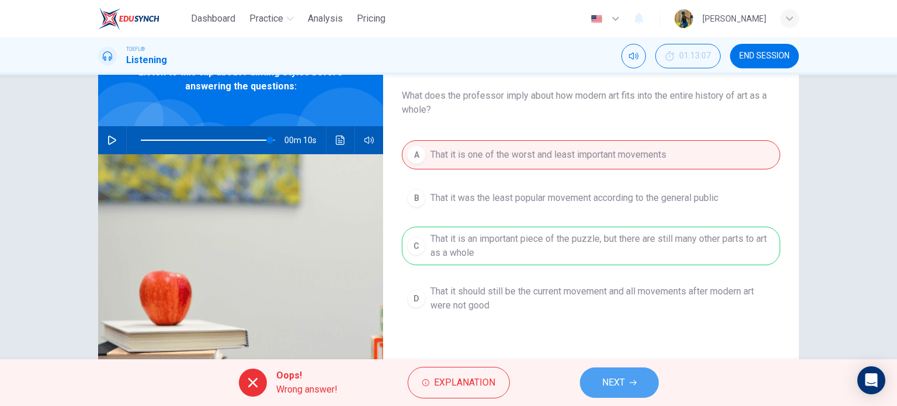
click at [616, 385] on span "NEXT" at bounding box center [613, 382] width 23 height 16
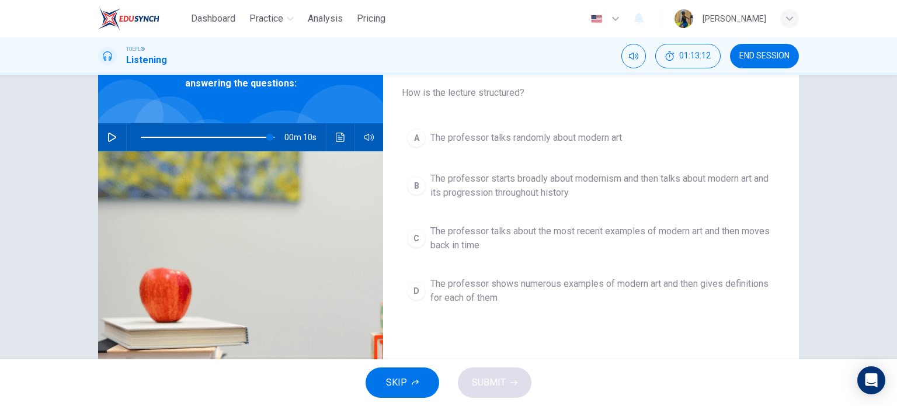
scroll to position [69, 0]
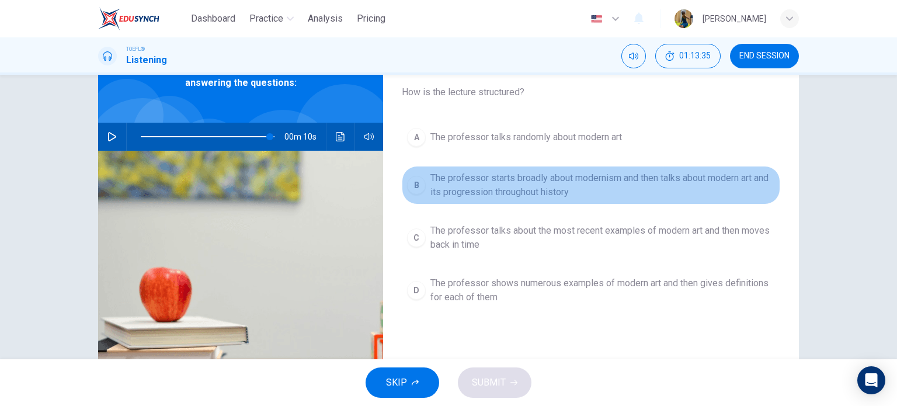
click at [421, 181] on div "B" at bounding box center [416, 185] width 19 height 19
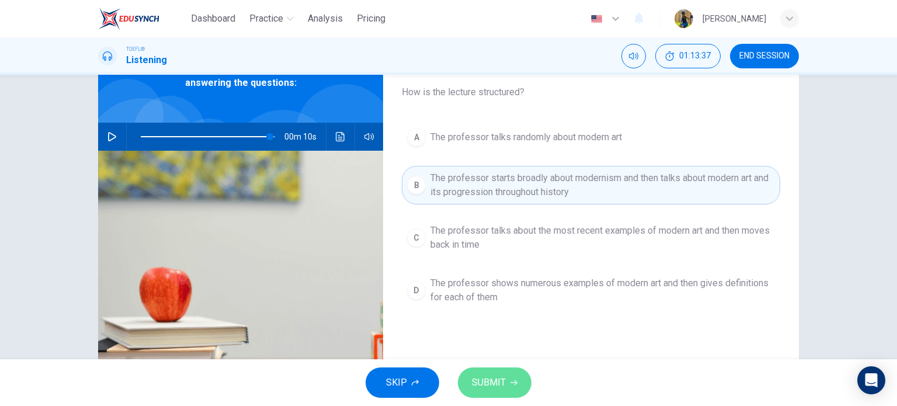
click at [488, 378] on span "SUBMIT" at bounding box center [489, 382] width 34 height 16
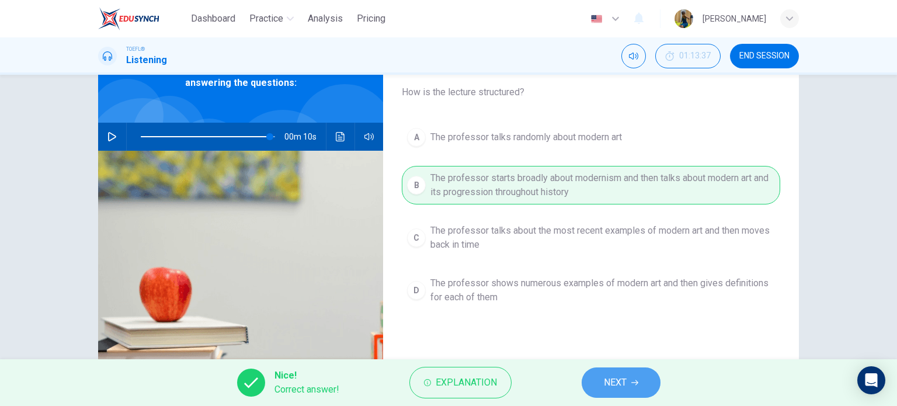
click at [607, 378] on span "NEXT" at bounding box center [615, 382] width 23 height 16
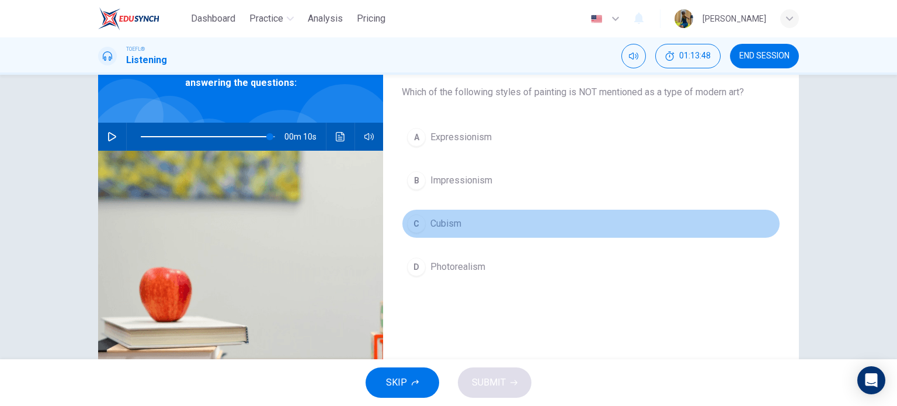
click at [407, 223] on div "C" at bounding box center [416, 223] width 19 height 19
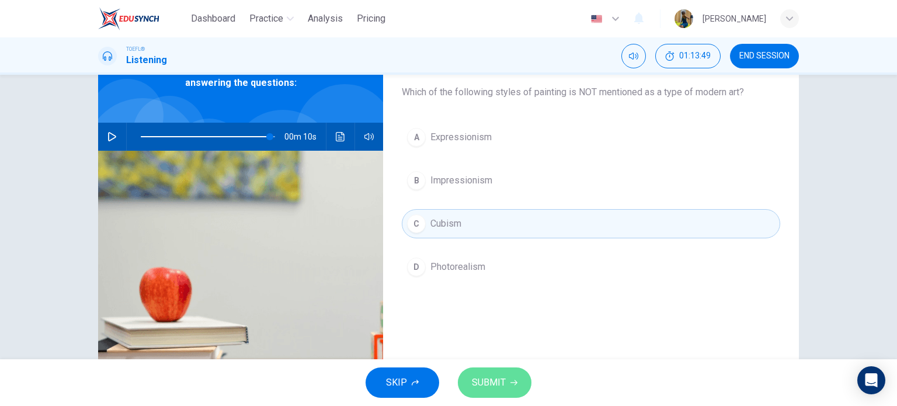
click at [481, 367] on button "SUBMIT" at bounding box center [495, 382] width 74 height 30
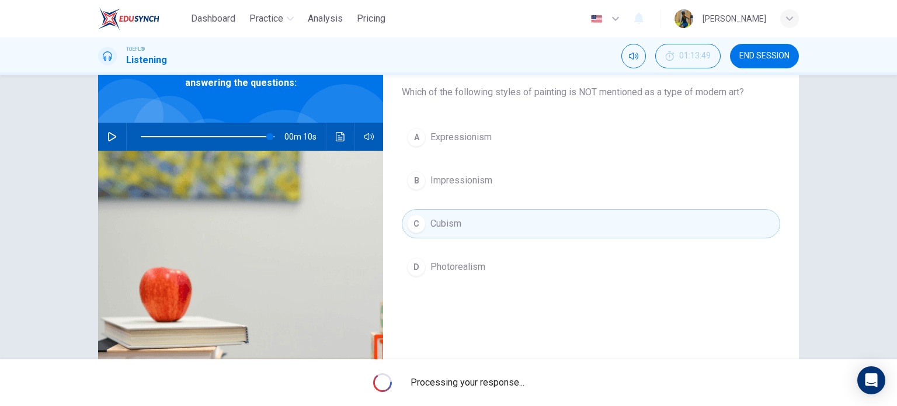
click at [481, 367] on div "Processing your response..." at bounding box center [448, 382] width 897 height 47
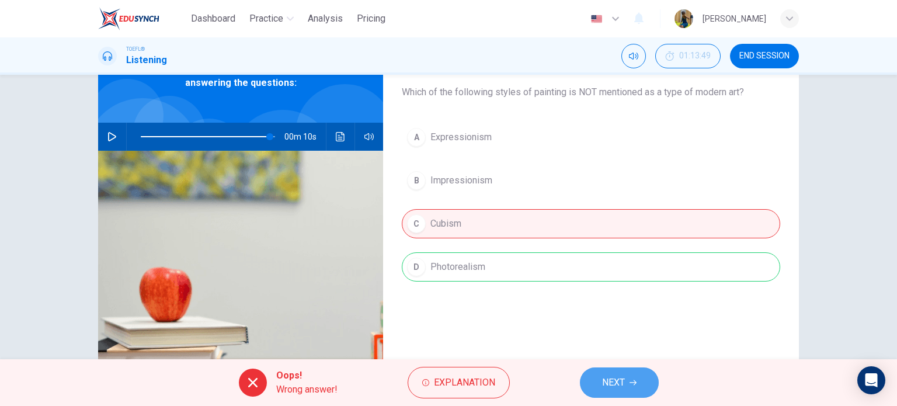
click at [597, 383] on button "NEXT" at bounding box center [619, 382] width 79 height 30
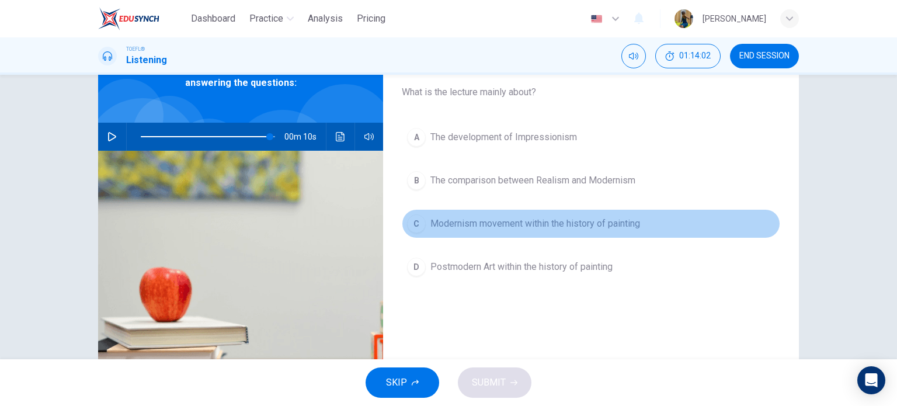
click at [414, 221] on div "C" at bounding box center [416, 223] width 19 height 19
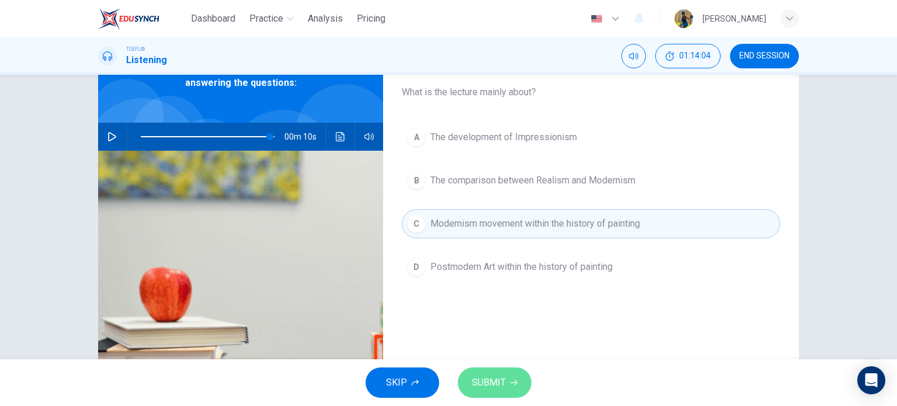
click at [472, 377] on span "SUBMIT" at bounding box center [489, 382] width 34 height 16
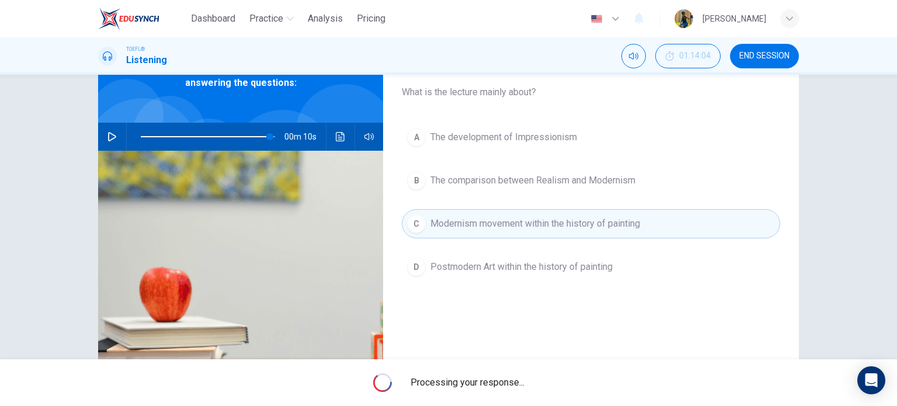
type input "96"
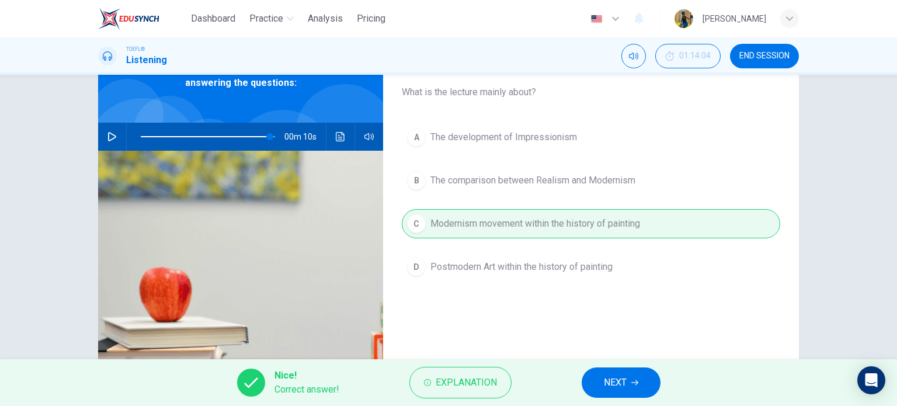
click at [614, 368] on button "NEXT" at bounding box center [621, 382] width 79 height 30
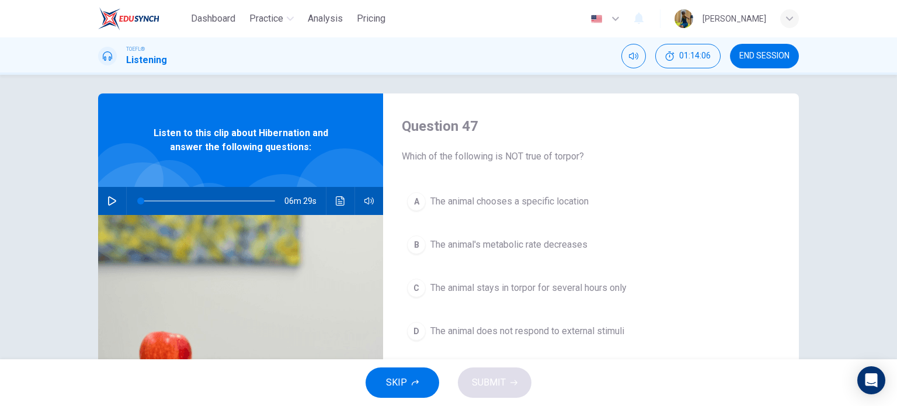
scroll to position [9, 0]
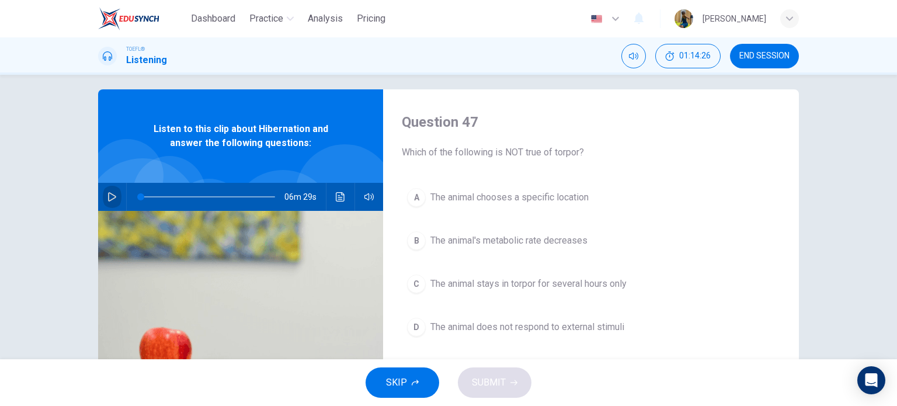
click at [107, 199] on icon "button" at bounding box center [111, 196] width 9 height 9
drag, startPoint x: 143, startPoint y: 197, endPoint x: 126, endPoint y: 197, distance: 16.4
click at [137, 197] on span at bounding box center [140, 196] width 7 height 7
click at [111, 195] on icon "button" at bounding box center [112, 196] width 8 height 9
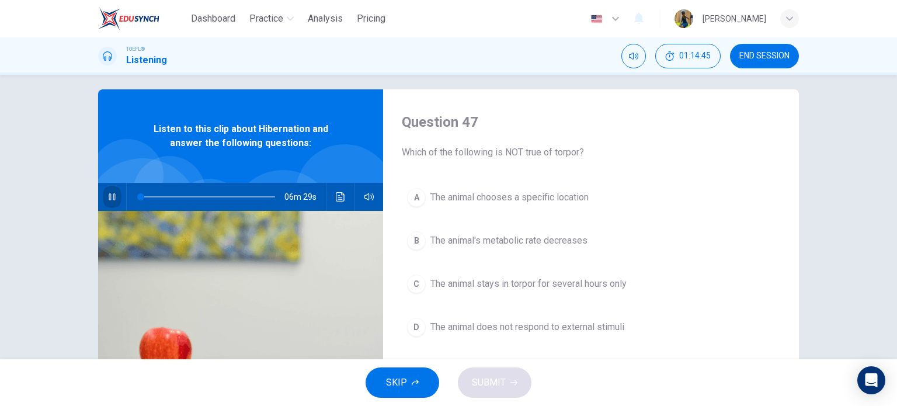
click at [111, 195] on icon "button" at bounding box center [111, 196] width 9 height 9
click at [111, 195] on icon "button" at bounding box center [112, 196] width 8 height 9
click at [111, 195] on icon "button" at bounding box center [111, 196] width 9 height 9
click at [111, 195] on icon "button" at bounding box center [112, 196] width 8 height 9
click at [111, 195] on icon "button" at bounding box center [111, 196] width 9 height 9
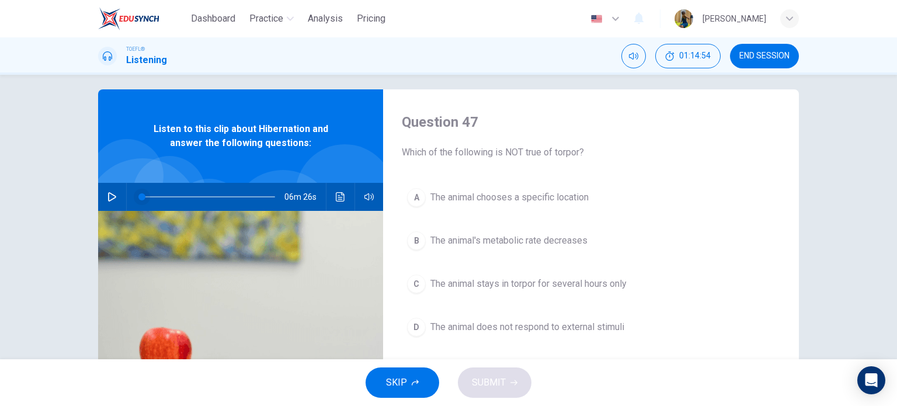
click at [144, 197] on span at bounding box center [141, 196] width 7 height 7
drag, startPoint x: 148, startPoint y: 196, endPoint x: 121, endPoint y: 194, distance: 27.5
click at [121, 194] on div "06m 29s" at bounding box center [240, 197] width 285 height 28
click at [108, 193] on icon "button" at bounding box center [112, 196] width 8 height 9
click at [108, 197] on icon "button" at bounding box center [111, 196] width 9 height 9
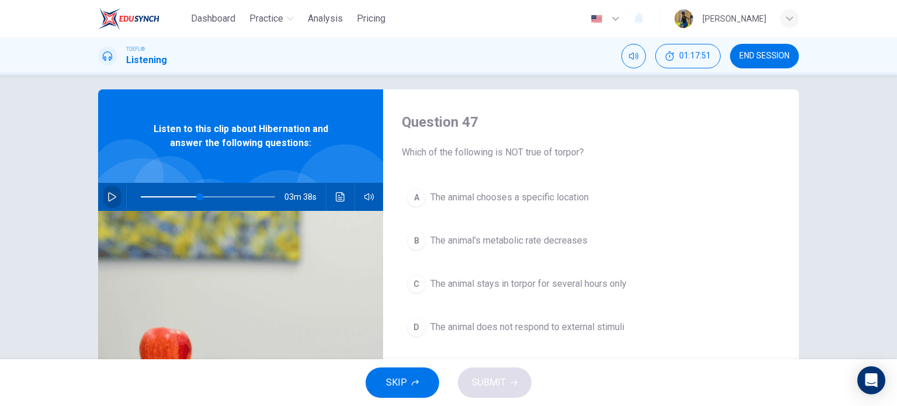
click at [108, 197] on icon "button" at bounding box center [111, 196] width 9 height 9
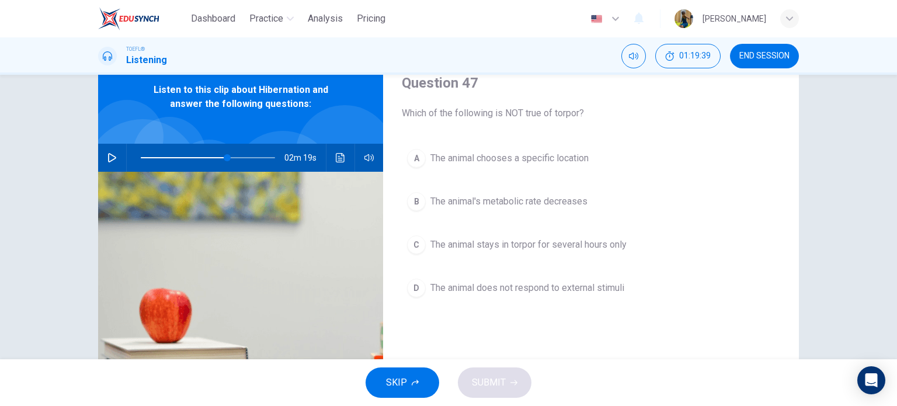
scroll to position [49, 0]
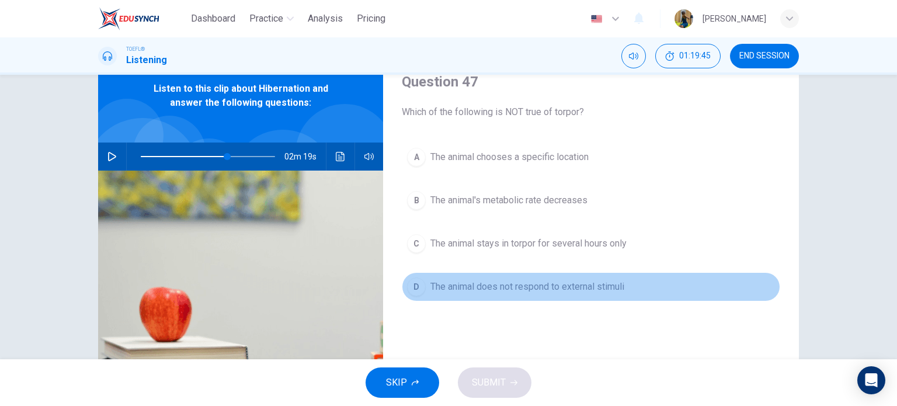
click at [414, 287] on div "D" at bounding box center [416, 286] width 19 height 19
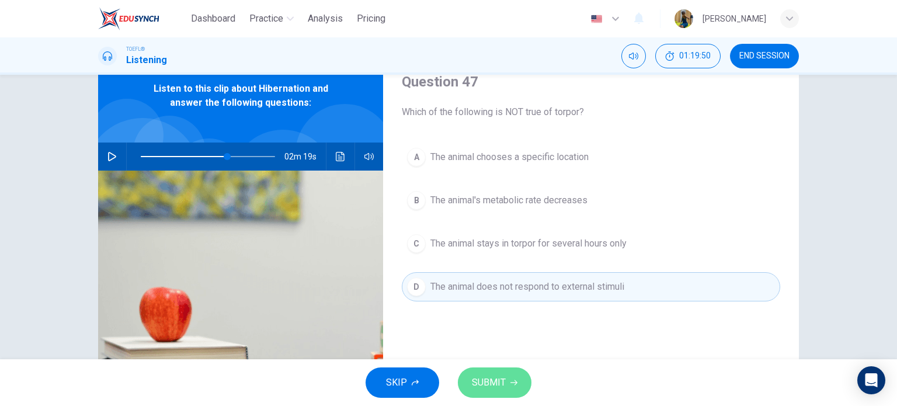
click at [494, 376] on span "SUBMIT" at bounding box center [489, 382] width 34 height 16
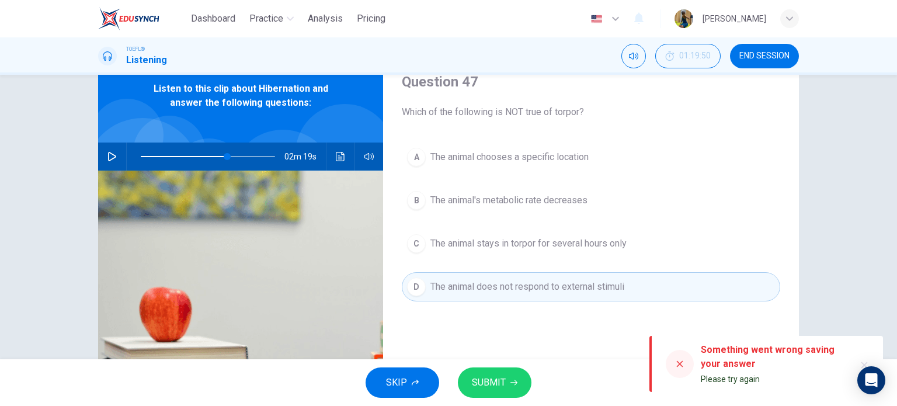
click at [679, 369] on div at bounding box center [680, 364] width 28 height 28
click at [511, 387] on button "SUBMIT" at bounding box center [495, 382] width 74 height 30
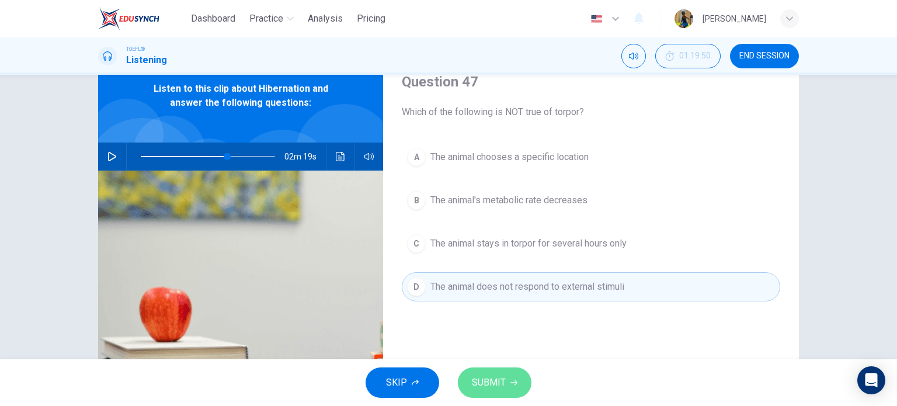
click at [510, 379] on icon "button" at bounding box center [513, 382] width 7 height 7
click at [492, 381] on span "SUBMIT" at bounding box center [489, 382] width 34 height 16
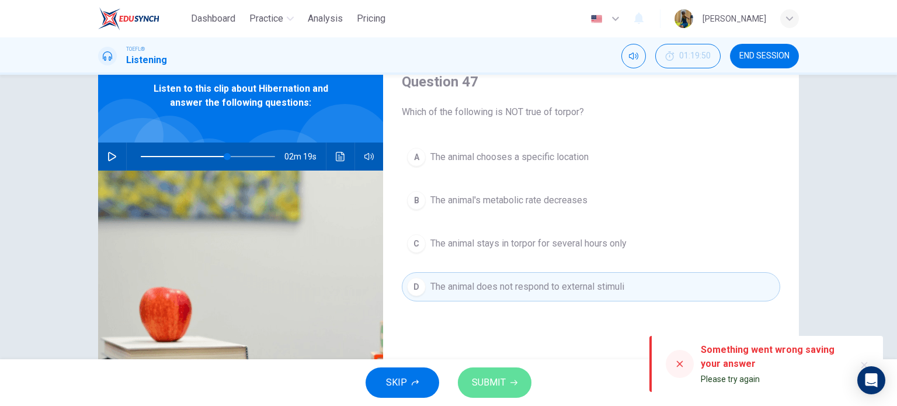
click at [492, 381] on span "SUBMIT" at bounding box center [489, 382] width 34 height 16
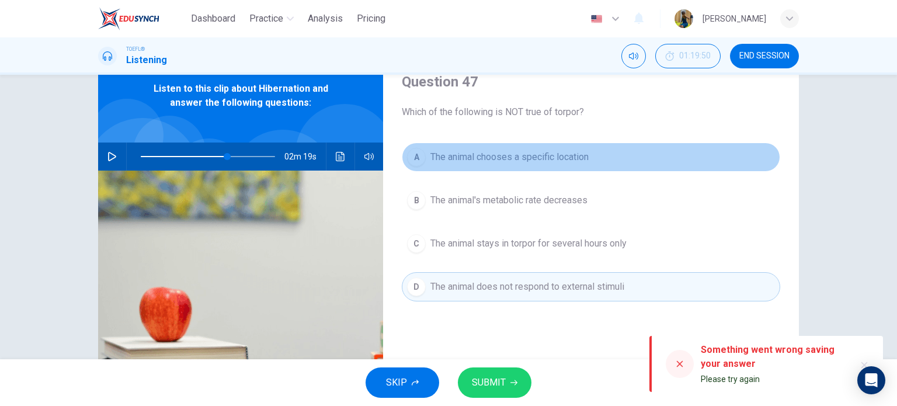
click at [507, 168] on button "A The animal chooses a specific location" at bounding box center [591, 157] width 378 height 29
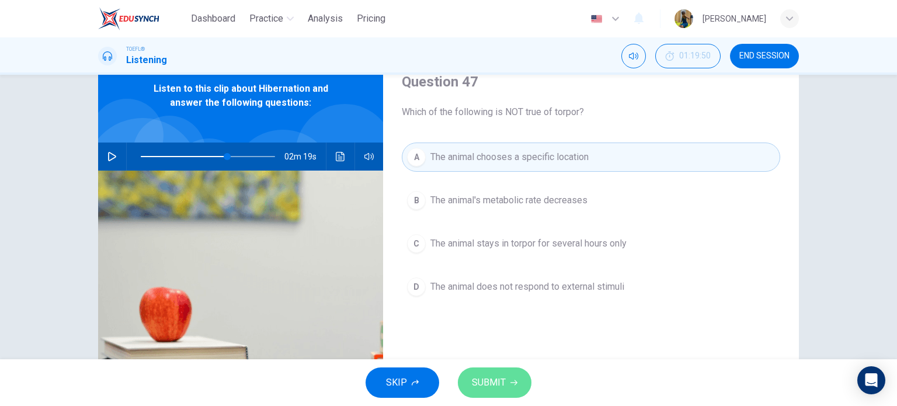
click at [519, 380] on button "SUBMIT" at bounding box center [495, 382] width 74 height 30
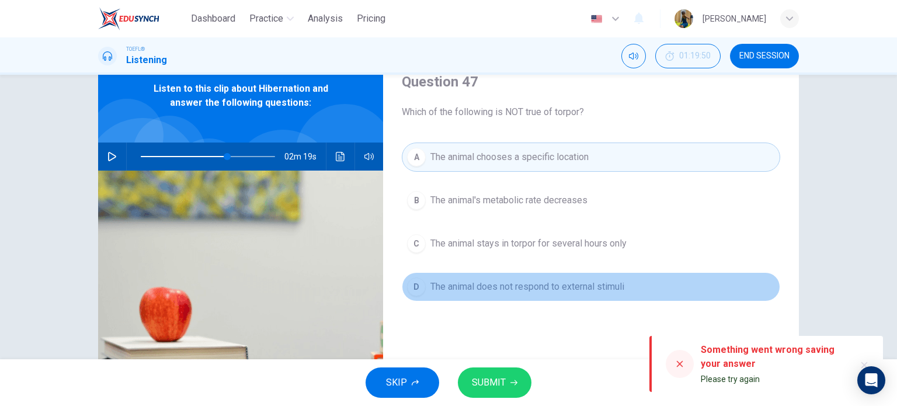
click at [503, 292] on span "The animal does not respond to external stimuli" at bounding box center [527, 287] width 194 height 14
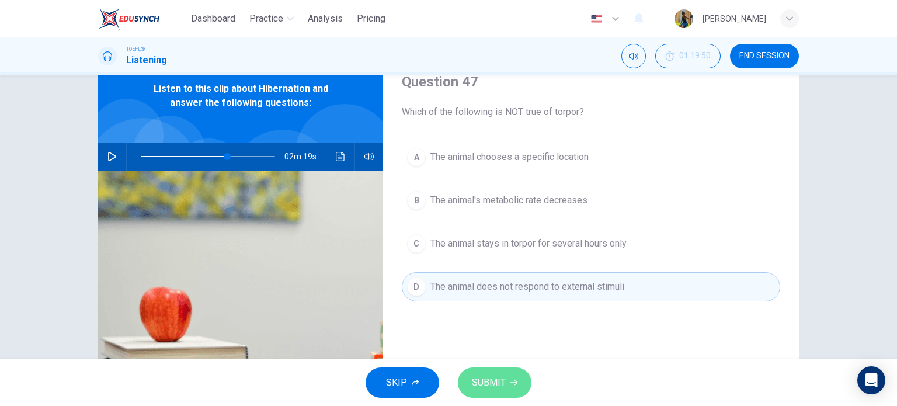
click at [488, 386] on span "SUBMIT" at bounding box center [489, 382] width 34 height 16
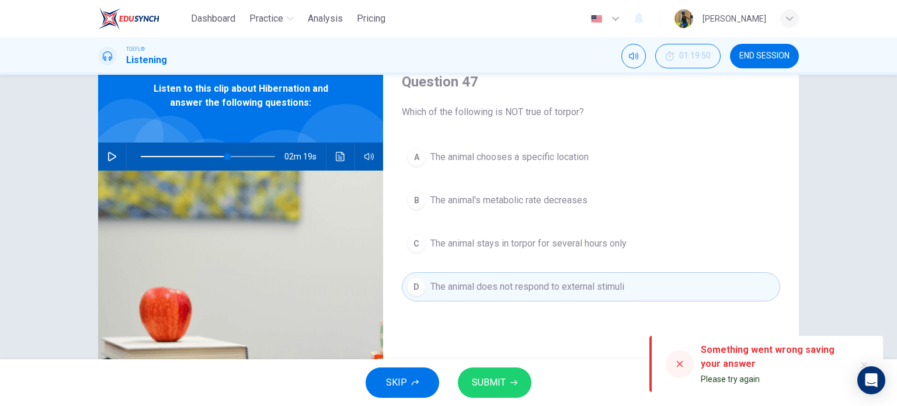
click at [112, 159] on icon "button" at bounding box center [111, 156] width 9 height 9
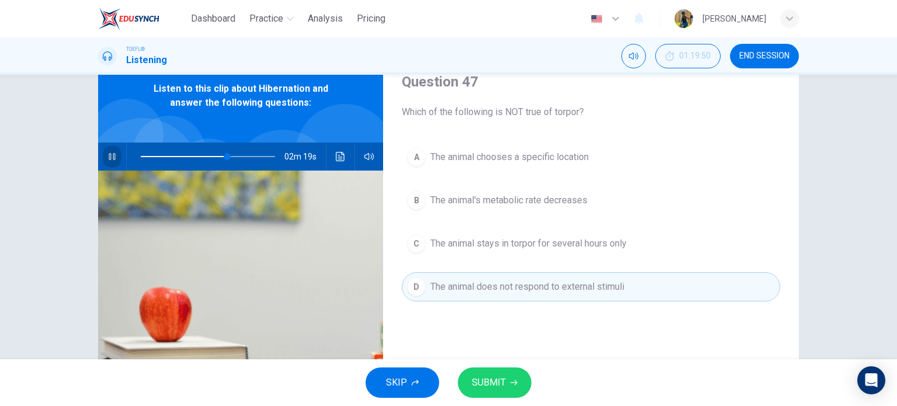
click at [112, 159] on icon "button" at bounding box center [111, 156] width 9 height 9
click at [487, 387] on span "SUBMIT" at bounding box center [489, 382] width 34 height 16
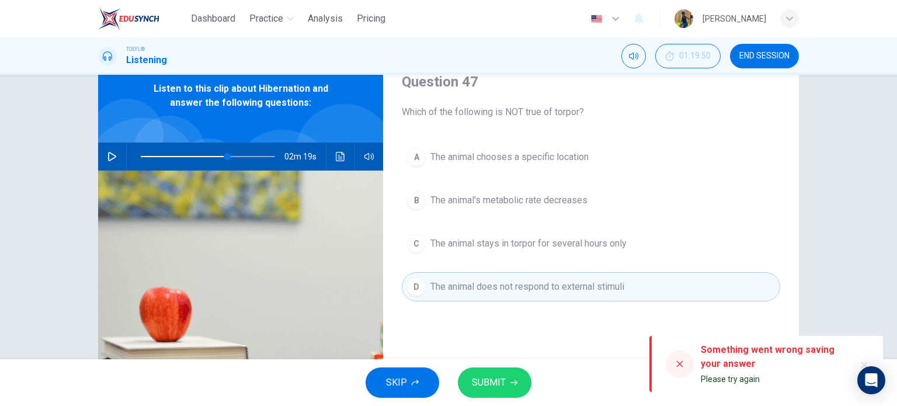
click at [727, 380] on span "Please try again" at bounding box center [730, 378] width 59 height 9
drag, startPoint x: 727, startPoint y: 380, endPoint x: 718, endPoint y: 363, distance: 18.8
click at [718, 363] on div "Something went wrong saving your answer Please try again" at bounding box center [773, 363] width 145 height 49
click at [718, 363] on div "Something went wrong saving your answer" at bounding box center [773, 357] width 145 height 28
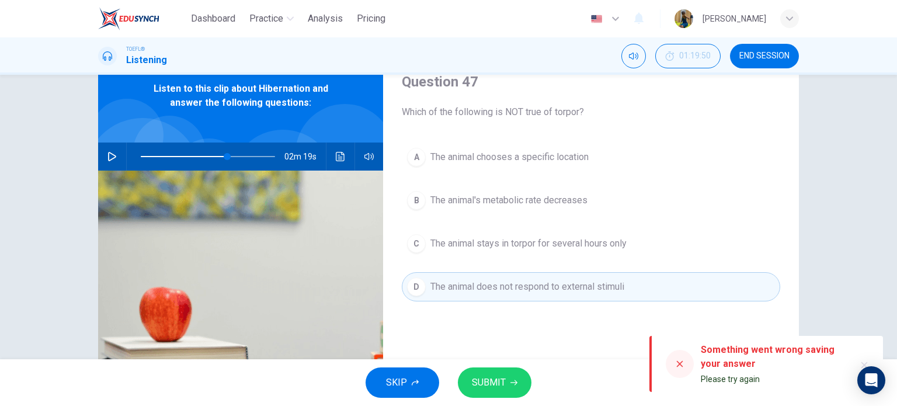
click at [718, 363] on div "Something went wrong saving your answer" at bounding box center [773, 357] width 145 height 28
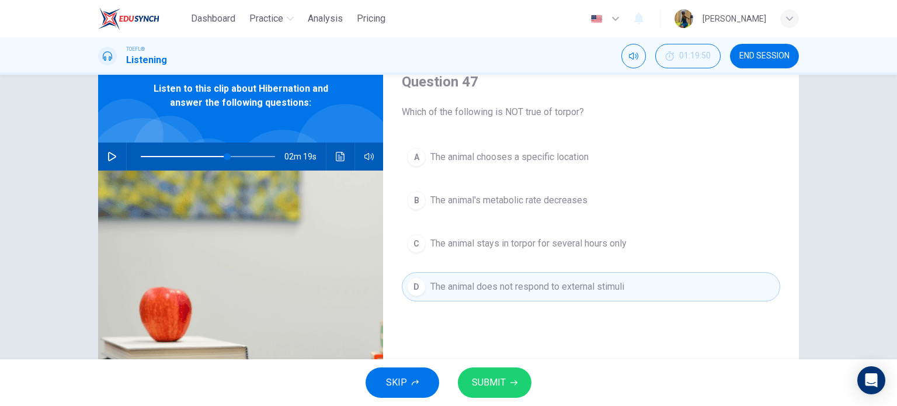
click at [108, 155] on icon "button" at bounding box center [111, 156] width 9 height 9
click at [569, 285] on span "The animal does not respond to external stimuli" at bounding box center [527, 287] width 194 height 14
click at [495, 379] on span "SUBMIT" at bounding box center [489, 382] width 34 height 16
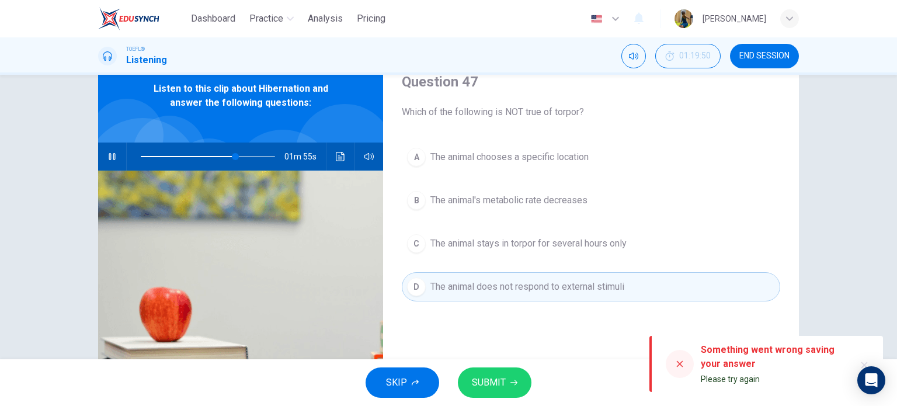
click at [688, 366] on div at bounding box center [680, 364] width 28 height 28
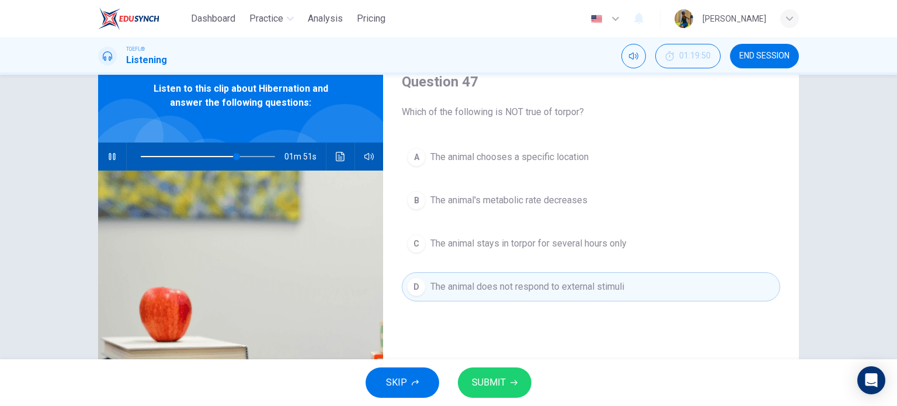
click at [517, 378] on button "SUBMIT" at bounding box center [495, 382] width 74 height 30
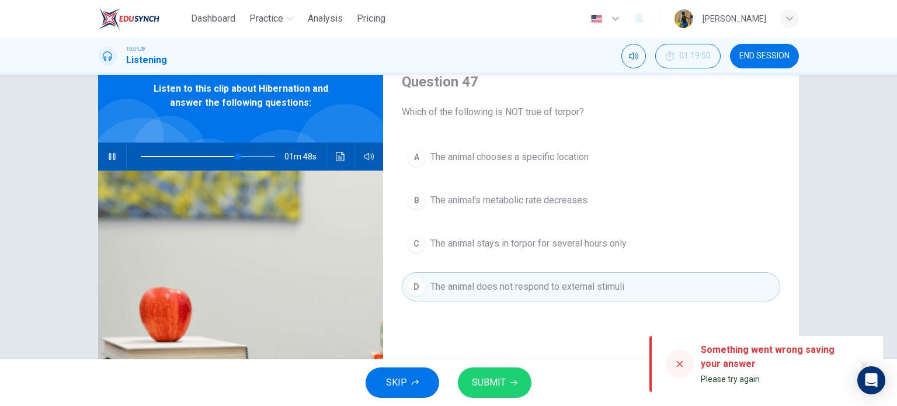
click at [688, 365] on div at bounding box center [680, 364] width 28 height 28
click at [668, 364] on div at bounding box center [680, 364] width 28 height 28
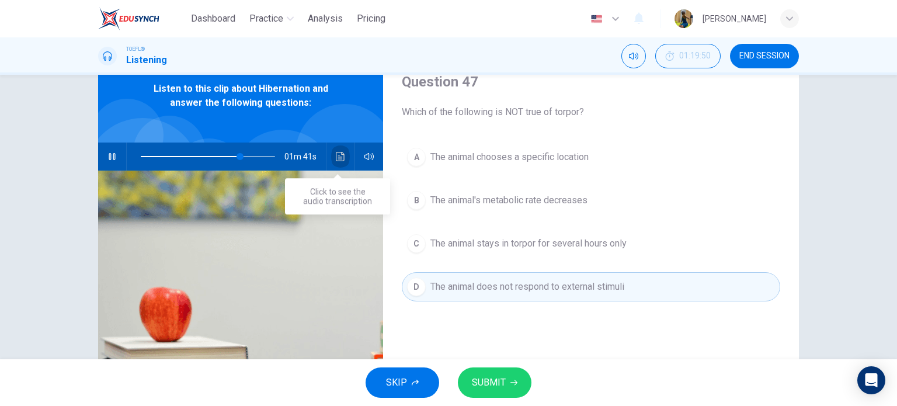
click at [331, 161] on button "Click to see the audio transcription" at bounding box center [340, 157] width 19 height 28
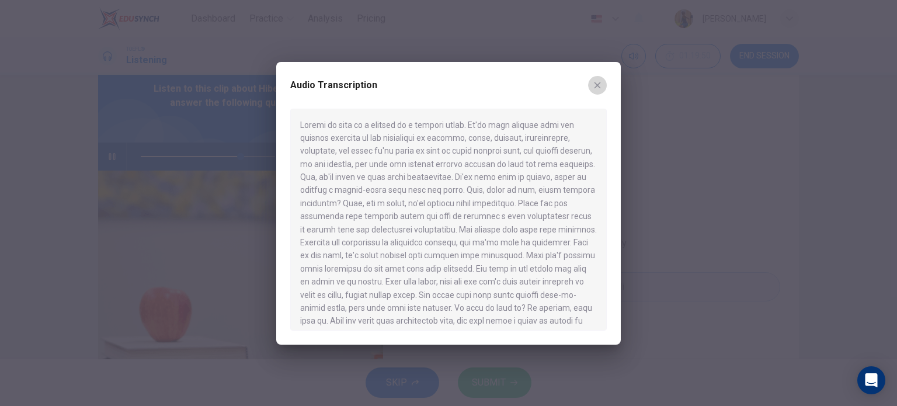
click at [593, 82] on icon "button" at bounding box center [597, 85] width 9 height 9
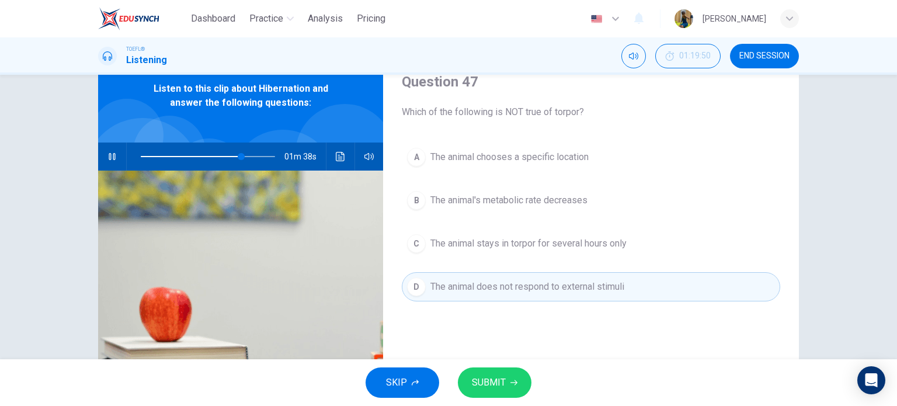
click at [480, 380] on span "SUBMIT" at bounding box center [489, 382] width 34 height 16
click at [110, 157] on icon "button" at bounding box center [112, 156] width 6 height 7
click at [110, 157] on icon "button" at bounding box center [112, 156] width 8 height 9
click at [110, 157] on icon "button" at bounding box center [112, 156] width 6 height 7
click at [110, 157] on icon "button" at bounding box center [112, 156] width 8 height 9
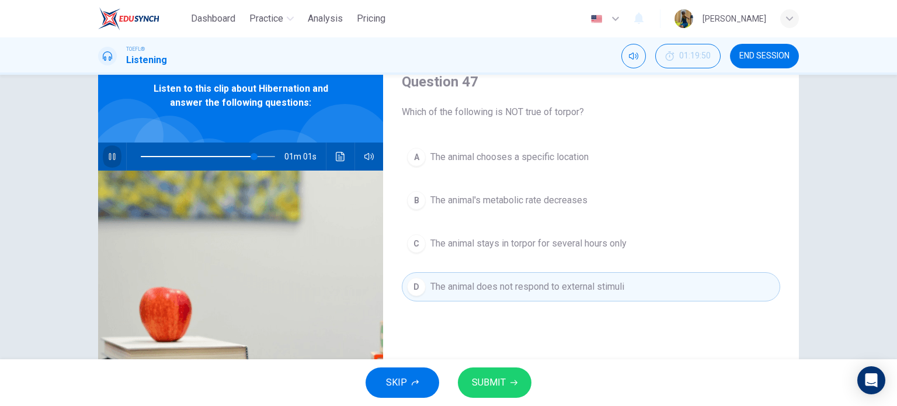
click at [110, 157] on icon "button" at bounding box center [112, 156] width 6 height 7
click at [110, 157] on icon "button" at bounding box center [112, 156] width 8 height 9
click at [500, 390] on span "SUBMIT" at bounding box center [489, 382] width 34 height 16
type input "0"
click at [500, 390] on span "SUBMIT" at bounding box center [489, 382] width 34 height 16
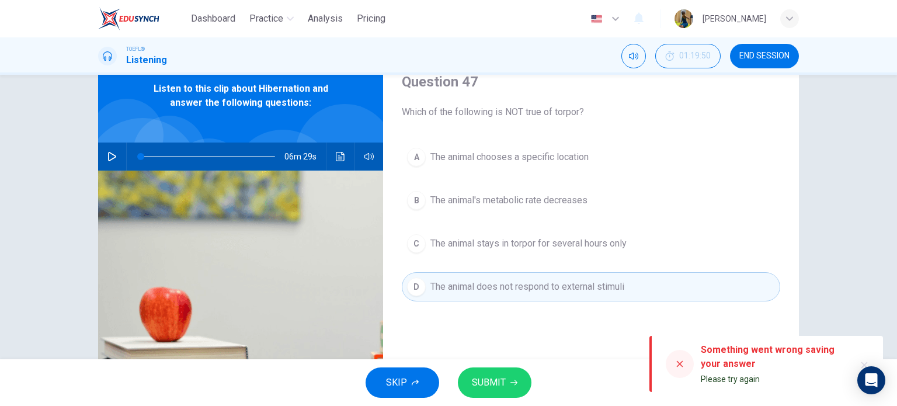
click at [513, 373] on button "SUBMIT" at bounding box center [495, 382] width 74 height 30
click at [760, 55] on span "END SESSION" at bounding box center [764, 55] width 50 height 9
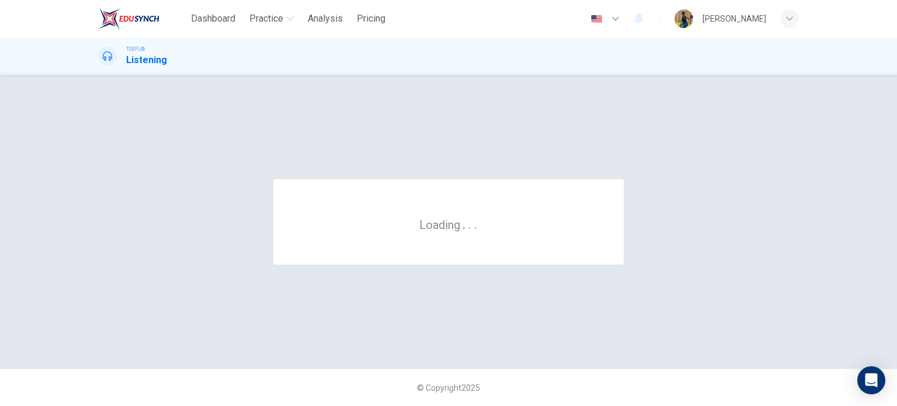
scroll to position [0, 0]
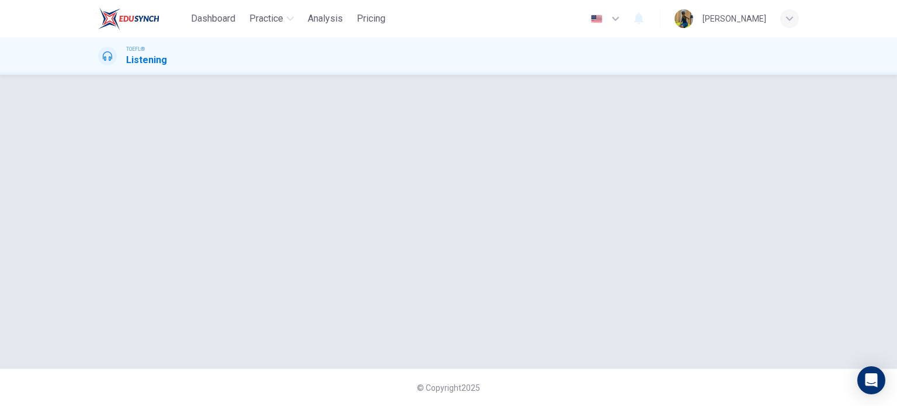
click at [458, 147] on div at bounding box center [448, 221] width 738 height 247
click at [502, 319] on div at bounding box center [448, 221] width 738 height 247
click at [646, 276] on div at bounding box center [448, 221] width 738 height 247
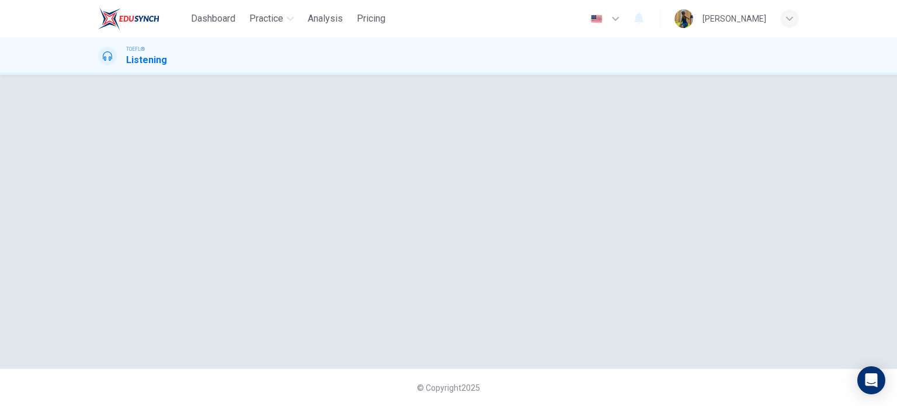
click at [646, 276] on div at bounding box center [448, 221] width 738 height 247
click at [611, 150] on div at bounding box center [448, 221] width 738 height 247
click at [430, 179] on div at bounding box center [448, 221] width 738 height 247
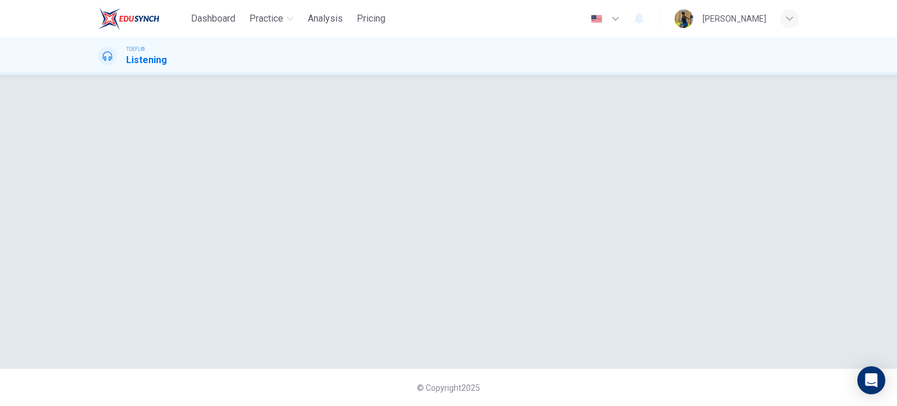
click at [430, 179] on div at bounding box center [448, 221] width 738 height 247
click at [146, 57] on h1 "Listening" at bounding box center [146, 60] width 41 height 14
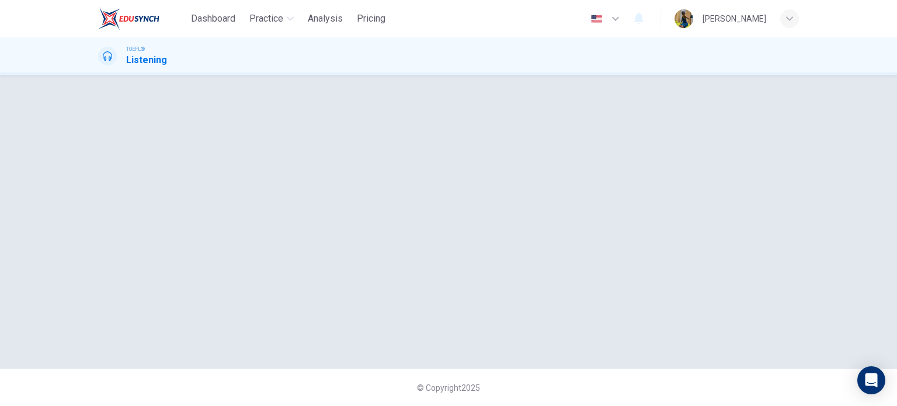
drag, startPoint x: 146, startPoint y: 57, endPoint x: 100, endPoint y: 53, distance: 45.8
click at [100, 53] on div "TOEFL® Listening" at bounding box center [132, 56] width 69 height 22
click at [100, 53] on div at bounding box center [107, 56] width 19 height 19
drag, startPoint x: 100, startPoint y: 53, endPoint x: 116, endPoint y: 53, distance: 15.2
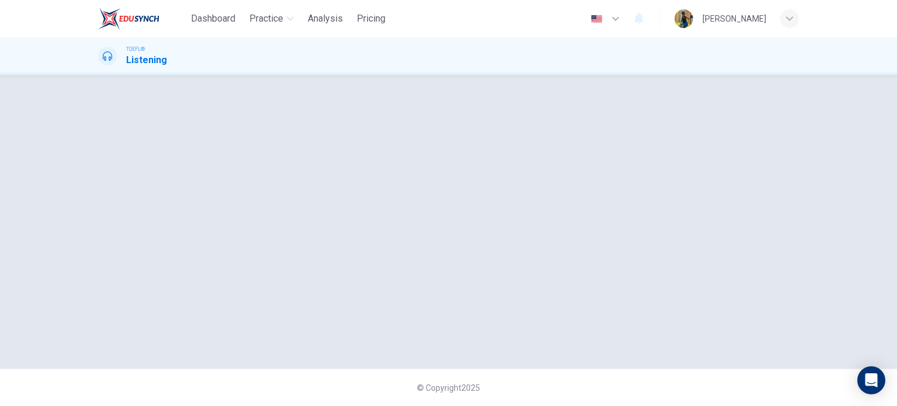
click at [116, 53] on div at bounding box center [107, 56] width 19 height 19
click at [161, 54] on h1 "Listening" at bounding box center [146, 60] width 41 height 14
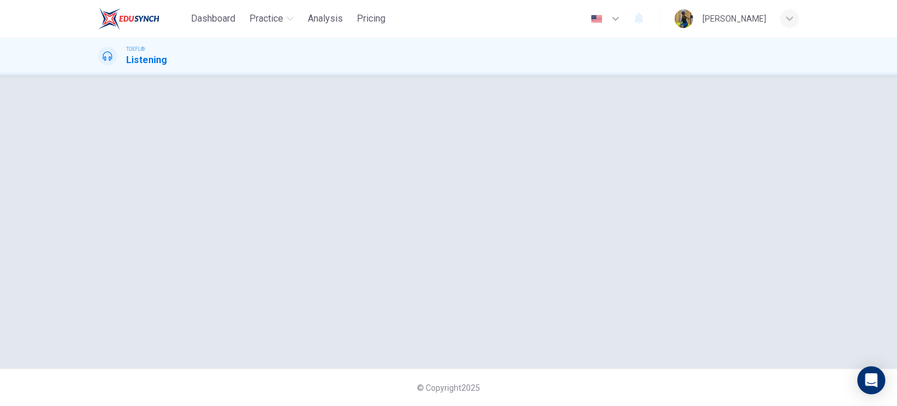
click at [161, 54] on h1 "Listening" at bounding box center [146, 60] width 41 height 14
drag, startPoint x: 161, startPoint y: 54, endPoint x: 293, endPoint y: 118, distance: 147.1
click at [293, 118] on div "Dashboard Practice Analysis Pricing English en ​ Tehoua Grace Emmanuelle Messou…" at bounding box center [448, 203] width 897 height 406
click at [293, 118] on div at bounding box center [448, 221] width 738 height 247
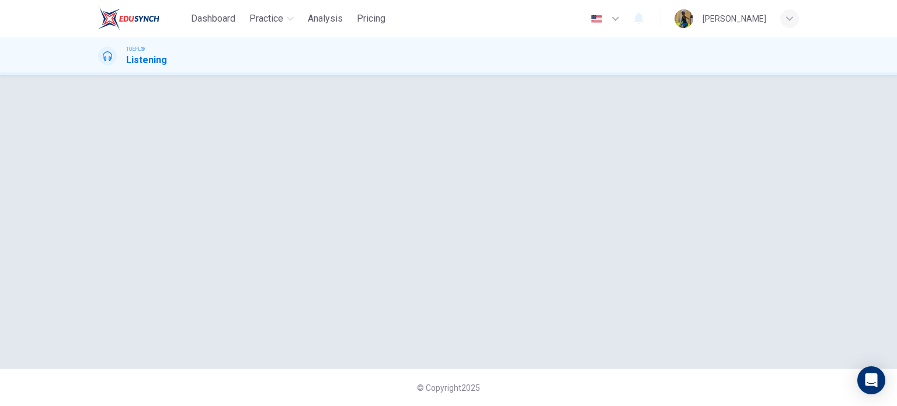
click at [293, 118] on div at bounding box center [448, 221] width 738 height 247
click at [497, 191] on div at bounding box center [448, 221] width 738 height 247
click at [492, 195] on div at bounding box center [448, 221] width 738 height 247
click at [390, 252] on div at bounding box center [448, 221] width 738 height 247
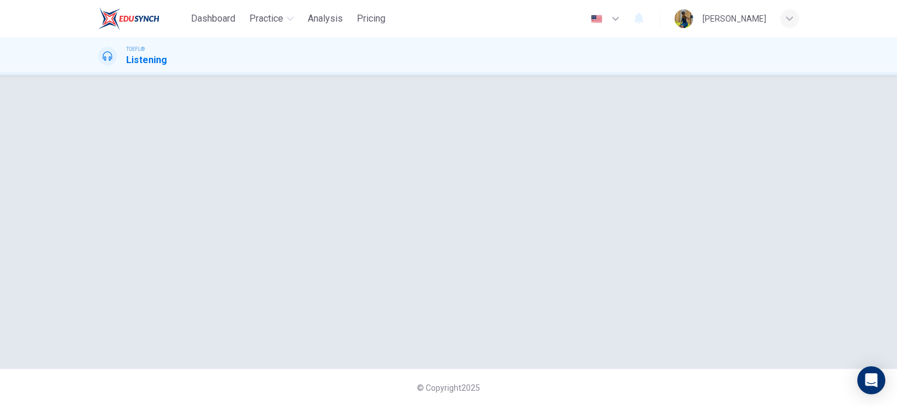
click at [390, 252] on div at bounding box center [448, 221] width 738 height 247
click at [206, 26] on button "Dashboard" at bounding box center [213, 18] width 54 height 21
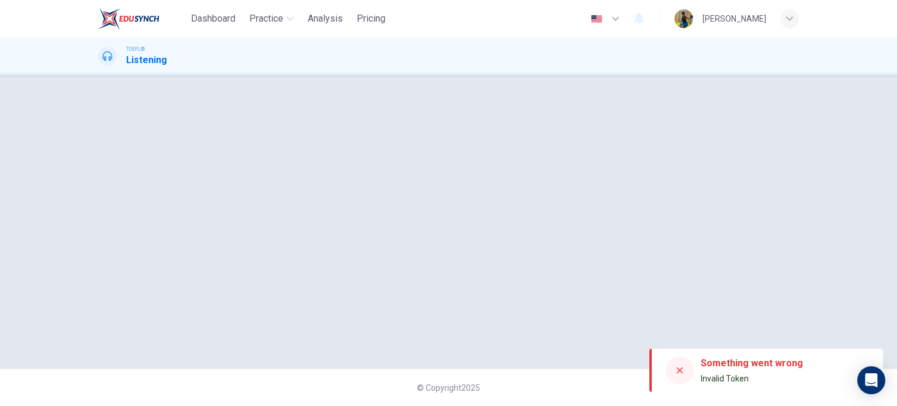
click at [719, 374] on span "Invalid Token" at bounding box center [725, 378] width 48 height 9
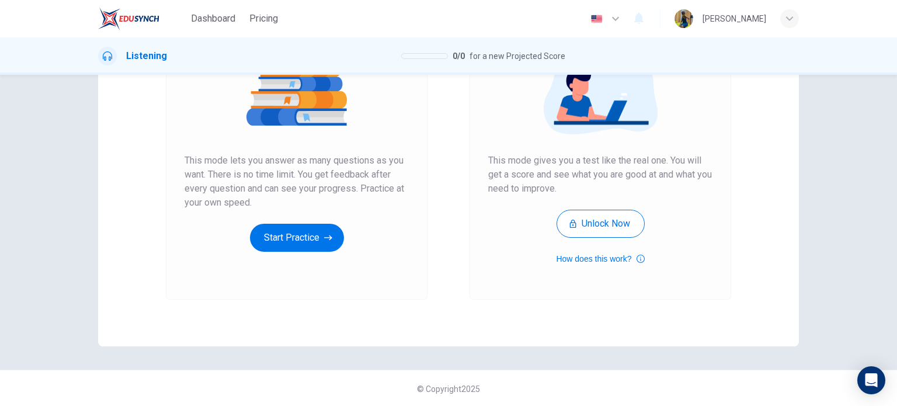
scroll to position [159, 0]
